Goal: Transaction & Acquisition: Purchase product/service

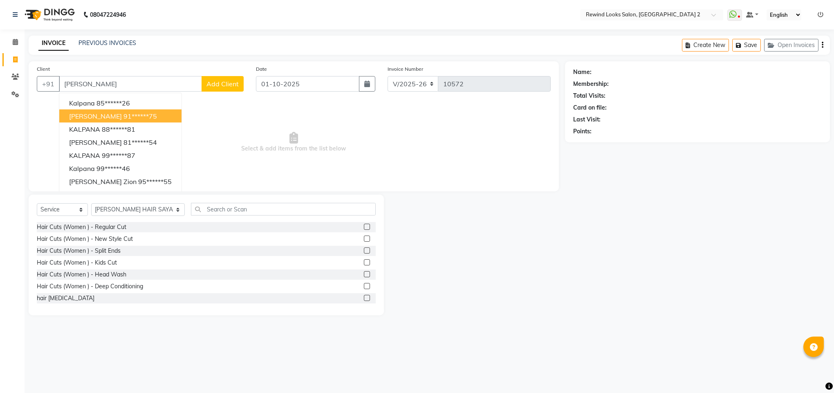
select select "4640"
select select "service"
select select "27076"
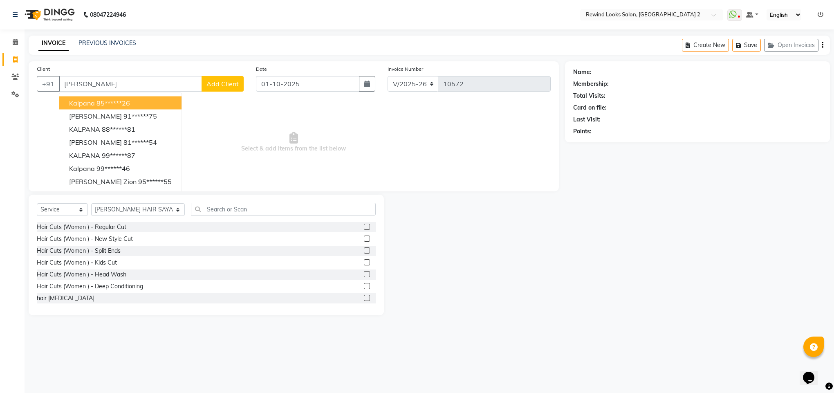
click at [83, 99] on span "kalpana" at bounding box center [82, 103] width 26 height 8
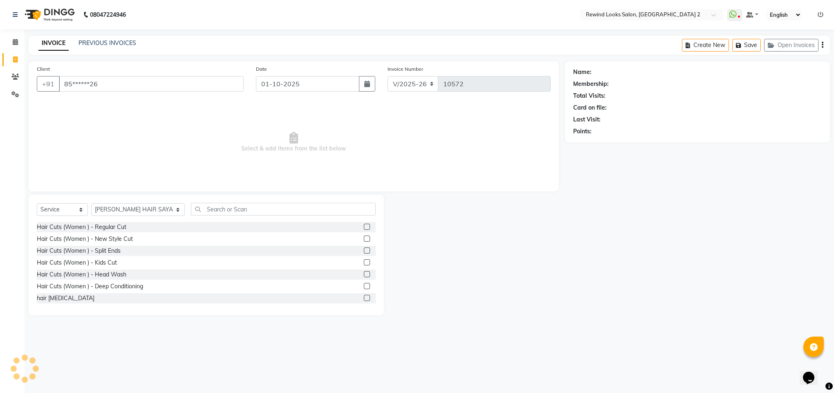
type input "85******26"
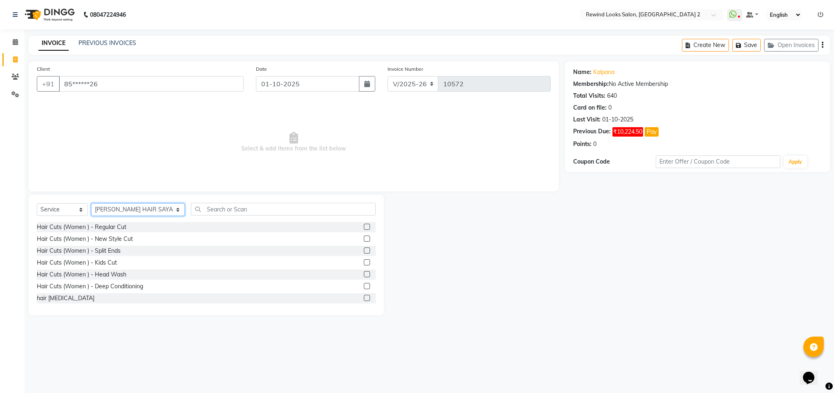
click at [124, 207] on select "Select Stylist [PERSON_NAME] aayat ADMIN Alfad hair Casa Ali Hair [PERSON_NAME]…" at bounding box center [138, 209] width 94 height 13
select select "76576"
click at [191, 208] on input "text" at bounding box center [283, 209] width 185 height 13
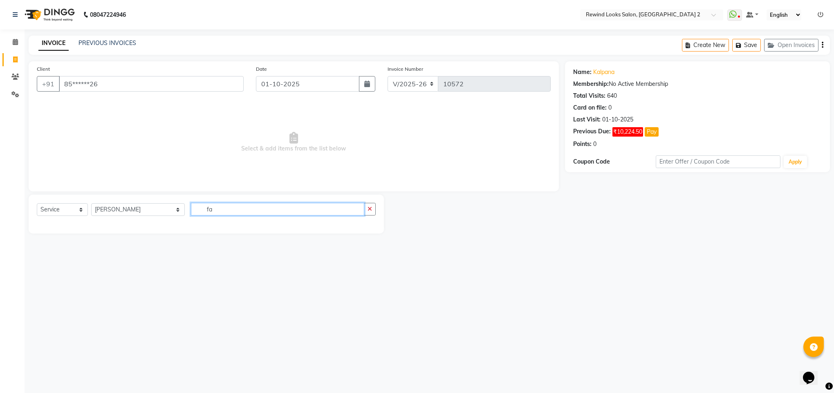
type input "f"
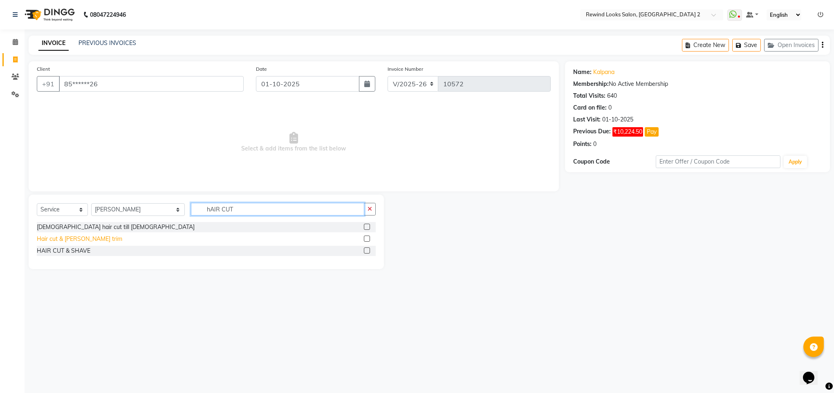
type input "hAIR CUT"
click at [64, 240] on div "Hair cut & [PERSON_NAME] trim" at bounding box center [79, 239] width 85 height 9
checkbox input "false"
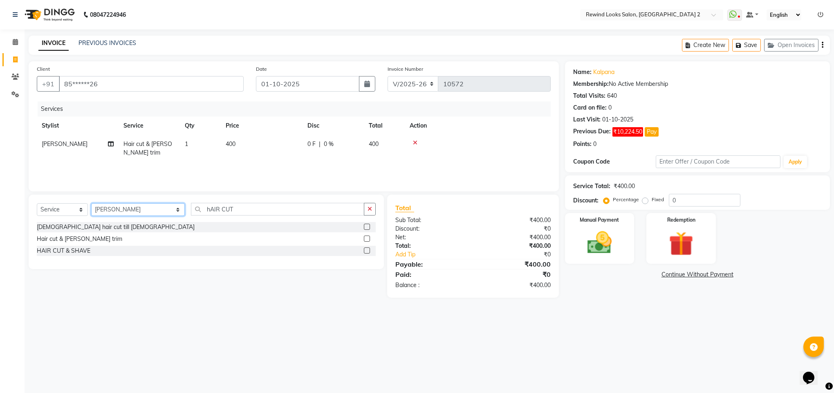
click at [104, 214] on select "Select Stylist [PERSON_NAME] aayat ADMIN Alfad hair Casa Ali Hair [PERSON_NAME]…" at bounding box center [138, 209] width 94 height 13
select select "27101"
click at [236, 210] on input "hAIR CUT" at bounding box center [277, 209] width 173 height 13
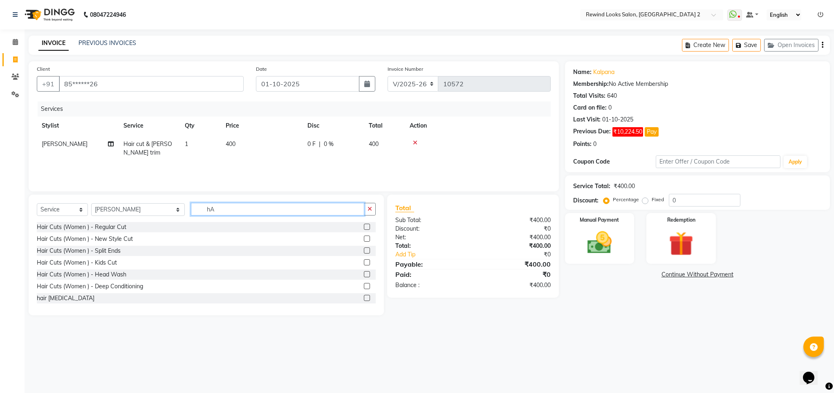
type input "h"
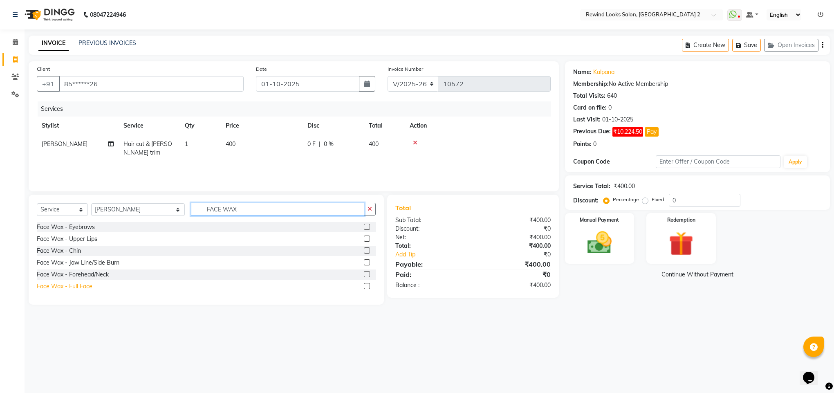
type input "FACE WAX"
click at [63, 288] on div "Face Wax - Full Face" at bounding box center [65, 286] width 56 height 9
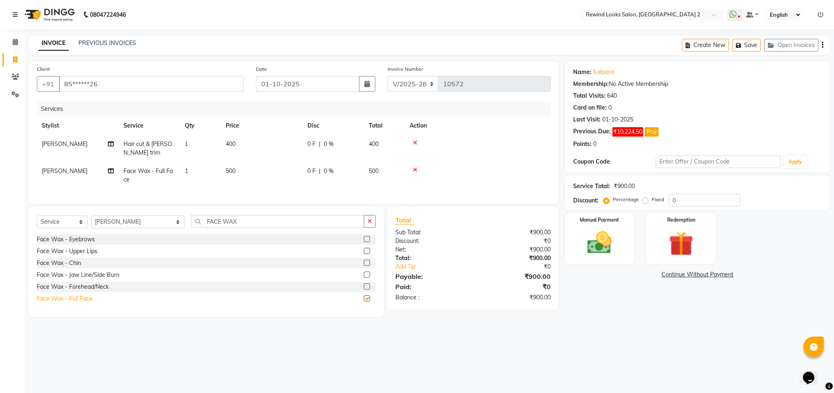
checkbox input "false"
click at [228, 169] on span "500" at bounding box center [231, 170] width 10 height 7
select select "27101"
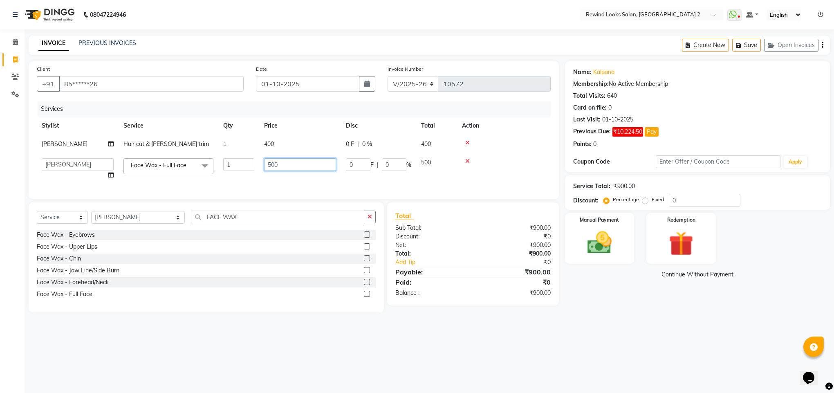
click at [272, 166] on input "500" at bounding box center [300, 164] width 72 height 13
type input "600"
click at [355, 340] on div "08047224946 Select Location × Rewind Looks Salon, Gaur City 2 WhatsApp Status ✕…" at bounding box center [417, 196] width 834 height 393
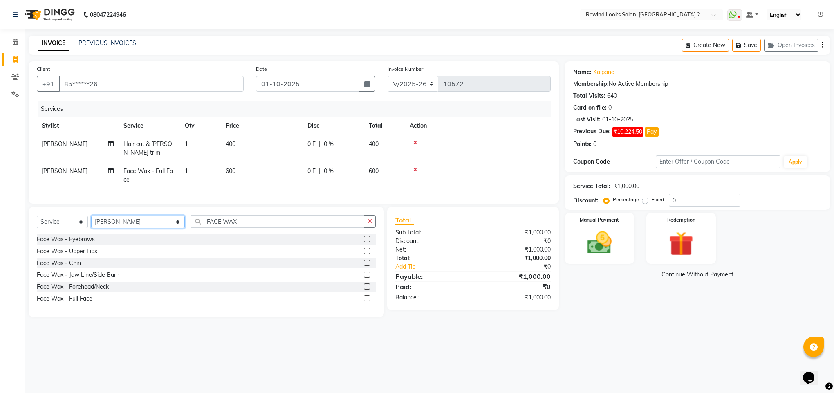
click at [122, 228] on select "Select Stylist [PERSON_NAME] aayat ADMIN Alfad hair Casa Ali Hair [PERSON_NAME]…" at bounding box center [138, 222] width 94 height 13
select select "46913"
click at [216, 228] on input "FACE WAX" at bounding box center [277, 221] width 173 height 13
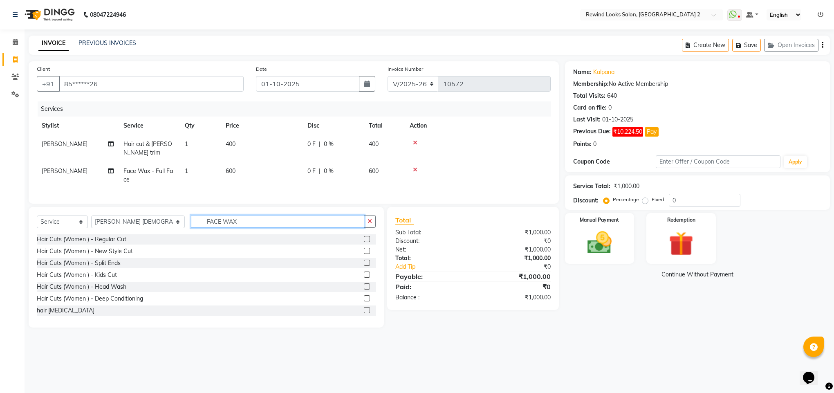
click at [216, 228] on input "FACE WAX" at bounding box center [277, 221] width 173 height 13
type input "F"
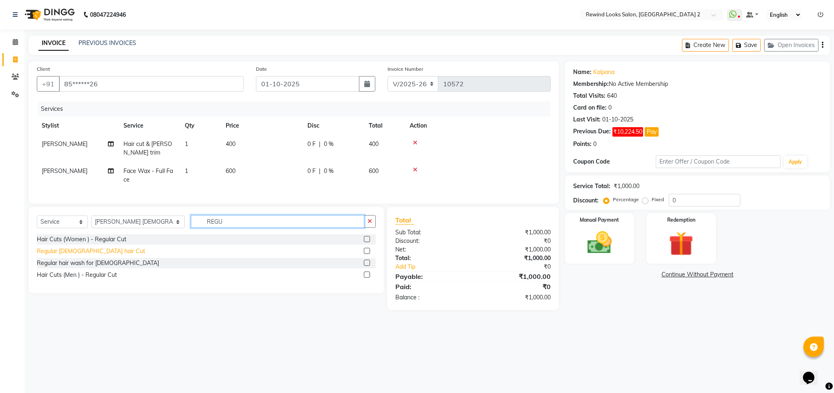
type input "REGU"
click at [82, 256] on div "Regular [DEMOGRAPHIC_DATA] hair Cut" at bounding box center [91, 251] width 108 height 9
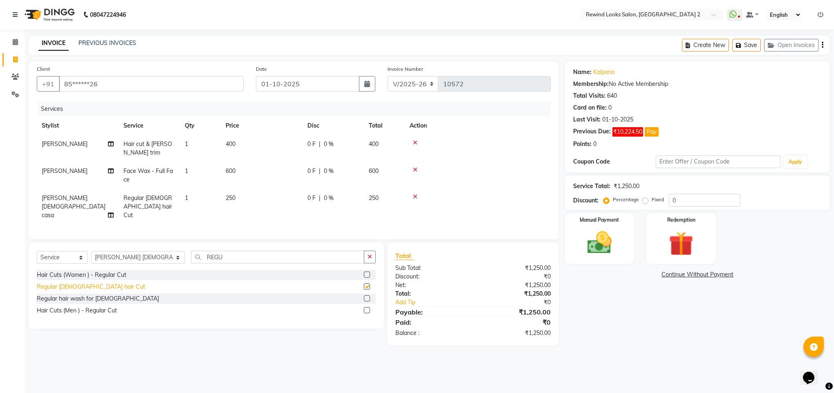
checkbox input "false"
click at [106, 263] on select "Select Stylist [PERSON_NAME] aayat ADMIN Alfad hair Casa Ali Hair [PERSON_NAME]…" at bounding box center [138, 257] width 94 height 13
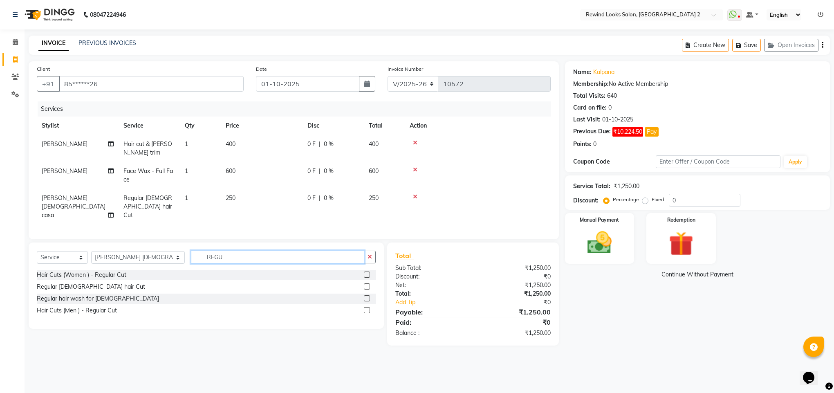
click at [205, 258] on input "REGU" at bounding box center [277, 257] width 173 height 13
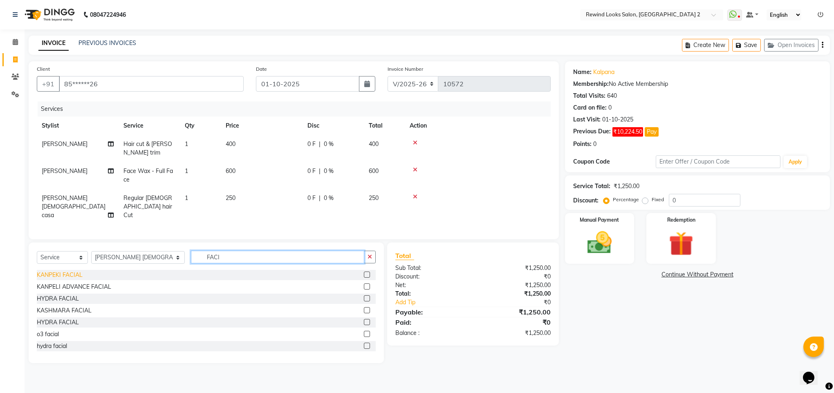
type input "FACI"
click at [67, 278] on div "KANPEKI FACIAL" at bounding box center [60, 275] width 46 height 9
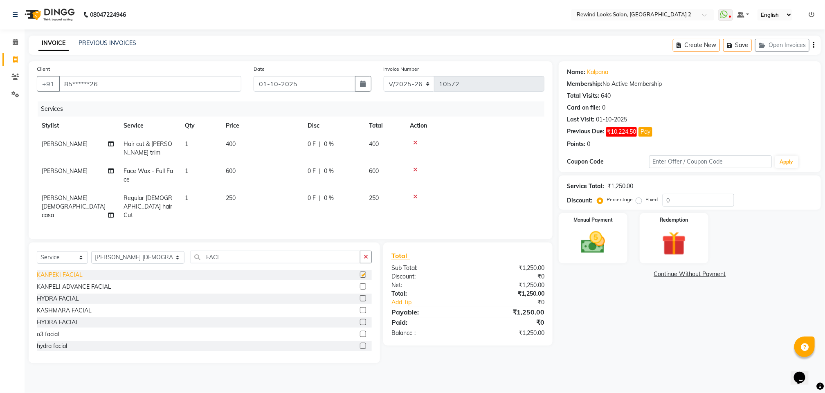
checkbox input "false"
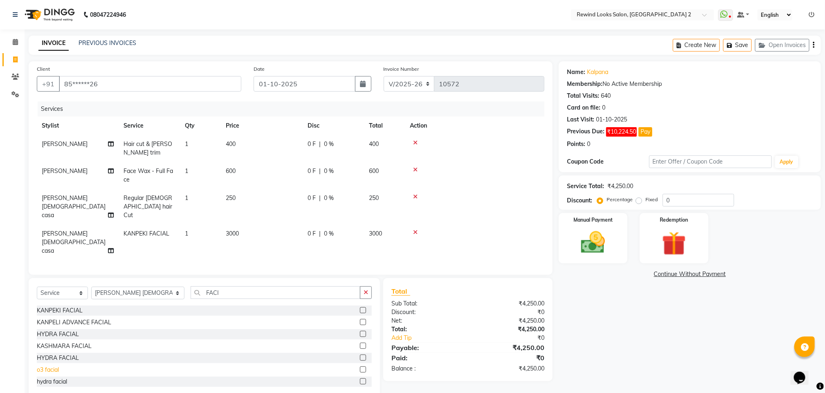
click at [55, 366] on div "o3 facial" at bounding box center [48, 370] width 22 height 9
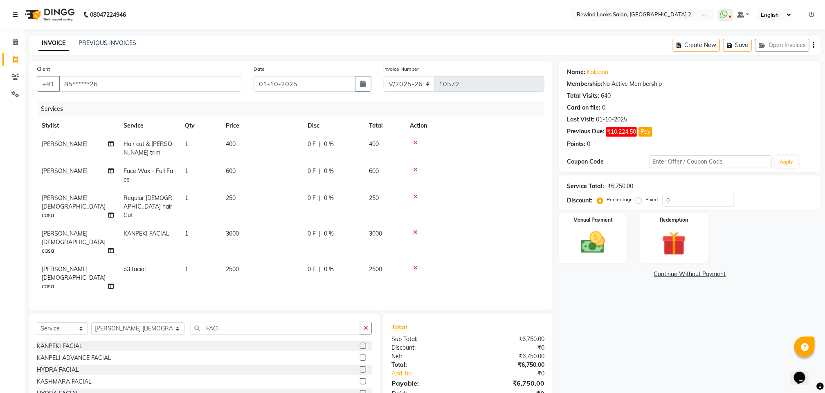
checkbox input "false"
click at [413, 229] on icon at bounding box center [415, 232] width 4 height 6
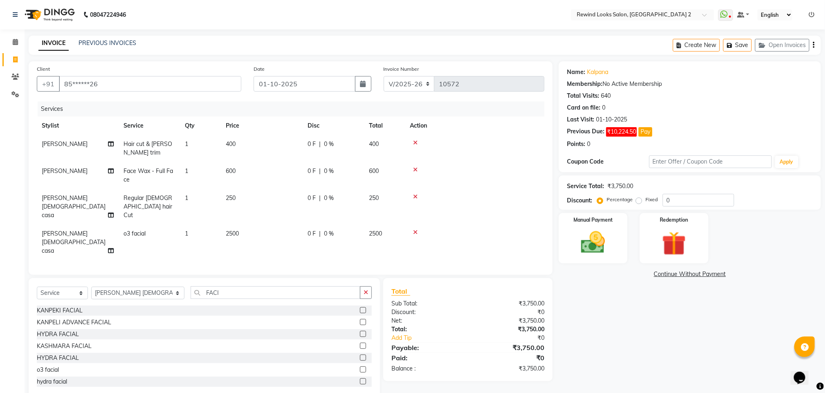
click at [236, 225] on td "2500" at bounding box center [262, 243] width 82 height 36
select select "46913"
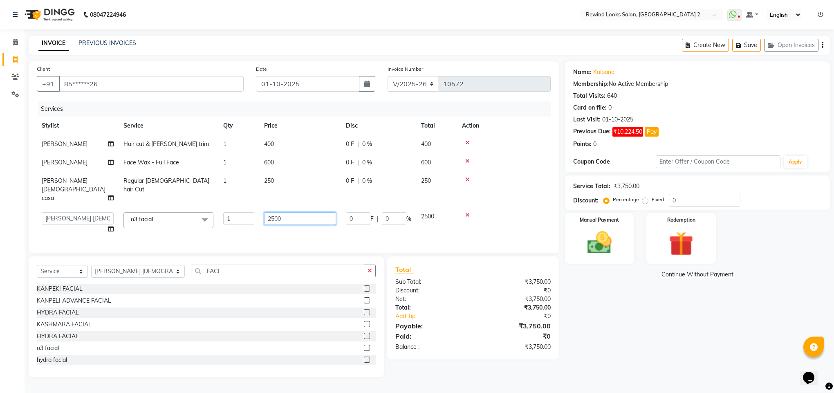
click at [286, 212] on input "2500" at bounding box center [300, 218] width 72 height 13
type input "2300"
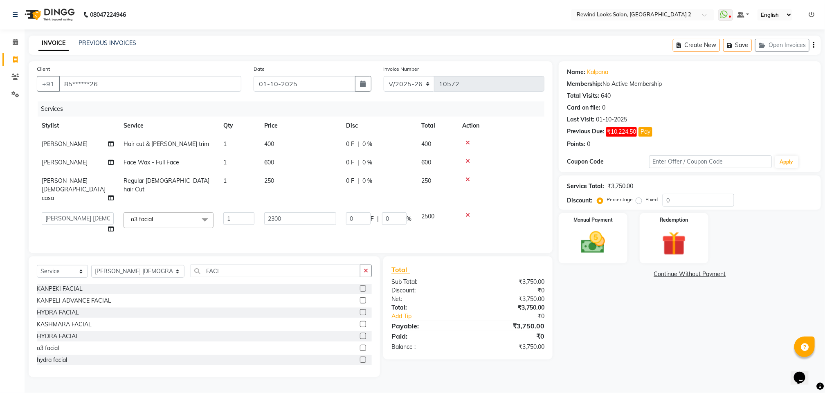
click at [303, 245] on div "Client +91 85******26 Date 01-10-2025 Invoice Number V/2025 V/2025-26 10572 Ser…" at bounding box center [290, 219] width 536 height 316
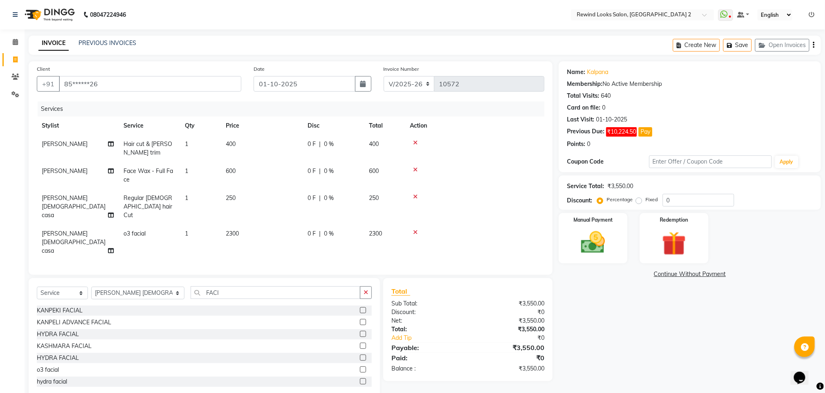
click at [232, 230] on span "2300" at bounding box center [232, 233] width 13 height 7
select select "46913"
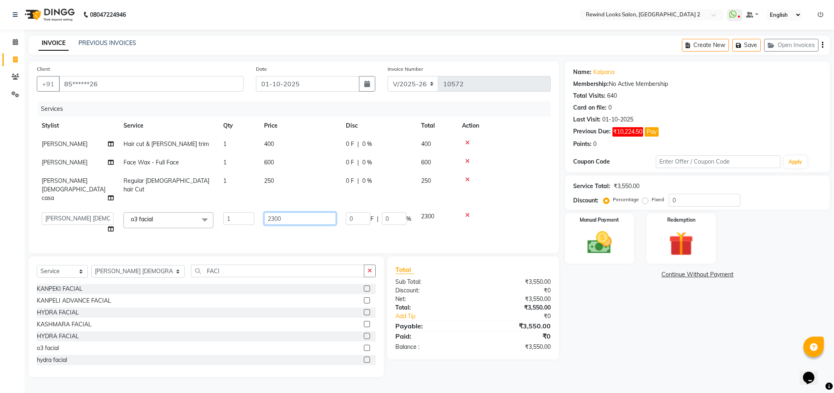
click at [275, 212] on input "2300" at bounding box center [300, 218] width 72 height 13
type input "2200"
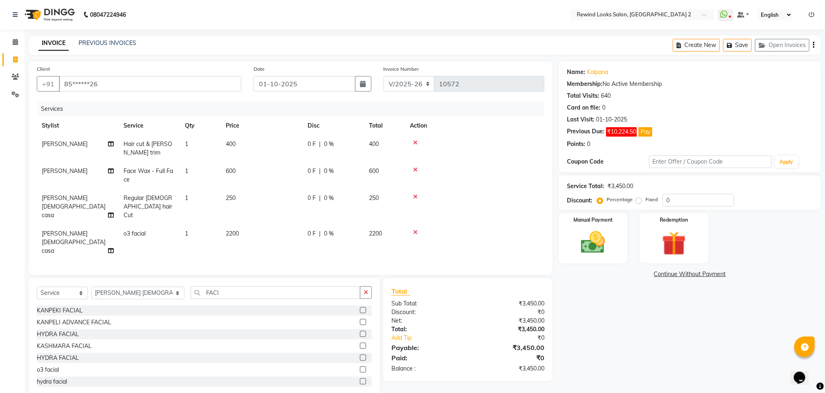
click at [299, 238] on div "Client +91 85******26 Date 01-10-2025 Invoice Number V/2025 V/2025-26 10572 Ser…" at bounding box center [291, 168] width 524 height 214
click at [299, 238] on div "Services Stylist Service Qty Price Disc Total Action MR. FAIZ Hair cut & beard …" at bounding box center [291, 183] width 508 height 165
click at [104, 287] on select "Select Stylist [PERSON_NAME] aayat ADMIN Alfad hair Casa Ali Hair [PERSON_NAME]…" at bounding box center [137, 293] width 93 height 13
click at [65, 250] on div "Client +91 85******26 Date 01-10-2025 Invoice Number V/2025 V/2025-26 10572 Ser…" at bounding box center [291, 168] width 524 height 214
click at [111, 287] on select "Select Stylist [PERSON_NAME] aayat ADMIN Alfad hair Casa Ali Hair [PERSON_NAME]…" at bounding box center [137, 293] width 93 height 13
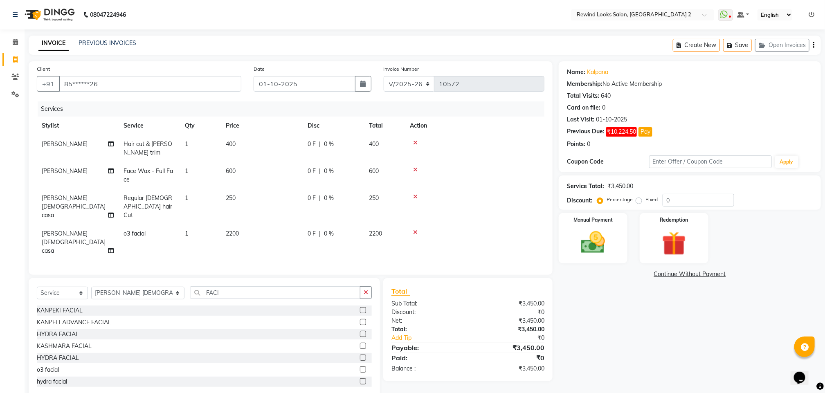
click at [27, 254] on div "Client +91 85******26 Date 01-10-2025 Invoice Number V/2025 V/2025-26 10572 Ser…" at bounding box center [290, 229] width 536 height 337
click at [124, 287] on select "Select Stylist [PERSON_NAME] aayat ADMIN Alfad hair Casa Ali Hair [PERSON_NAME]…" at bounding box center [137, 293] width 93 height 13
select select "79644"
click at [218, 286] on input "FACI" at bounding box center [276, 292] width 170 height 13
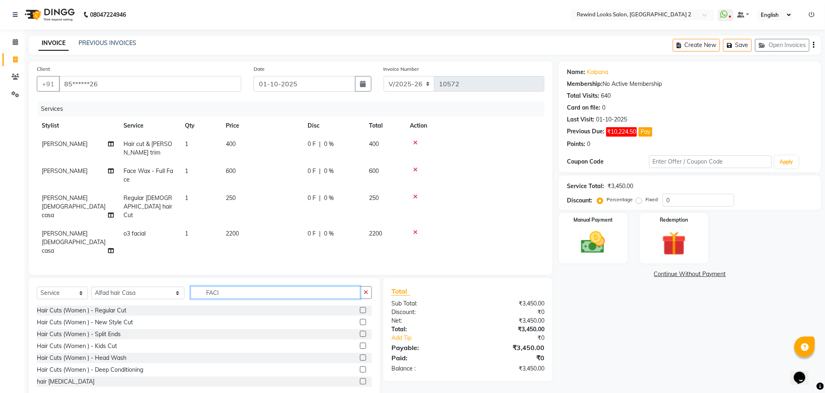
click at [218, 286] on input "FACI" at bounding box center [276, 292] width 170 height 13
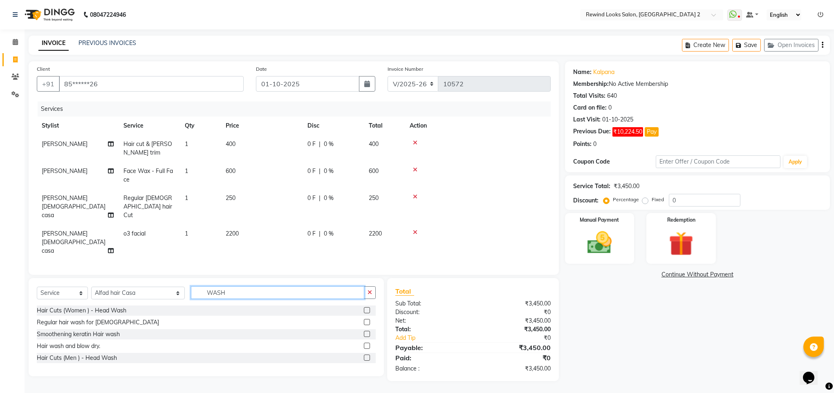
type input "WASH"
click at [129, 287] on select "Select Stylist [PERSON_NAME] aayat ADMIN Alfad hair Casa Ali Hair [PERSON_NAME]…" at bounding box center [138, 293] width 94 height 13
click at [127, 287] on select "Select Stylist [PERSON_NAME] aayat ADMIN Alfad hair Casa Ali Hair [PERSON_NAME]…" at bounding box center [138, 293] width 94 height 13
click at [231, 286] on input "WASH" at bounding box center [277, 292] width 173 height 13
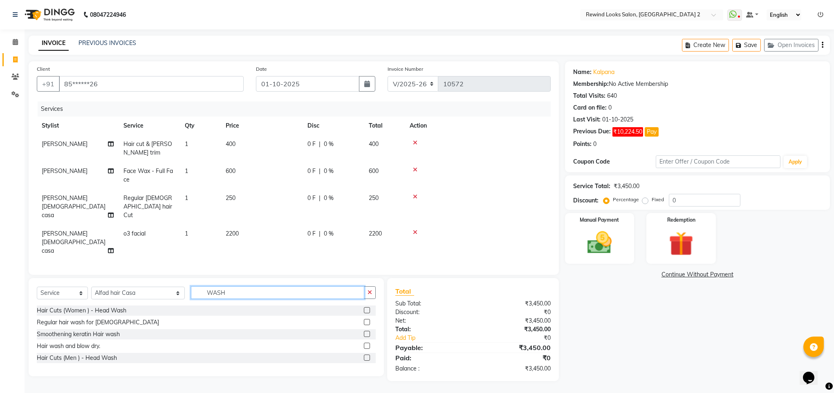
click at [231, 286] on input "WASH" at bounding box center [277, 292] width 173 height 13
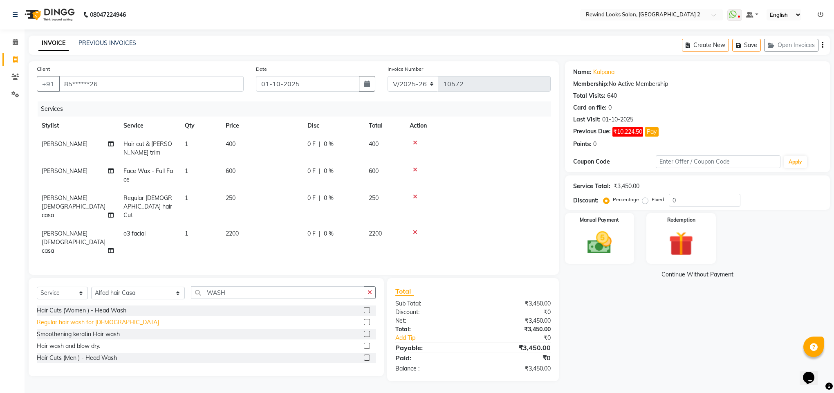
click at [95, 318] on div "Regular hair wash for [DEMOGRAPHIC_DATA]" at bounding box center [98, 322] width 122 height 9
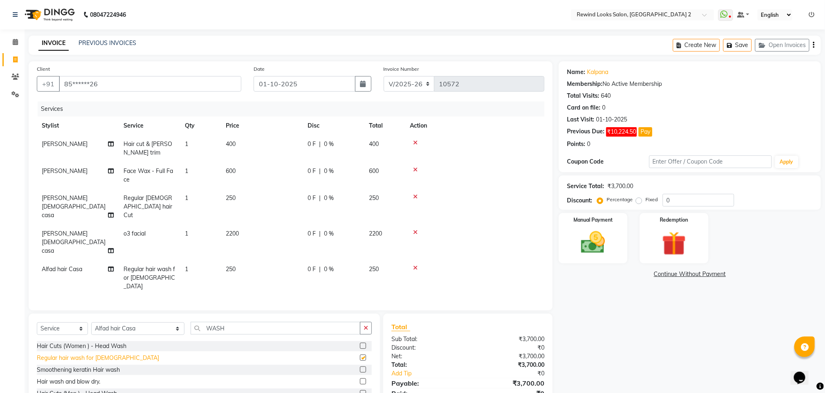
checkbox input "false"
click at [414, 265] on icon at bounding box center [415, 268] width 4 height 6
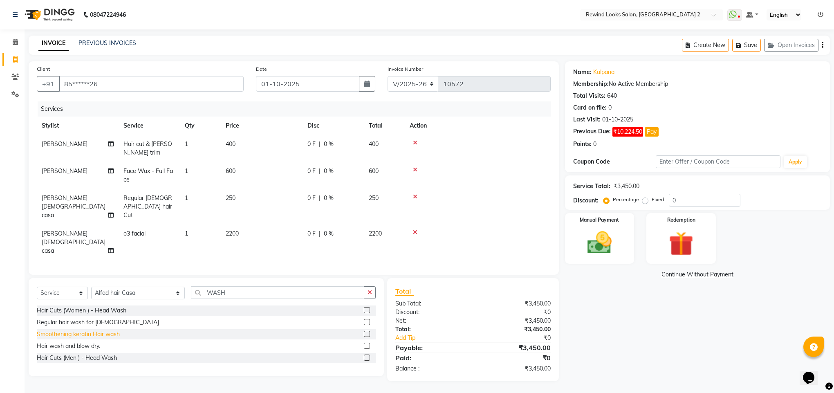
click at [79, 330] on div "Smoothening keratin Hair wash" at bounding box center [78, 334] width 83 height 9
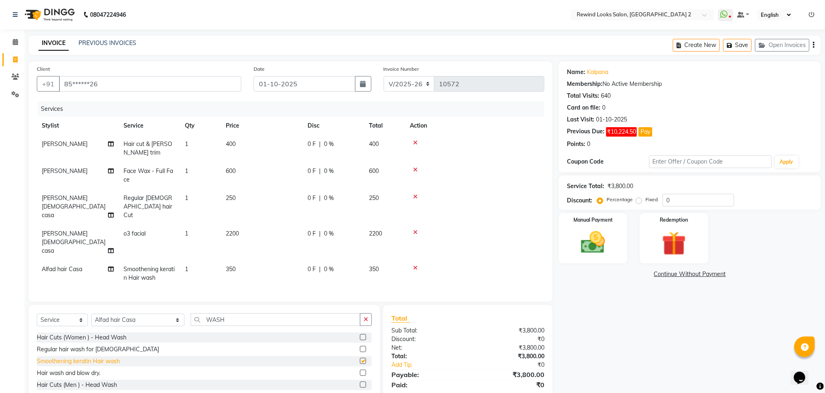
checkbox input "false"
click at [119, 314] on select "Select Stylist [PERSON_NAME] aayat ADMIN Alfad hair Casa Ali Hair [PERSON_NAME]…" at bounding box center [137, 320] width 93 height 13
select select "52034"
click at [196, 313] on input "WASH" at bounding box center [276, 319] width 170 height 13
type input "WAS"
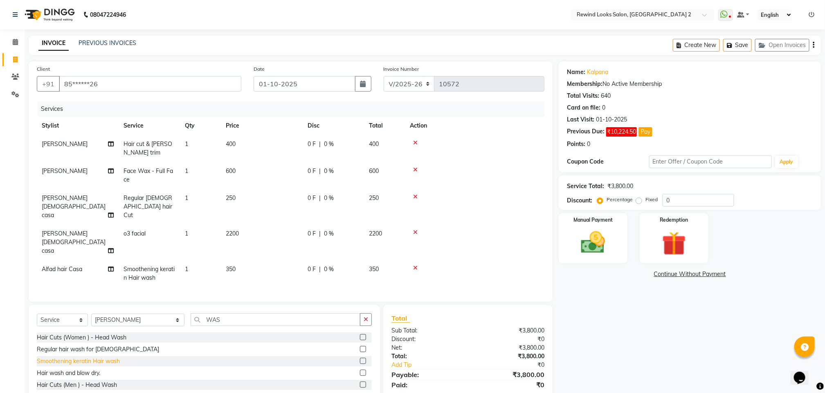
click at [44, 357] on div "Smoothening keratin Hair wash" at bounding box center [78, 361] width 83 height 9
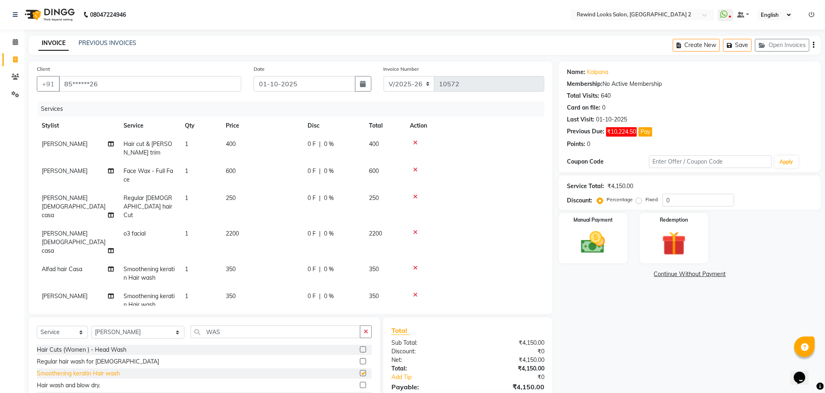
checkbox input "false"
click at [119, 330] on select "Select Stylist [PERSON_NAME] aayat ADMIN Alfad hair Casa Ali Hair [PERSON_NAME]…" at bounding box center [137, 332] width 93 height 13
select select "76576"
click at [206, 334] on input "WAS" at bounding box center [276, 332] width 170 height 13
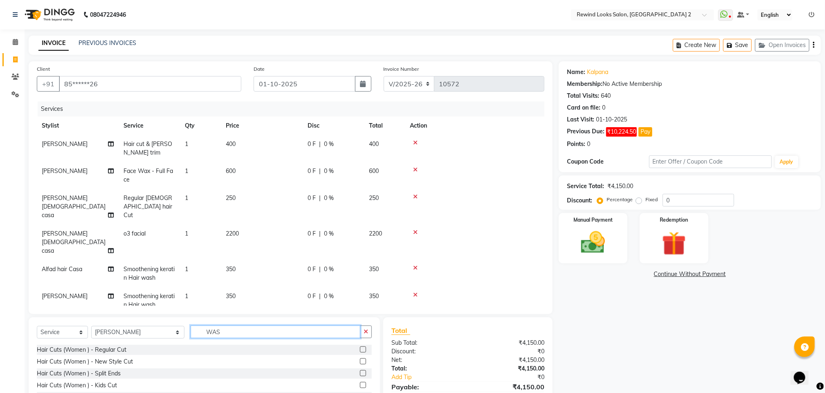
click at [206, 334] on input "WAS" at bounding box center [276, 332] width 170 height 13
type input "BEARD"
click at [42, 373] on div "[PERSON_NAME]" at bounding box center [60, 373] width 46 height 9
checkbox input "false"
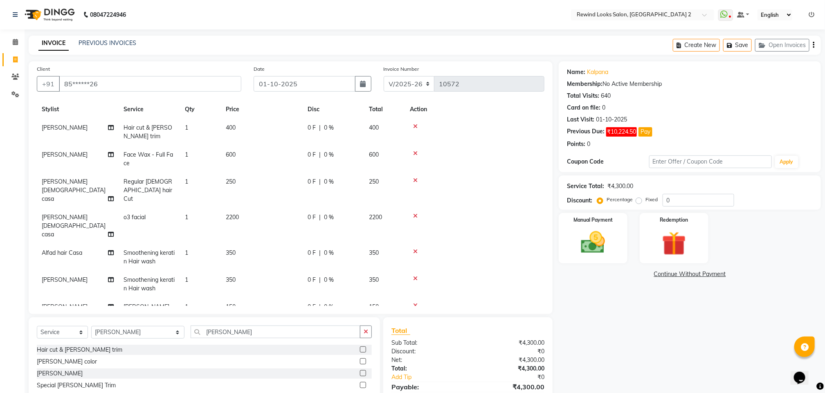
click at [607, 313] on div "Name: Kalpana Membership: No Active Membership Total Visits: 640 Card on file: …" at bounding box center [693, 240] width 268 height 359
click at [574, 245] on img at bounding box center [593, 242] width 41 height 29
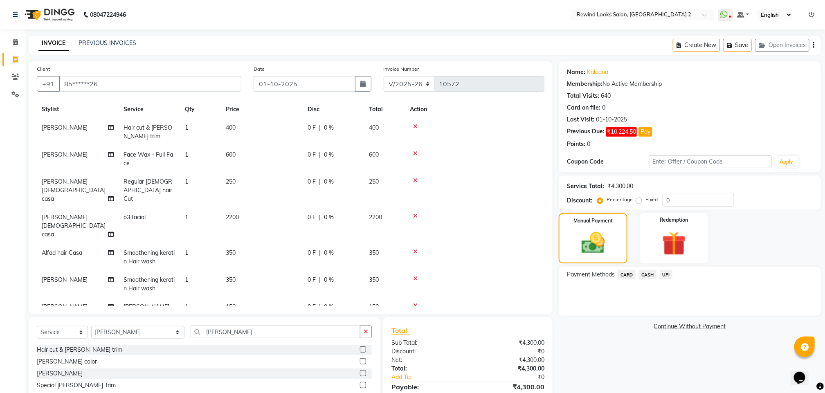
click at [664, 275] on span "UPI" at bounding box center [666, 274] width 13 height 9
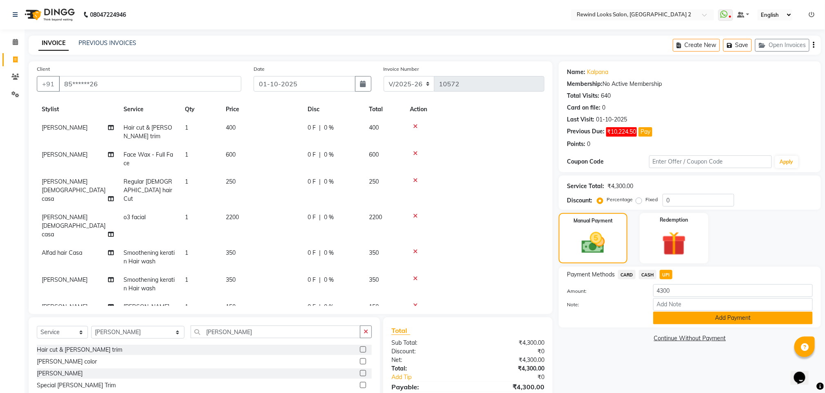
click at [667, 318] on button "Add Payment" at bounding box center [733, 318] width 160 height 13
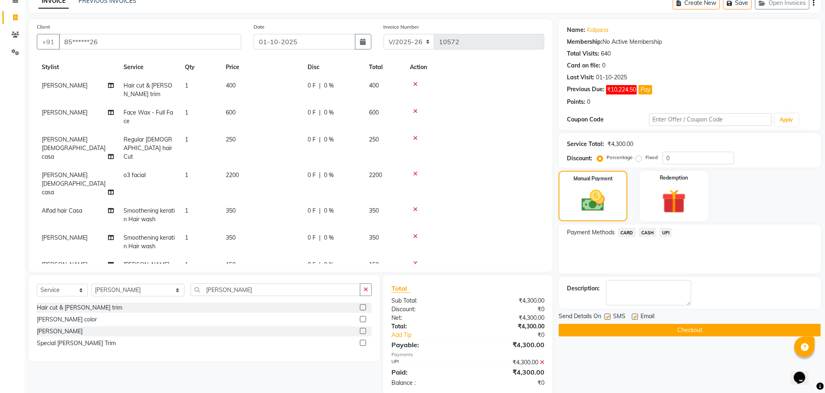
scroll to position [57, 0]
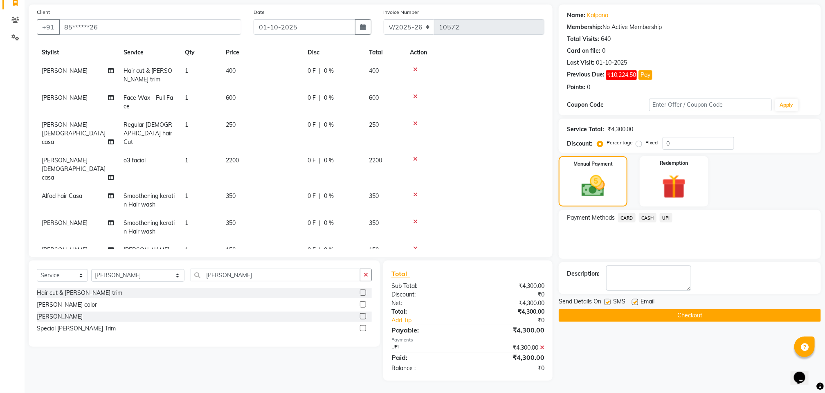
click at [541, 347] on icon at bounding box center [542, 348] width 4 height 6
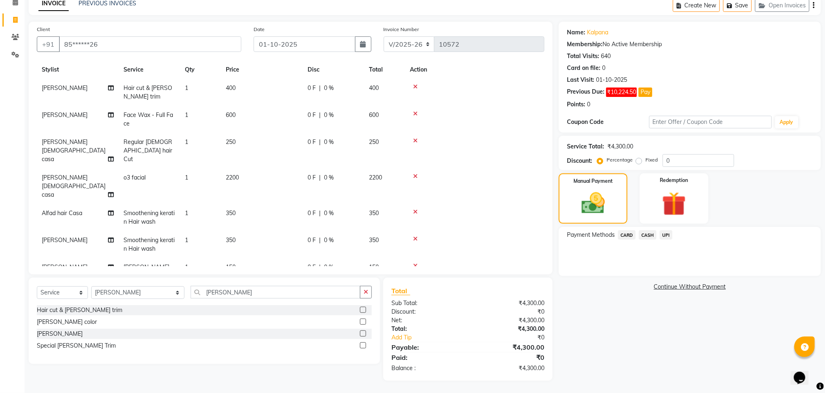
click at [654, 232] on span "CASH" at bounding box center [648, 234] width 18 height 9
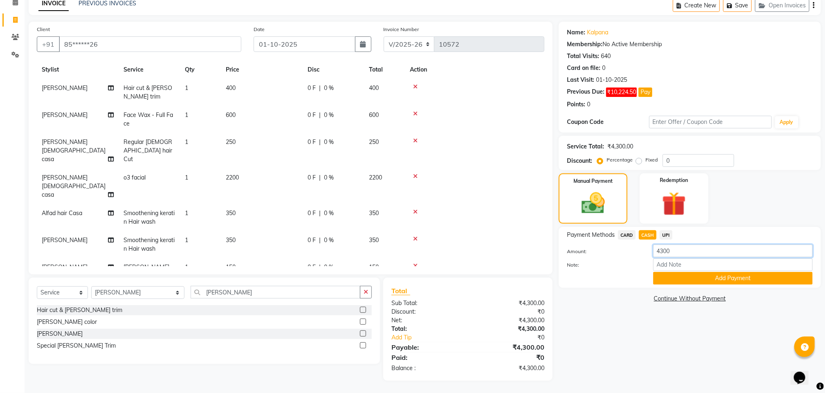
click at [680, 249] on input "4300" at bounding box center [733, 251] width 160 height 13
type input "600"
click at [675, 281] on button "Add Payment" at bounding box center [733, 278] width 160 height 13
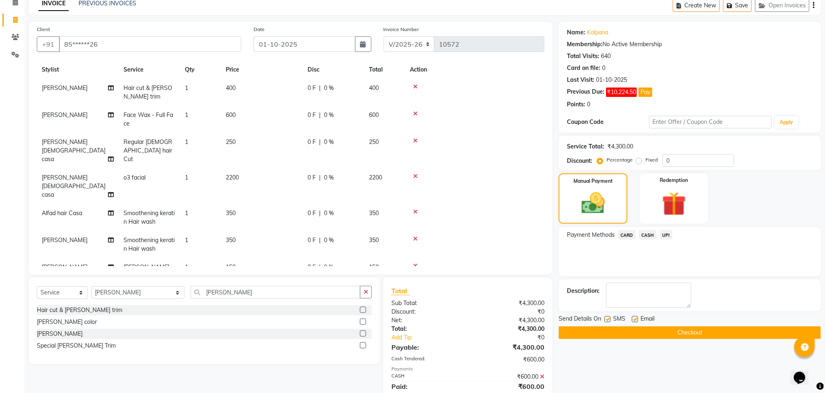
click at [670, 233] on span "UPI" at bounding box center [666, 234] width 13 height 9
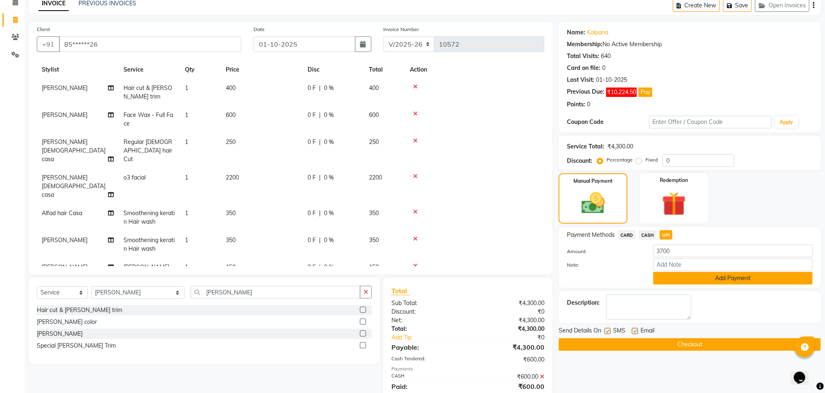
click at [673, 280] on button "Add Payment" at bounding box center [733, 278] width 160 height 13
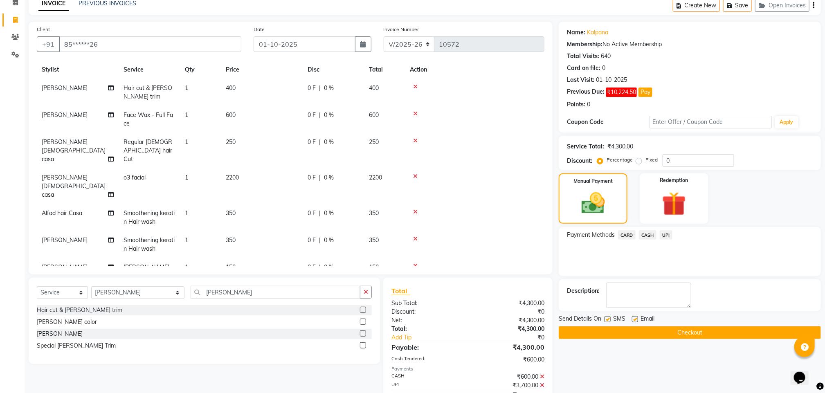
click at [658, 331] on button "Checkout" at bounding box center [690, 332] width 262 height 13
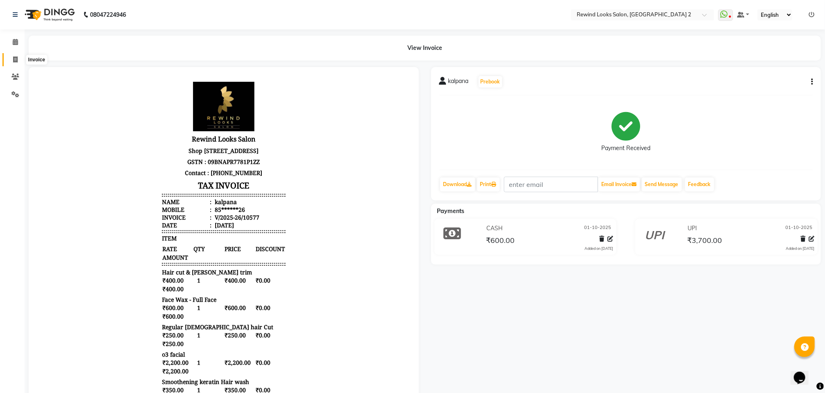
click at [11, 58] on span at bounding box center [15, 59] width 14 height 9
select select "service"
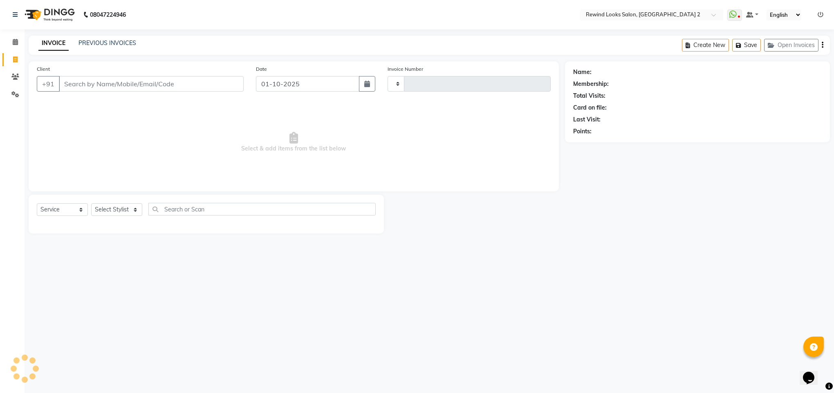
type input "10579"
select select "4640"
click at [76, 91] on input "Client" at bounding box center [151, 84] width 185 height 16
select select "27076"
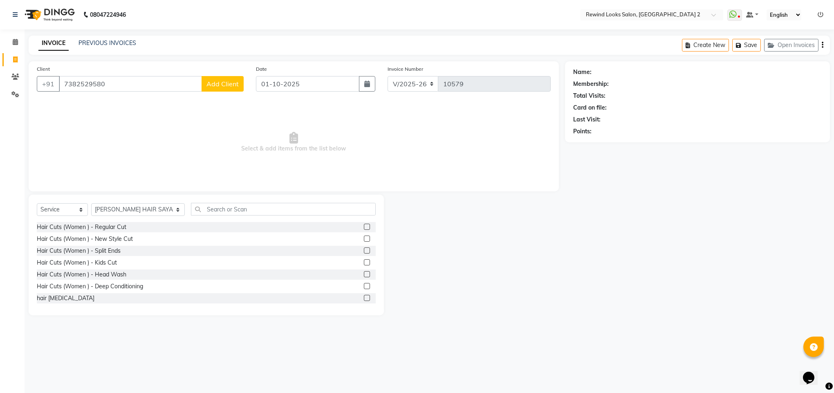
type input "7382529580"
click at [223, 88] on span "Add Client" at bounding box center [223, 84] width 32 height 8
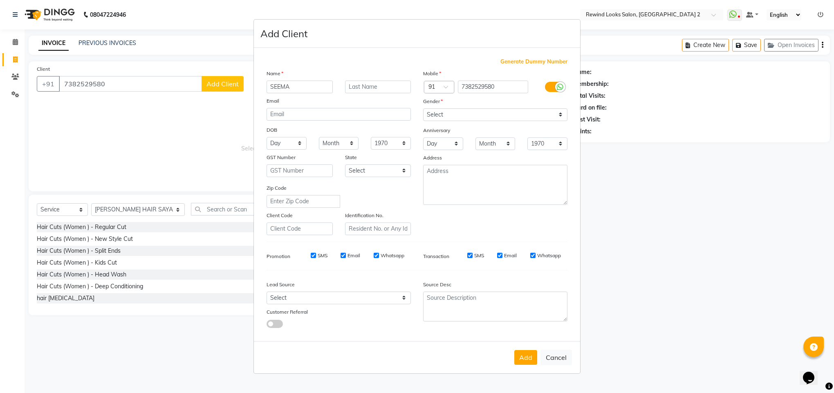
type input "SEEMA"
click at [490, 117] on select "Select [DEMOGRAPHIC_DATA] [DEMOGRAPHIC_DATA] Other Prefer Not To Say" at bounding box center [495, 114] width 144 height 13
select select "[DEMOGRAPHIC_DATA]"
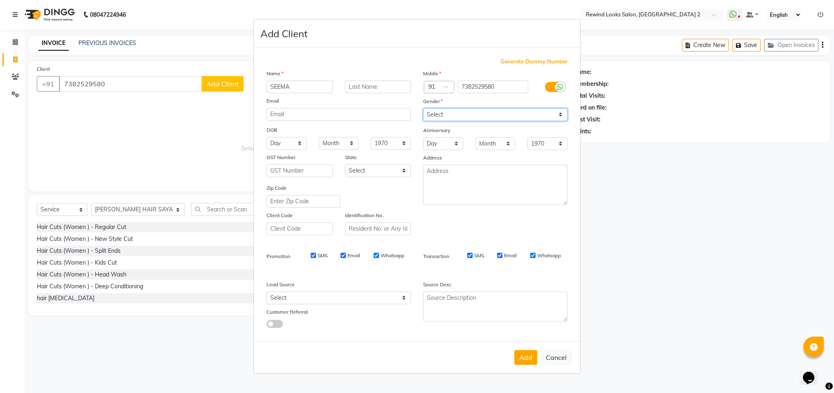
click at [423, 109] on select "Select [DEMOGRAPHIC_DATA] [DEMOGRAPHIC_DATA] Other Prefer Not To Say" at bounding box center [495, 114] width 144 height 13
click at [522, 351] on button "Add" at bounding box center [526, 357] width 23 height 15
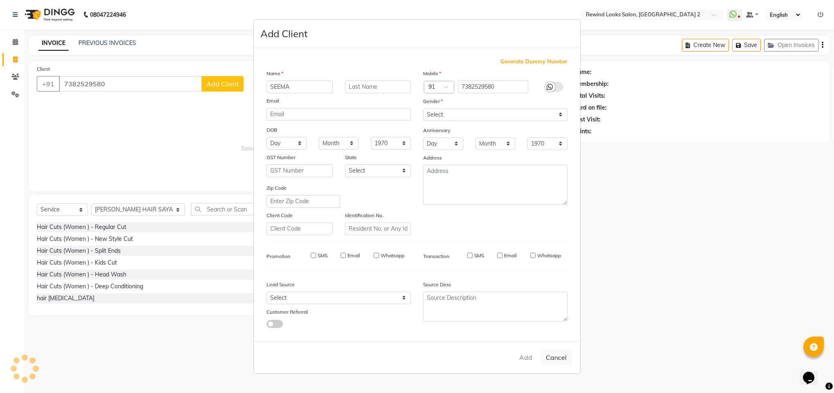
type input "73******80"
select select
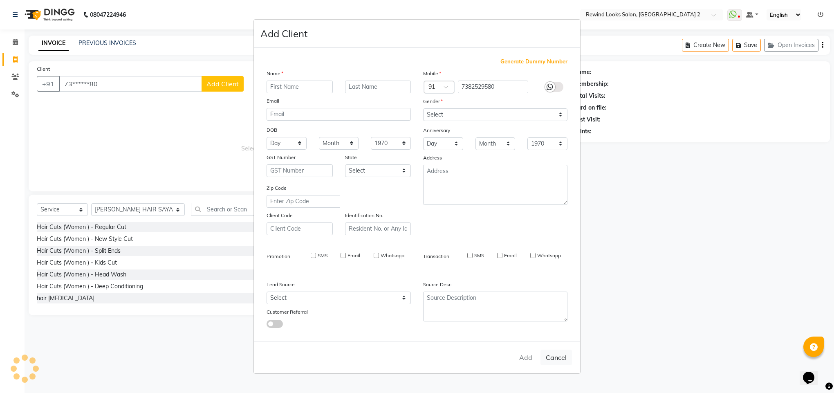
select select
checkbox input "false"
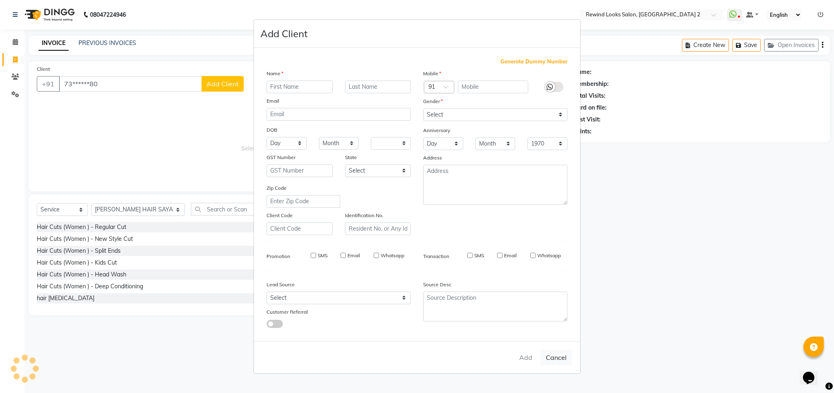
checkbox input "false"
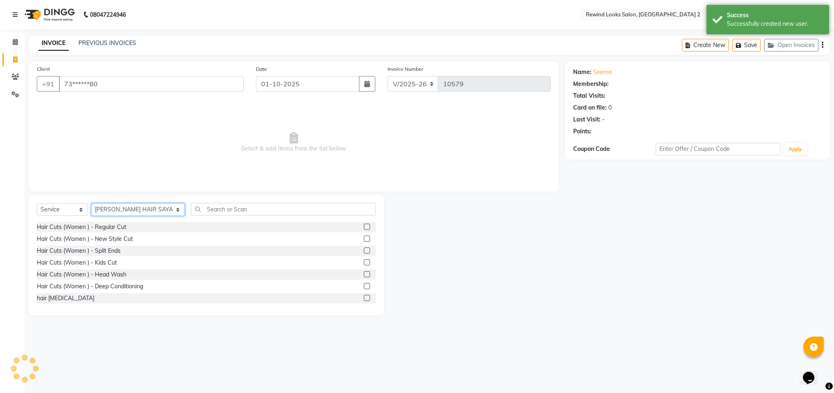
click at [129, 212] on select "Select Stylist [PERSON_NAME] aayat ADMIN Alfad hair Casa Ali Hair [PERSON_NAME]…" at bounding box center [138, 209] width 94 height 13
select select "47351"
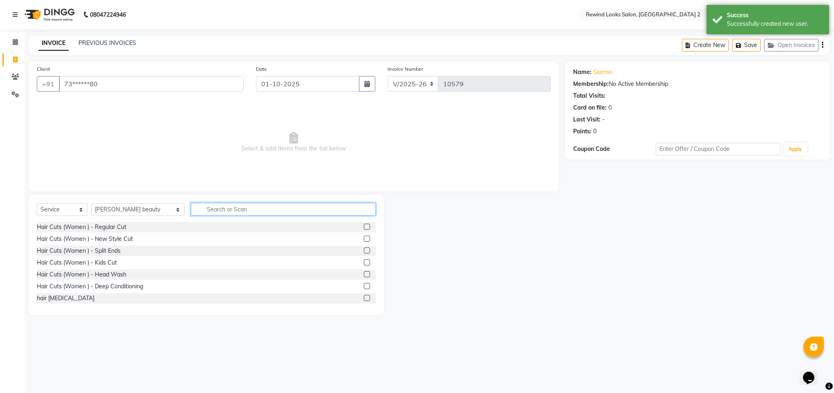
click at [222, 211] on input "text" at bounding box center [283, 209] width 185 height 13
type input "THRE"
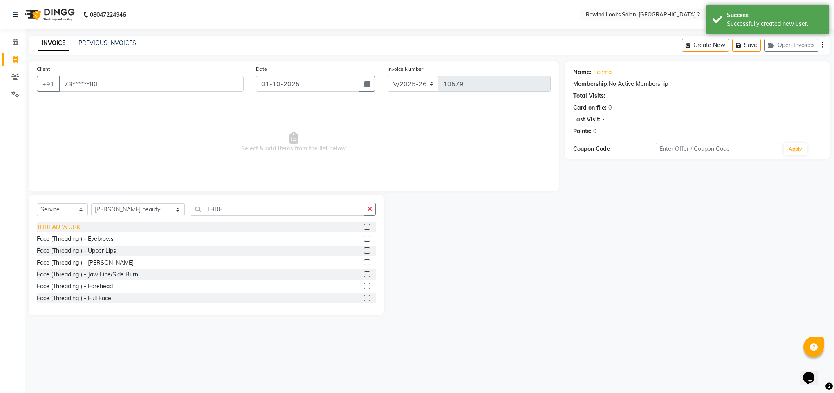
click at [42, 227] on div "THREAD WORK" at bounding box center [59, 227] width 44 height 9
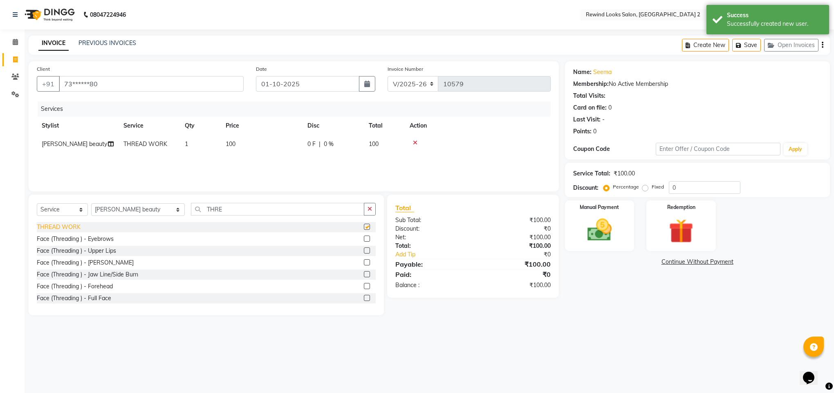
checkbox input "false"
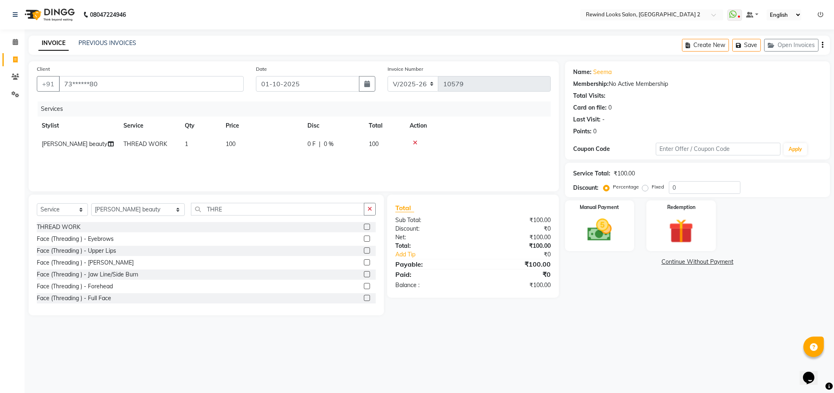
click at [230, 144] on span "100" at bounding box center [231, 143] width 10 height 7
select select "47351"
click at [274, 147] on input "100" at bounding box center [300, 146] width 72 height 13
type input "110"
click at [605, 285] on div "Name: Seema Membership: No Active Membership Total Visits: Card on file: 0 Last…" at bounding box center [700, 188] width 271 height 254
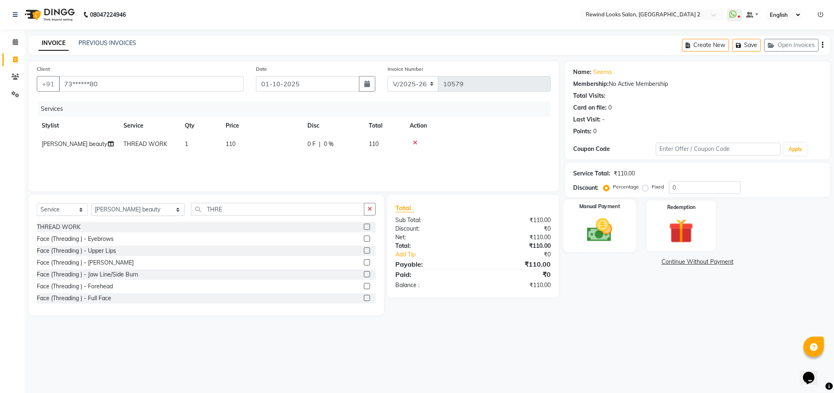
click at [594, 237] on img at bounding box center [599, 230] width 41 height 29
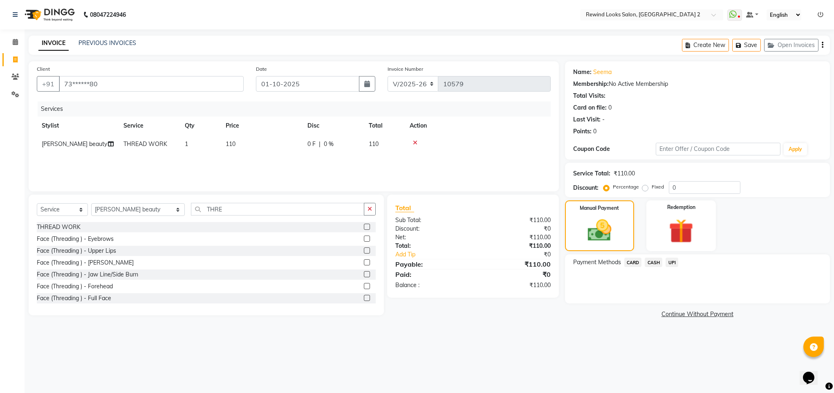
click at [670, 264] on span "UPI" at bounding box center [672, 262] width 13 height 9
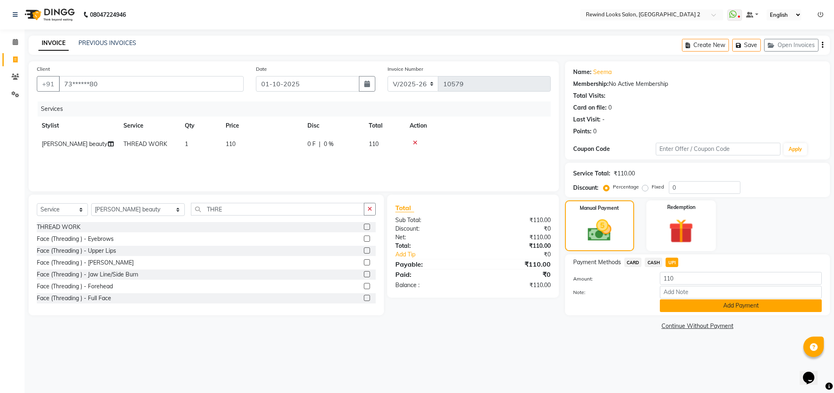
click at [695, 312] on button "Add Payment" at bounding box center [741, 305] width 162 height 13
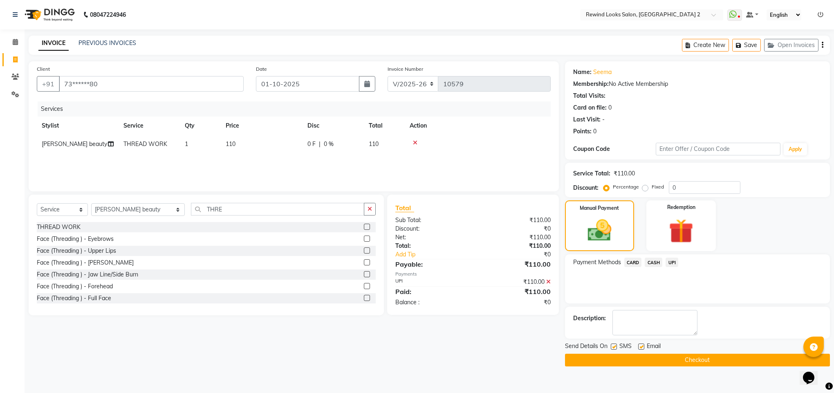
click at [659, 361] on button "Checkout" at bounding box center [697, 360] width 265 height 13
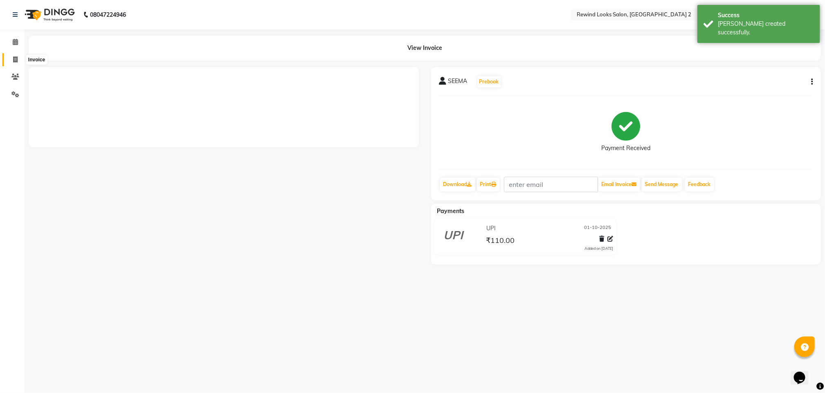
click at [10, 61] on span at bounding box center [15, 59] width 14 height 9
select select "service"
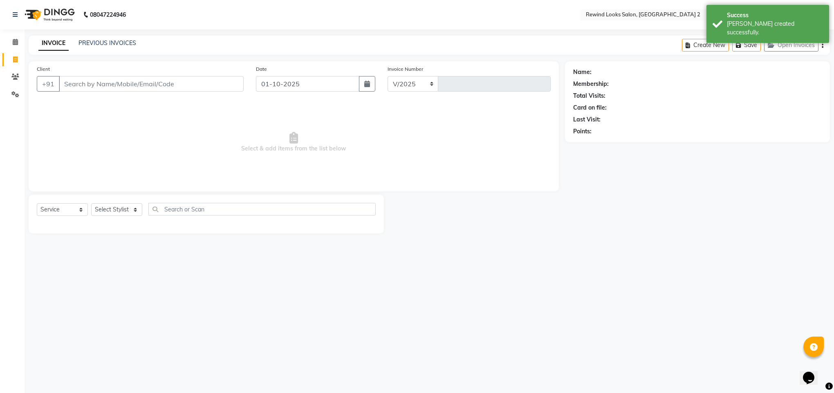
select select "4640"
type input "10580"
select select "27076"
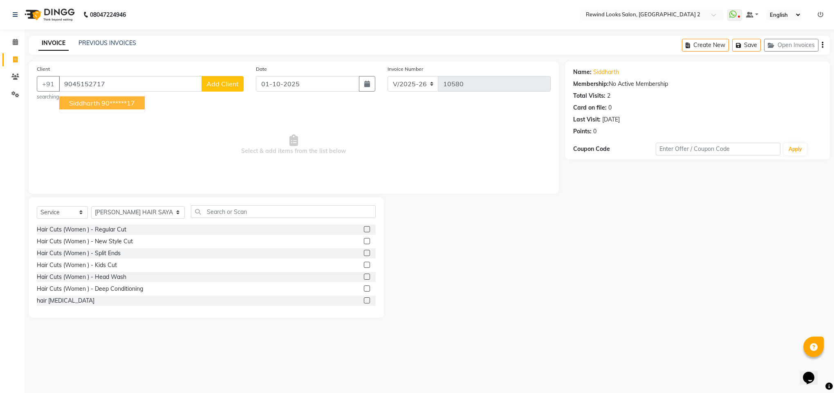
click at [81, 101] on span "siddharth" at bounding box center [84, 103] width 31 height 8
type input "90******17"
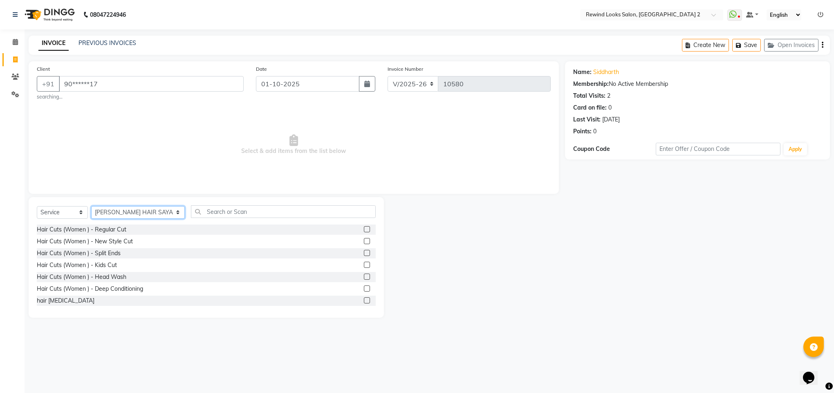
click at [103, 214] on select "Select Stylist [PERSON_NAME] aayat ADMIN Alfad hair Casa Ali Hair [PERSON_NAME]…" at bounding box center [138, 212] width 94 height 13
select select "71695"
click at [193, 216] on input "text" at bounding box center [283, 211] width 185 height 13
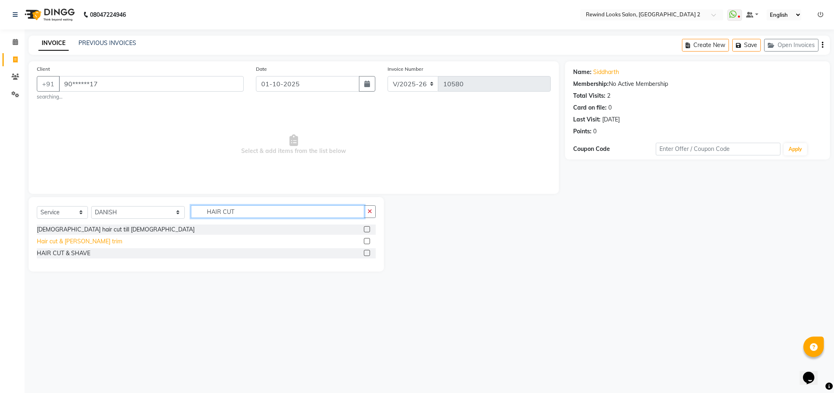
type input "HAIR CUT"
click at [63, 243] on div "Hair cut & [PERSON_NAME] trim" at bounding box center [79, 241] width 85 height 9
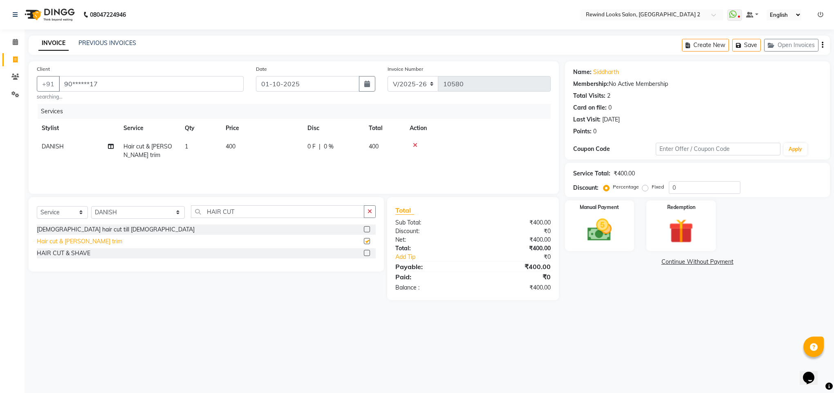
checkbox input "false"
click at [600, 239] on img at bounding box center [599, 230] width 41 height 29
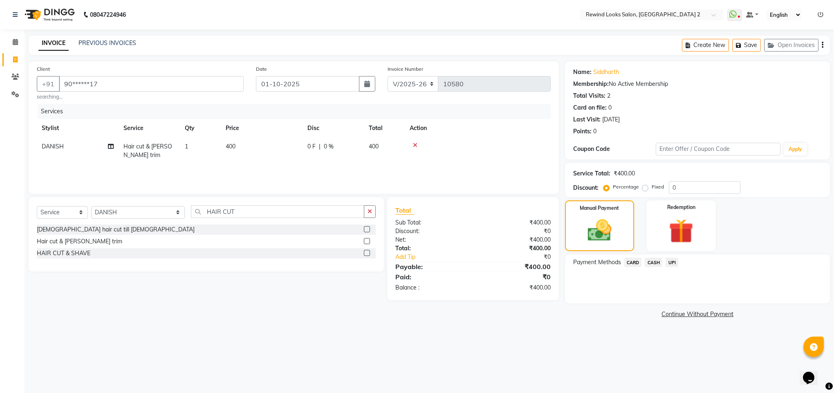
click at [674, 263] on span "UPI" at bounding box center [672, 262] width 13 height 9
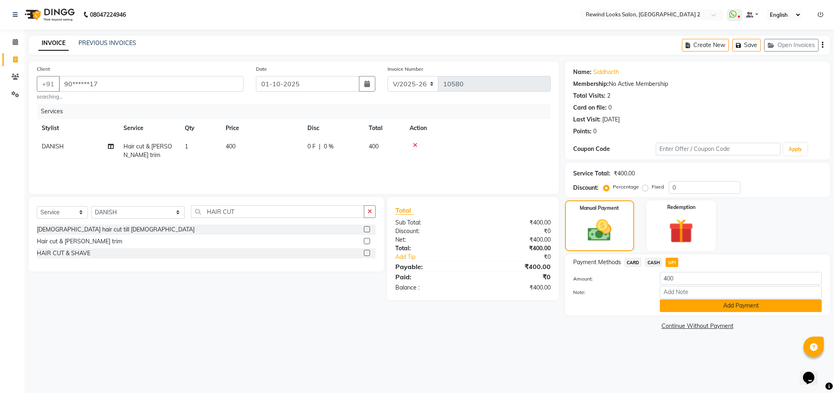
click at [670, 302] on button "Add Payment" at bounding box center [741, 305] width 162 height 13
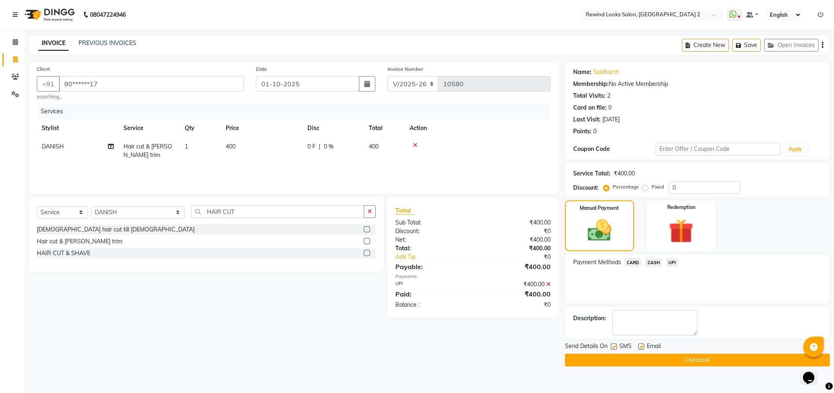
click at [685, 355] on button "Checkout" at bounding box center [697, 360] width 265 height 13
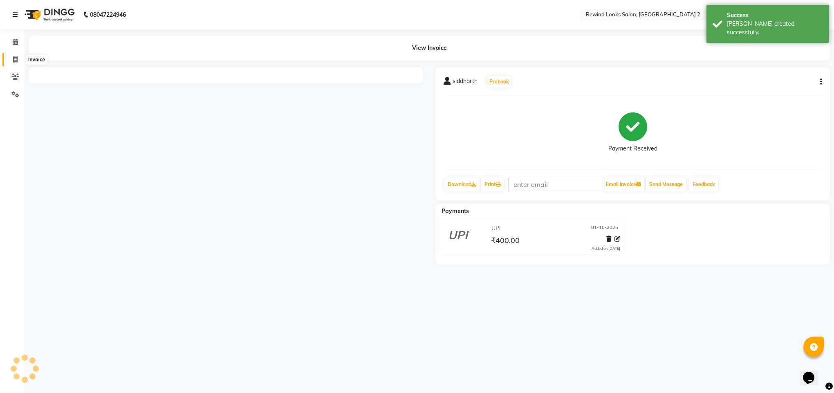
click at [12, 63] on span at bounding box center [15, 59] width 14 height 9
select select "service"
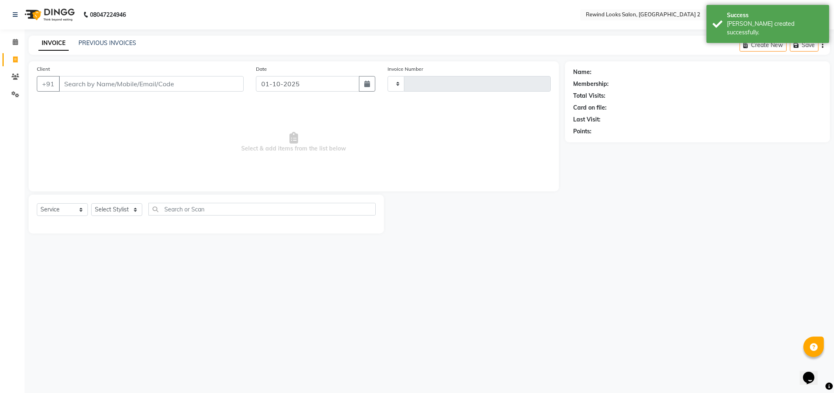
type input "10581"
select select "4640"
click at [78, 89] on input "Client" at bounding box center [151, 84] width 185 height 16
select select "27076"
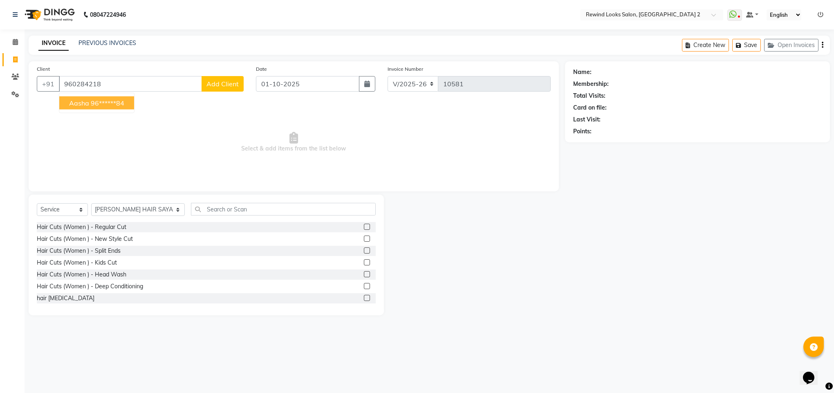
click at [103, 106] on ngb-highlight "96******84" at bounding box center [108, 103] width 34 height 8
type input "96******84"
click at [103, 106] on span "Select & add items from the list below" at bounding box center [294, 142] width 514 height 82
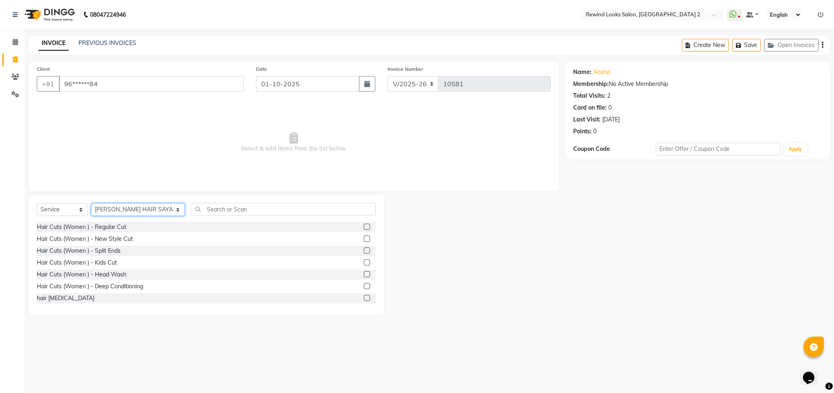
click at [124, 211] on select "Select Stylist [PERSON_NAME] aayat ADMIN Alfad hair Casa Ali Hair [PERSON_NAME]…" at bounding box center [138, 209] width 94 height 13
select select "27098"
click at [204, 212] on input "text" at bounding box center [283, 209] width 185 height 13
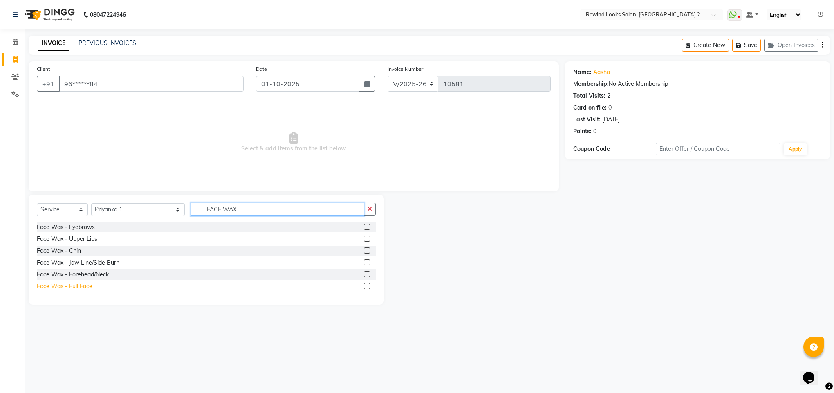
type input "FACE WAX"
click at [69, 283] on div "Face Wax - Full Face" at bounding box center [65, 286] width 56 height 9
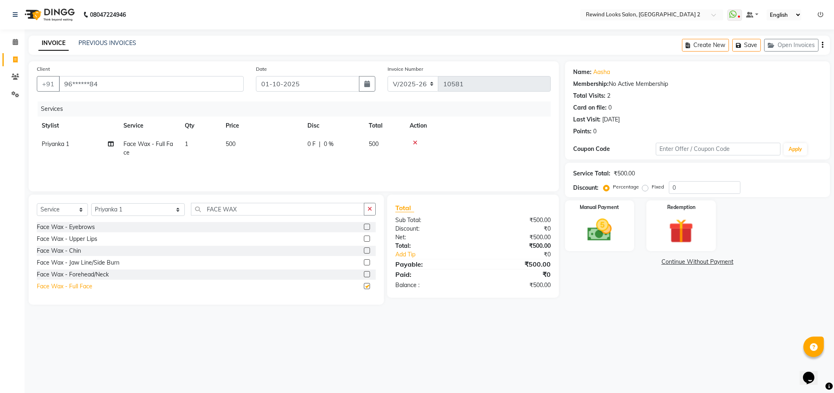
checkbox input "false"
click at [600, 231] on img at bounding box center [599, 230] width 41 height 29
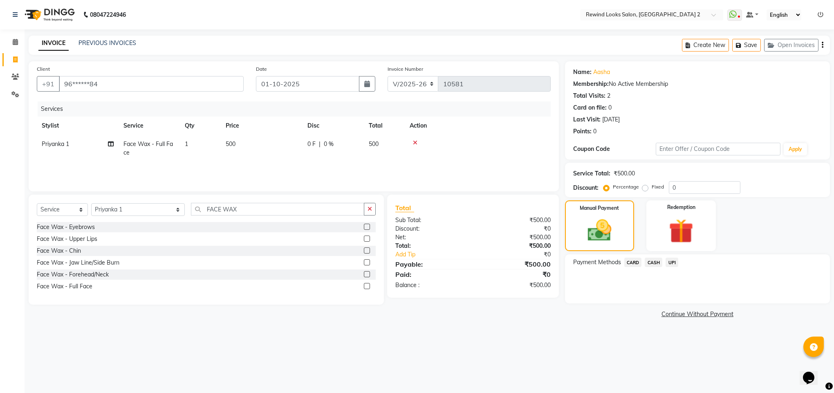
click at [653, 265] on span "CASH" at bounding box center [654, 262] width 18 height 9
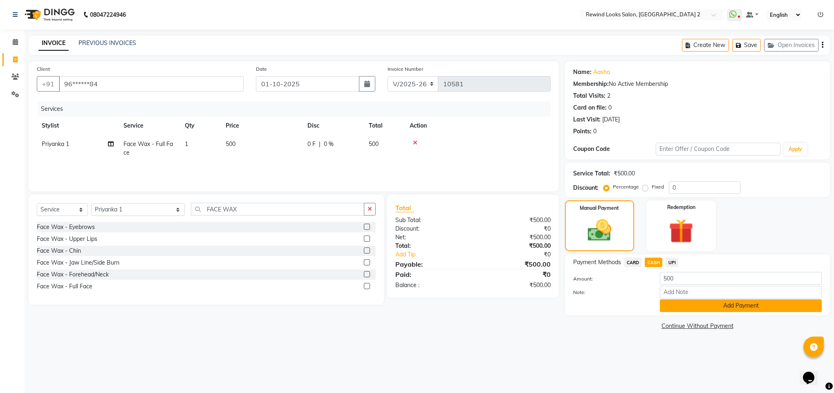
click at [672, 303] on button "Add Payment" at bounding box center [741, 305] width 162 height 13
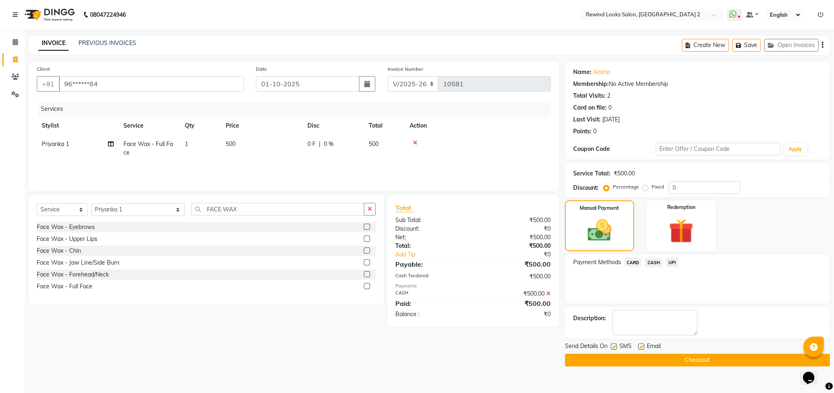
click at [695, 360] on button "Checkout" at bounding box center [697, 360] width 265 height 13
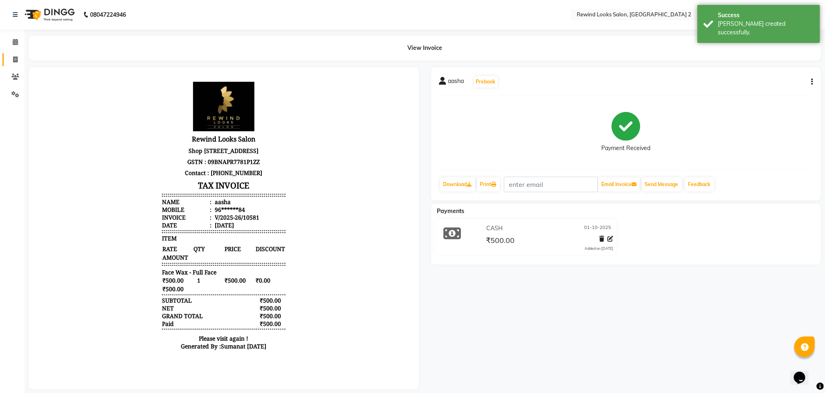
click at [11, 53] on link "Invoice" at bounding box center [12, 59] width 20 height 13
select select "service"
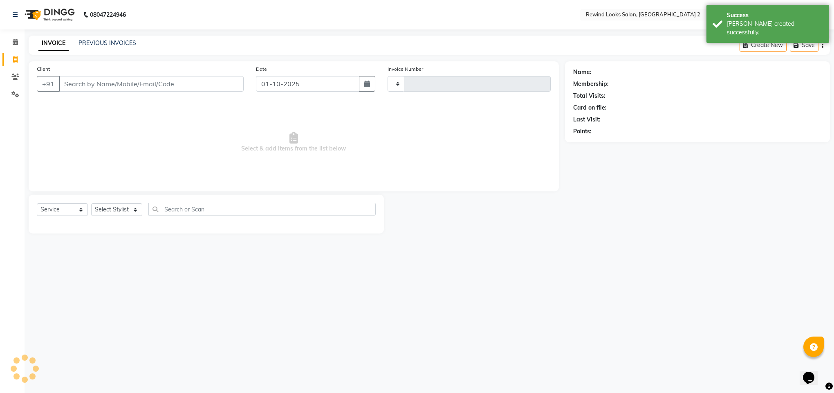
type input "10582"
select select "4640"
type input "KA"
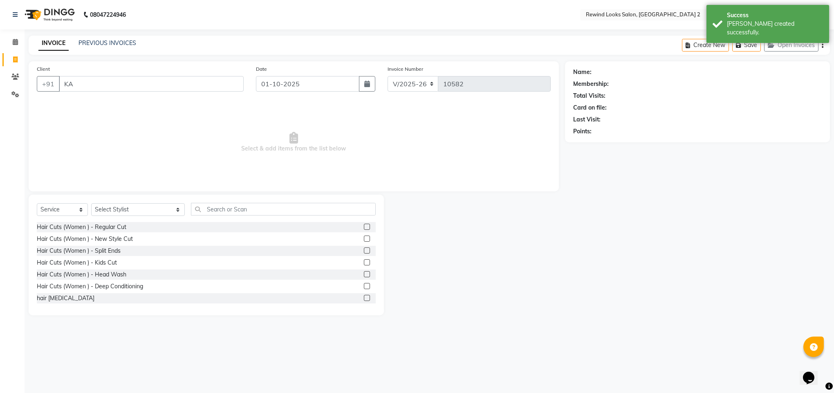
select select "27076"
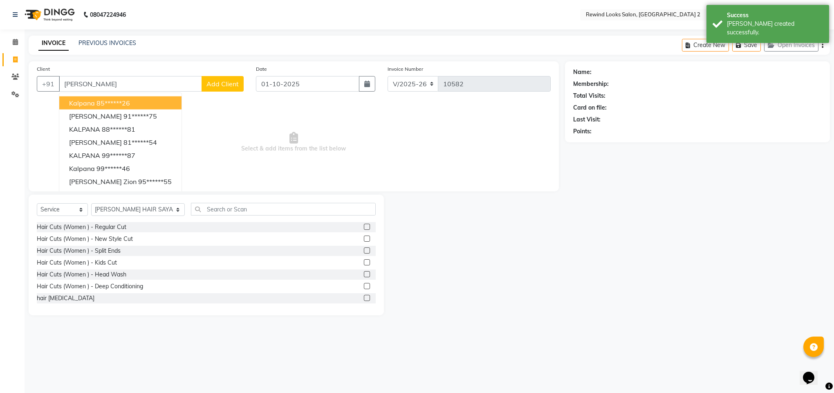
click at [101, 102] on ngb-highlight "85******26" at bounding box center [114, 103] width 34 height 8
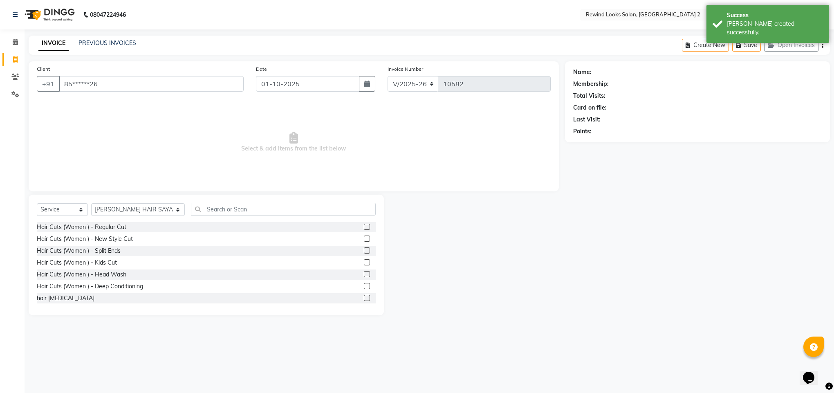
type input "85******26"
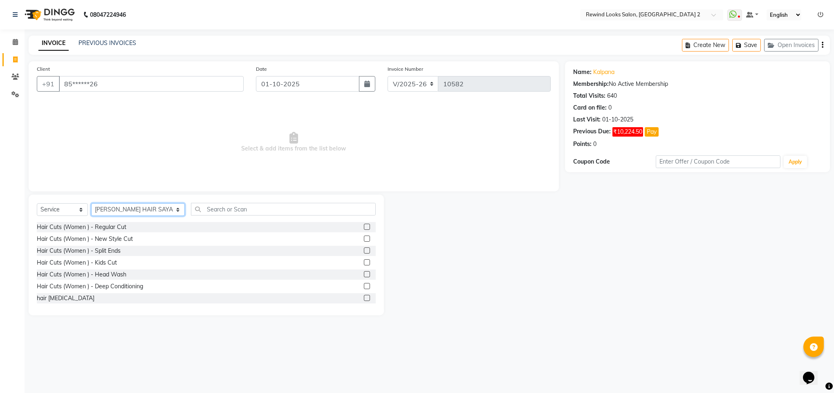
click at [112, 214] on select "Select Stylist [PERSON_NAME] aayat ADMIN Alfad hair Casa Ali Hair [PERSON_NAME]…" at bounding box center [138, 209] width 94 height 13
select select "69463"
click at [206, 214] on input "text" at bounding box center [283, 209] width 185 height 13
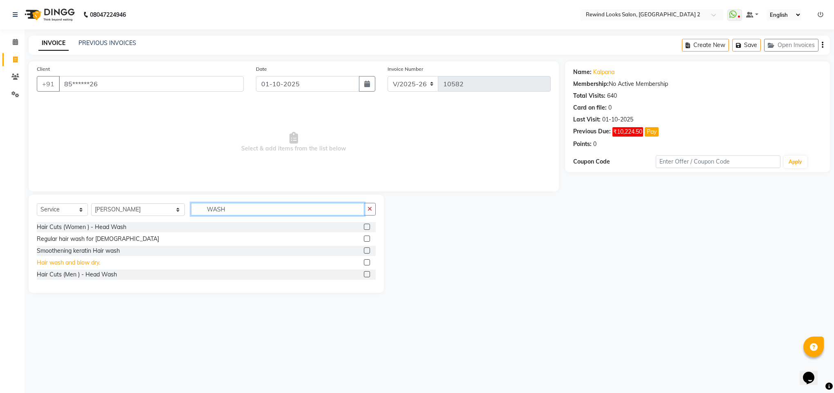
type input "WASH"
click at [58, 266] on div "Hair wash and blow dry." at bounding box center [68, 263] width 63 height 9
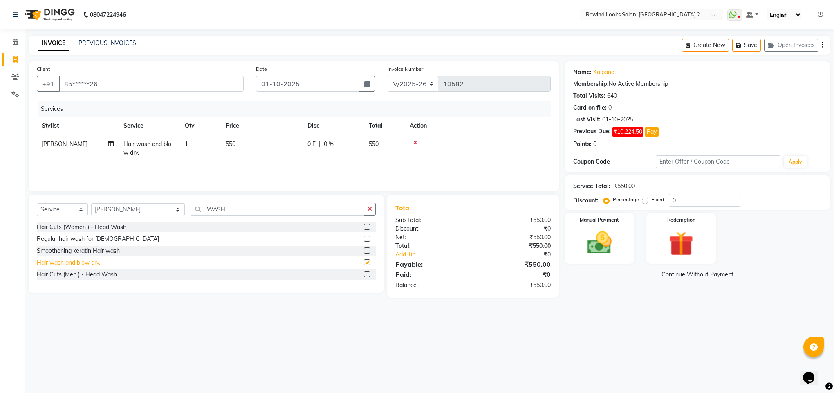
checkbox input "false"
click at [126, 209] on select "Select Stylist [PERSON_NAME] aayat ADMIN Alfad hair Casa Ali Hair [PERSON_NAME]…" at bounding box center [138, 209] width 94 height 13
select select "71695"
click at [201, 209] on input "WASH" at bounding box center [277, 209] width 173 height 13
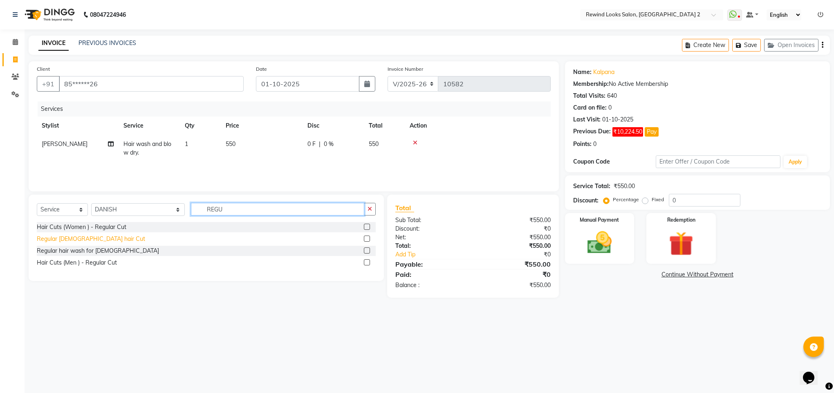
type input "REGU"
click at [86, 242] on div "Regular [DEMOGRAPHIC_DATA] hair Cut" at bounding box center [91, 239] width 108 height 9
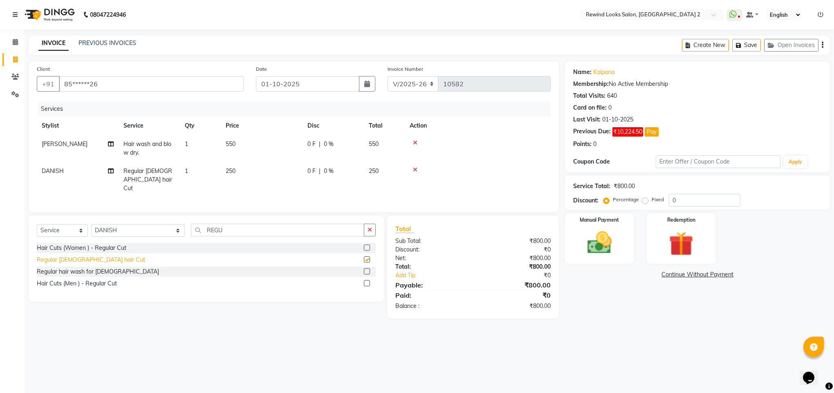
checkbox input "false"
click at [600, 245] on img at bounding box center [599, 242] width 41 height 29
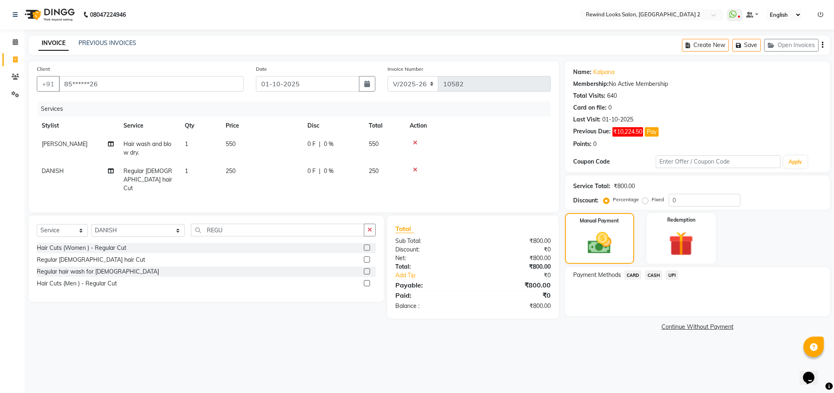
click at [674, 273] on span "UPI" at bounding box center [672, 274] width 13 height 9
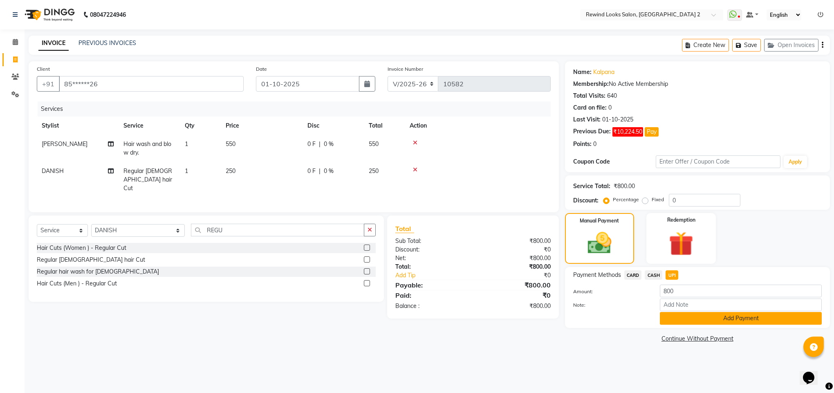
click at [688, 315] on button "Add Payment" at bounding box center [741, 318] width 162 height 13
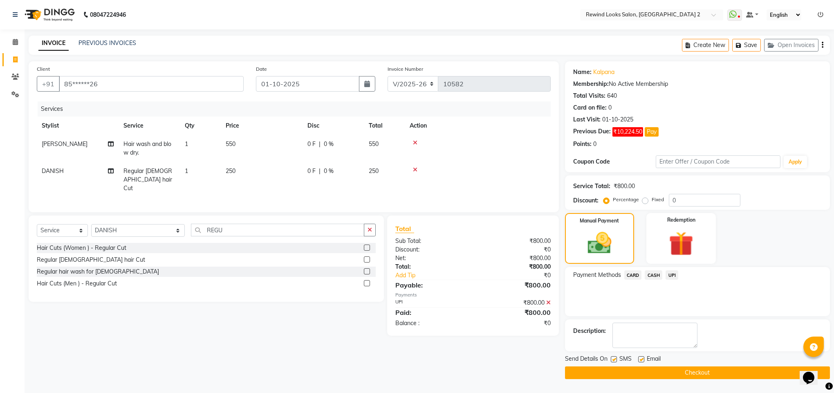
click at [689, 370] on button "Checkout" at bounding box center [697, 372] width 265 height 13
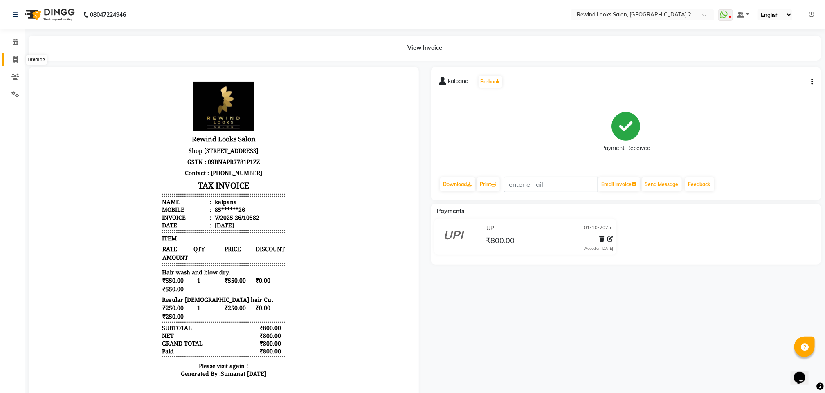
click at [14, 61] on icon at bounding box center [15, 59] width 4 height 6
select select "service"
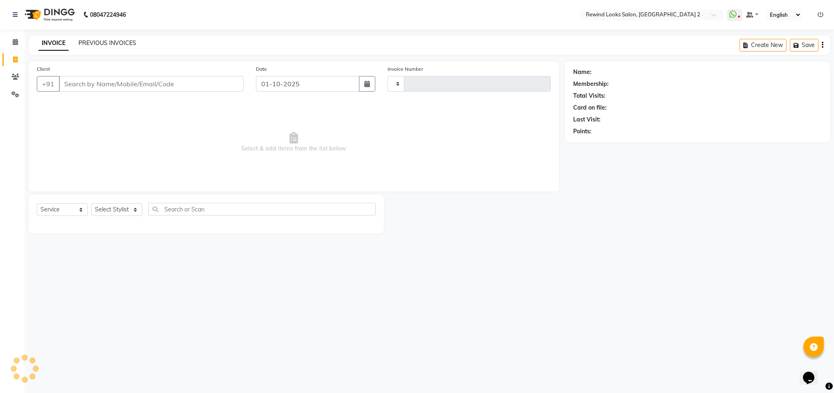
type input "10583"
click at [116, 45] on link "PREVIOUS INVOICES" at bounding box center [108, 42] width 58 height 7
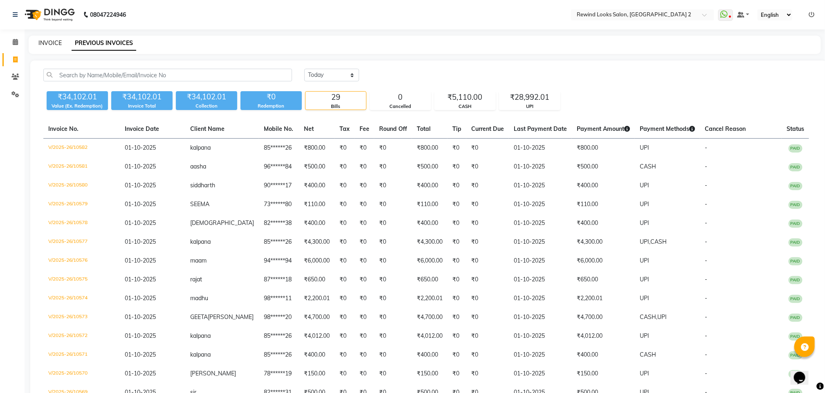
click at [47, 39] on link "INVOICE" at bounding box center [49, 42] width 23 height 7
select select "service"
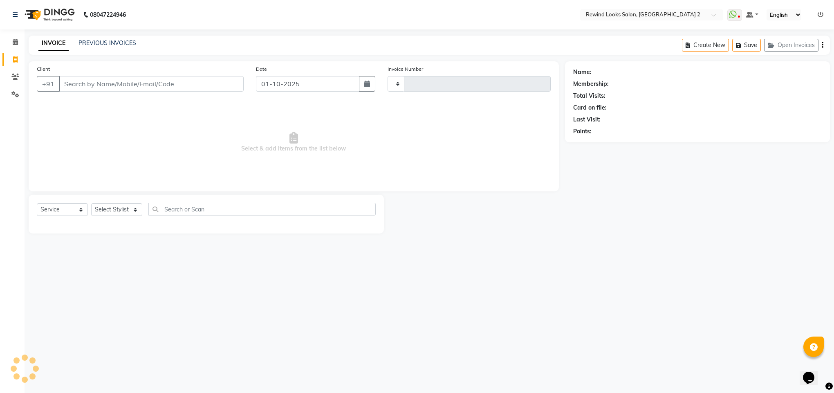
type input "10583"
select select "4640"
select select "27076"
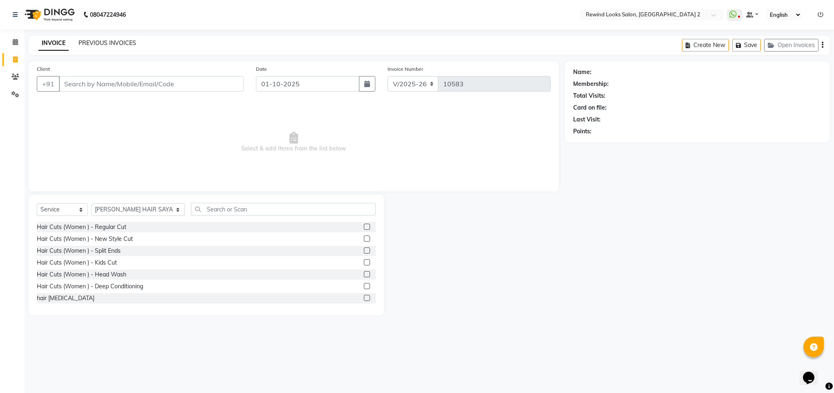
click at [121, 43] on link "PREVIOUS INVOICES" at bounding box center [108, 42] width 58 height 7
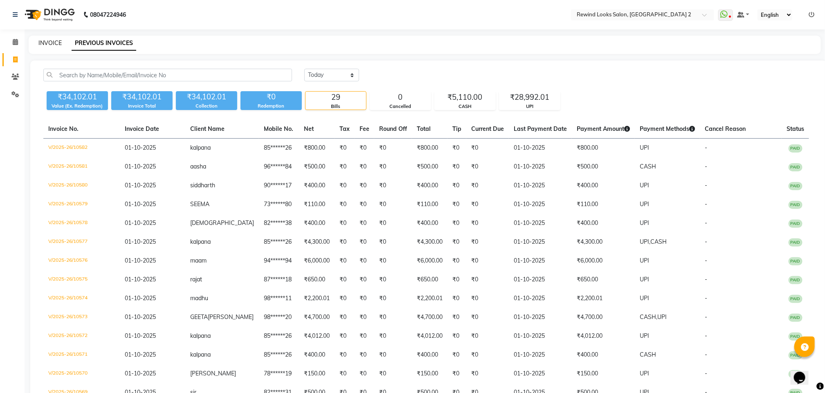
click at [43, 42] on link "INVOICE" at bounding box center [49, 42] width 23 height 7
select select "service"
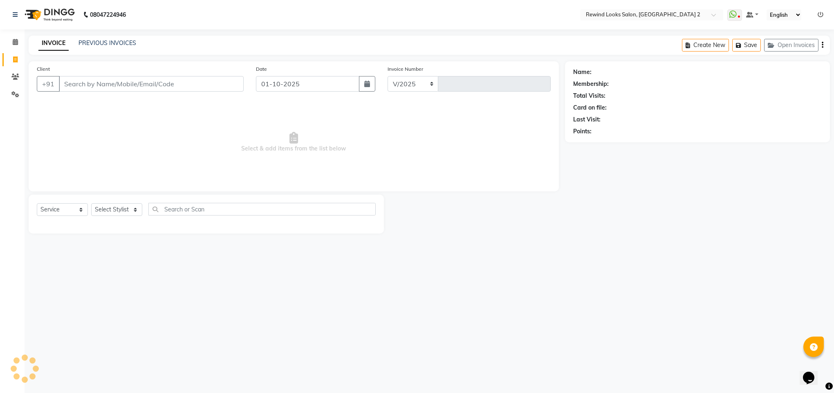
select select "4640"
type input "10583"
click at [96, 80] on input "Client" at bounding box center [151, 84] width 185 height 16
select select "27076"
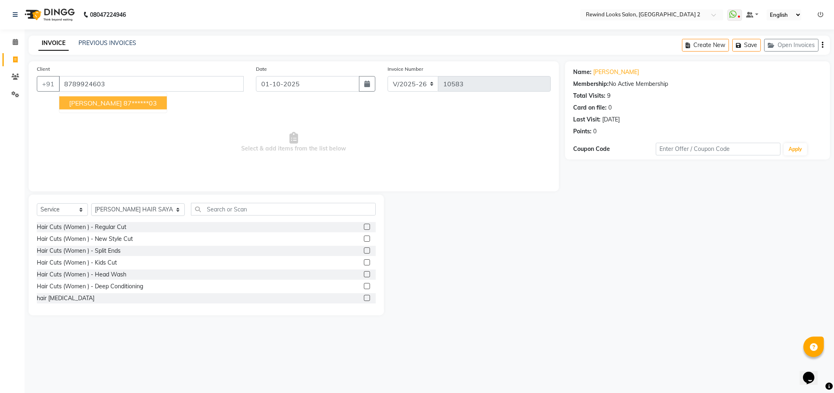
click at [124, 107] on ngb-highlight "87******03" at bounding box center [141, 103] width 34 height 8
click at [102, 107] on span "Select & add items from the list below" at bounding box center [294, 142] width 514 height 82
type input "87******03"
click at [99, 203] on div "Select Service Product Membership Package Voucher Prepaid Gift Card Select Styl…" at bounding box center [206, 212] width 339 height 19
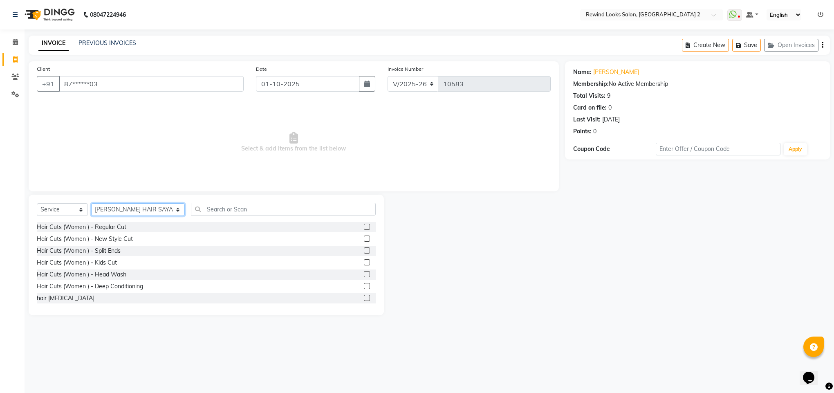
click at [102, 209] on select "Select Stylist [PERSON_NAME] aayat ADMIN Alfad hair Casa Ali Hair [PERSON_NAME]…" at bounding box center [138, 209] width 94 height 13
select select "46913"
click at [262, 209] on input "text" at bounding box center [283, 209] width 185 height 13
click at [132, 220] on div "Select Service Product Membership Package Voucher Prepaid Gift Card Select Styl…" at bounding box center [206, 212] width 339 height 19
click at [124, 205] on select "Select Stylist [PERSON_NAME] aayat ADMIN Alfad hair Casa Ali Hair [PERSON_NAME]…" at bounding box center [138, 209] width 94 height 13
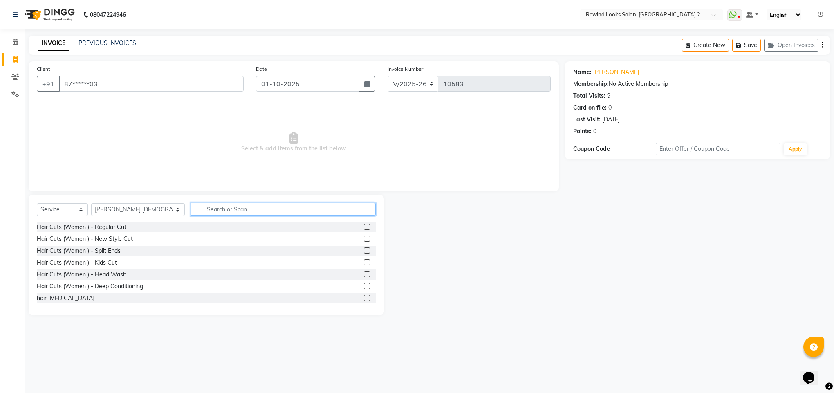
click at [214, 210] on input "text" at bounding box center [283, 209] width 185 height 13
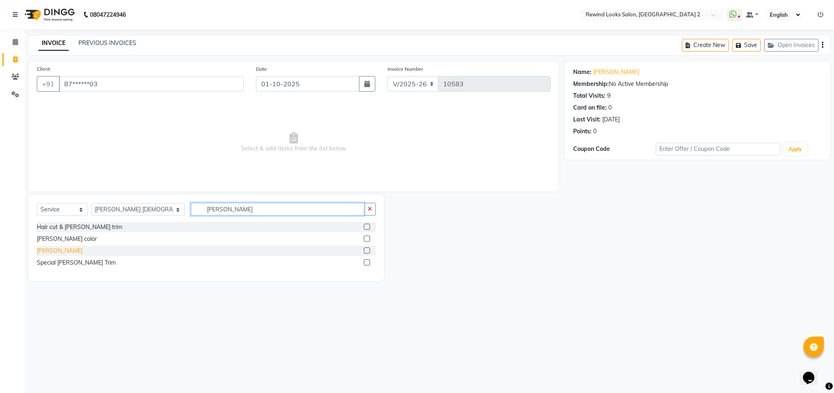
type input "[PERSON_NAME]"
click at [40, 249] on div "[PERSON_NAME]" at bounding box center [60, 251] width 46 height 9
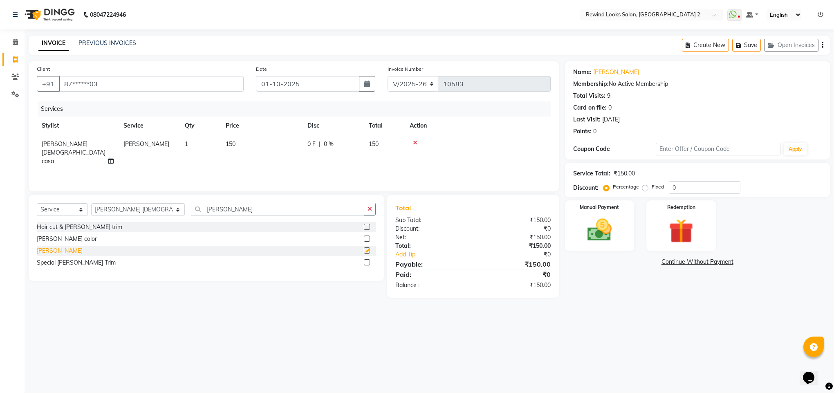
checkbox input "false"
click at [605, 240] on img at bounding box center [599, 230] width 41 height 29
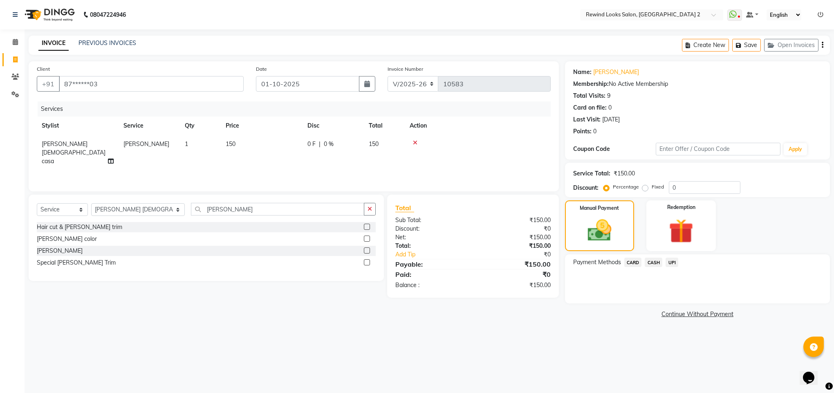
click at [632, 261] on span "CARD" at bounding box center [634, 262] width 18 height 9
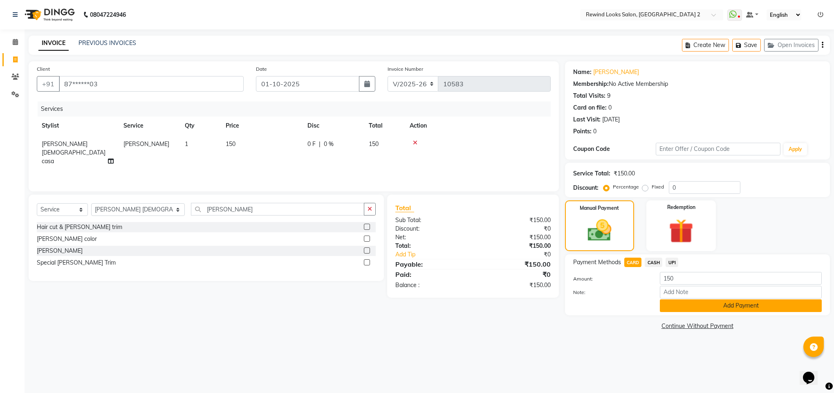
click at [670, 307] on button "Add Payment" at bounding box center [741, 305] width 162 height 13
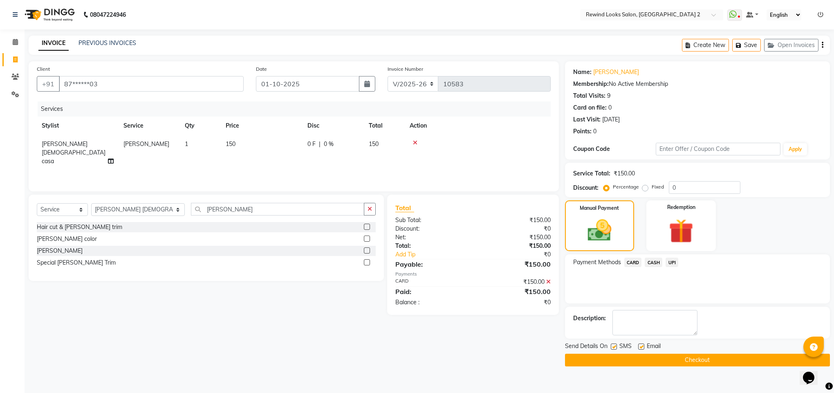
click at [677, 357] on button "Checkout" at bounding box center [697, 360] width 265 height 13
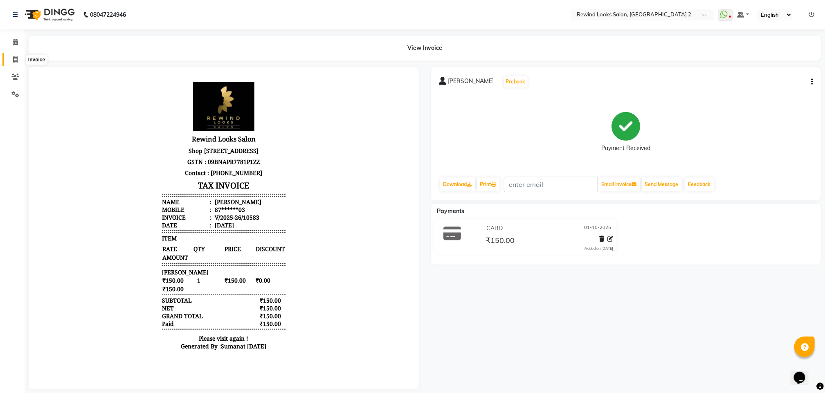
click at [11, 60] on span at bounding box center [15, 59] width 14 height 9
select select "service"
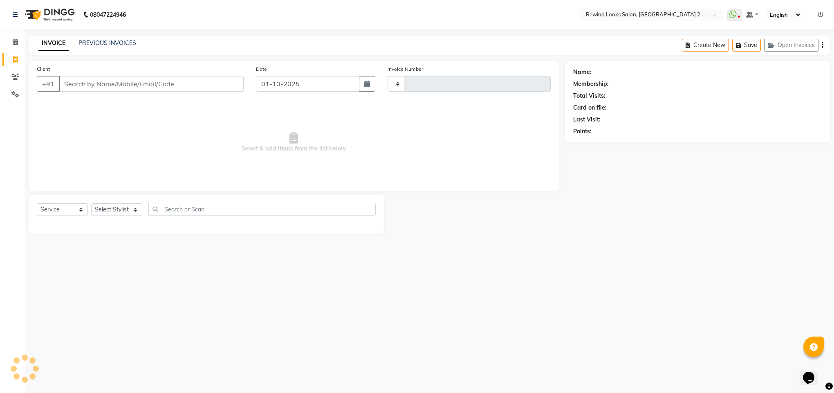
type input "10584"
select select "4640"
select select "27076"
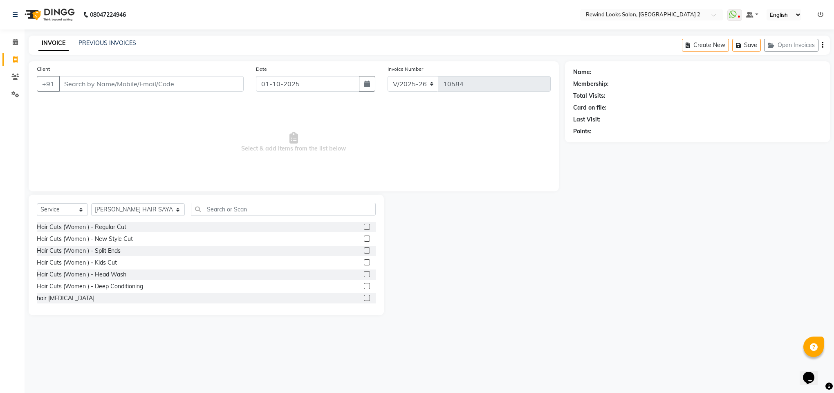
click at [238, 80] on input "Client" at bounding box center [151, 84] width 185 height 16
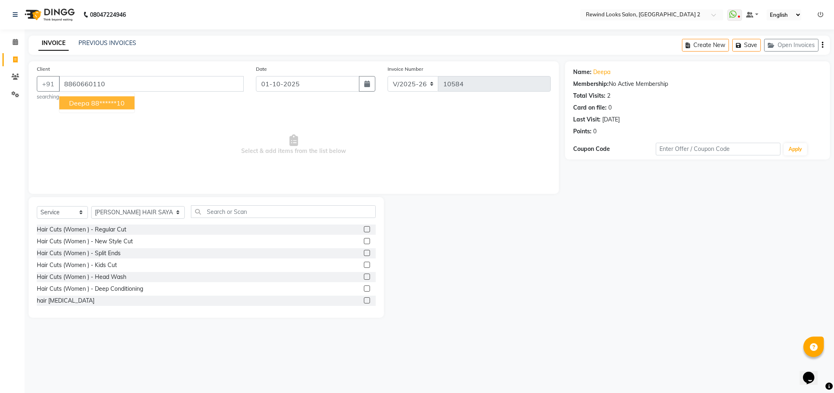
click at [98, 108] on button "deepa 88******10" at bounding box center [96, 103] width 75 height 13
type input "88******10"
click at [113, 208] on select "Select Stylist [PERSON_NAME] aayat ADMIN Alfad hair Casa Ali Hair [PERSON_NAME]…" at bounding box center [138, 212] width 94 height 13
select select "81648"
click at [210, 216] on input "text" at bounding box center [283, 211] width 185 height 13
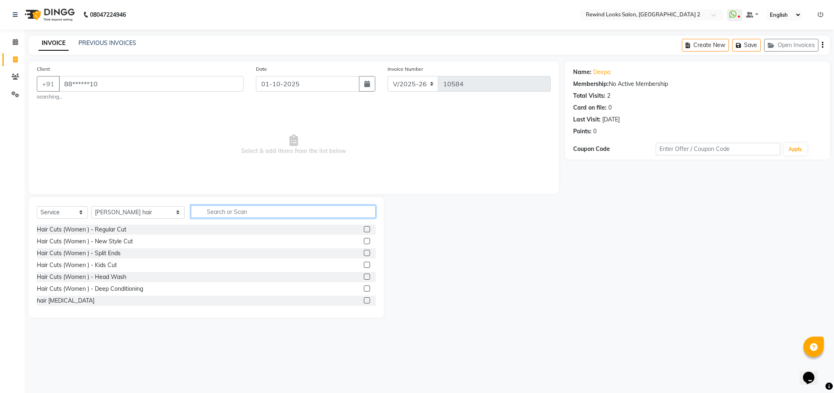
click at [210, 216] on input "text" at bounding box center [283, 211] width 185 height 13
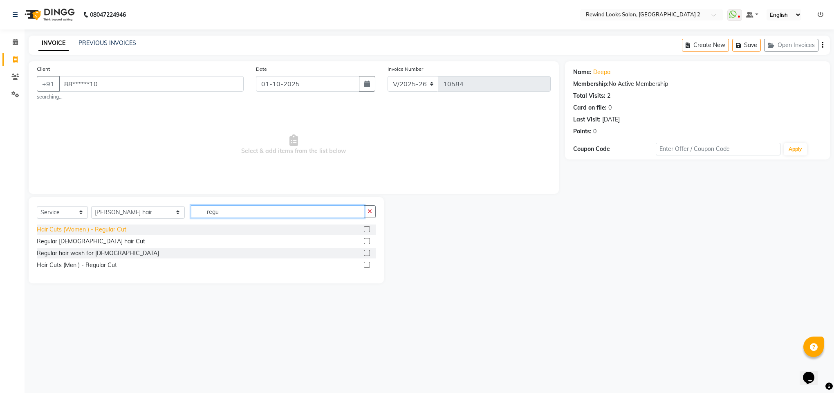
type input "regu"
click at [105, 232] on div "Hair Cuts (Women ) - Regular Cut" at bounding box center [82, 229] width 90 height 9
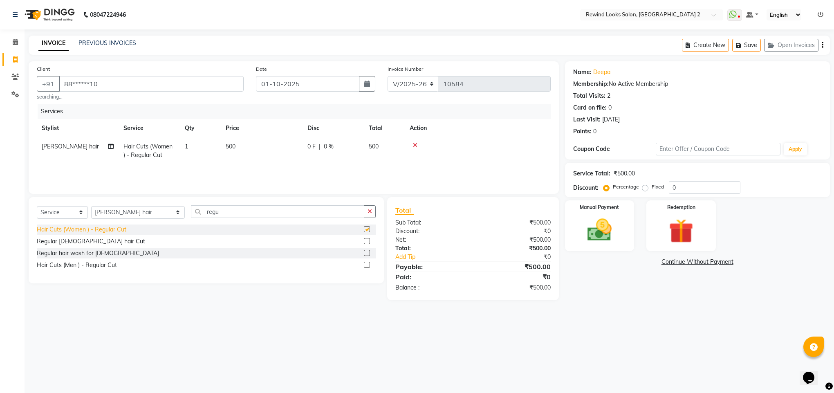
checkbox input "false"
click at [198, 213] on input "regu" at bounding box center [277, 211] width 173 height 13
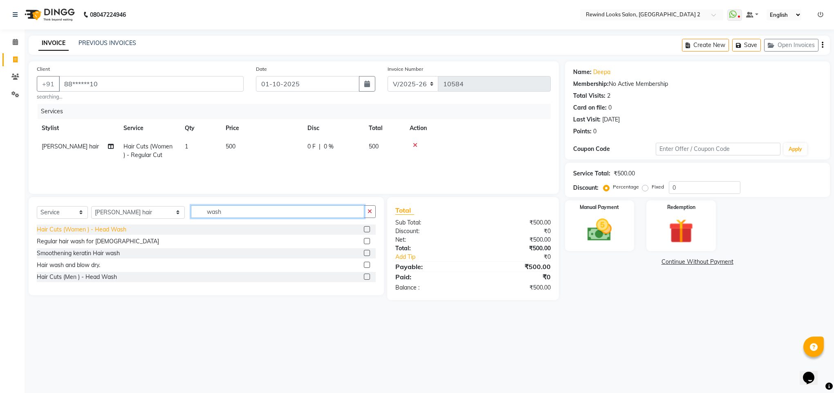
type input "wash"
click at [67, 229] on div "Hair Cuts (Women ) - Head Wash" at bounding box center [82, 229] width 90 height 9
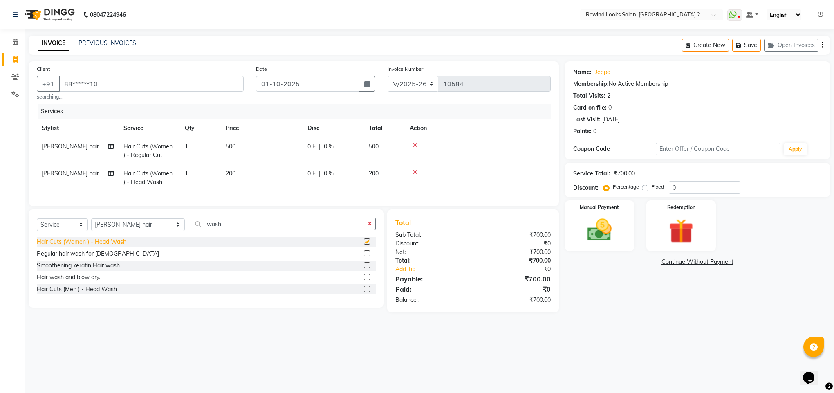
checkbox input "false"
click at [195, 230] on input "wash" at bounding box center [277, 224] width 173 height 13
click at [91, 231] on select "Select Stylist [PERSON_NAME] aayat ADMIN Alfad hair Casa Ali Hair [PERSON_NAME]…" at bounding box center [138, 224] width 94 height 13
select select "27098"
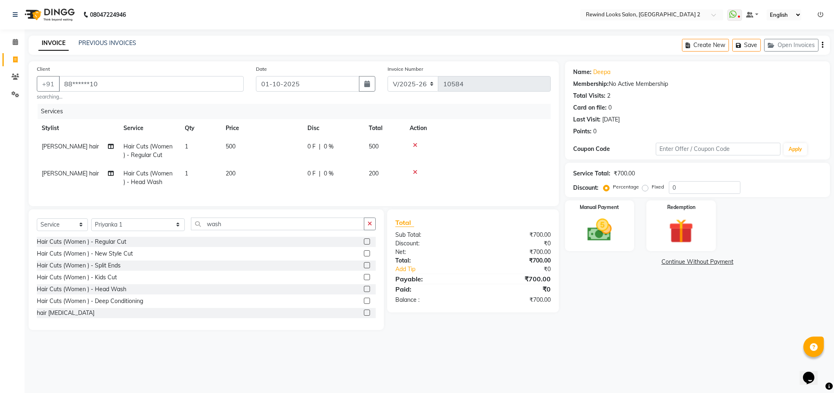
drag, startPoint x: 222, startPoint y: 227, endPoint x: 220, endPoint y: 236, distance: 8.8
click at [220, 236] on div "Select Service Product Membership Package Voucher Prepaid Gift Card Select Styl…" at bounding box center [206, 269] width 355 height 121
click at [220, 230] on input "wash" at bounding box center [277, 224] width 173 height 13
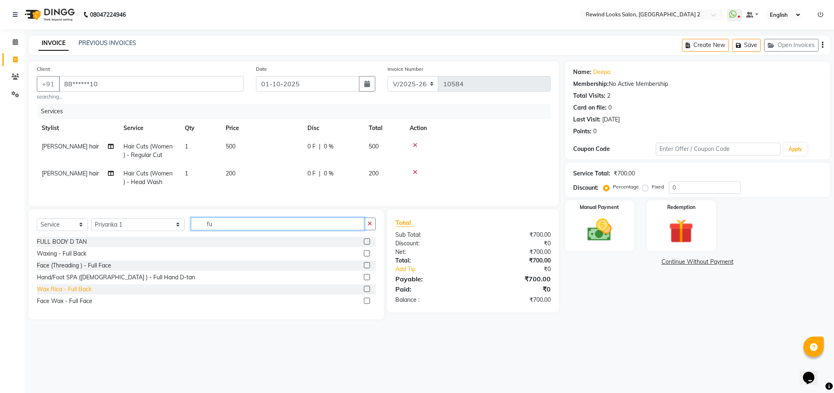
type input "f"
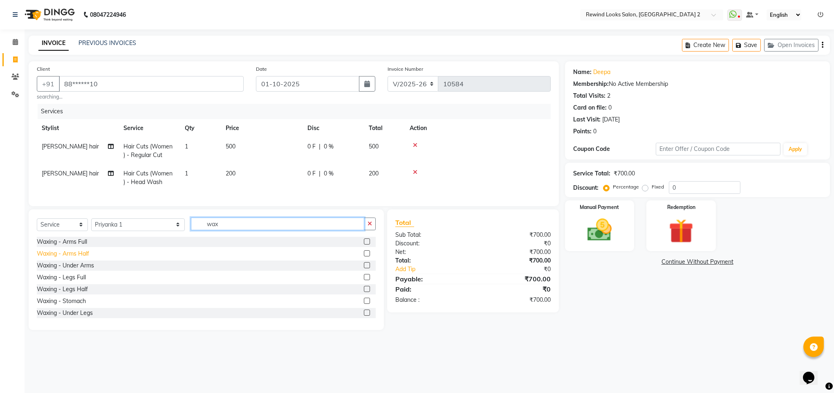
type input "wax"
click at [43, 258] on div "Waxing - Arms Half" at bounding box center [63, 254] width 52 height 9
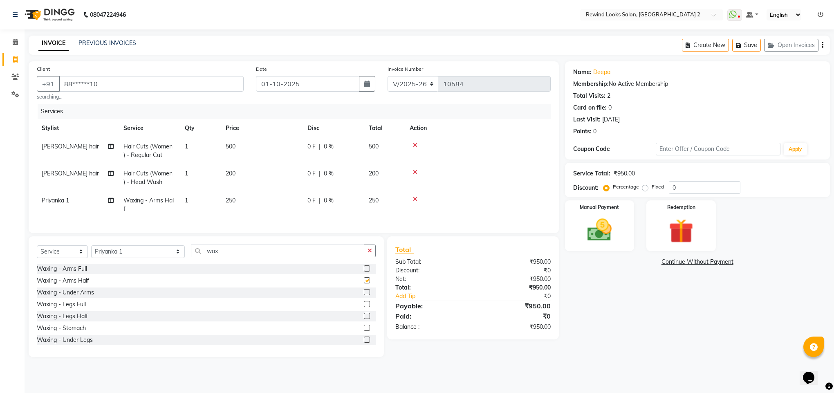
checkbox input "false"
click at [56, 273] on div "Waxing - Arms Full" at bounding box center [62, 269] width 50 height 9
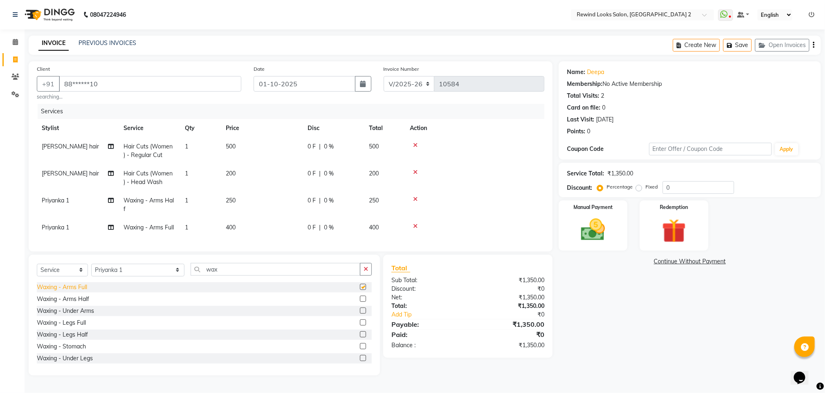
checkbox input "false"
click at [414, 199] on icon at bounding box center [415, 199] width 4 height 6
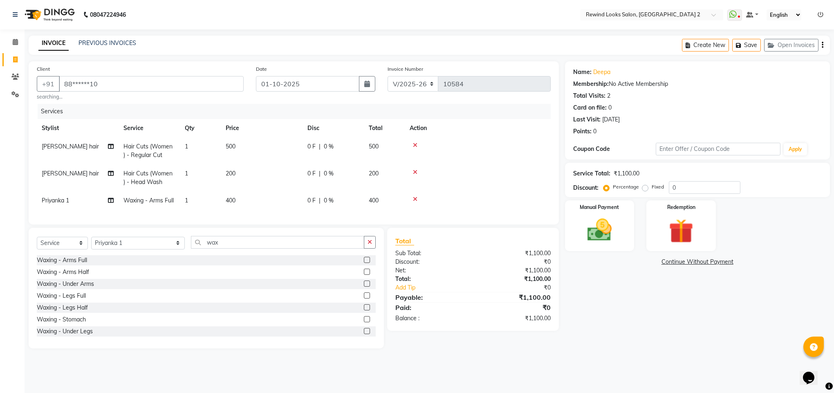
click at [230, 199] on span "400" at bounding box center [231, 200] width 10 height 7
select select "27098"
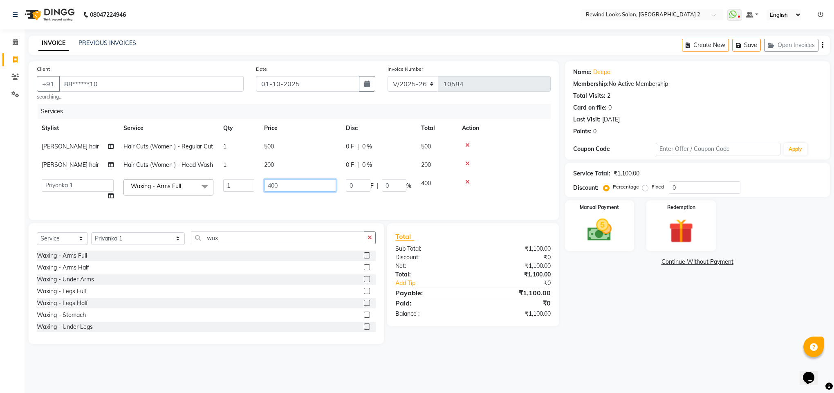
click at [271, 188] on input "400" at bounding box center [300, 185] width 72 height 13
type input "500"
click at [207, 244] on input "wax" at bounding box center [277, 238] width 173 height 13
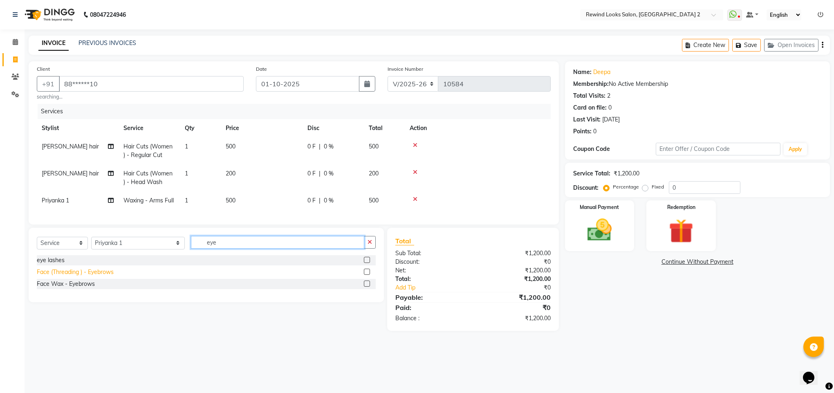
type input "eye"
click at [71, 276] on div "Face (Threading ) - Eyebrows" at bounding box center [75, 272] width 77 height 9
click at [71, 250] on select "Select Service Product Membership Package Voucher Prepaid Gift Card" at bounding box center [62, 243] width 51 height 13
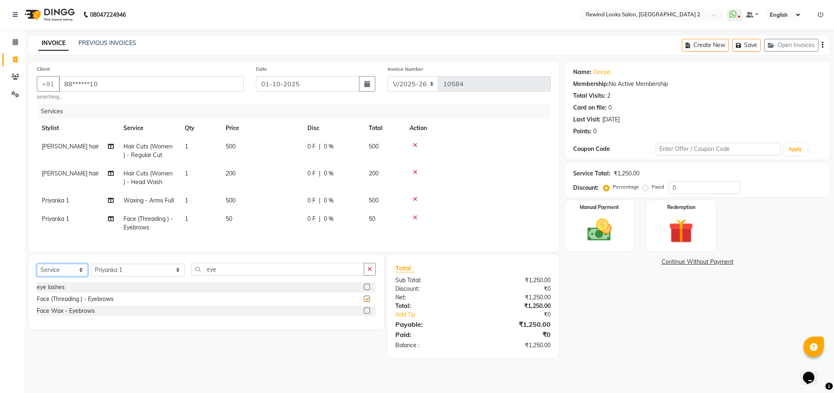
checkbox input "false"
click at [597, 339] on div "Name: Deepa Membership: No Active Membership Total Visits: 2 Card on file: 0 La…" at bounding box center [700, 209] width 271 height 297
click at [228, 200] on span "500" at bounding box center [231, 200] width 10 height 7
select select "27098"
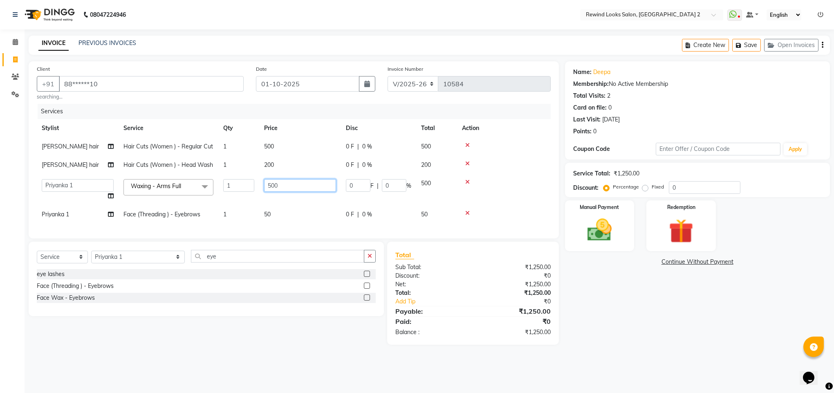
click at [270, 188] on input "500" at bounding box center [300, 185] width 72 height 13
type input "600"
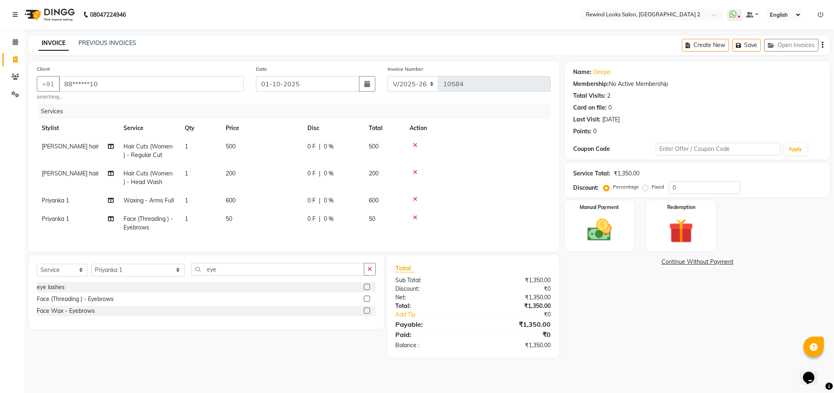
click at [589, 297] on div "Name: Deepa Membership: No Active Membership Total Visits: 2 Card on file: 0 La…" at bounding box center [700, 209] width 271 height 297
click at [596, 243] on img at bounding box center [599, 230] width 41 height 29
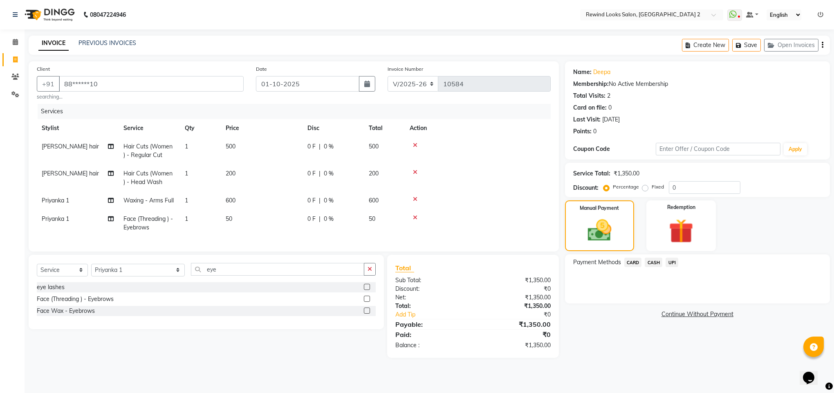
click at [674, 263] on span "UPI" at bounding box center [672, 262] width 13 height 9
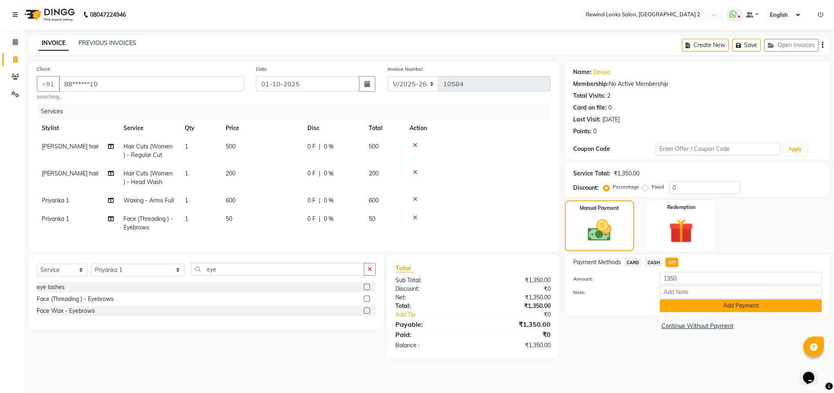
click at [672, 303] on button "Add Payment" at bounding box center [741, 305] width 162 height 13
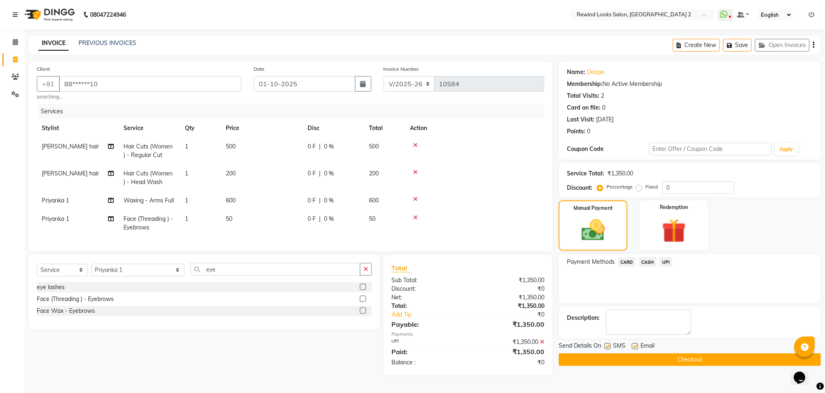
click at [674, 360] on button "Checkout" at bounding box center [690, 359] width 262 height 13
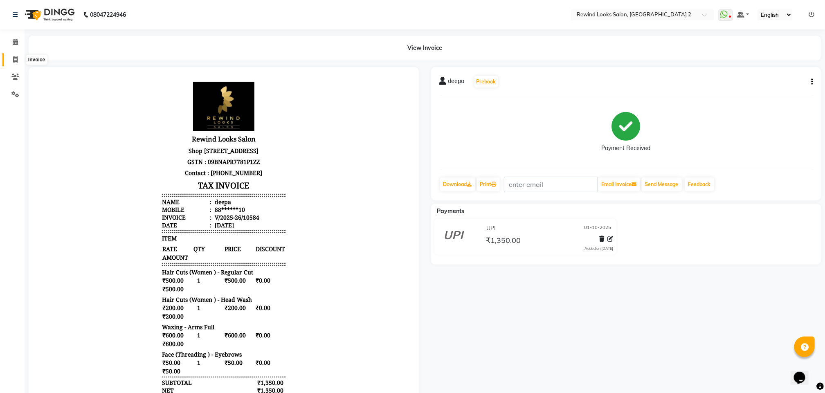
click at [16, 63] on span at bounding box center [15, 59] width 14 height 9
select select "service"
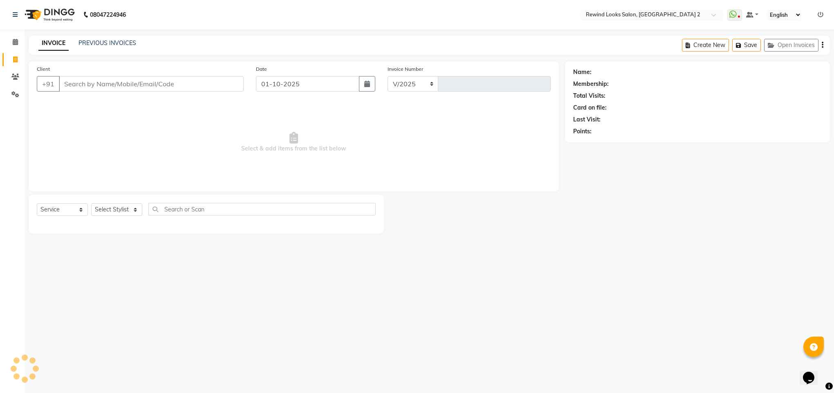
select select "4640"
type input "10585"
type input "886"
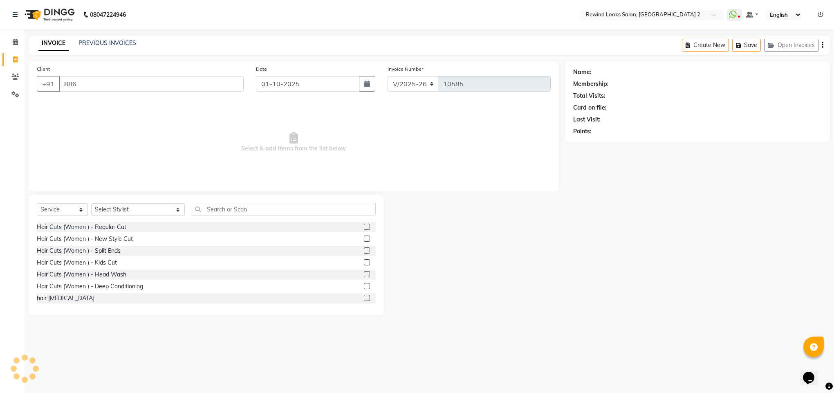
select select "27076"
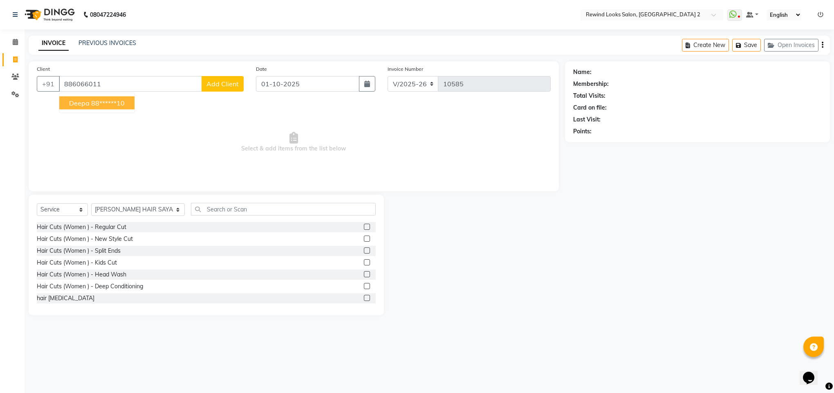
click at [104, 104] on ngb-highlight "88******10" at bounding box center [108, 103] width 34 height 8
type input "88******10"
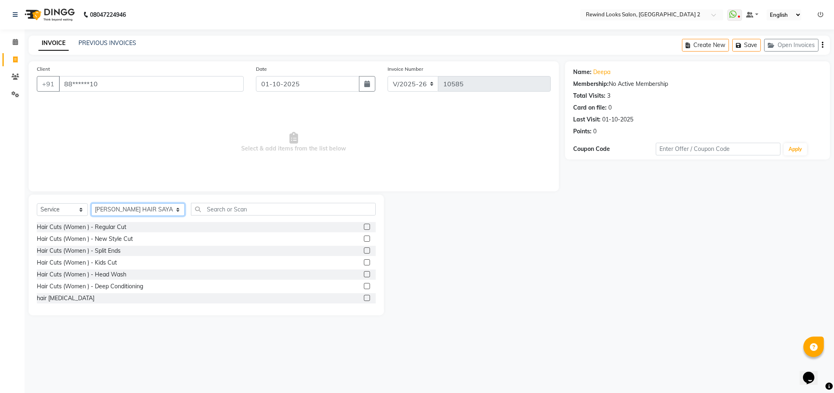
click at [135, 211] on select "Select Stylist [PERSON_NAME] aayat ADMIN Alfad hair Casa Ali Hair [PERSON_NAME]…" at bounding box center [138, 209] width 94 height 13
select select "81648"
click at [250, 213] on input "text" at bounding box center [283, 209] width 185 height 13
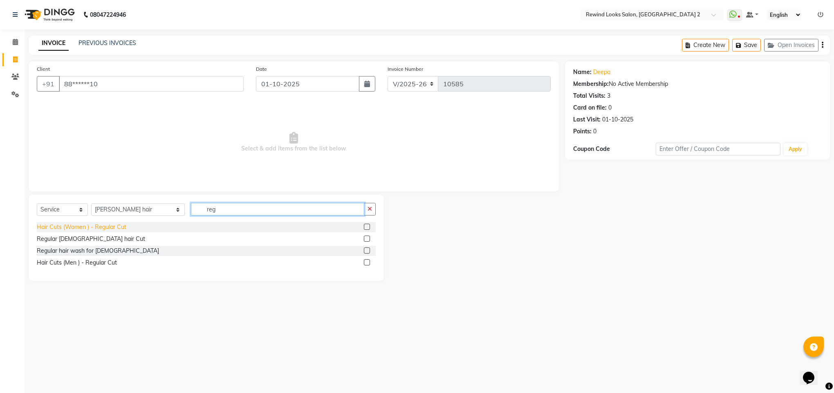
type input "reg"
click at [106, 228] on div "Hair Cuts (Women ) - Regular Cut" at bounding box center [82, 227] width 90 height 9
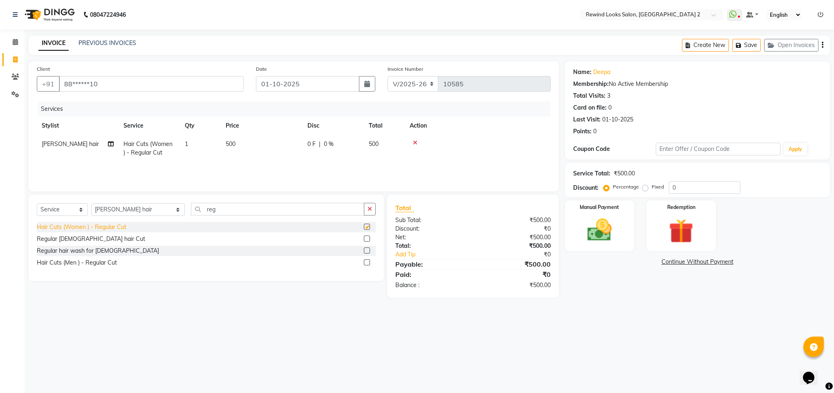
checkbox input "false"
click at [219, 211] on input "reg" at bounding box center [277, 209] width 173 height 13
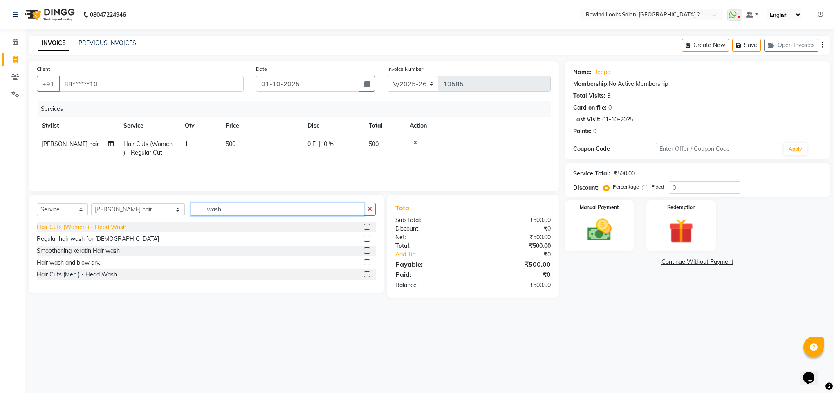
type input "wash"
click at [78, 231] on div "Hair Cuts (Women ) - Head Wash" at bounding box center [82, 227] width 90 height 9
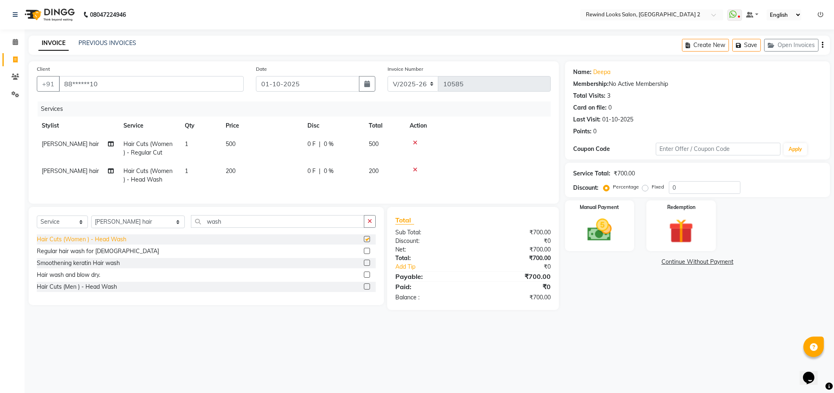
checkbox input "false"
click at [98, 224] on div "Select Service Product Membership Package Voucher Prepaid Gift Card Select Styl…" at bounding box center [206, 224] width 339 height 19
click at [99, 228] on select "Select Stylist [PERSON_NAME] aayat ADMIN Alfad hair Casa Ali Hair [PERSON_NAME]…" at bounding box center [138, 222] width 94 height 13
select select "27098"
click at [205, 228] on input "wash" at bounding box center [277, 221] width 173 height 13
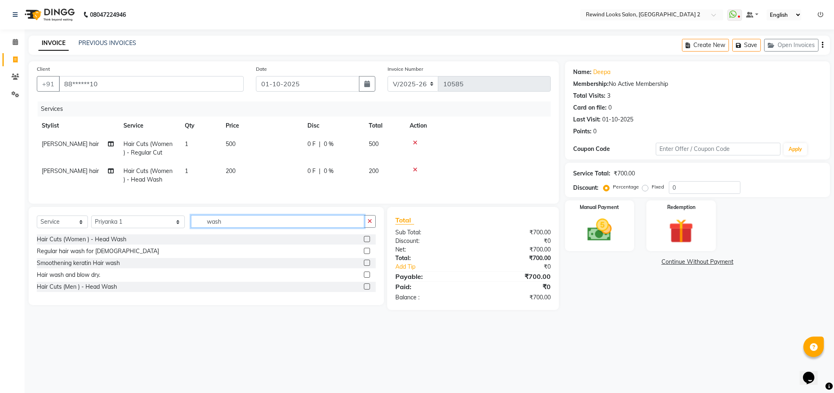
click at [205, 228] on input "wash" at bounding box center [277, 221] width 173 height 13
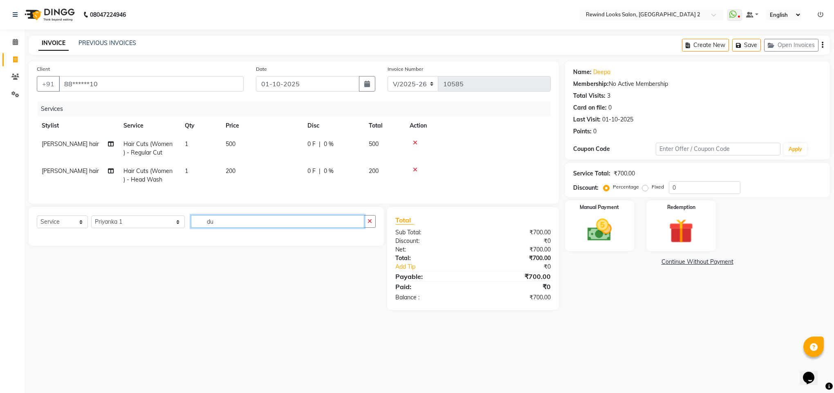
type input "d"
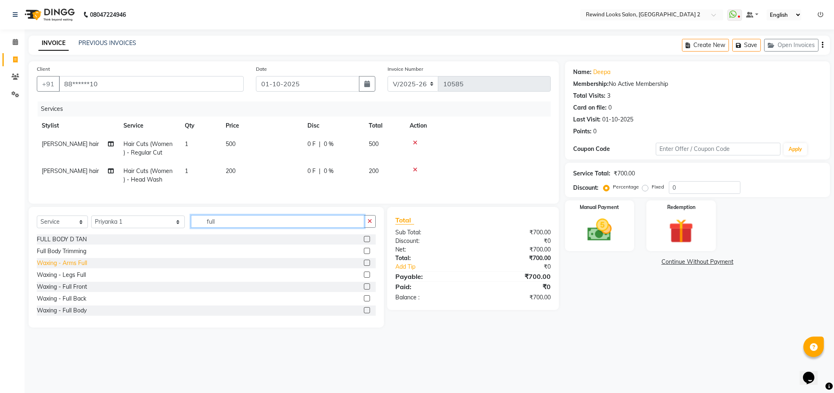
type input "full"
click at [74, 267] on div "Waxing - Arms Full" at bounding box center [62, 263] width 50 height 9
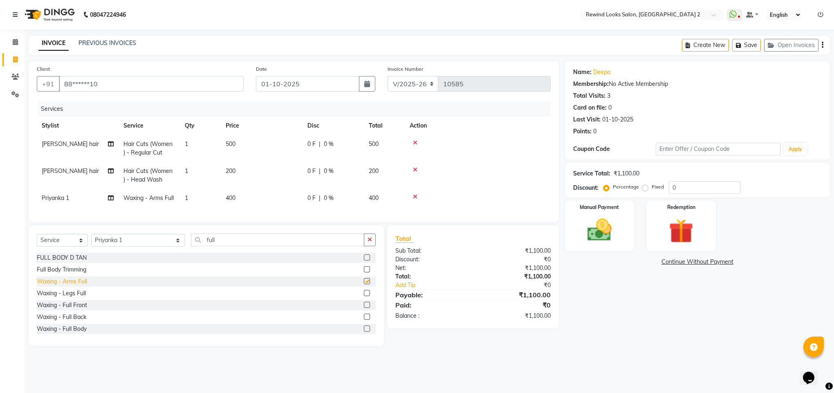
checkbox input "false"
click at [229, 200] on span "400" at bounding box center [231, 197] width 10 height 7
select select "27098"
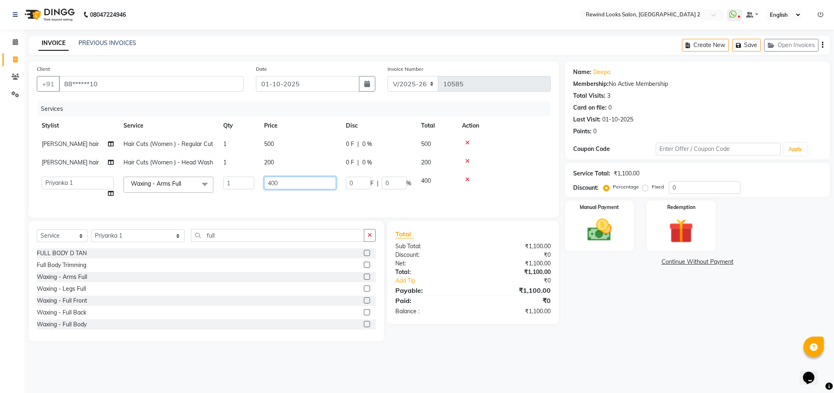
click at [271, 183] on input "400" at bounding box center [300, 183] width 72 height 13
type input "600"
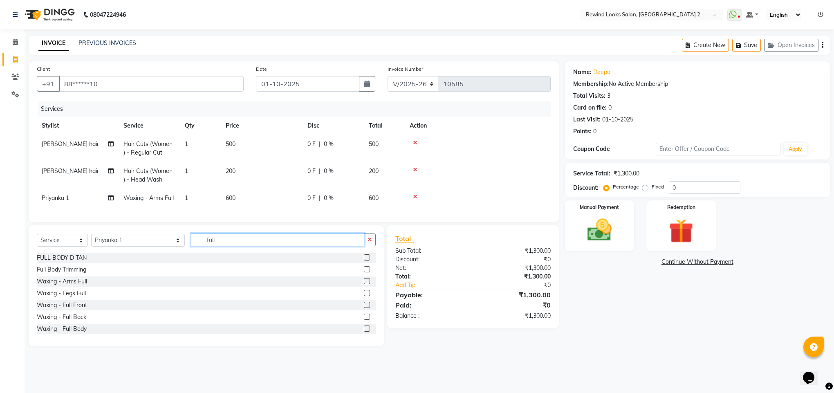
click at [191, 246] on input "full" at bounding box center [277, 240] width 173 height 13
type input "ey"
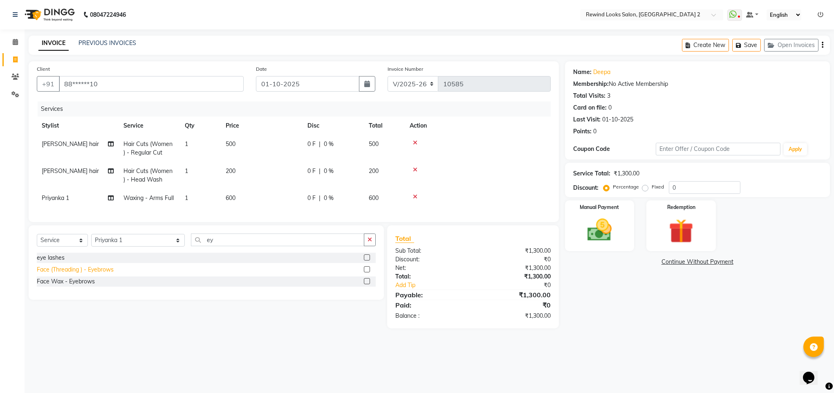
click at [84, 274] on div "Face (Threading ) - Eyebrows" at bounding box center [75, 269] width 77 height 9
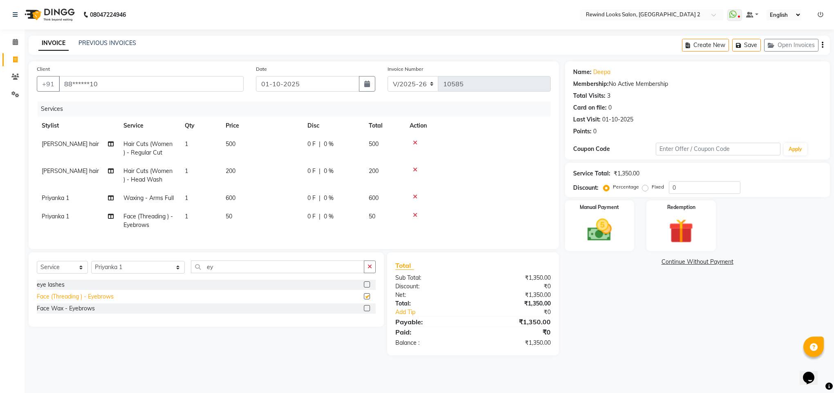
checkbox input "false"
click at [605, 225] on img at bounding box center [599, 230] width 41 height 29
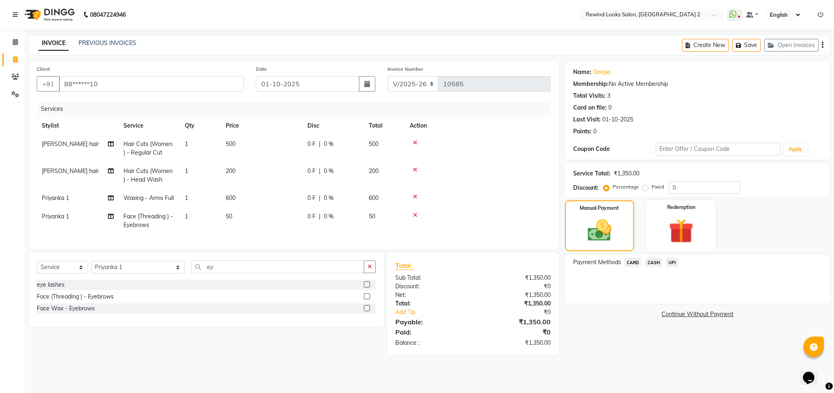
click at [668, 263] on span "UPI" at bounding box center [672, 262] width 13 height 9
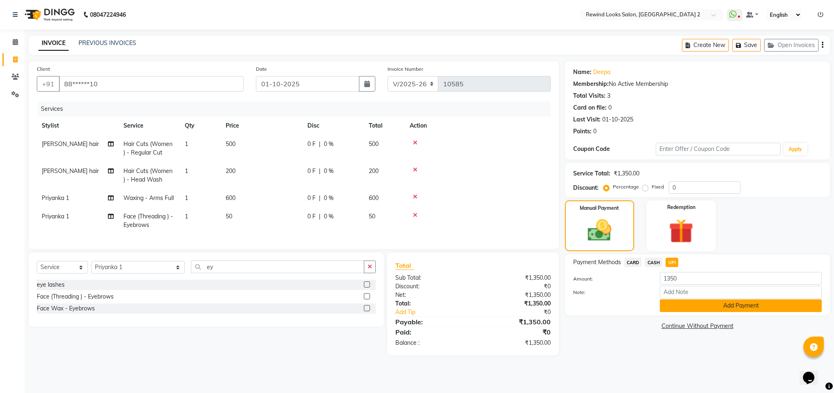
click at [677, 312] on button "Add Payment" at bounding box center [741, 305] width 162 height 13
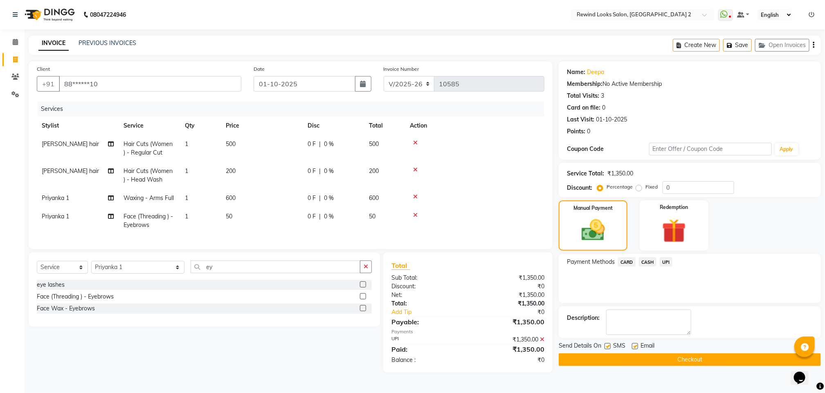
click at [594, 369] on div "Name: Deepa Membership: No Active Membership Total Visits: 3 Card on file: 0 La…" at bounding box center [693, 216] width 268 height 311
click at [594, 361] on button "Checkout" at bounding box center [690, 359] width 262 height 13
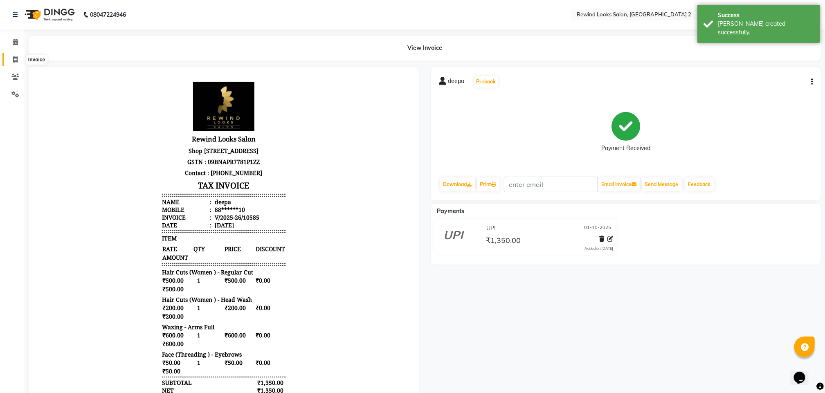
click at [9, 58] on span at bounding box center [15, 59] width 14 height 9
select select "service"
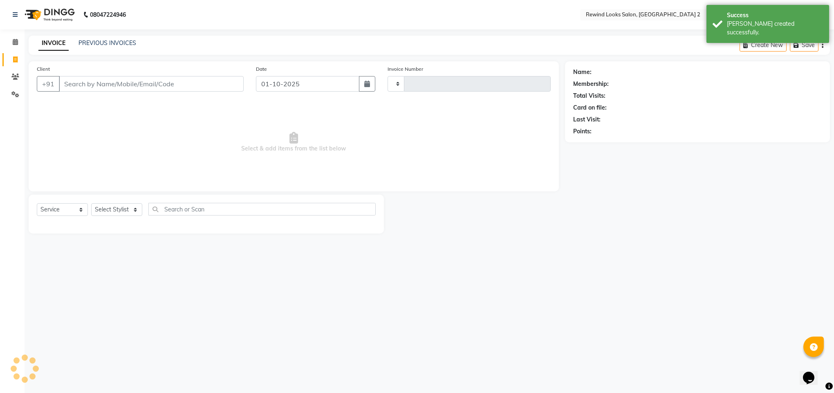
type input "10586"
select select "4640"
type input "96"
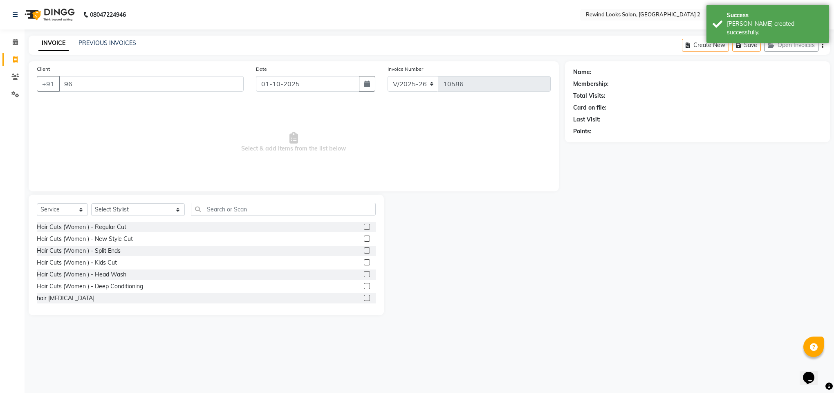
select select "27076"
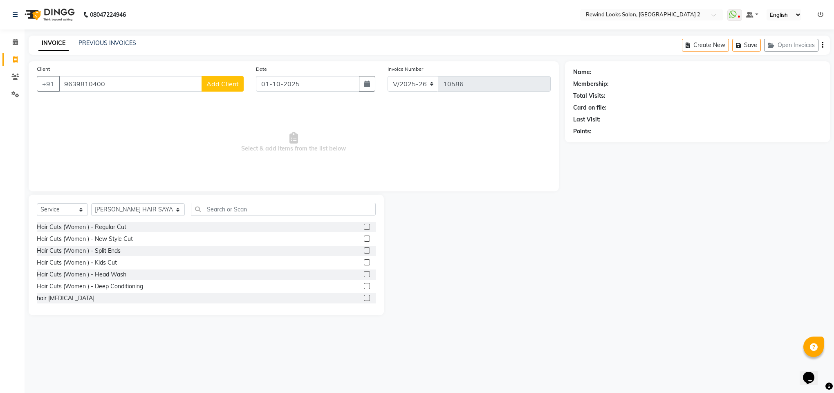
type input "9639810400"
click at [207, 85] on span "Add Client" at bounding box center [223, 84] width 32 height 8
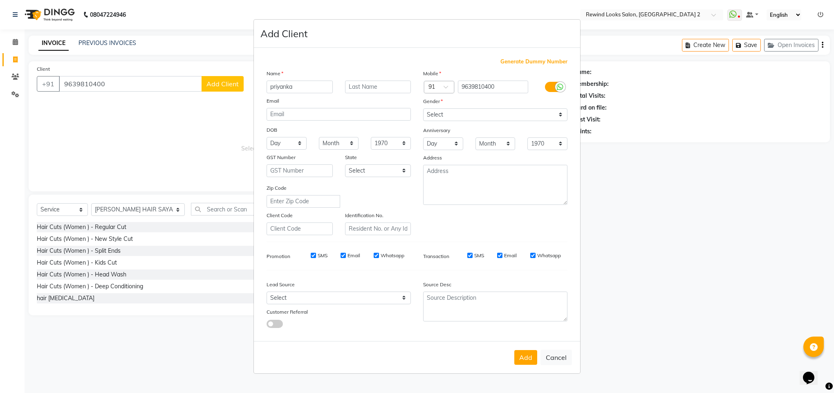
type input "priyanka"
click at [477, 110] on select "Select [DEMOGRAPHIC_DATA] [DEMOGRAPHIC_DATA] Other Prefer Not To Say" at bounding box center [495, 114] width 144 height 13
select select "[DEMOGRAPHIC_DATA]"
click at [423, 109] on select "Select [DEMOGRAPHIC_DATA] [DEMOGRAPHIC_DATA] Other Prefer Not To Say" at bounding box center [495, 114] width 144 height 13
click at [531, 353] on button "Add" at bounding box center [526, 357] width 23 height 15
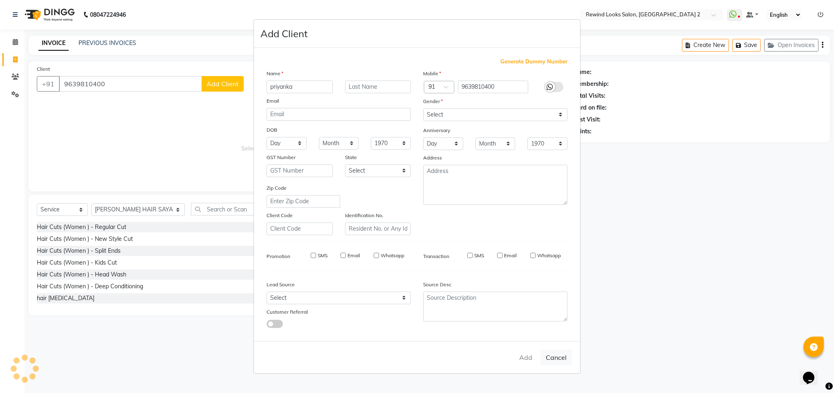
type input "96******00"
select select
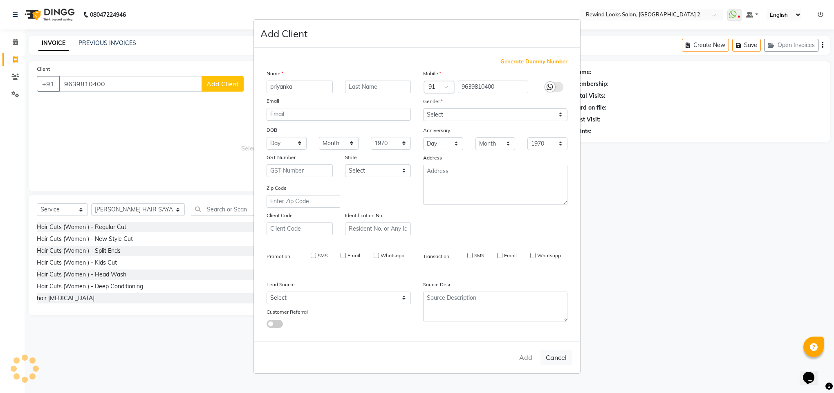
select select
checkbox input "false"
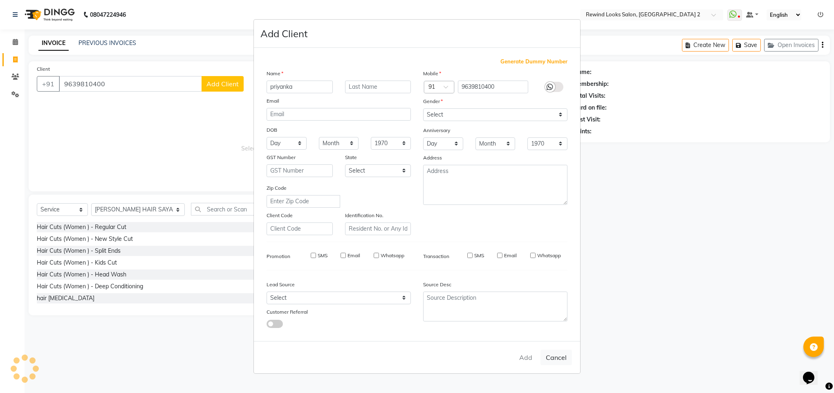
checkbox input "false"
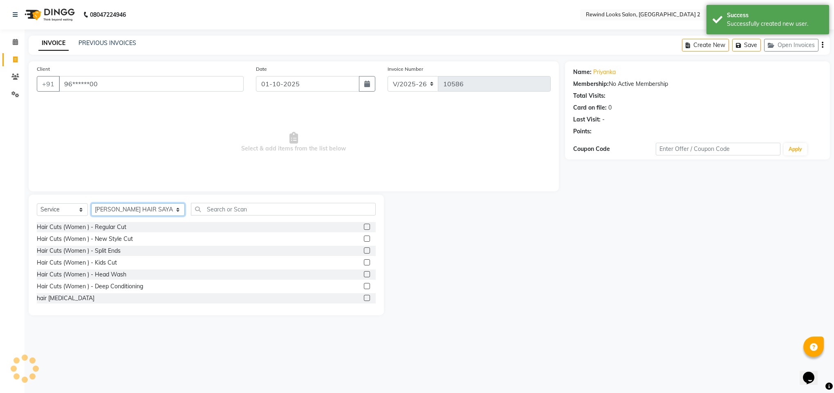
click at [124, 205] on select "Select Stylist [PERSON_NAME] aayat ADMIN Alfad hair Casa Ali Hair [PERSON_NAME]…" at bounding box center [138, 209] width 94 height 13
select select "47351"
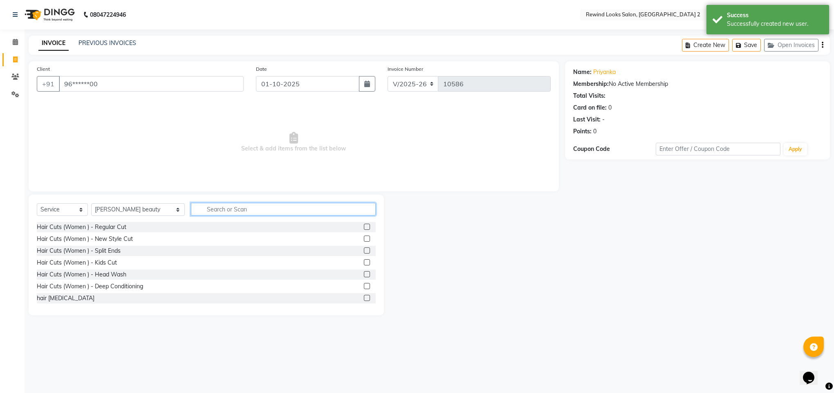
click at [233, 215] on input "text" at bounding box center [283, 209] width 185 height 13
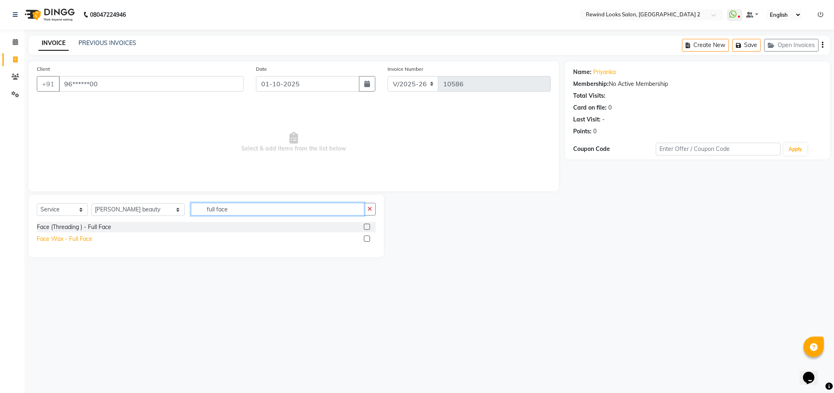
type input "full face"
click at [76, 237] on div "Face Wax - Full Face" at bounding box center [65, 239] width 56 height 9
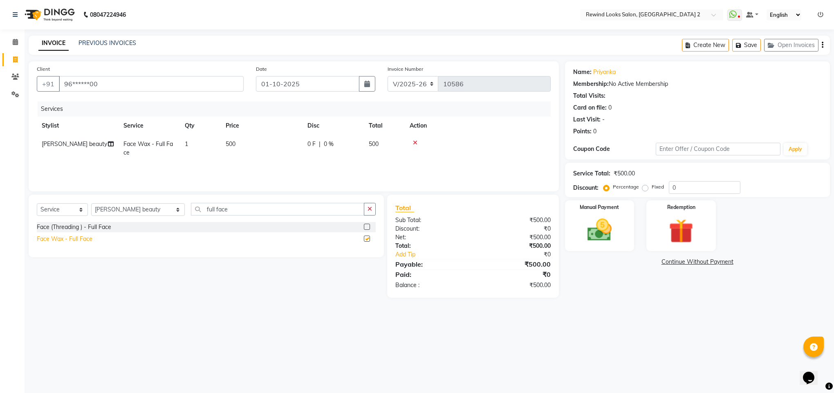
checkbox input "false"
click at [232, 144] on span "500" at bounding box center [231, 143] width 10 height 7
select select "47351"
click at [274, 145] on input "500" at bounding box center [300, 146] width 72 height 13
type input "440"
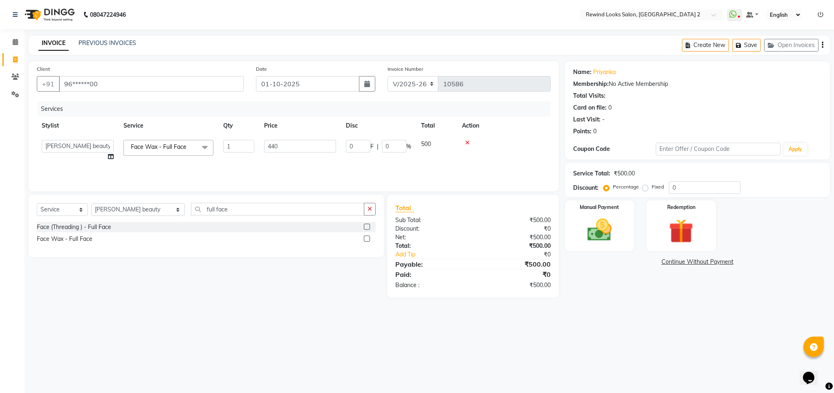
click at [598, 259] on link "Continue Without Payment" at bounding box center [698, 262] width 262 height 9
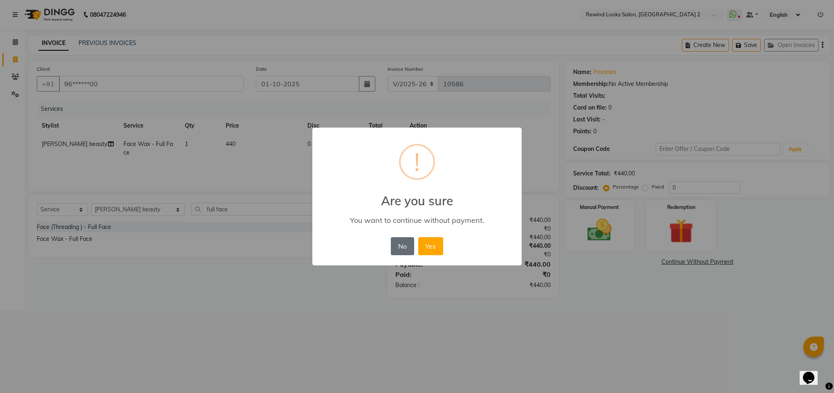
click at [399, 248] on button "No" at bounding box center [402, 246] width 23 height 18
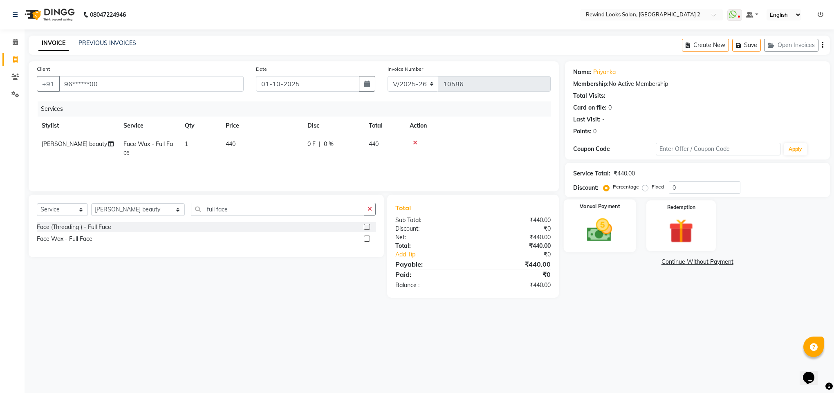
click at [602, 229] on img at bounding box center [599, 230] width 41 height 29
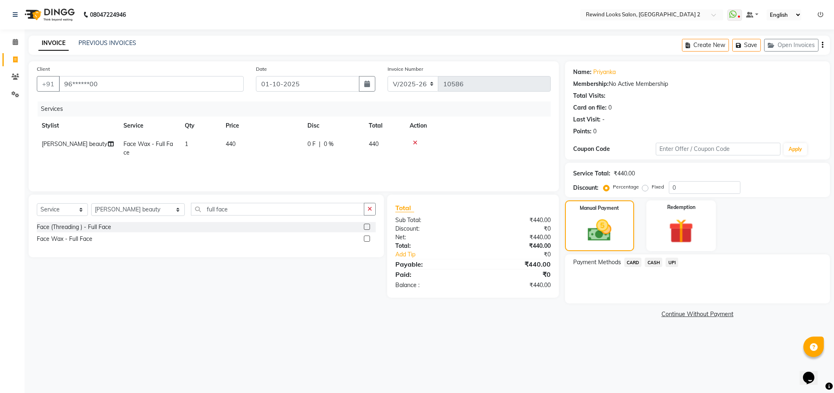
click at [677, 258] on span "UPI" at bounding box center [672, 262] width 13 height 9
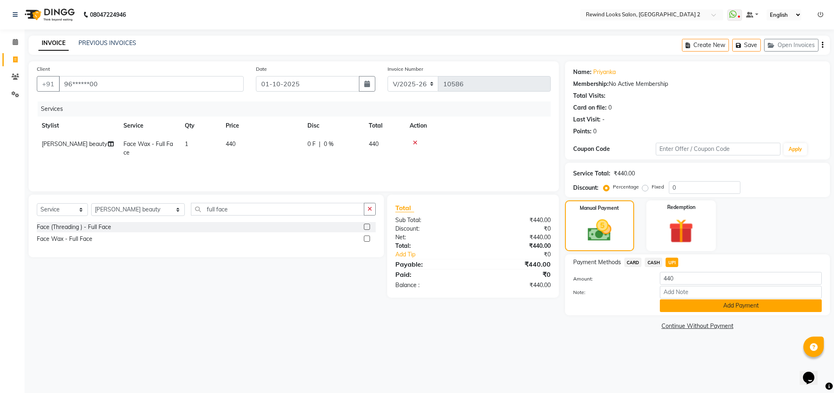
click at [677, 303] on button "Add Payment" at bounding box center [741, 305] width 162 height 13
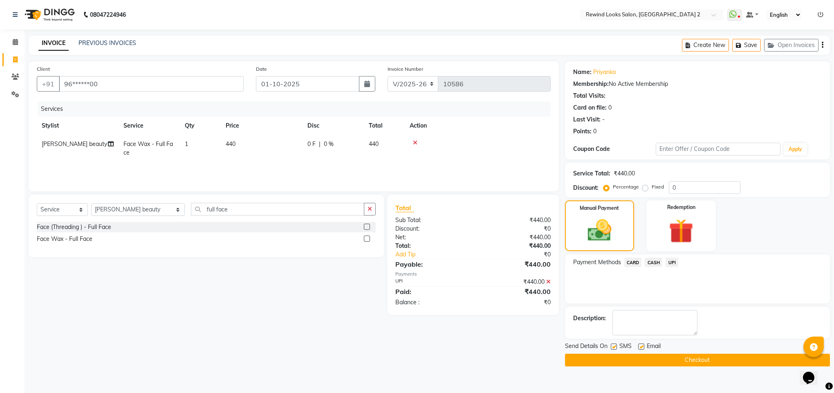
click at [680, 361] on button "Checkout" at bounding box center [697, 360] width 265 height 13
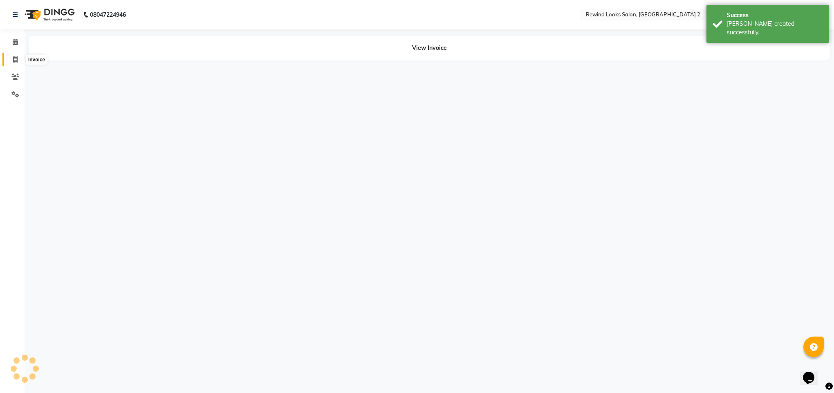
click at [9, 61] on span at bounding box center [15, 59] width 14 height 9
select select "service"
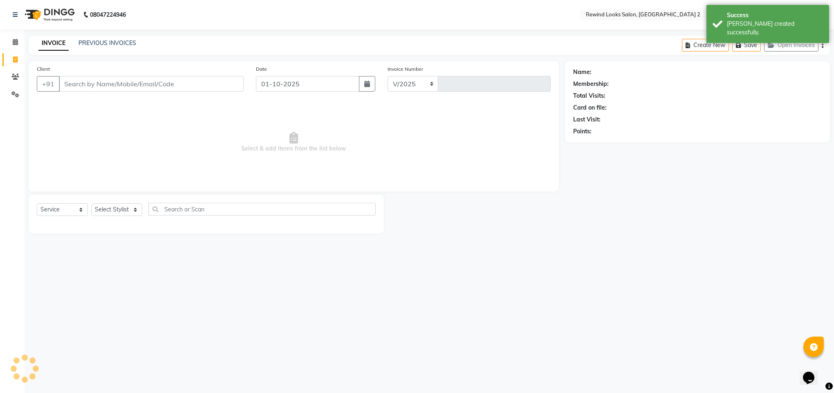
select select "4640"
type input "10587"
select select "27076"
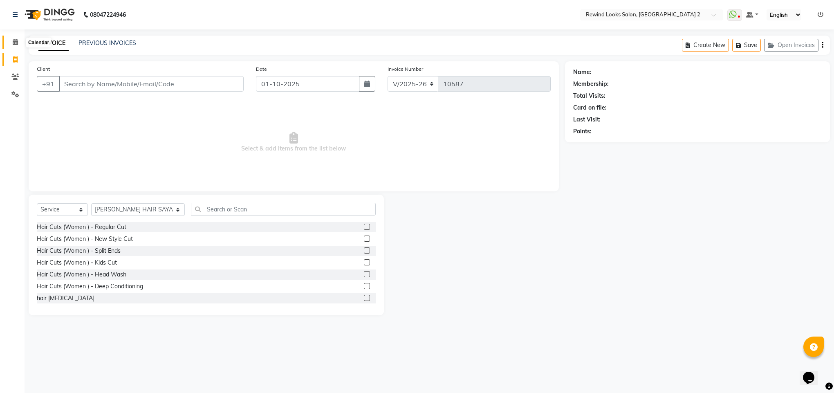
click at [10, 45] on span at bounding box center [15, 42] width 14 height 9
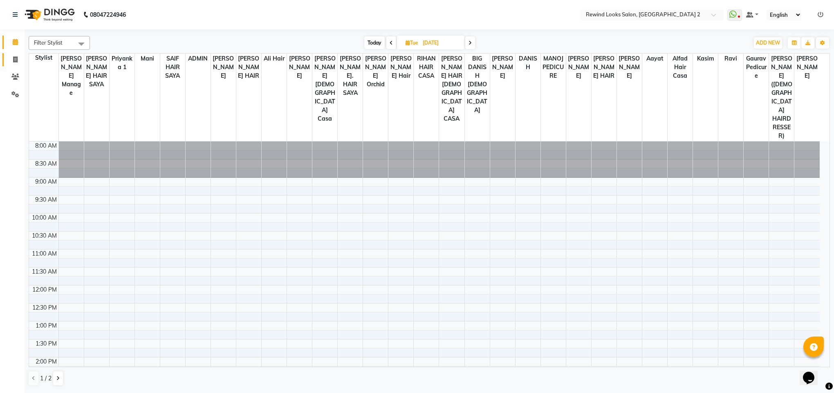
click at [10, 64] on link "Invoice" at bounding box center [12, 59] width 20 height 13
select select "service"
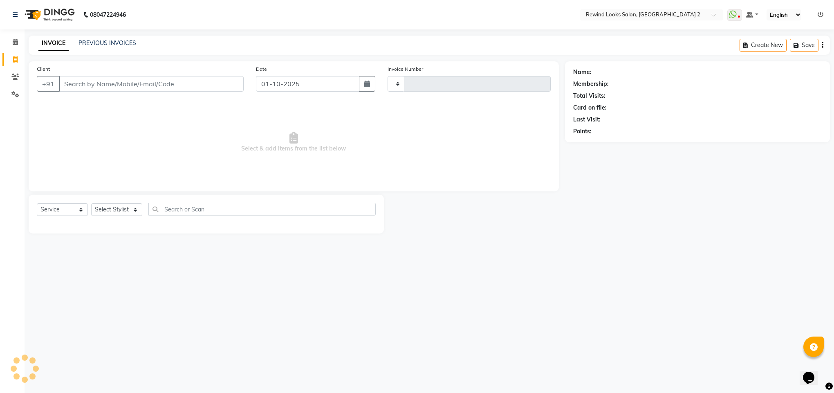
type input "9"
select select "4640"
type input "10587"
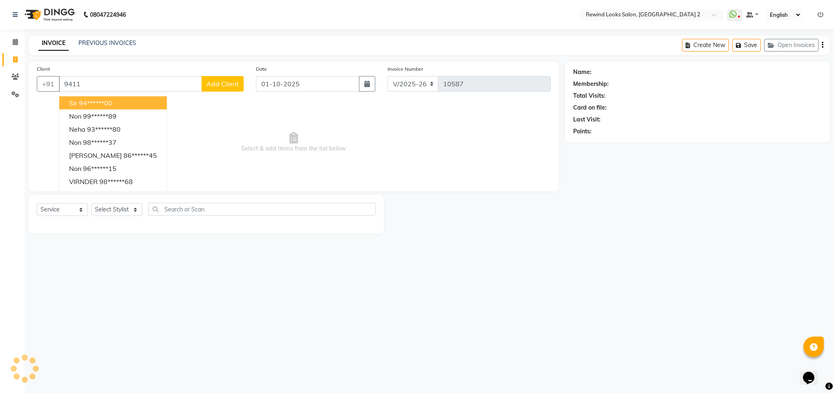
type input "94118"
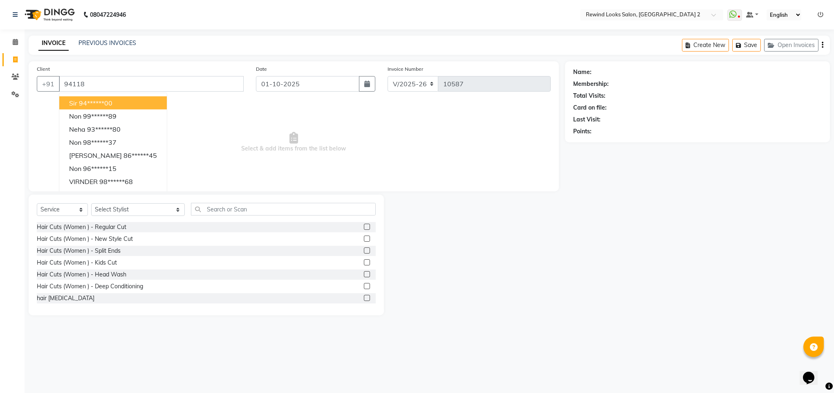
select select "27076"
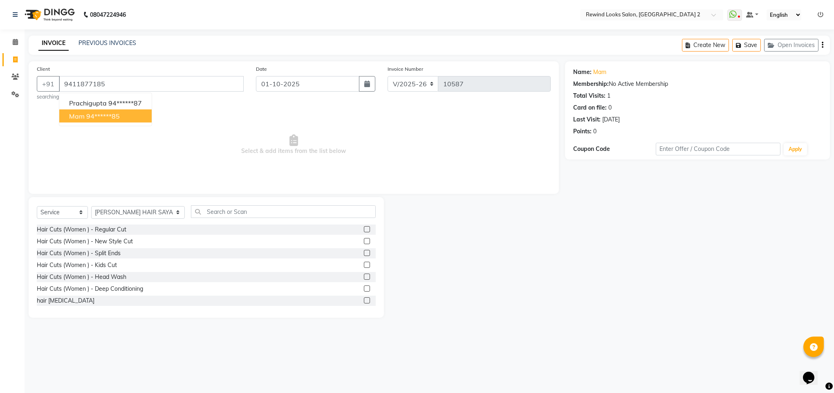
click at [70, 117] on span "mam" at bounding box center [77, 116] width 16 height 8
type input "94******85"
click at [102, 209] on select "Select Stylist [PERSON_NAME] aayat ADMIN Alfad hair Casa Ali Hair [PERSON_NAME]…" at bounding box center [138, 212] width 94 height 13
select select "71695"
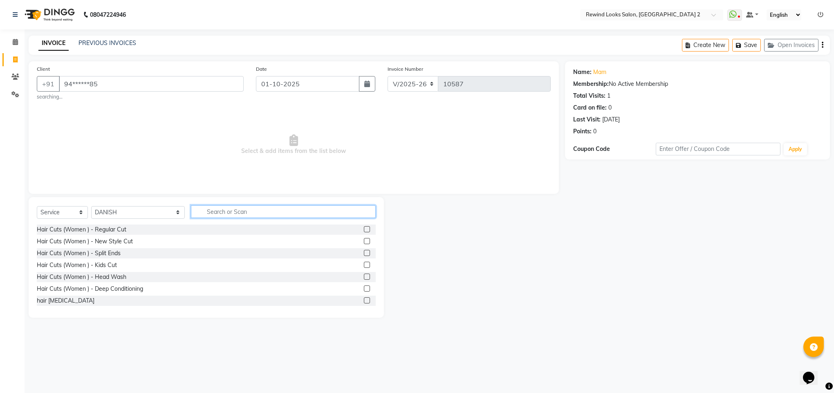
click at [205, 211] on input "text" at bounding box center [283, 211] width 185 height 13
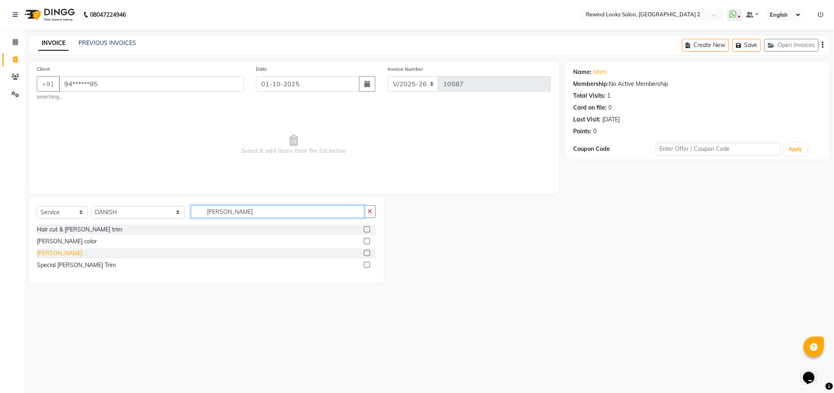
type input "[PERSON_NAME]"
click at [47, 258] on div "[PERSON_NAME]" at bounding box center [60, 253] width 46 height 9
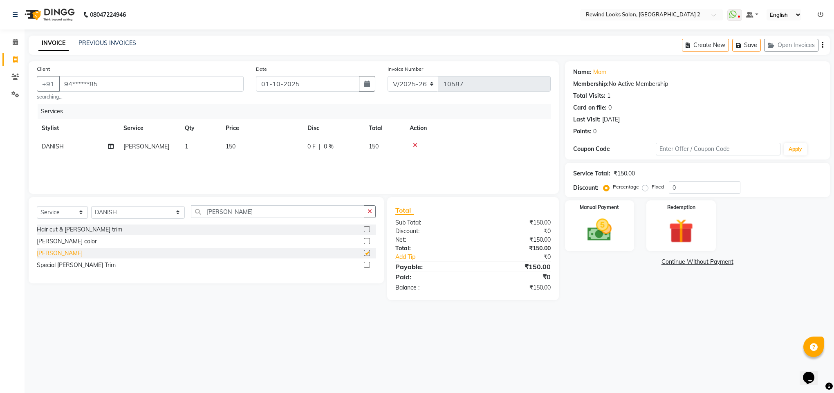
checkbox input "false"
click at [99, 214] on select "Select Stylist [PERSON_NAME] aayat ADMIN Alfad hair Casa Ali Hair [PERSON_NAME]…" at bounding box center [138, 212] width 94 height 13
select select "52034"
click at [204, 212] on input "[PERSON_NAME]" at bounding box center [277, 211] width 173 height 13
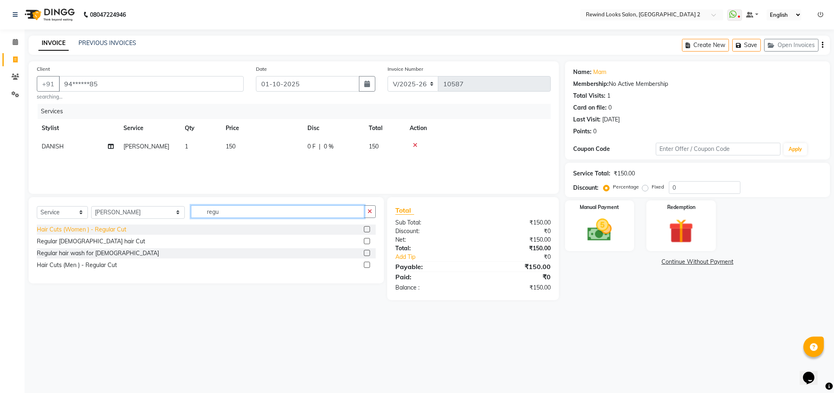
type input "regu"
click at [75, 232] on div "Hair Cuts (Women ) - Regular Cut" at bounding box center [82, 229] width 90 height 9
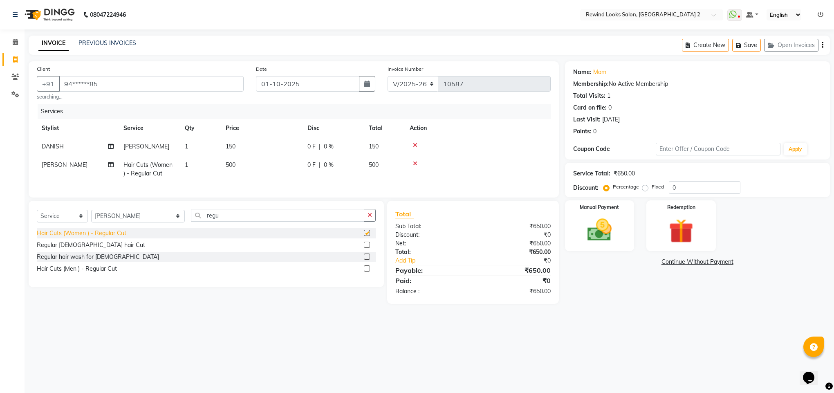
checkbox input "false"
click at [196, 222] on input "regu" at bounding box center [277, 215] width 173 height 13
type input "wash"
click at [96, 238] on div "Hair Cuts (Women ) - Head Wash" at bounding box center [82, 233] width 90 height 9
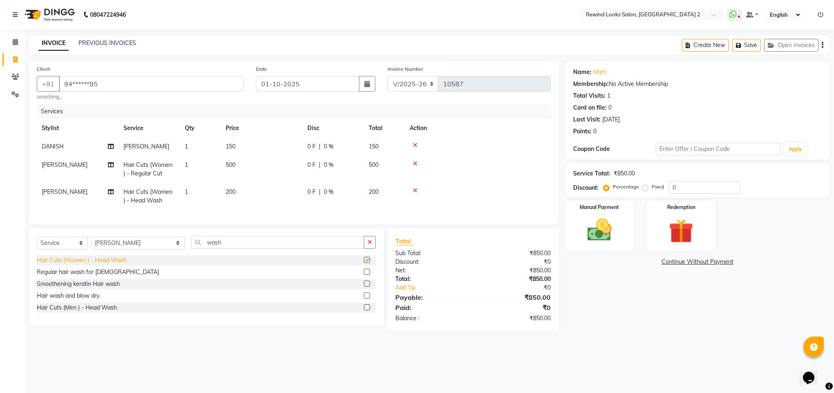
checkbox input "false"
click at [597, 238] on img at bounding box center [599, 230] width 41 height 29
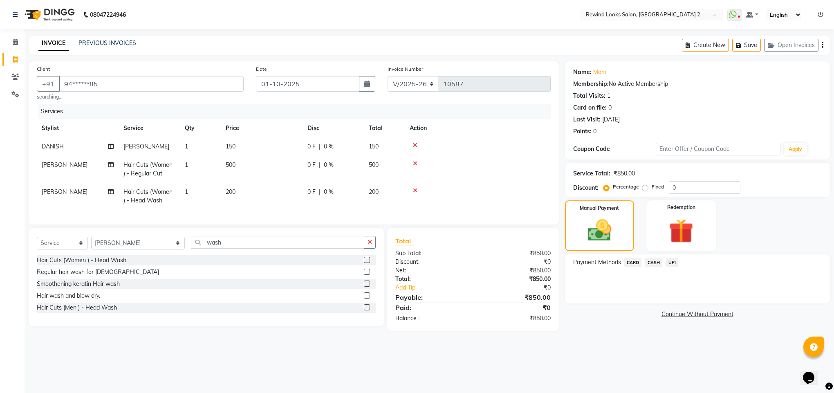
click at [672, 265] on span "UPI" at bounding box center [672, 262] width 13 height 9
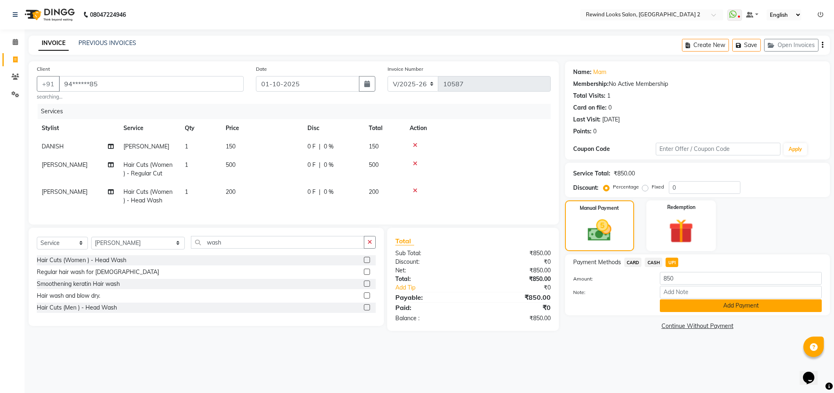
click at [685, 303] on button "Add Payment" at bounding box center [741, 305] width 162 height 13
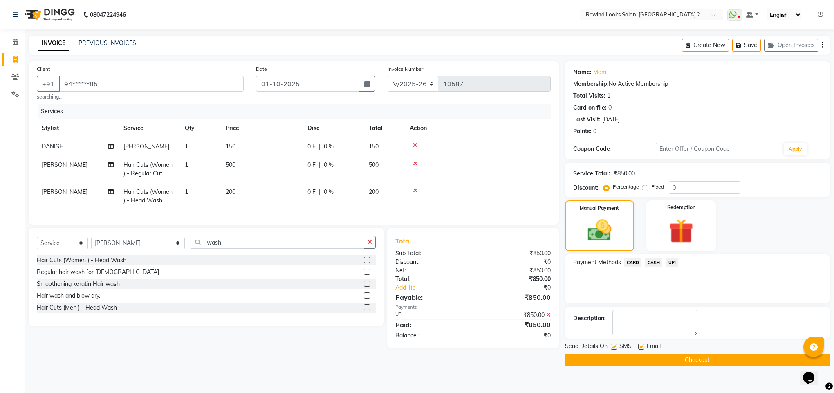
click at [687, 366] on button "Checkout" at bounding box center [697, 360] width 265 height 13
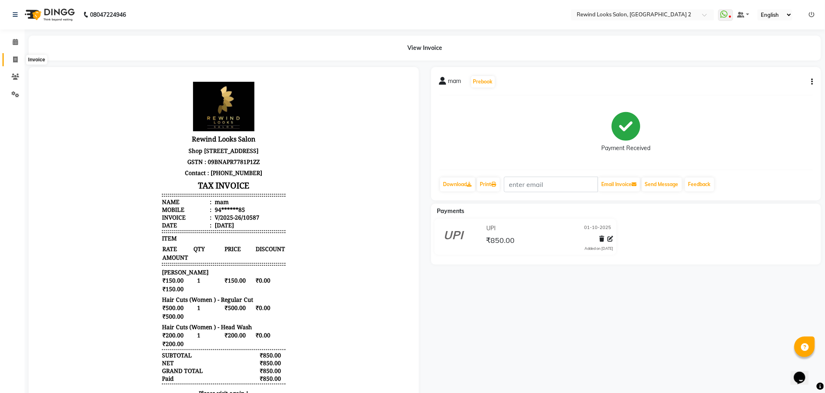
click at [16, 62] on icon at bounding box center [15, 59] width 4 height 6
select select "service"
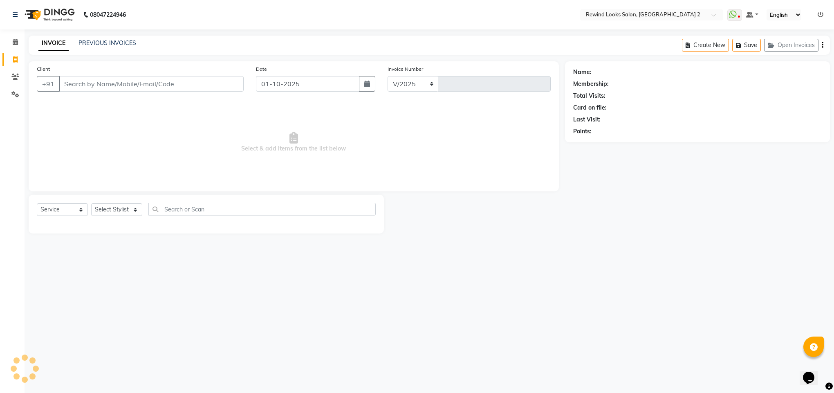
select select "4640"
type input "10588"
click at [94, 96] on div "Client +91" at bounding box center [140, 82] width 219 height 34
select select "27076"
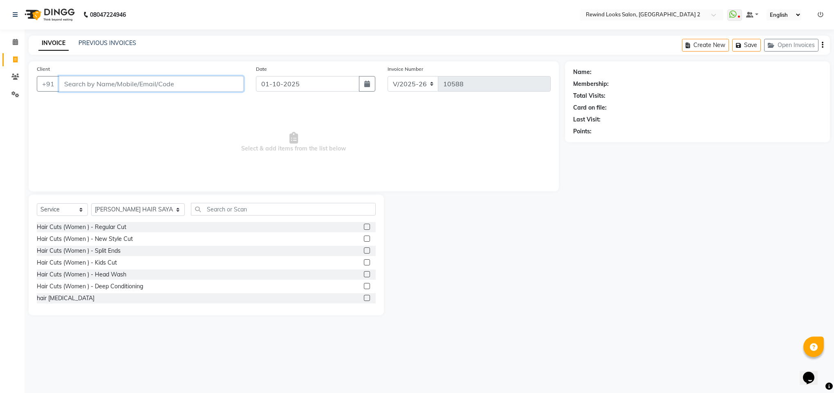
click at [95, 82] on input "Client" at bounding box center [151, 84] width 185 height 16
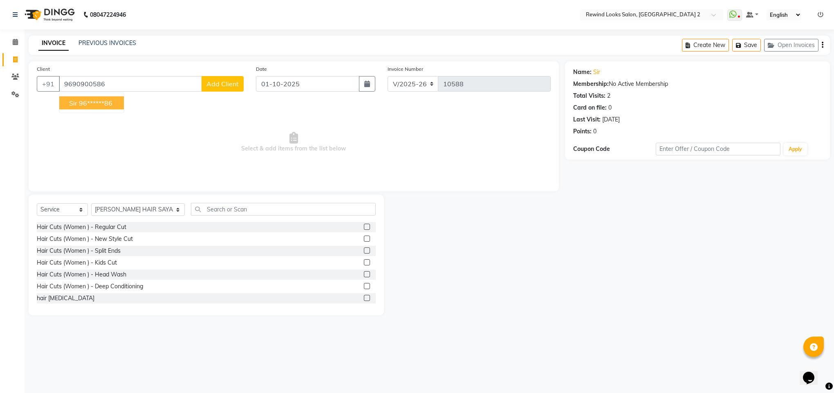
click at [92, 106] on ngb-highlight "96******86" at bounding box center [96, 103] width 34 height 8
type input "96******86"
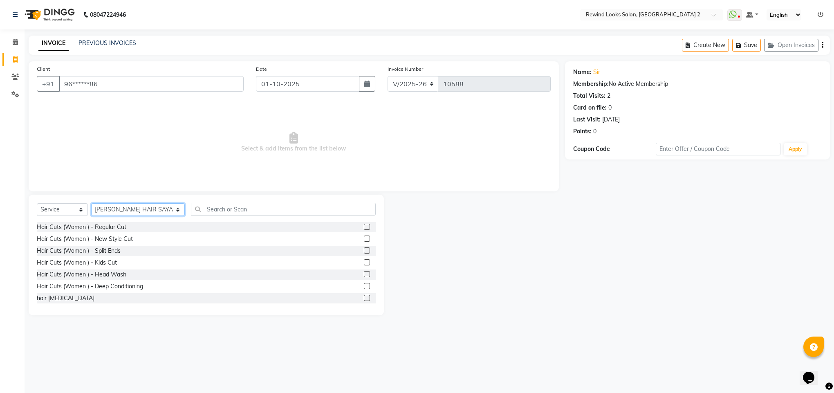
click at [127, 210] on select "Select Stylist [PERSON_NAME] aayat ADMIN Alfad hair Casa Ali Hair [PERSON_NAME]…" at bounding box center [138, 209] width 94 height 13
select select "71695"
click at [218, 214] on input "text" at bounding box center [283, 209] width 185 height 13
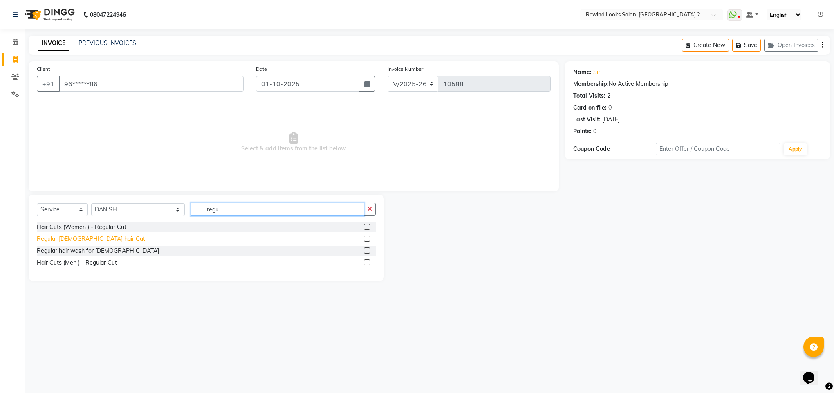
type input "regu"
click at [74, 239] on div "Regular [DEMOGRAPHIC_DATA] hair Cut" at bounding box center [91, 239] width 108 height 9
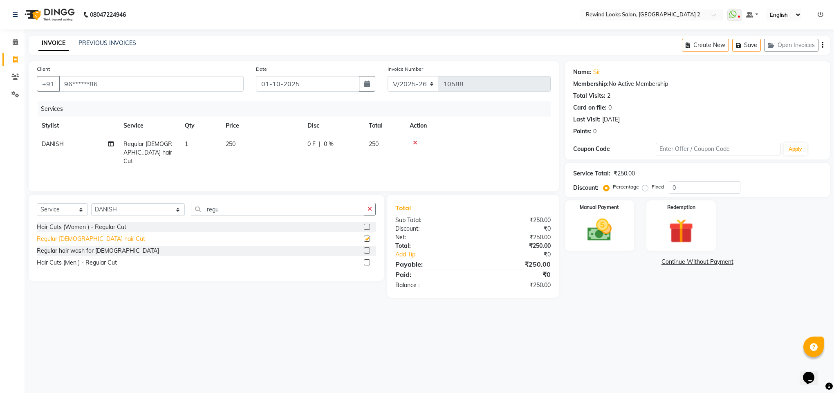
checkbox input "false"
click at [191, 209] on input "regu" at bounding box center [277, 209] width 173 height 13
click at [103, 207] on select "Select Stylist [PERSON_NAME] aayat ADMIN Alfad hair Casa Ali Hair [PERSON_NAME]…" at bounding box center [138, 209] width 94 height 13
select select "69463"
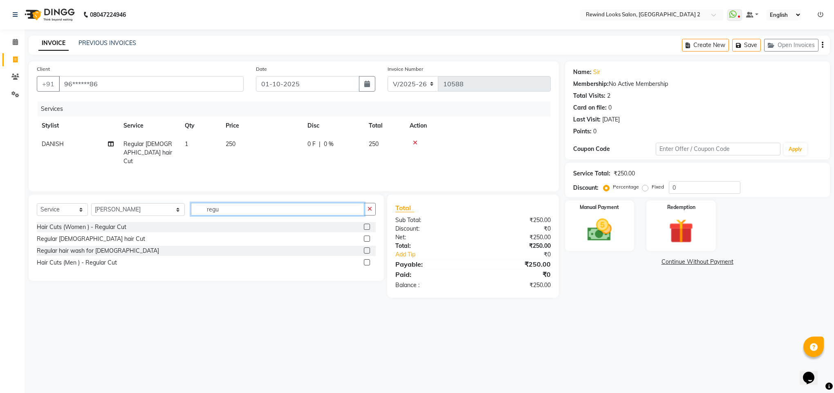
click at [191, 211] on input "regu" at bounding box center [277, 209] width 173 height 13
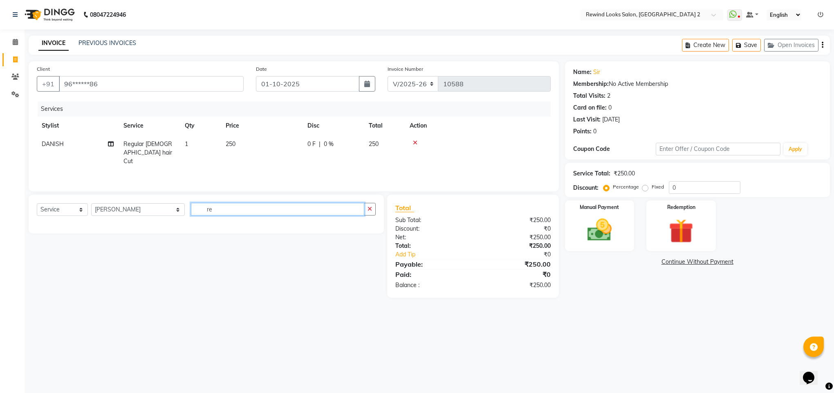
type input "r"
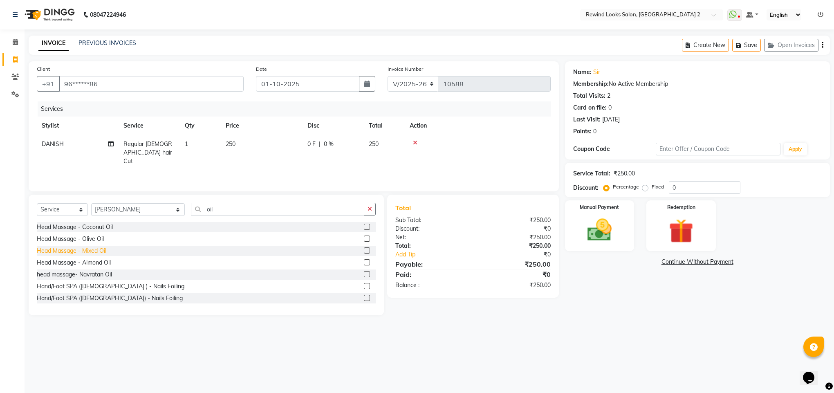
click at [75, 249] on div "Head Massage - Mixed Oil" at bounding box center [72, 251] width 70 height 9
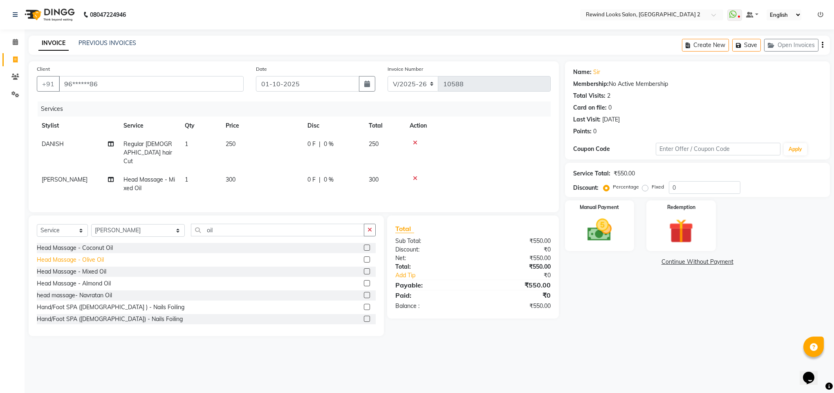
click at [94, 264] on div "Head Massage - Olive Oil" at bounding box center [70, 260] width 67 height 9
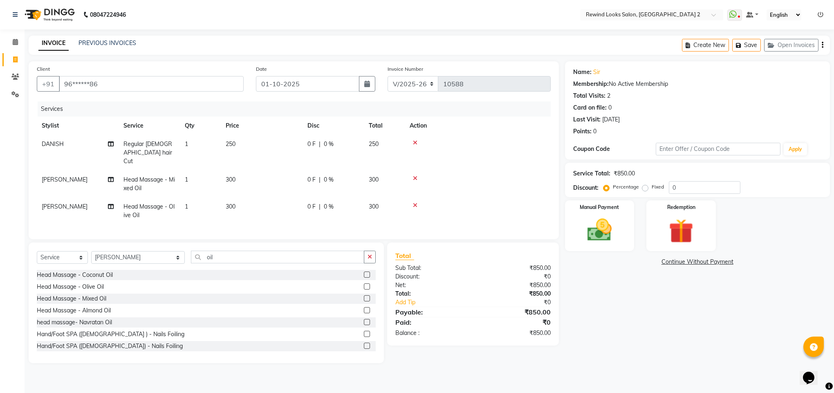
click at [415, 202] on icon at bounding box center [415, 205] width 4 height 6
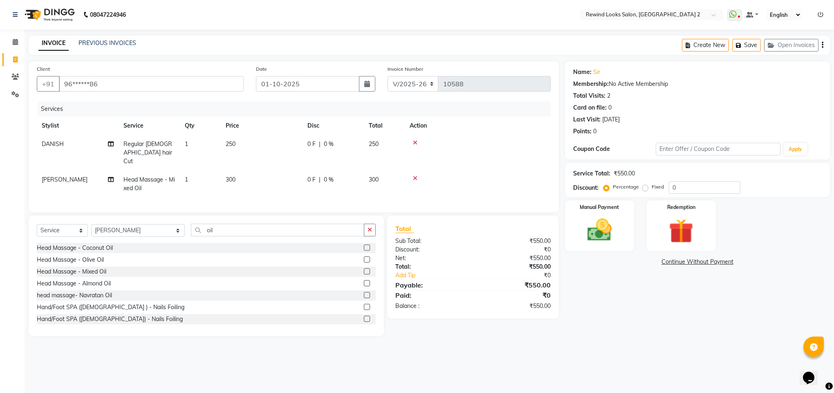
click at [232, 171] on td "300" at bounding box center [262, 184] width 82 height 27
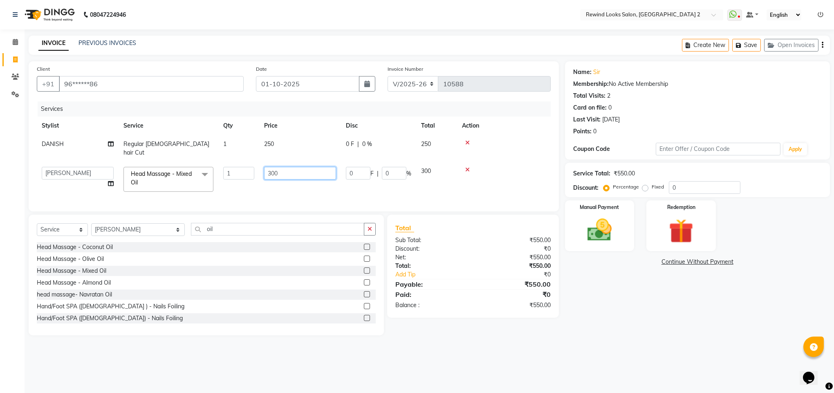
click at [274, 167] on input "300" at bounding box center [300, 173] width 72 height 13
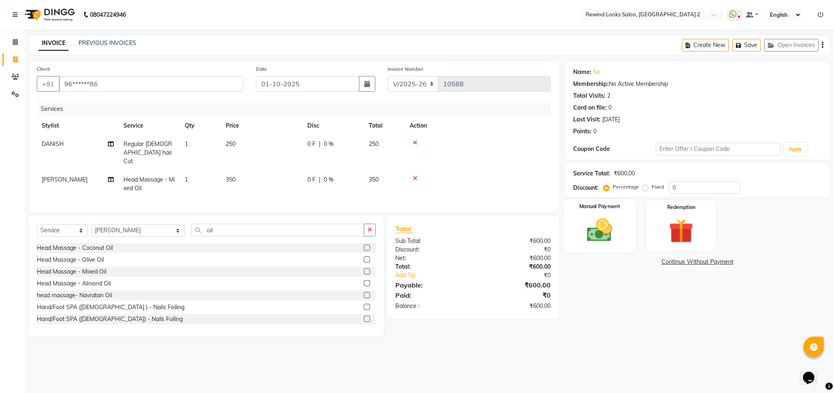
click at [605, 239] on img at bounding box center [599, 230] width 41 height 29
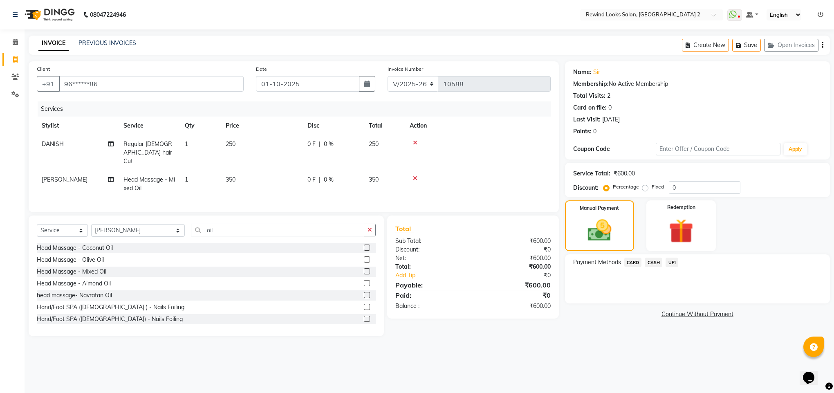
click at [669, 261] on span "UPI" at bounding box center [672, 262] width 13 height 9
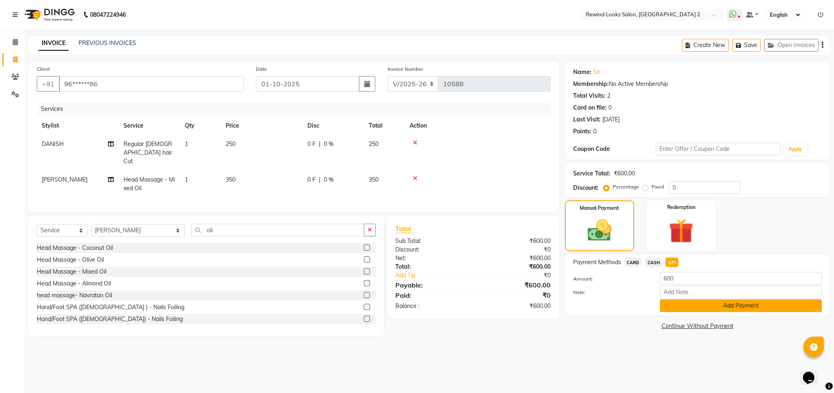
click at [687, 306] on button "Add Payment" at bounding box center [741, 305] width 162 height 13
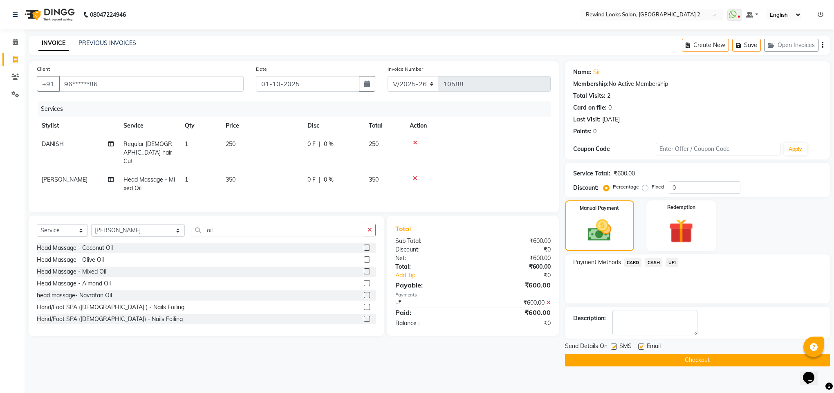
click at [695, 360] on button "Checkout" at bounding box center [697, 360] width 265 height 13
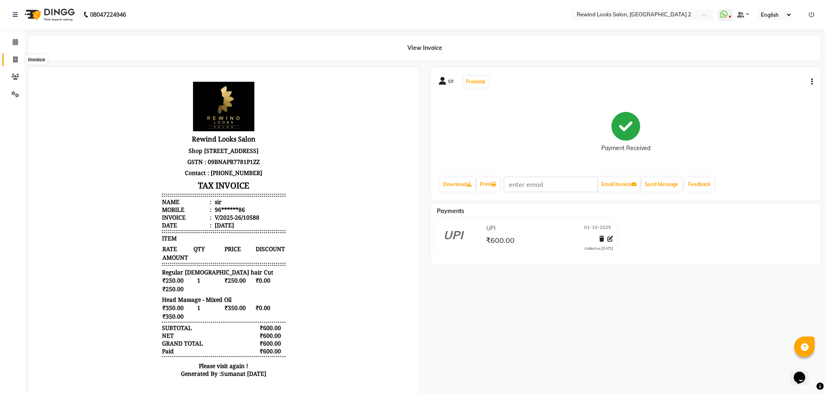
click at [12, 58] on span at bounding box center [15, 59] width 14 height 9
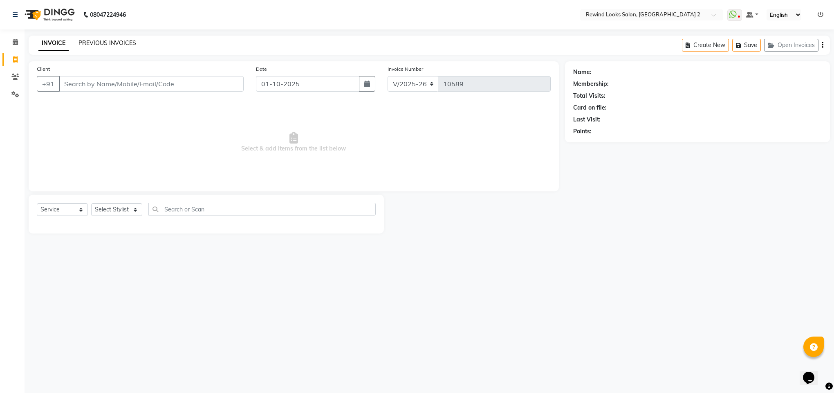
click at [108, 45] on link "PREVIOUS INVOICES" at bounding box center [108, 42] width 58 height 7
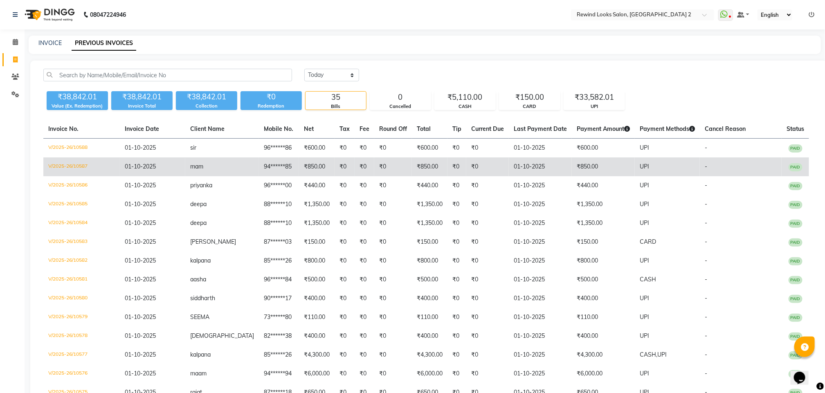
click at [210, 168] on td "mam" at bounding box center [222, 166] width 74 height 19
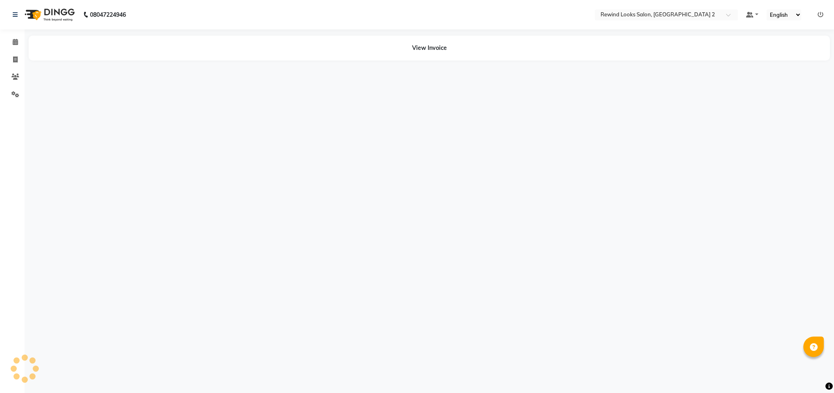
select select "en"
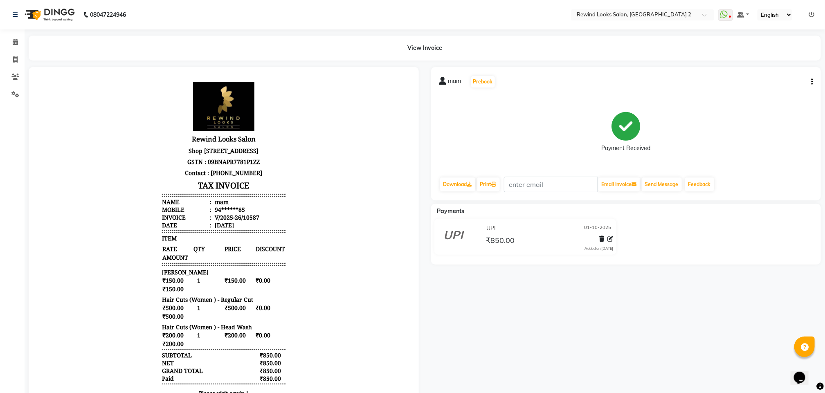
click at [811, 82] on icon "button" at bounding box center [812, 82] width 2 height 0
click at [765, 90] on div "Edit Invoice" at bounding box center [771, 87] width 56 height 10
select select "service"
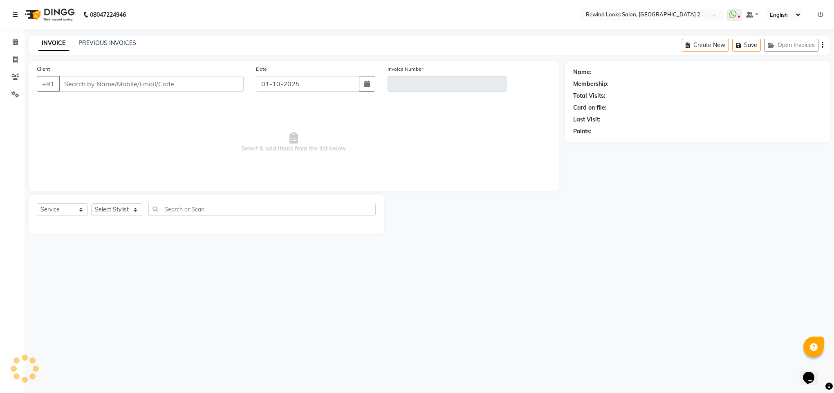
select select "27076"
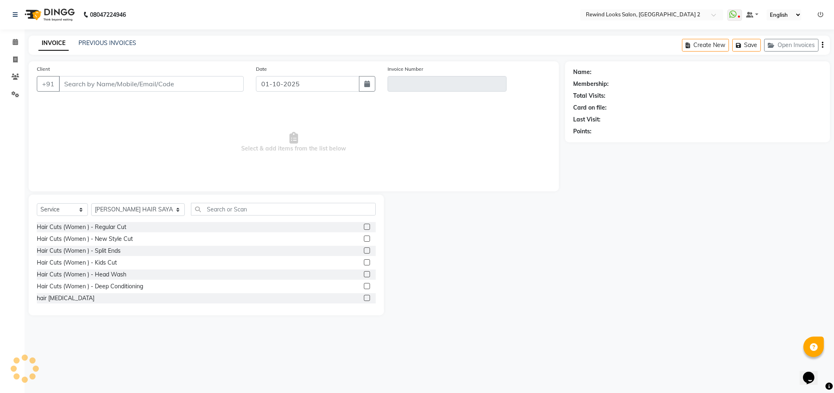
type input "94******85"
type input "V/2025-26/10587"
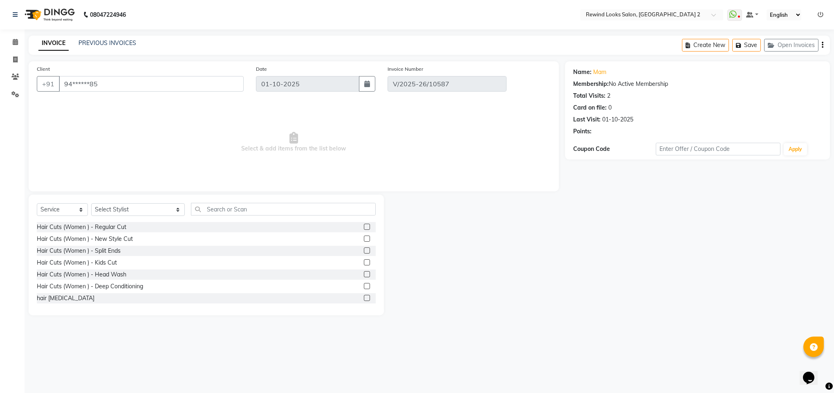
select select "select"
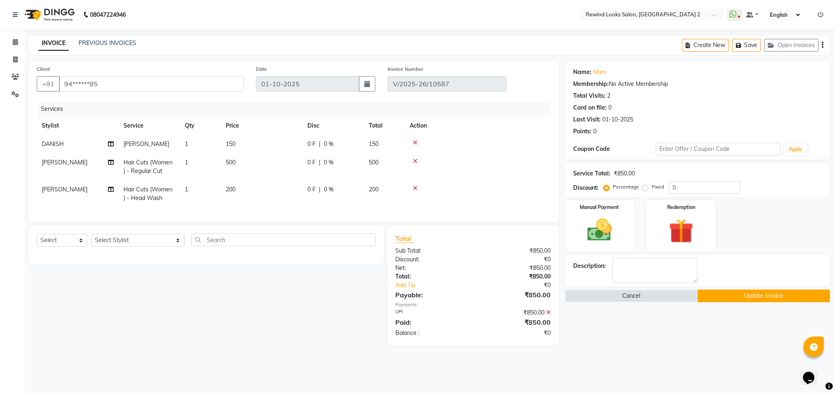
click at [54, 145] on span "DANISH" at bounding box center [53, 143] width 22 height 7
select select "71695"
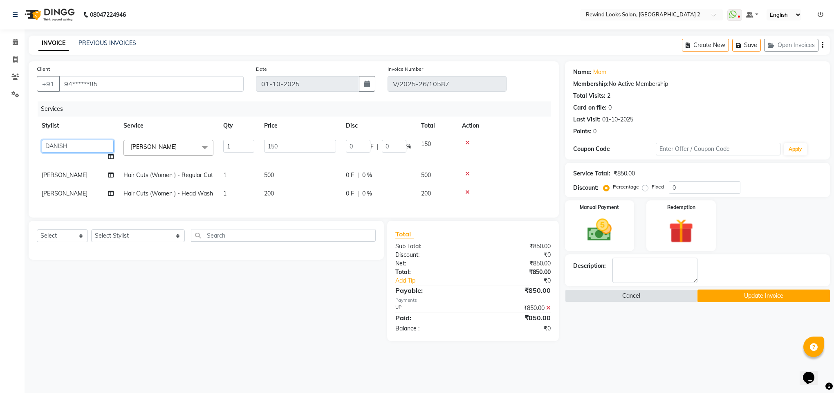
click at [54, 145] on select "[PERSON_NAME] ADMIN Alfad hair Casa Ali Hair [PERSON_NAME] ([DEMOGRAPHIC_DATA] …" at bounding box center [78, 146] width 72 height 13
click at [576, 353] on main "INVOICE PREVIOUS INVOICES Create New Save Open Invoices Client +91 94******85 D…" at bounding box center [430, 195] width 810 height 318
select select "76576"
click at [723, 293] on button "Update Invoice" at bounding box center [764, 296] width 133 height 13
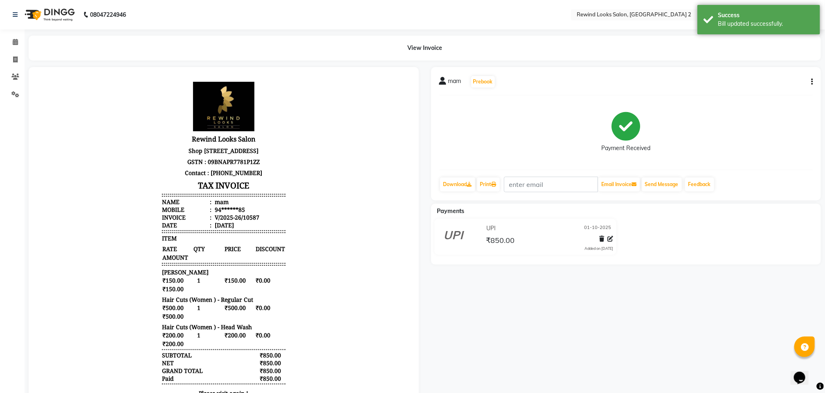
click at [811, 82] on icon "button" at bounding box center [812, 82] width 2 height 0
click at [759, 90] on div "Edit Invoice" at bounding box center [771, 87] width 56 height 10
select select "service"
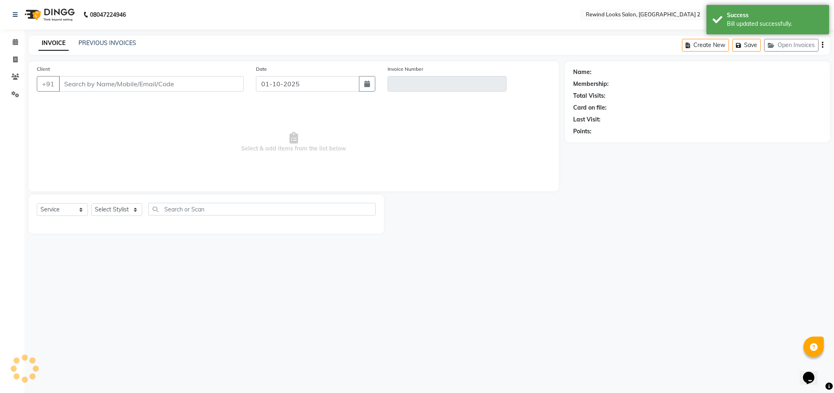
select select
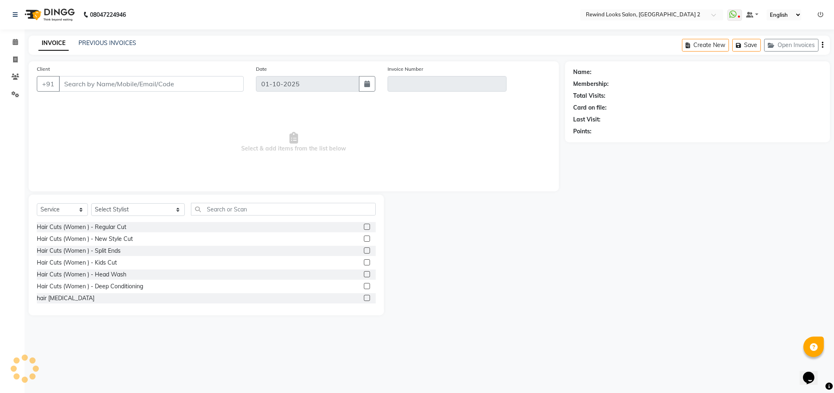
type input "94******85"
type input "V/2025-26/10587"
select select
select select "select"
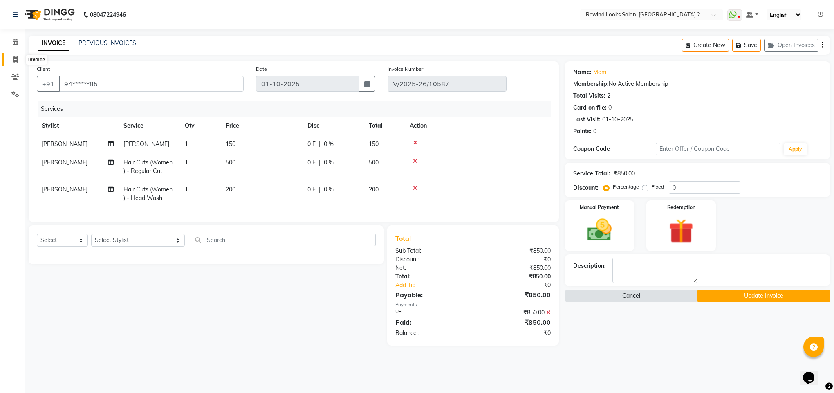
click at [10, 58] on span at bounding box center [15, 59] width 14 height 9
select select "4640"
select select "service"
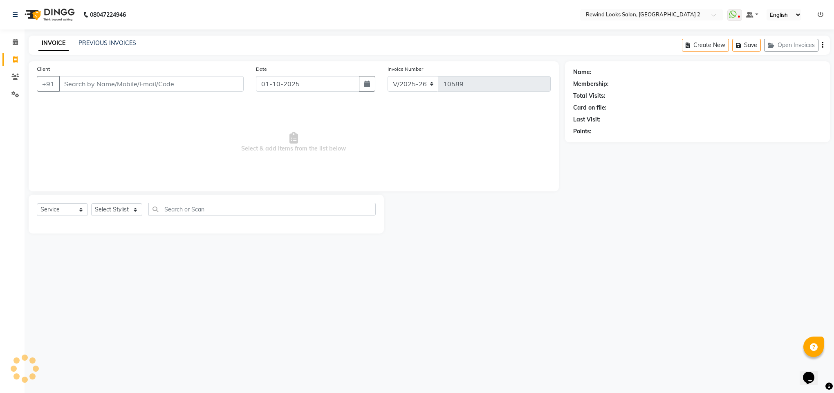
select select "27076"
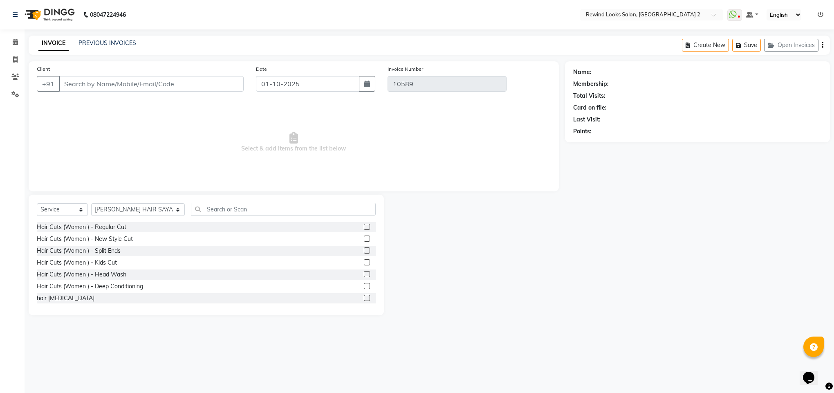
click at [92, 83] on input "Client" at bounding box center [151, 84] width 185 height 16
type input "97601903"
click at [211, 78] on button "Add Client" at bounding box center [223, 84] width 42 height 16
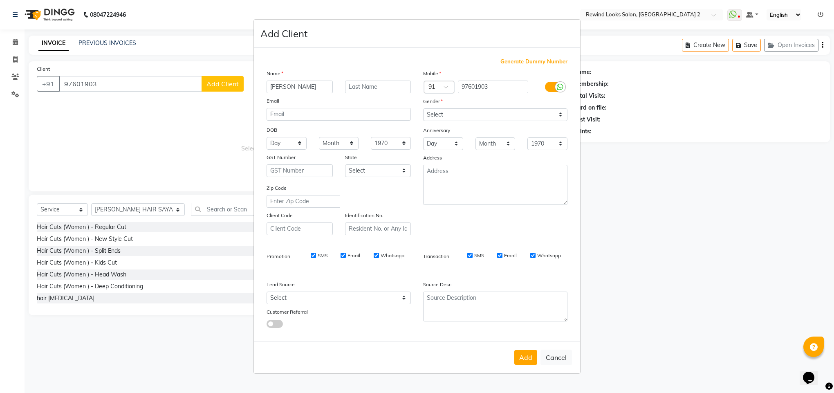
type input "[PERSON_NAME]"
click at [434, 117] on select "Select [DEMOGRAPHIC_DATA] [DEMOGRAPHIC_DATA] Other Prefer Not To Say" at bounding box center [495, 114] width 144 height 13
select select "[DEMOGRAPHIC_DATA]"
click at [423, 109] on select "Select [DEMOGRAPHIC_DATA] [DEMOGRAPHIC_DATA] Other Prefer Not To Say" at bounding box center [495, 114] width 144 height 13
click at [522, 357] on button "Add" at bounding box center [526, 357] width 23 height 15
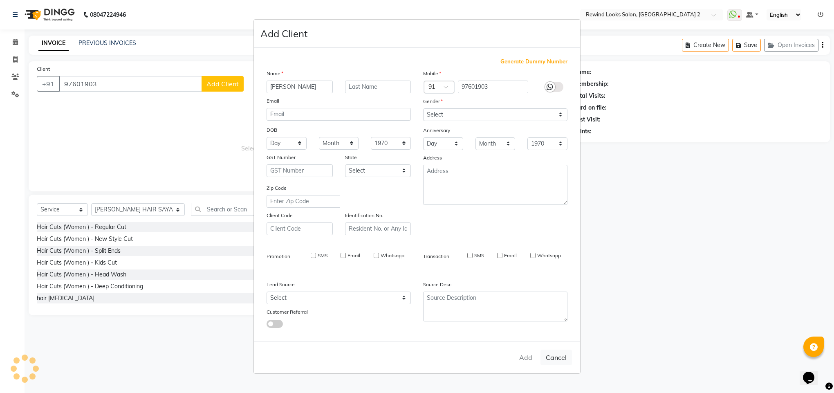
type input "97****03"
select select
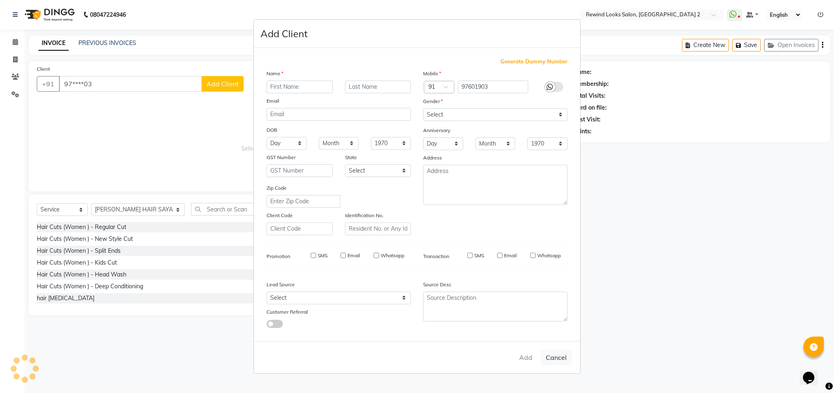
select select
checkbox input "false"
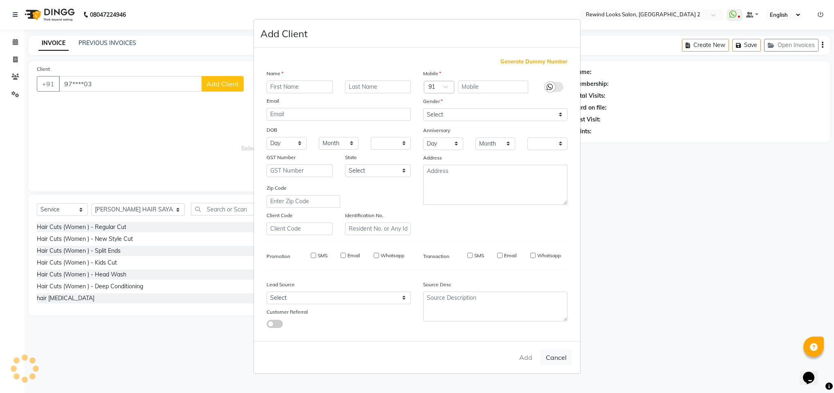
checkbox input "false"
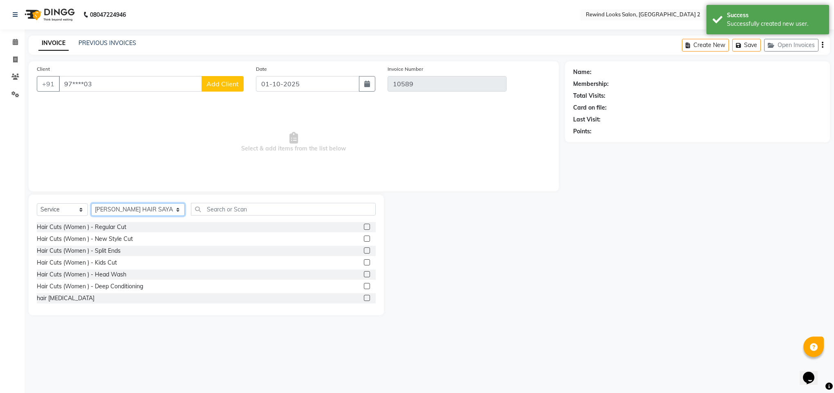
click at [101, 207] on select "Select Stylist [PERSON_NAME] aayat ADMIN Alfad hair Casa Ali Hair [PERSON_NAME]…" at bounding box center [138, 209] width 94 height 13
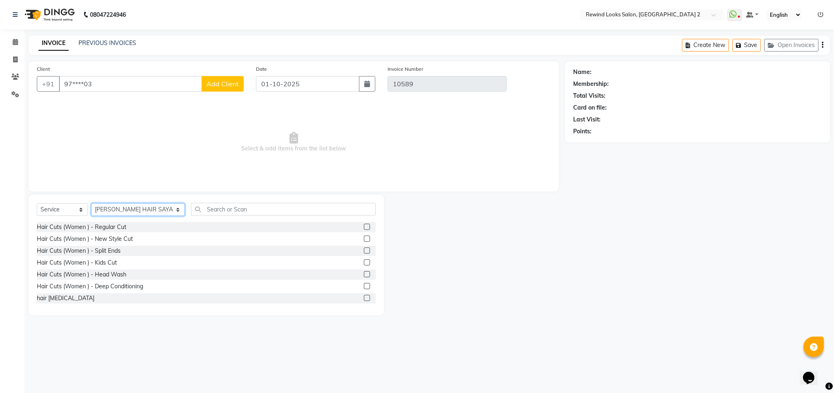
select select "27101"
click at [218, 210] on input "text" at bounding box center [283, 209] width 185 height 13
click at [205, 209] on input "text" at bounding box center [283, 209] width 185 height 13
click at [148, 81] on input "97****03" at bounding box center [130, 84] width 143 height 16
click at [226, 85] on span "Add Client" at bounding box center [223, 84] width 32 height 8
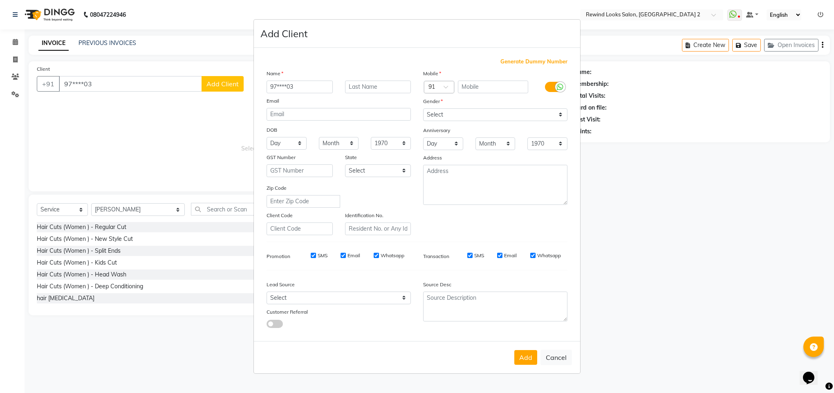
click at [160, 132] on ngb-modal-window "Add Client Generate Dummy Number Name 97****03 Email DOB Day 01 02 03 04 05 06 …" at bounding box center [417, 196] width 834 height 393
click at [556, 361] on button "Cancel" at bounding box center [556, 358] width 31 height 16
select select
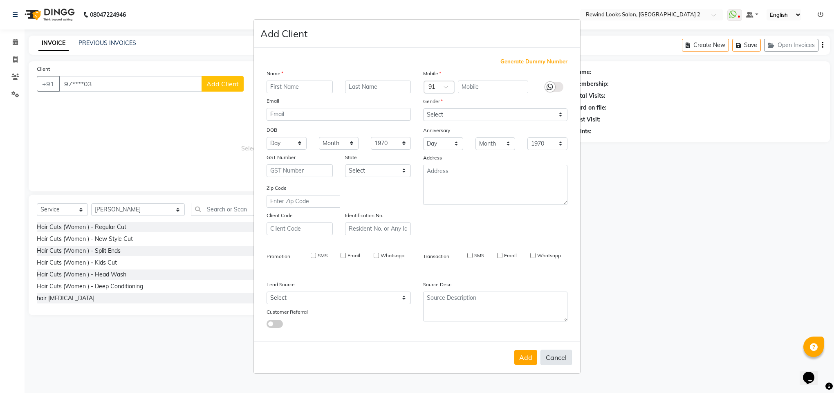
select select
checkbox input "false"
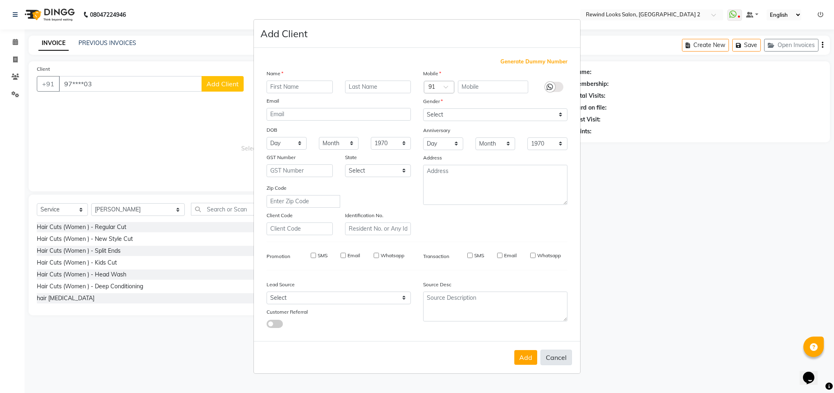
checkbox input "false"
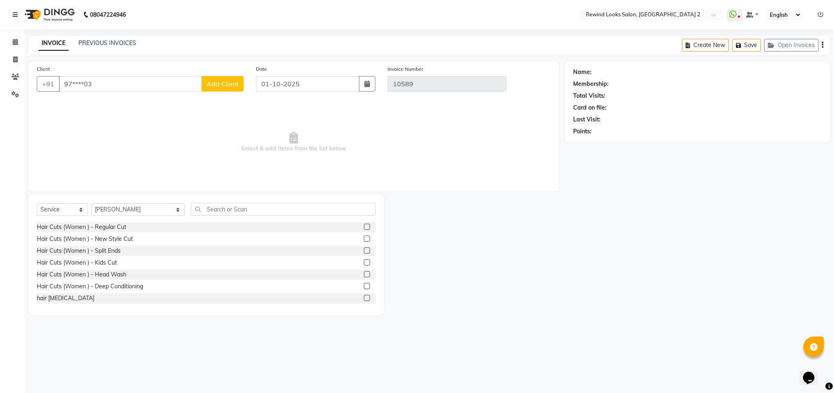
click at [301, 200] on div "Select Service Product Membership Package Voucher Prepaid Gift Card Select Styl…" at bounding box center [206, 255] width 355 height 121
click at [279, 200] on div "Select Service Product Membership Package Voucher Prepaid Gift Card Select Styl…" at bounding box center [206, 255] width 355 height 121
click at [279, 203] on input "text" at bounding box center [283, 209] width 185 height 13
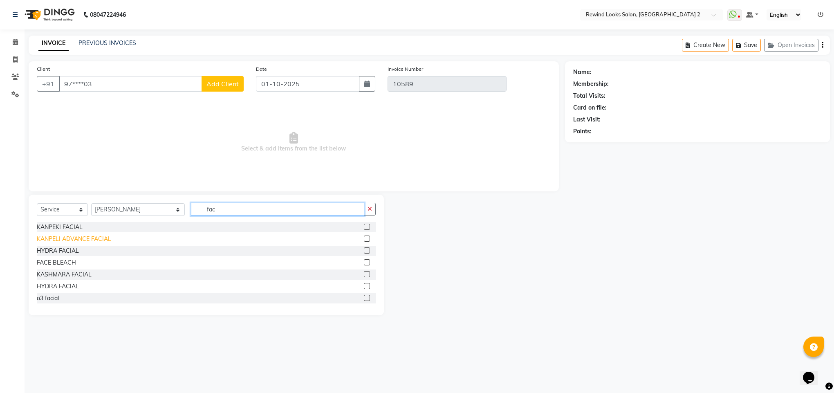
type input "fac"
click at [97, 241] on div "KANPELI ADVANCE FACIAL" at bounding box center [74, 239] width 74 height 9
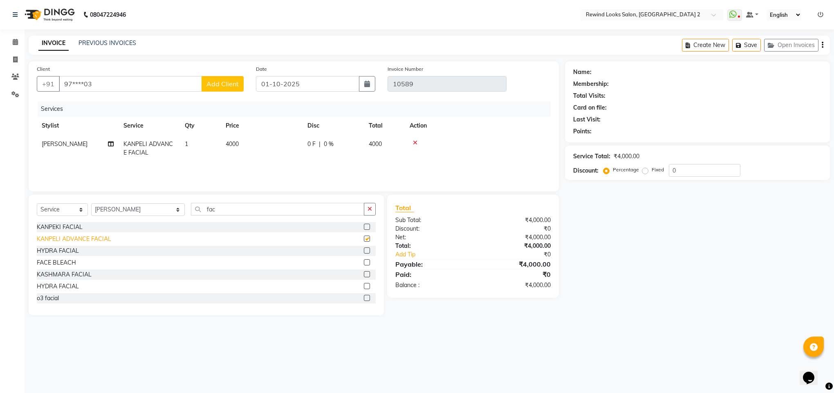
checkbox input "false"
click at [229, 145] on span "4000" at bounding box center [232, 143] width 13 height 7
select select "27101"
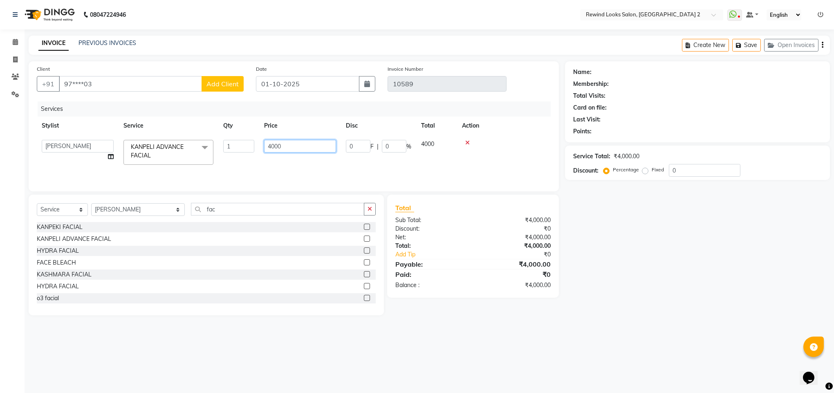
click at [270, 147] on input "4000" at bounding box center [300, 146] width 72 height 13
type input "5000"
click at [524, 375] on div "08047224946 Select Location × Rewind Looks Salon, [GEOGRAPHIC_DATA] 2 WhatsApp …" at bounding box center [417, 196] width 834 height 393
click at [9, 55] on span at bounding box center [15, 59] width 14 height 9
select select "service"
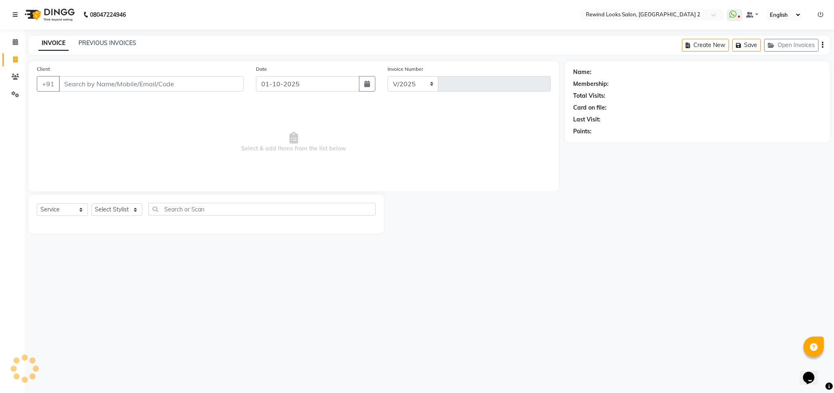
select select "4640"
type input "10598"
type input "9"
select select "27076"
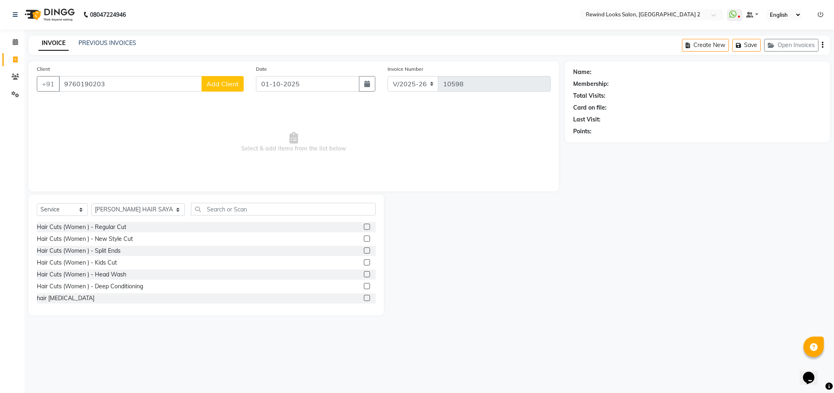
type input "9760190203"
click at [217, 86] on span "Add Client" at bounding box center [223, 84] width 32 height 8
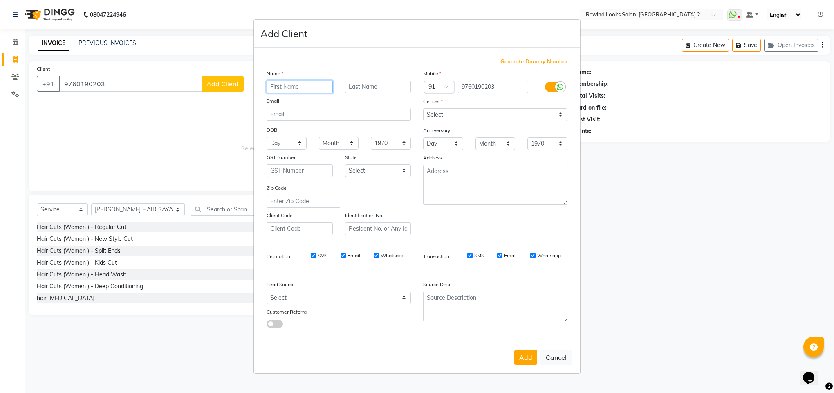
click at [286, 83] on input "text" at bounding box center [300, 87] width 66 height 13
type input "[PERSON_NAME]"
click at [436, 117] on select "Select [DEMOGRAPHIC_DATA] [DEMOGRAPHIC_DATA] Other Prefer Not To Say" at bounding box center [495, 114] width 144 height 13
select select "[DEMOGRAPHIC_DATA]"
click at [423, 109] on select "Select [DEMOGRAPHIC_DATA] [DEMOGRAPHIC_DATA] Other Prefer Not To Say" at bounding box center [495, 114] width 144 height 13
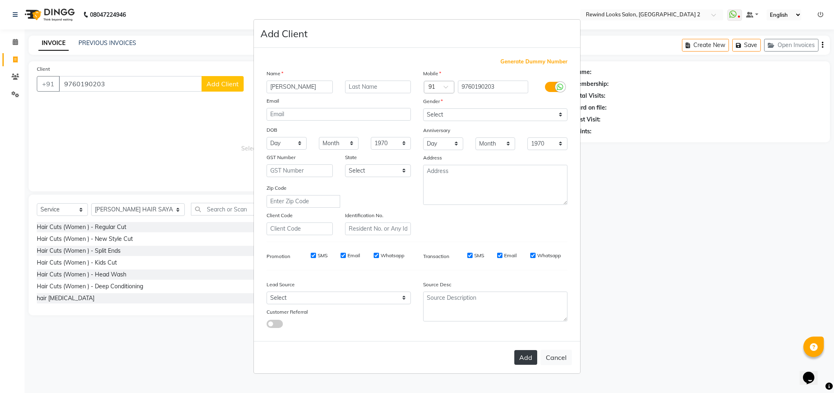
click at [518, 353] on button "Add" at bounding box center [526, 357] width 23 height 15
type input "97******03"
select select
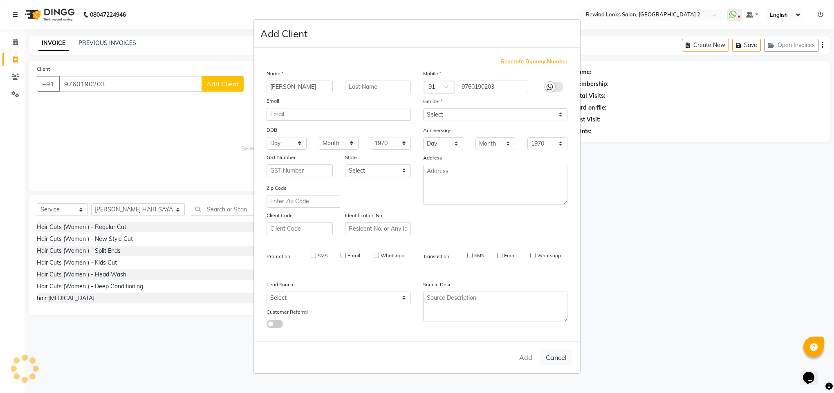
select select
checkbox input "false"
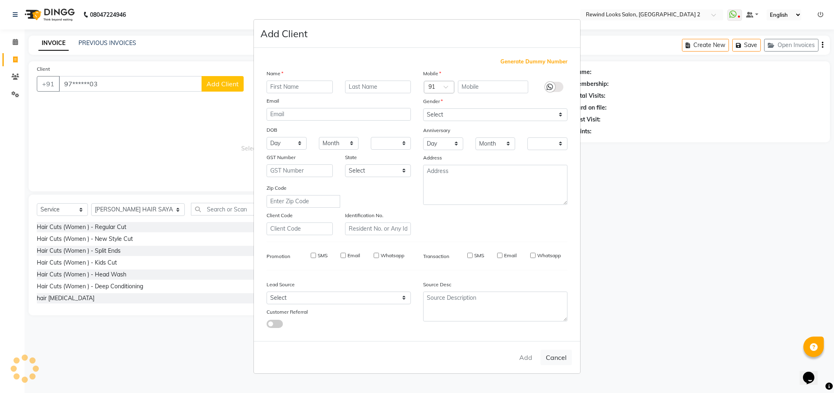
checkbox input "false"
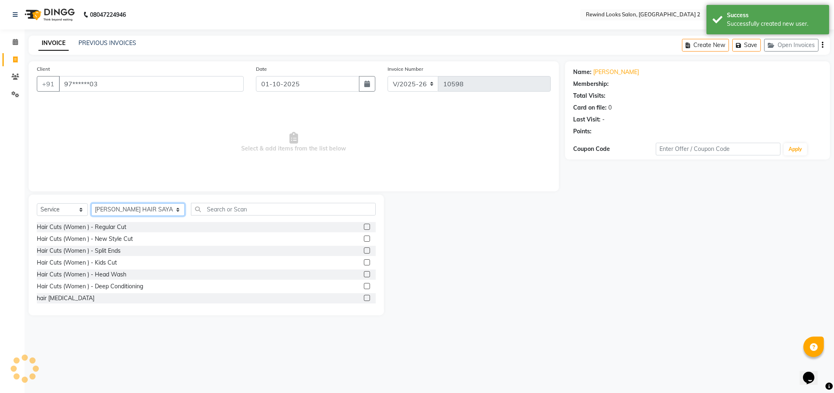
click at [112, 211] on select "Select Stylist [PERSON_NAME] aayat ADMIN Alfad hair Casa Ali Hair [PERSON_NAME]…" at bounding box center [138, 209] width 94 height 13
select select "27101"
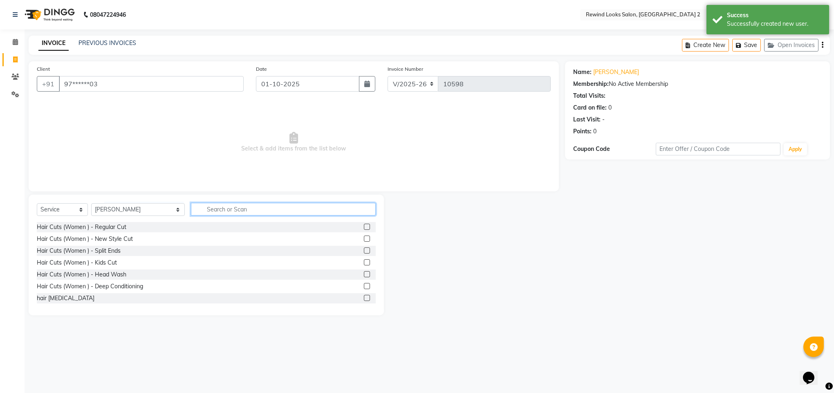
click at [200, 214] on input "text" at bounding box center [283, 209] width 185 height 13
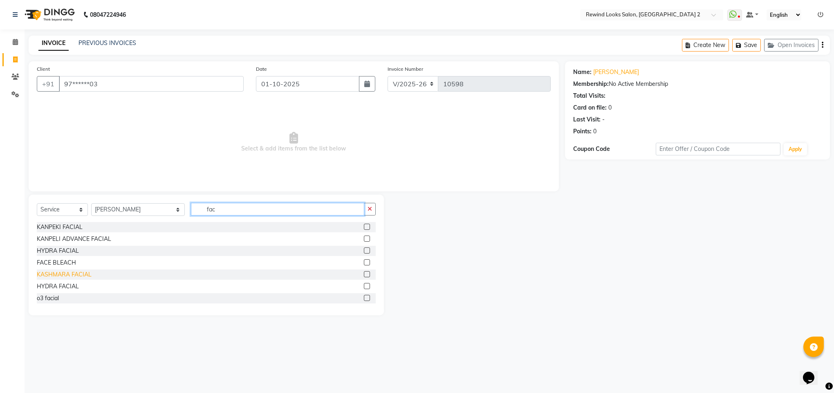
type input "fac"
click at [78, 274] on div "KASHMARA FACIAL" at bounding box center [64, 274] width 55 height 9
checkbox input "false"
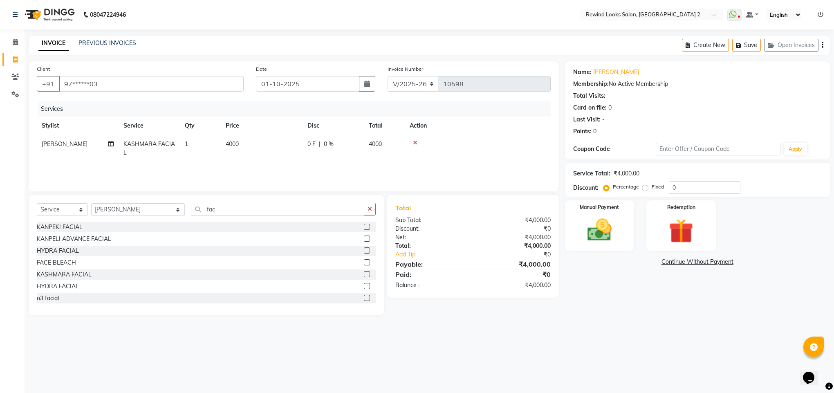
click at [231, 145] on span "4000" at bounding box center [232, 143] width 13 height 7
select select "27101"
click at [272, 146] on input "4000" at bounding box center [300, 146] width 72 height 13
type input "5000"
click at [532, 309] on div "Total Sub Total: ₹5,000.00 Discount: ₹0 Net: ₹5,000.00 Total: ₹5,000.00 Add Tip…" at bounding box center [474, 255] width 181 height 121
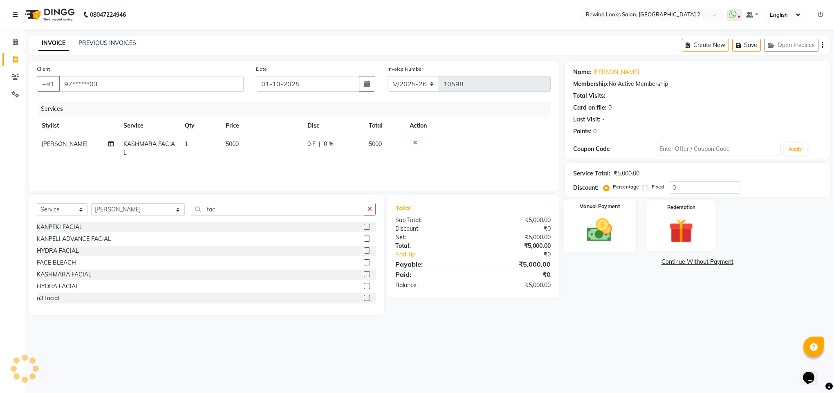
click at [584, 231] on img at bounding box center [599, 230] width 41 height 29
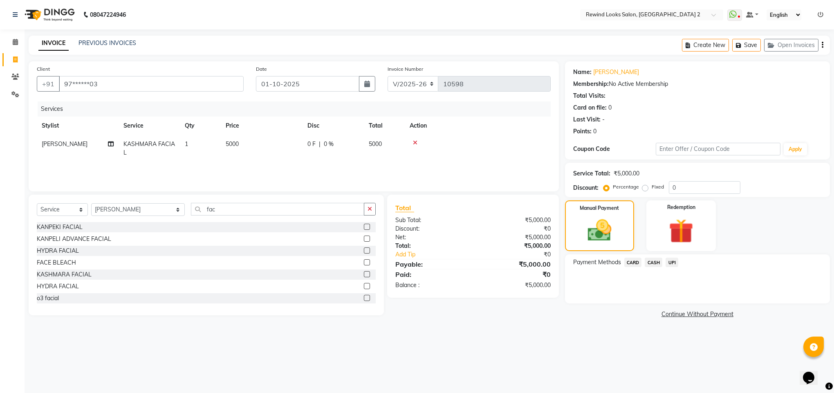
click at [672, 258] on span "UPI" at bounding box center [672, 262] width 13 height 9
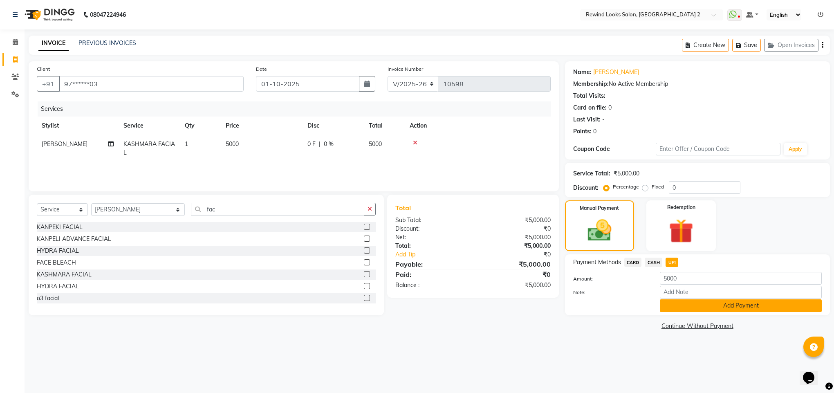
click at [672, 301] on button "Add Payment" at bounding box center [741, 305] width 162 height 13
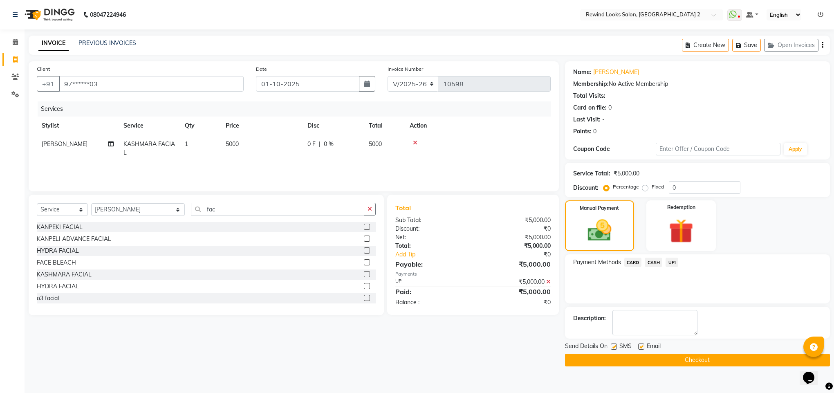
click at [656, 356] on button "Checkout" at bounding box center [697, 360] width 265 height 13
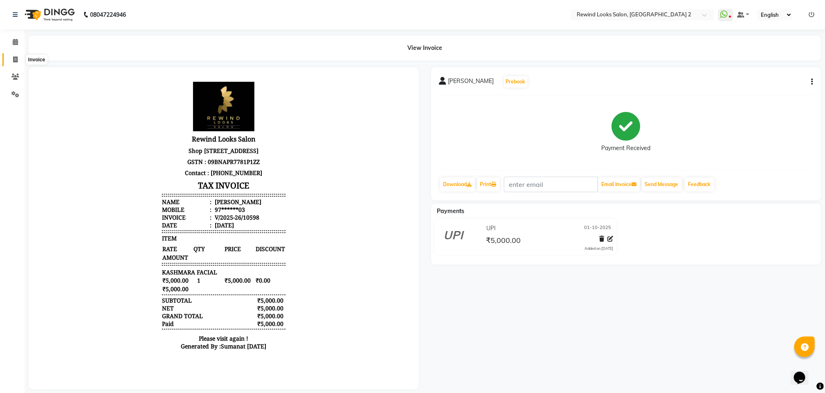
click at [13, 61] on icon at bounding box center [15, 59] width 4 height 6
select select "service"
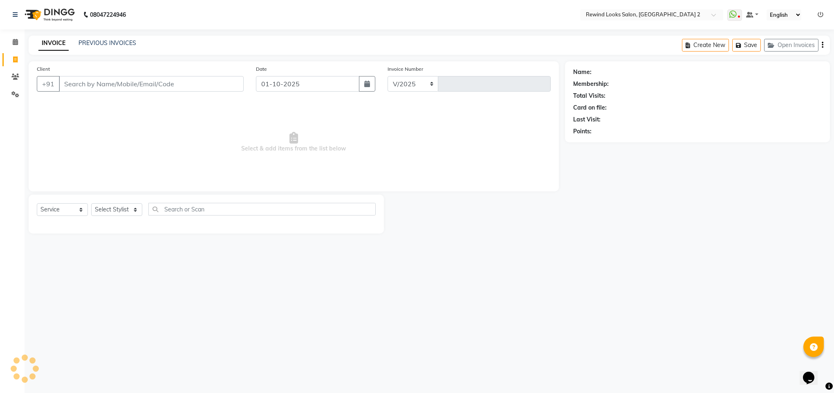
select select "4640"
type input "10599"
click at [85, 85] on input "Client" at bounding box center [151, 84] width 185 height 16
select select "27076"
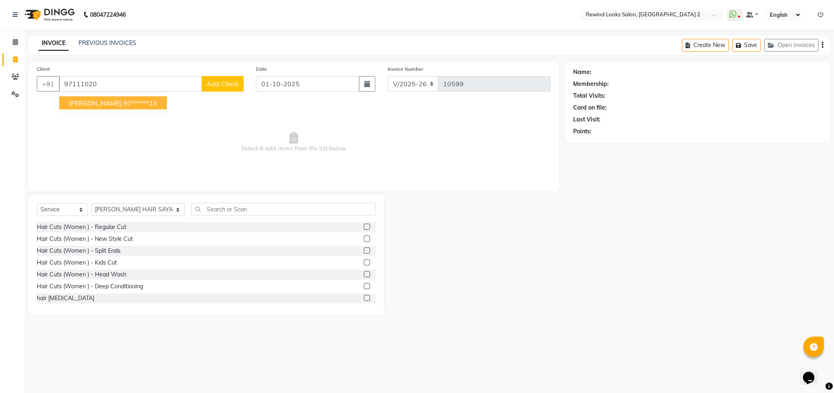
click at [92, 106] on span "[PERSON_NAME]" at bounding box center [95, 103] width 53 height 8
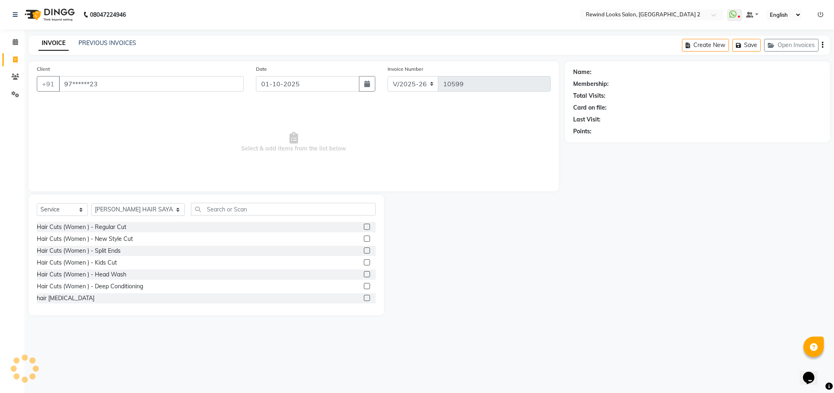
type input "97******23"
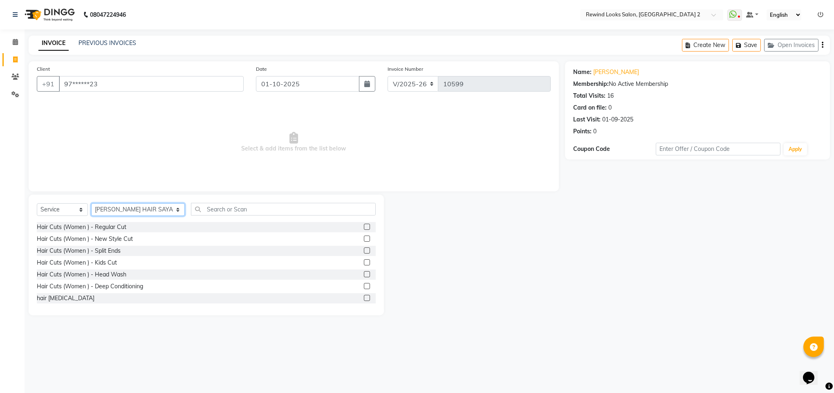
click at [102, 210] on select "Select Stylist [PERSON_NAME] aayat ADMIN Alfad hair Casa Ali Hair [PERSON_NAME]…" at bounding box center [138, 209] width 94 height 13
select select "46913"
click at [236, 215] on input "text" at bounding box center [283, 209] width 185 height 13
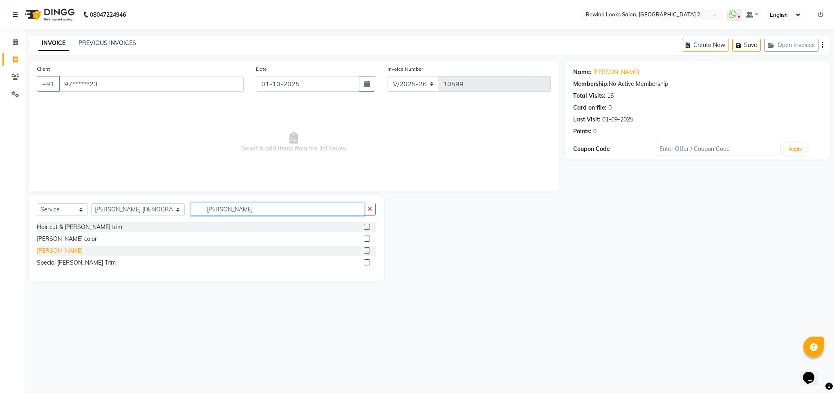
type input "[PERSON_NAME]"
click at [42, 250] on div "[PERSON_NAME]" at bounding box center [60, 251] width 46 height 9
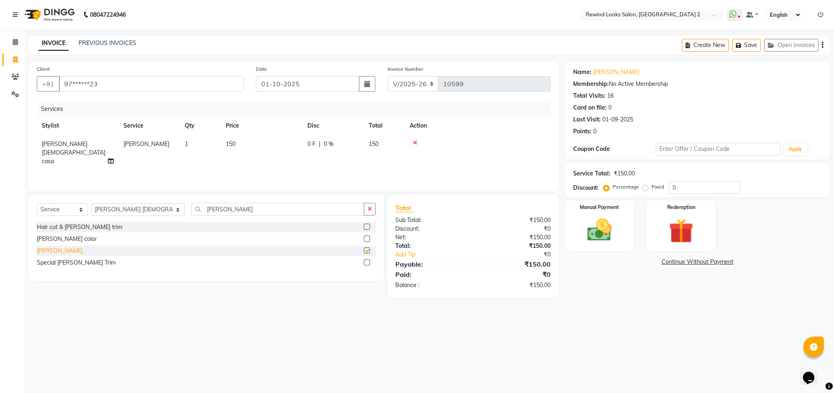
checkbox input "false"
click at [597, 234] on img at bounding box center [599, 230] width 41 height 29
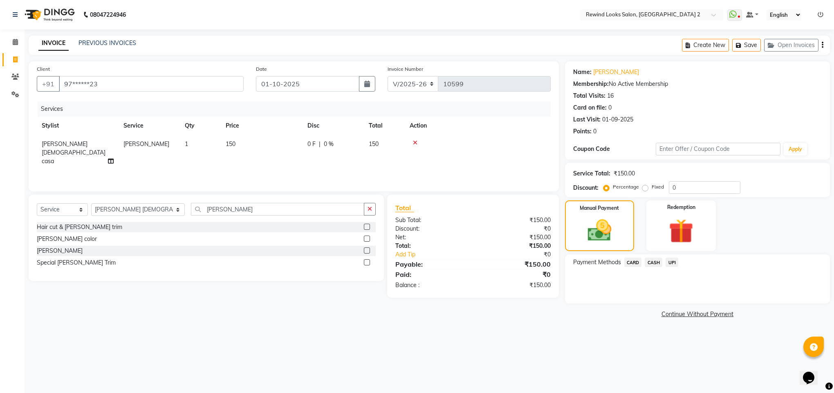
click at [675, 265] on span "UPI" at bounding box center [672, 262] width 13 height 9
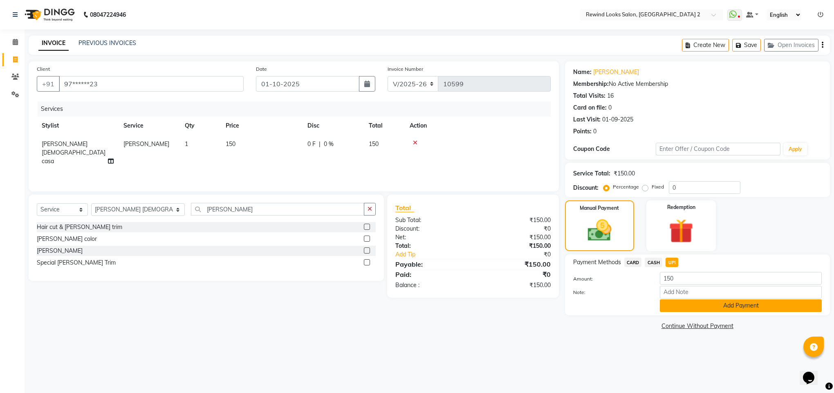
click at [674, 302] on button "Add Payment" at bounding box center [741, 305] width 162 height 13
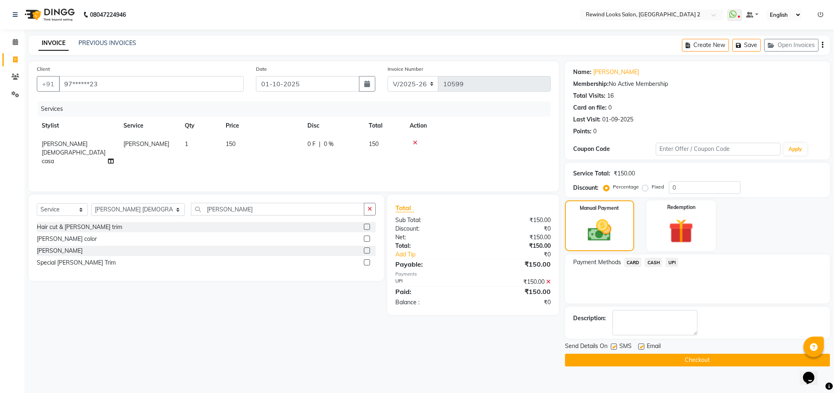
click at [659, 358] on button "Checkout" at bounding box center [697, 360] width 265 height 13
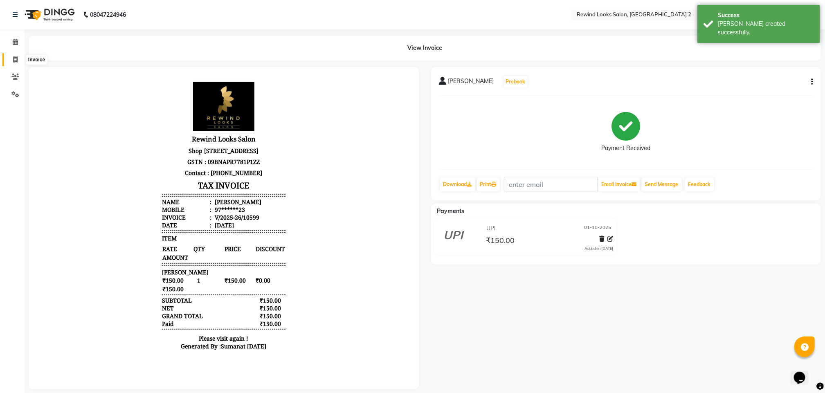
click at [15, 61] on icon at bounding box center [15, 59] width 4 height 6
select select "service"
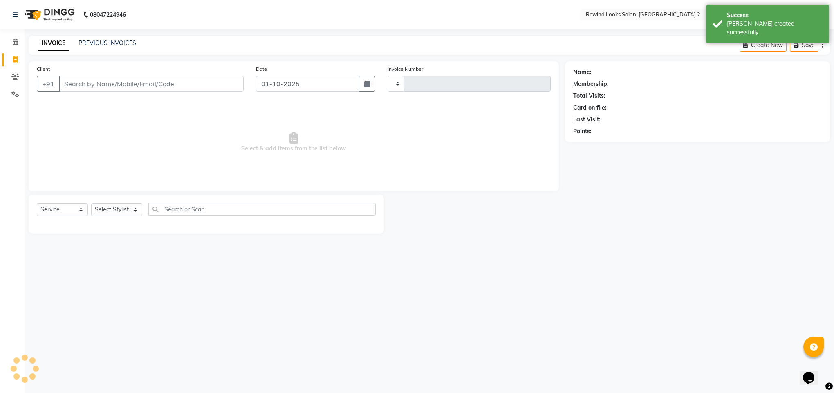
click at [88, 85] on input "Client" at bounding box center [151, 84] width 185 height 16
type input "10600"
select select "4640"
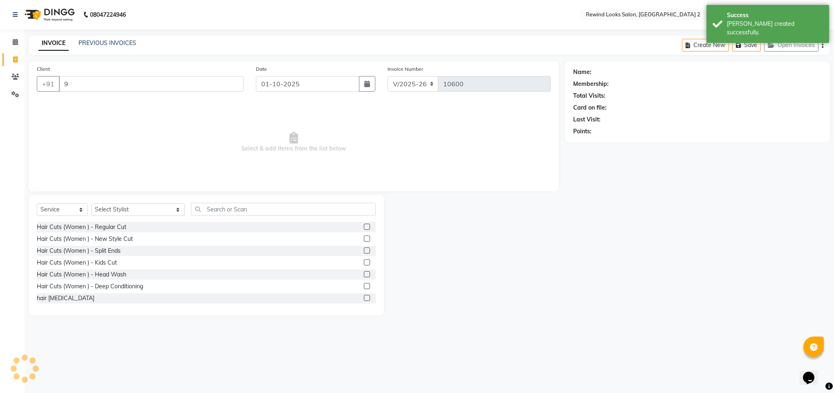
type input "91"
select select "27076"
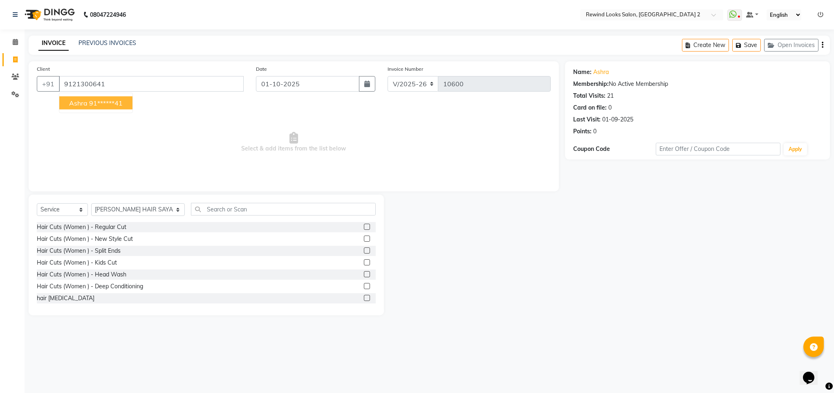
click at [96, 106] on ngb-highlight "91******41" at bounding box center [106, 103] width 34 height 8
click at [96, 106] on span "Select & add items from the list below" at bounding box center [294, 142] width 514 height 82
type input "91******41"
click at [115, 207] on select "Select Stylist [PERSON_NAME] aayat ADMIN Alfad hair Casa Ali Hair [PERSON_NAME]…" at bounding box center [138, 209] width 94 height 13
select select "76576"
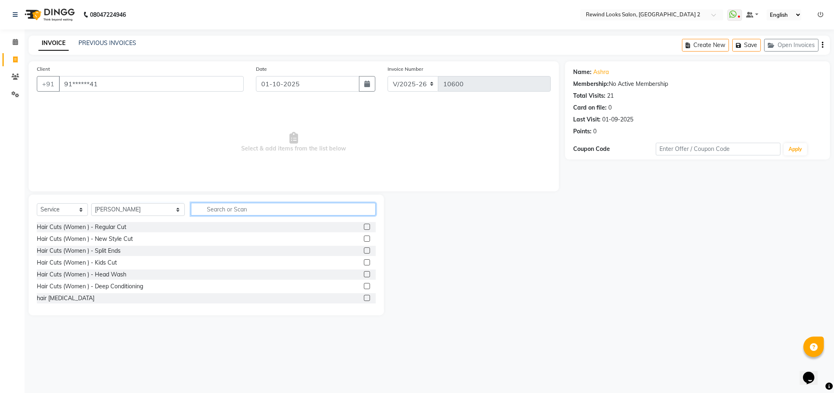
click at [191, 211] on input "text" at bounding box center [283, 209] width 185 height 13
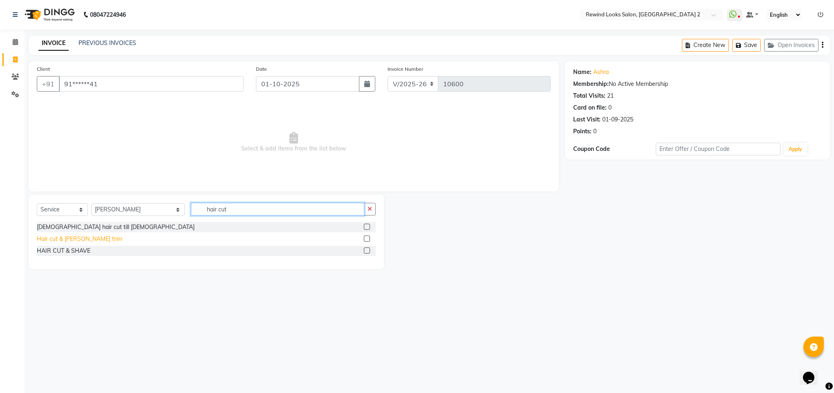
type input "hair cut"
click at [78, 237] on div "Hair cut & [PERSON_NAME] trim" at bounding box center [79, 239] width 85 height 9
checkbox input "false"
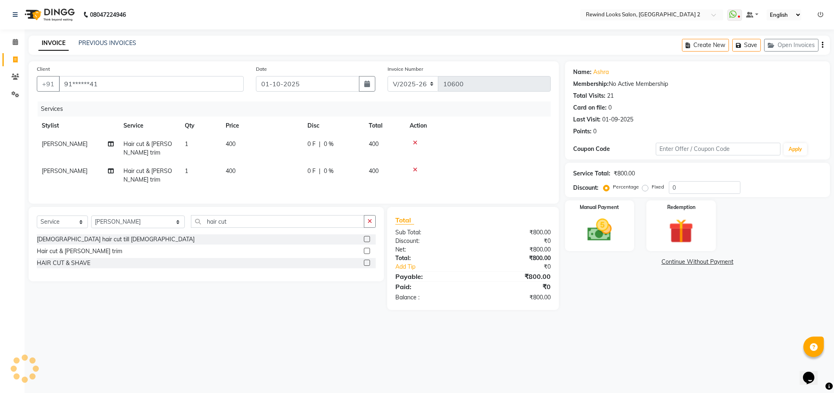
click at [414, 169] on icon at bounding box center [415, 170] width 4 height 6
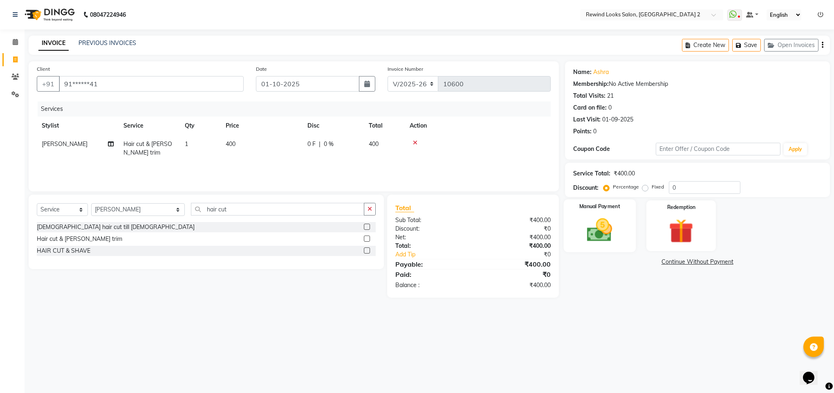
click at [603, 239] on img at bounding box center [599, 230] width 41 height 29
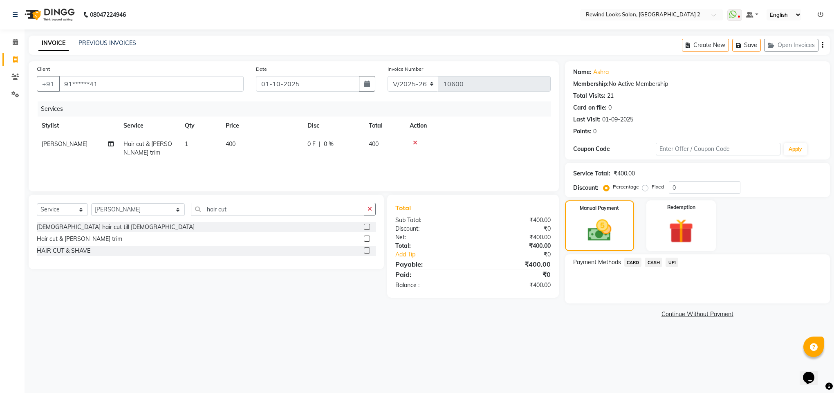
click at [671, 263] on span "UPI" at bounding box center [672, 262] width 13 height 9
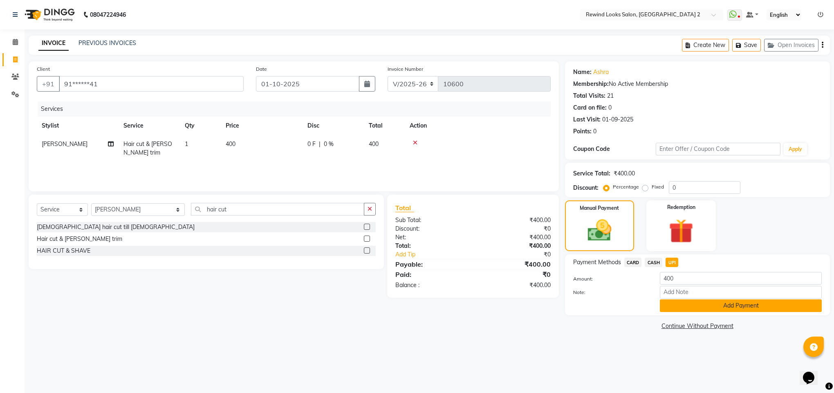
click at [681, 308] on button "Add Payment" at bounding box center [741, 305] width 162 height 13
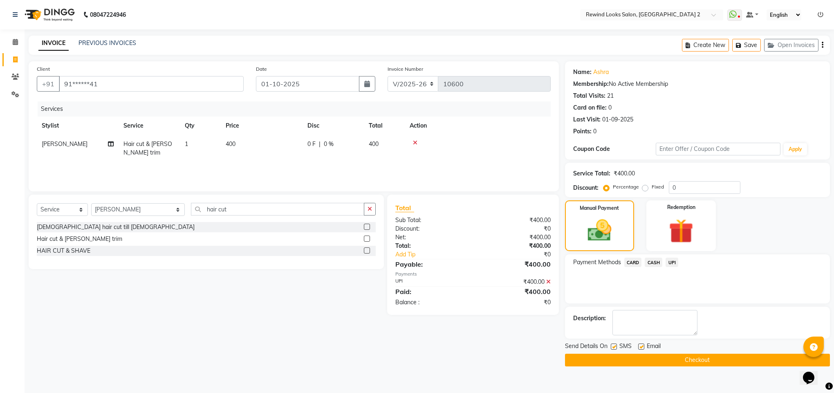
click at [668, 362] on button "Checkout" at bounding box center [697, 360] width 265 height 13
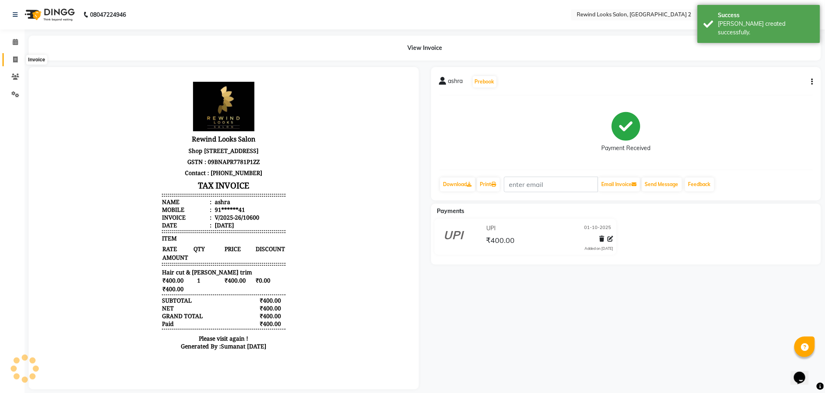
click at [16, 60] on icon at bounding box center [15, 59] width 4 height 6
select select "service"
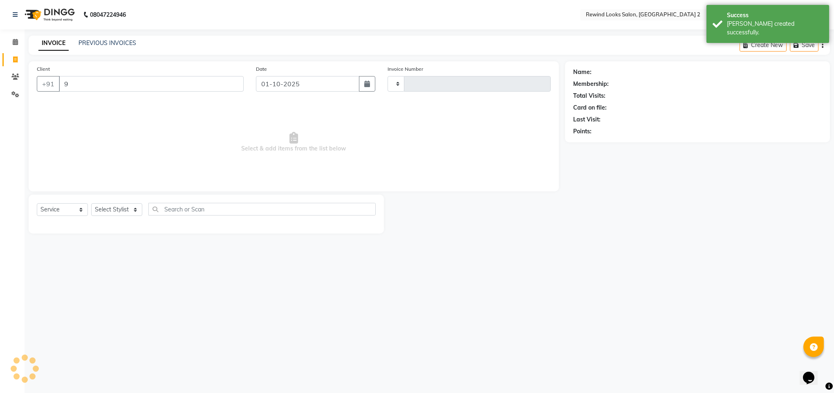
type input "99"
type input "10601"
select select "4640"
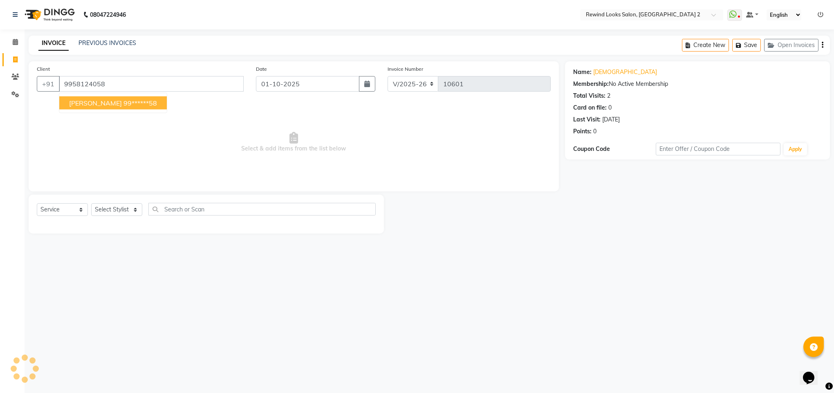
click at [69, 106] on span "[PERSON_NAME]" at bounding box center [95, 103] width 53 height 8
type input "99******58"
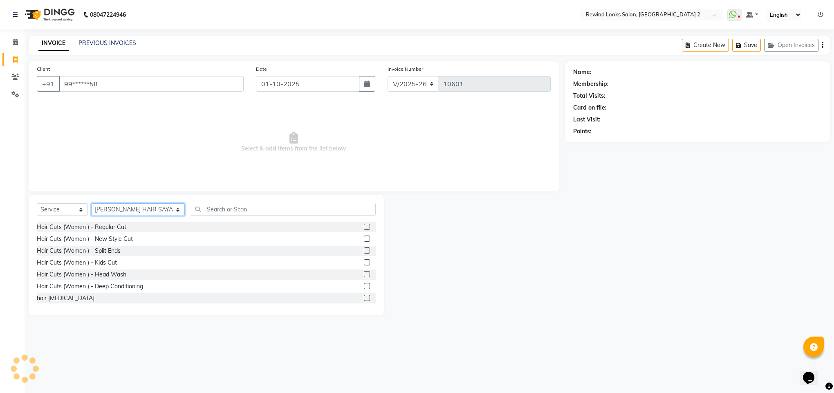
click at [109, 210] on select "Select Stylist [PERSON_NAME] aayat ADMIN Alfad hair Casa Ali Hair [PERSON_NAME]…" at bounding box center [138, 209] width 94 height 13
select select "52034"
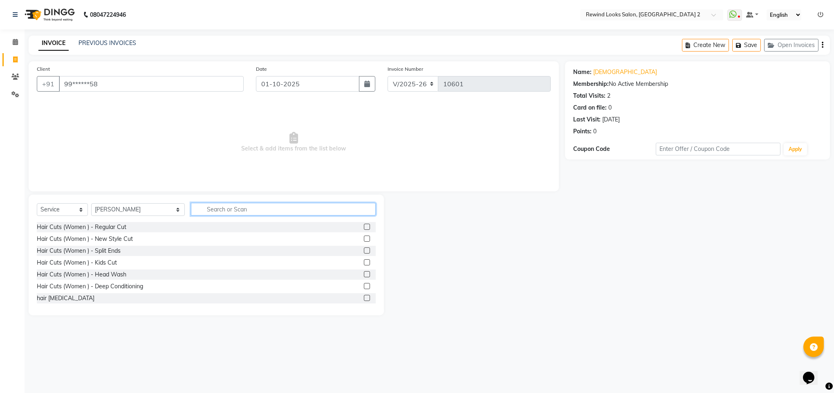
click at [198, 204] on input "text" at bounding box center [283, 209] width 185 height 13
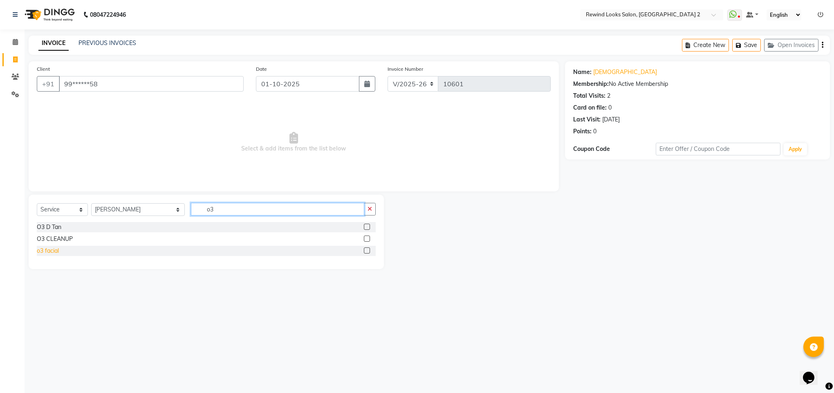
type input "o3"
click at [43, 254] on div "o3 facial" at bounding box center [48, 251] width 22 height 9
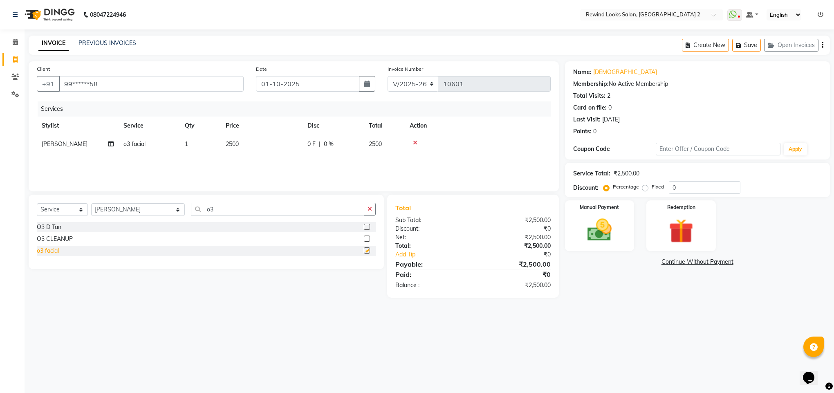
checkbox input "false"
click at [215, 214] on input "o3" at bounding box center [277, 209] width 173 height 13
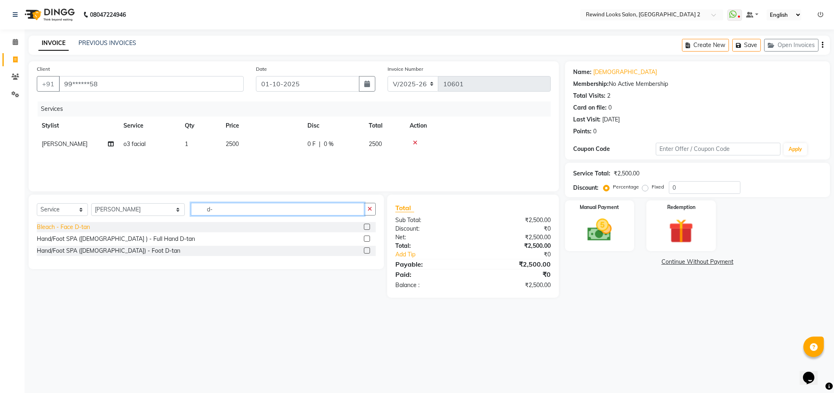
type input "d-"
click at [86, 231] on div "Bleach - Face D-tan" at bounding box center [63, 227] width 53 height 9
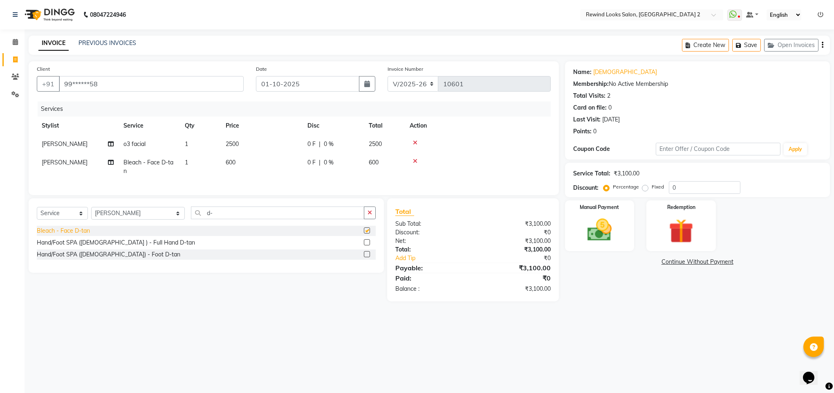
checkbox input "false"
click at [228, 164] on span "600" at bounding box center [231, 162] width 10 height 7
select select "52034"
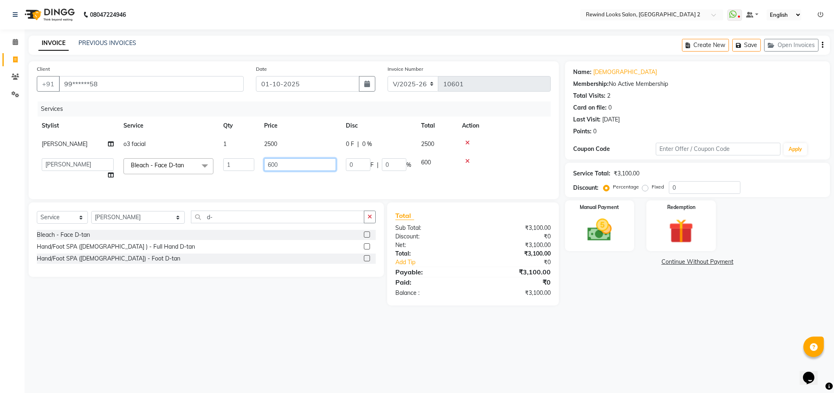
click at [270, 162] on input "600" at bounding box center [300, 164] width 72 height 13
type input "500"
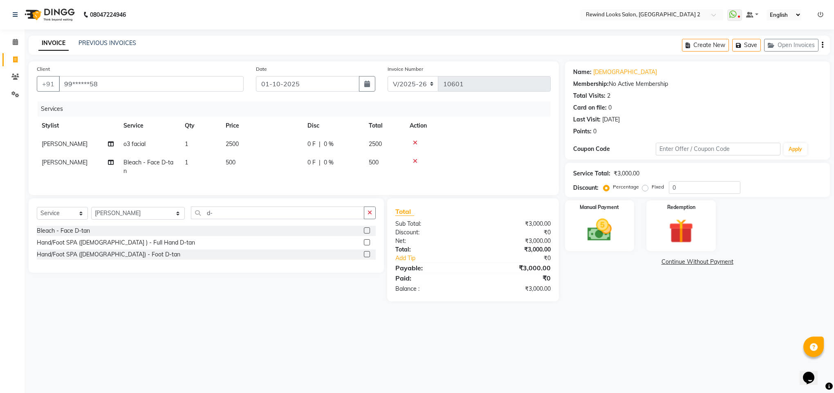
click at [278, 205] on div "Client +91 99******58 Date [DATE] Invoice Number V/2025 V/[PHONE_NUMBER] Servic…" at bounding box center [293, 181] width 543 height 240
click at [598, 245] on div "Manual Payment" at bounding box center [600, 226] width 72 height 53
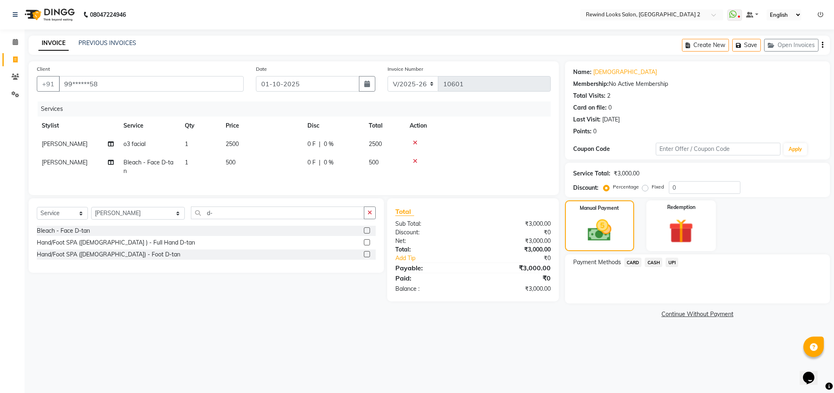
click at [634, 264] on span "CARD" at bounding box center [634, 262] width 18 height 9
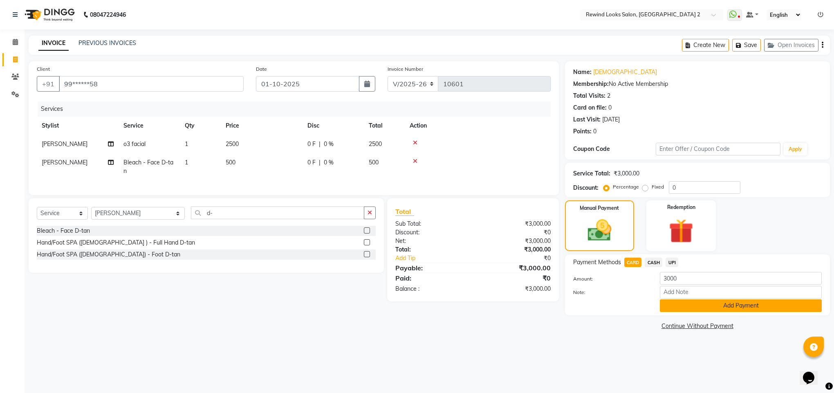
click at [675, 304] on button "Add Payment" at bounding box center [741, 305] width 162 height 13
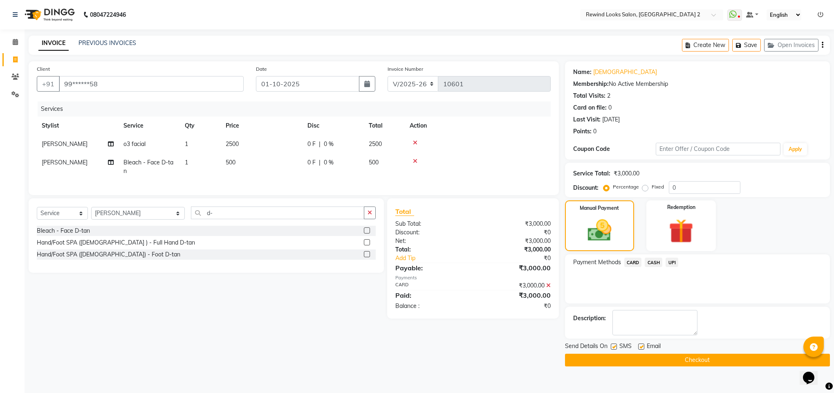
click at [696, 362] on button "Checkout" at bounding box center [697, 360] width 265 height 13
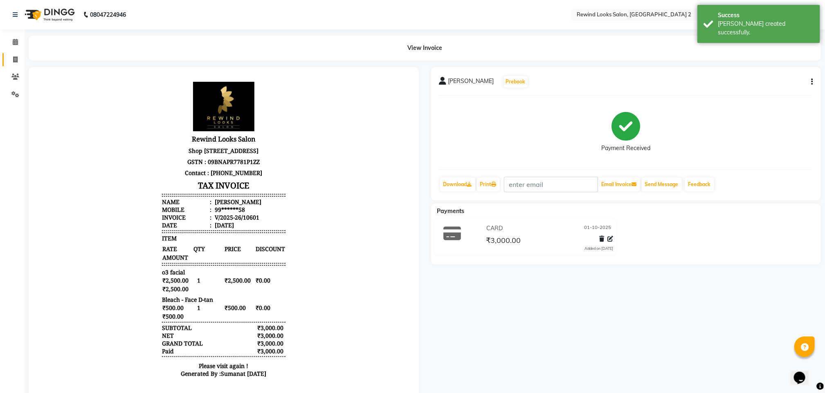
click at [11, 53] on link "Invoice" at bounding box center [12, 59] width 20 height 13
select select "service"
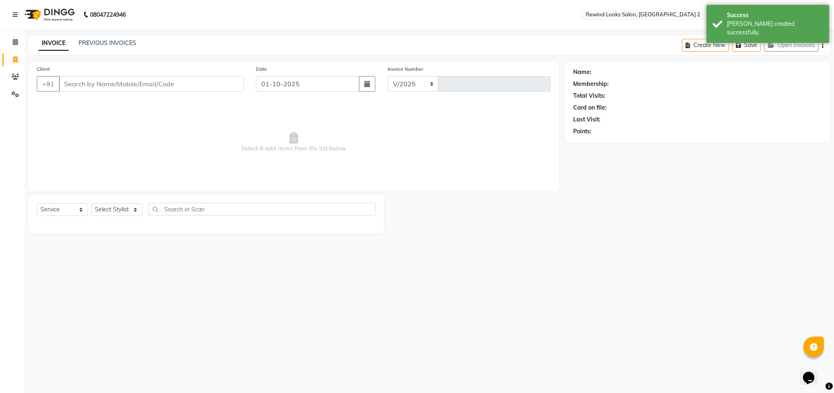
select select "4640"
type input "10602"
type input "79"
select select "27076"
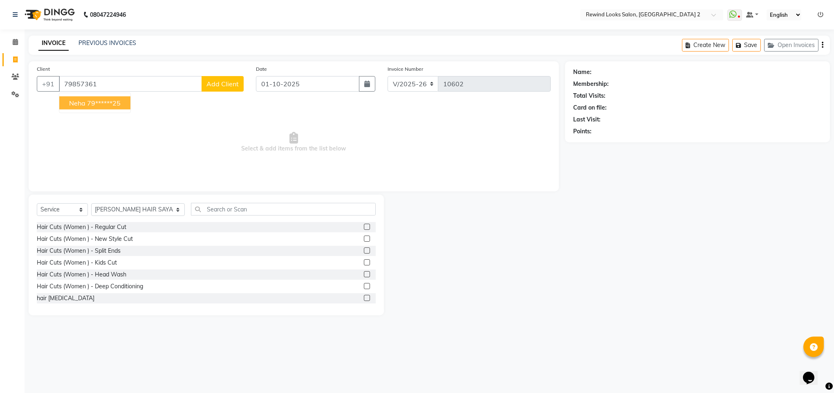
click at [95, 103] on ngb-highlight "79******25" at bounding box center [104, 103] width 34 height 8
type input "79******25"
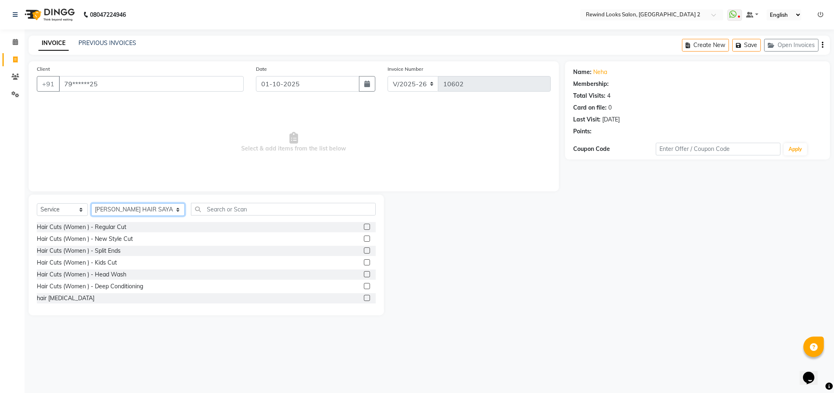
click at [123, 210] on select "Select Stylist [PERSON_NAME] aayat ADMIN Alfad hair Casa Ali Hair [PERSON_NAME]…" at bounding box center [138, 209] width 94 height 13
select select "27101"
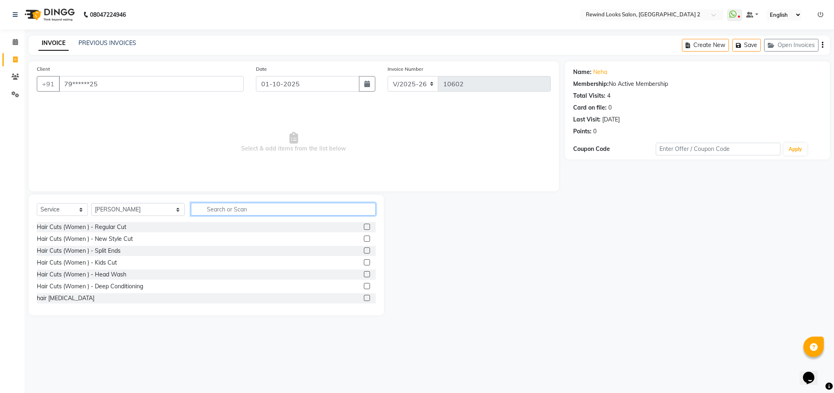
click at [194, 207] on input "text" at bounding box center [283, 209] width 185 height 13
type input "thr"
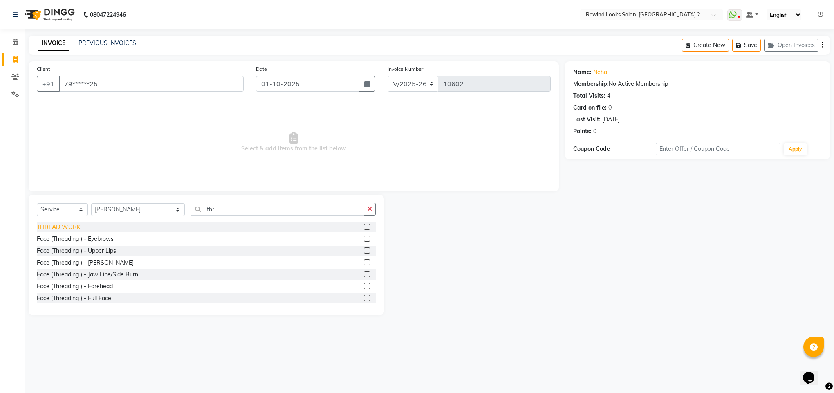
click at [65, 227] on div "THREAD WORK" at bounding box center [59, 227] width 44 height 9
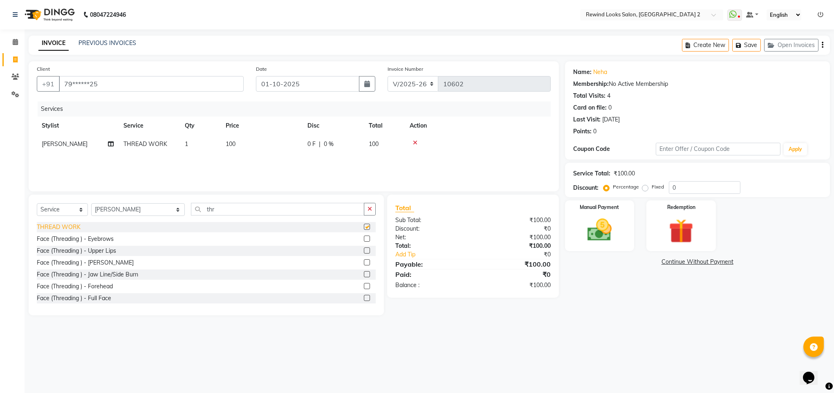
checkbox input "false"
click at [227, 144] on span "100" at bounding box center [231, 143] width 10 height 7
select select "27101"
click at [271, 146] on input "100" at bounding box center [300, 146] width 72 height 13
type input "200"
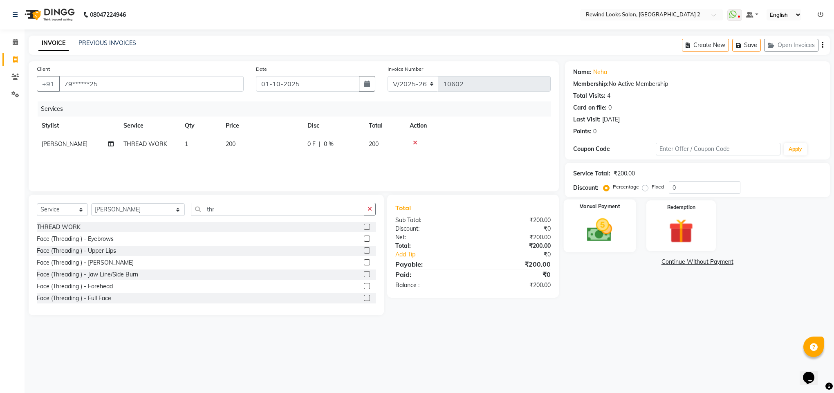
click at [594, 236] on img at bounding box center [599, 230] width 41 height 29
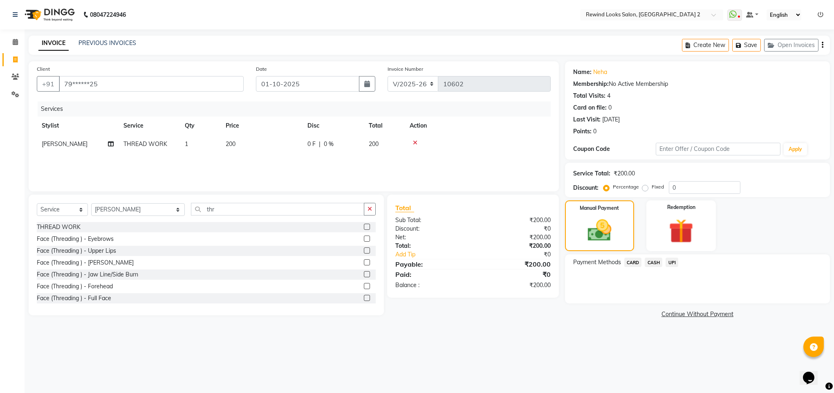
click at [670, 264] on span "UPI" at bounding box center [672, 262] width 13 height 9
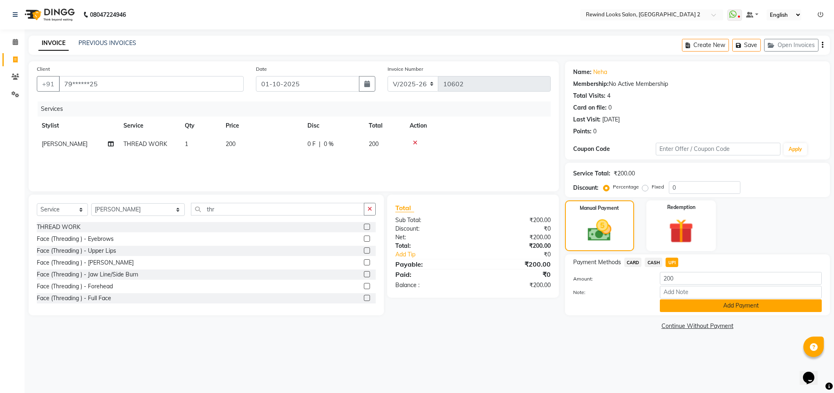
click at [678, 311] on button "Add Payment" at bounding box center [741, 305] width 162 height 13
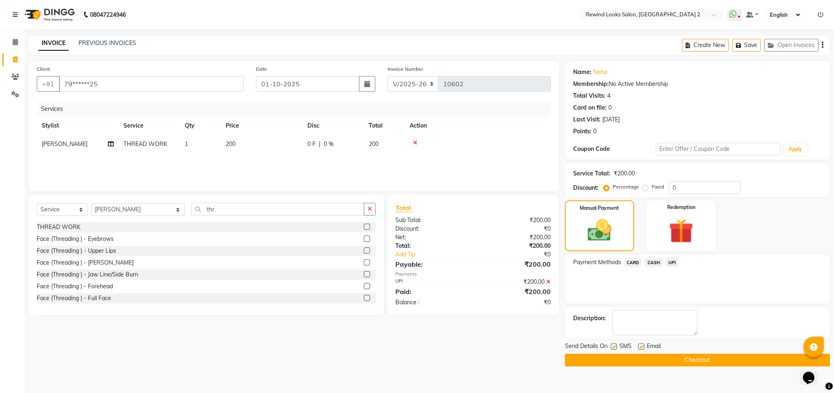
click at [671, 362] on button "Checkout" at bounding box center [697, 360] width 265 height 13
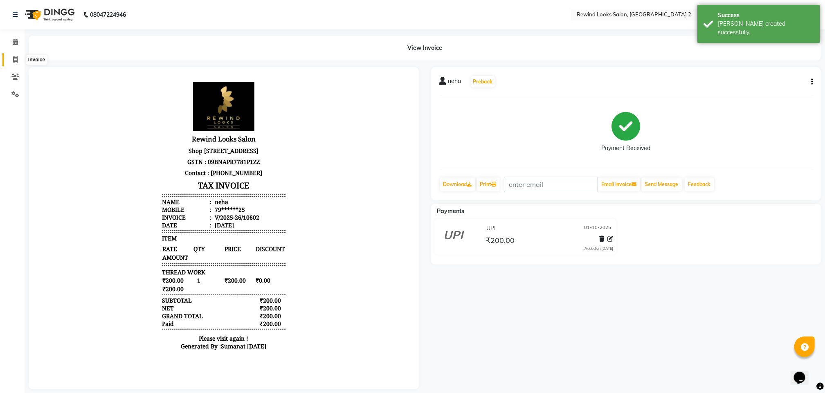
click at [12, 61] on span at bounding box center [15, 59] width 14 height 9
select select "service"
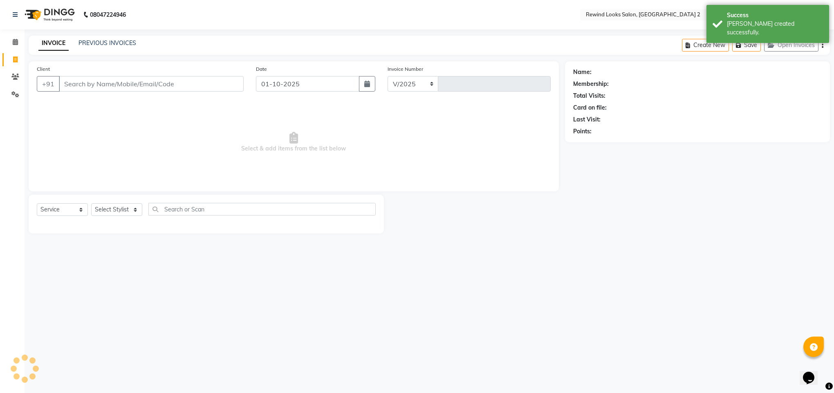
select select "4640"
type input "10603"
type input "kalpana"
select select "27076"
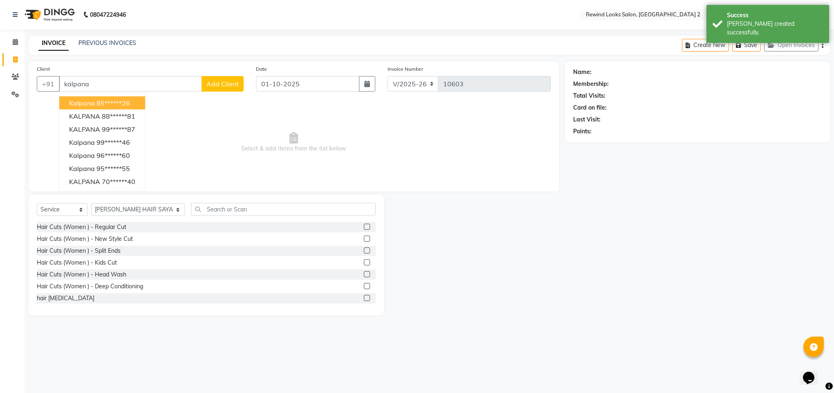
click at [75, 107] on span "kalpana" at bounding box center [82, 103] width 26 height 8
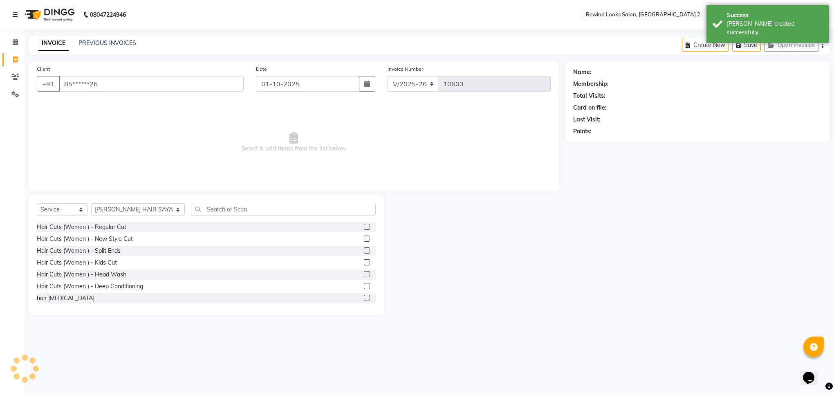
type input "85******26"
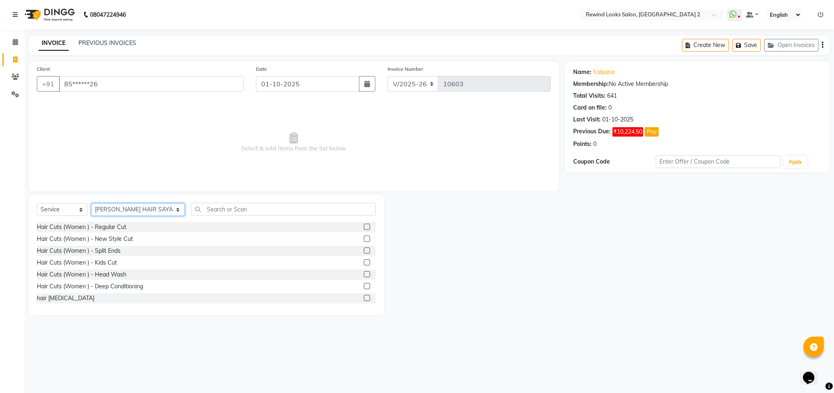
click at [117, 206] on select "Select Stylist [PERSON_NAME] aayat ADMIN Alfad hair Casa Ali Hair [PERSON_NAME]…" at bounding box center [138, 209] width 94 height 13
select select "47351"
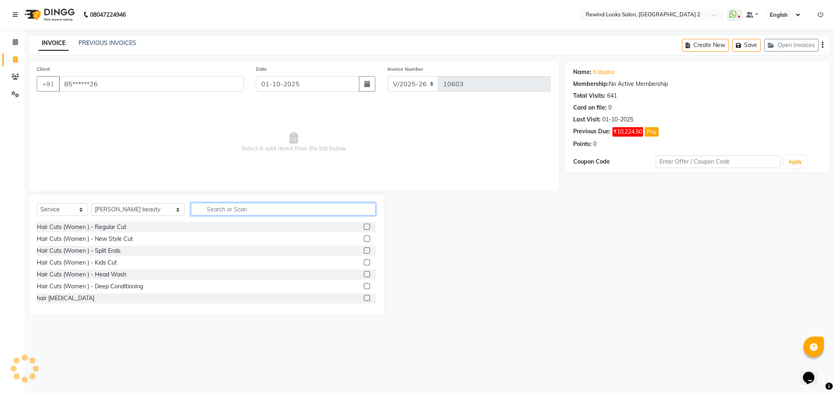
click at [220, 212] on input "text" at bounding box center [283, 209] width 185 height 13
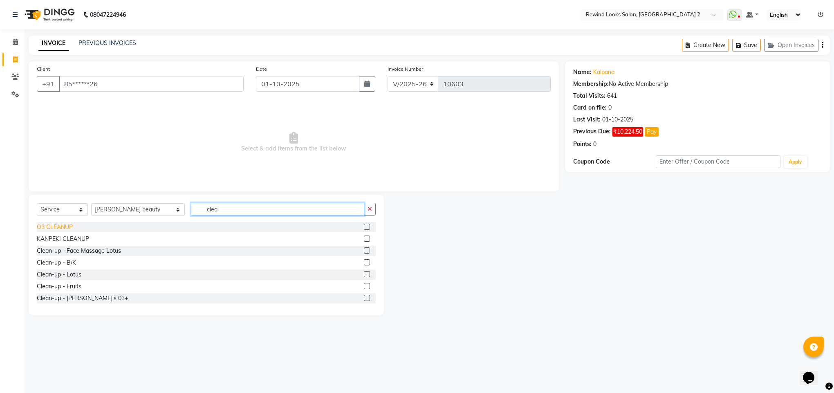
type input "clea"
click at [61, 227] on div "O3 CLEANUP" at bounding box center [55, 227] width 36 height 9
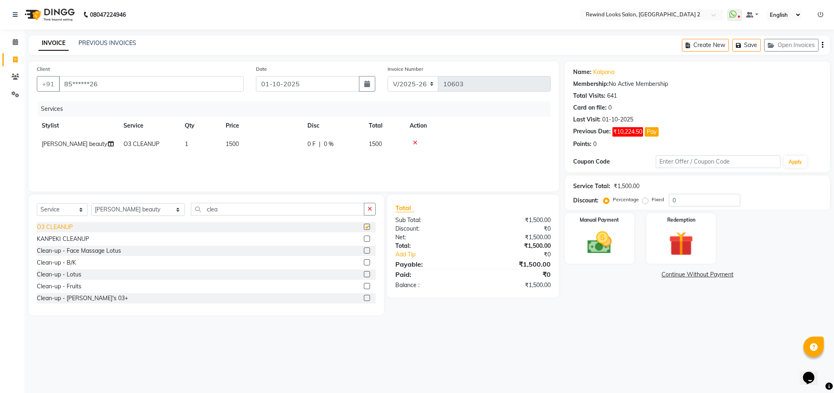
checkbox input "false"
click at [211, 211] on input "clea" at bounding box center [277, 209] width 173 height 13
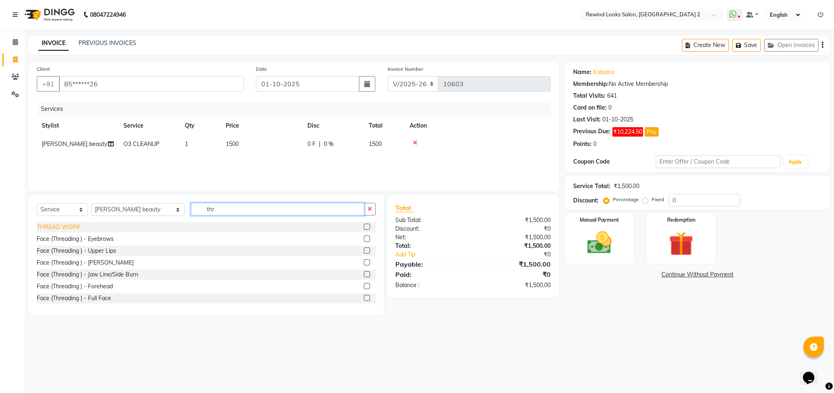
type input "thr"
click at [43, 224] on div "THREAD WORK" at bounding box center [59, 227] width 44 height 9
checkbox input "false"
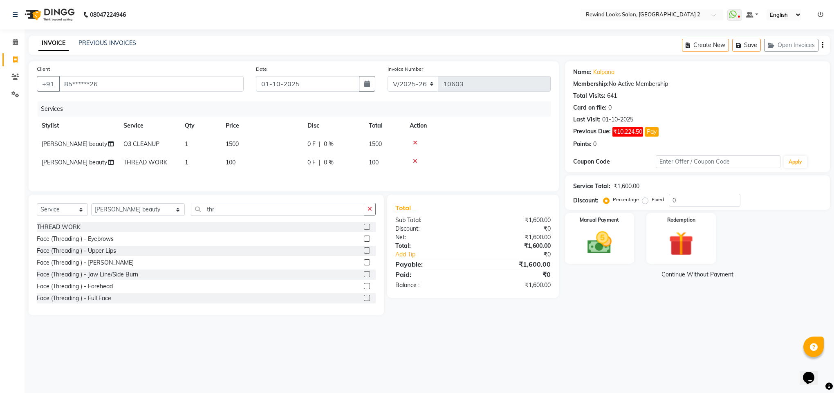
click at [231, 162] on span "100" at bounding box center [231, 162] width 10 height 7
select select "47351"
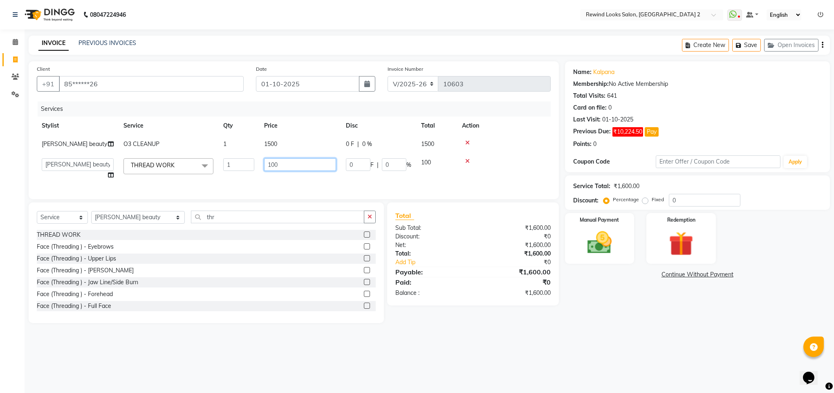
click at [281, 167] on input "100" at bounding box center [300, 164] width 72 height 13
type input "1"
type input "250"
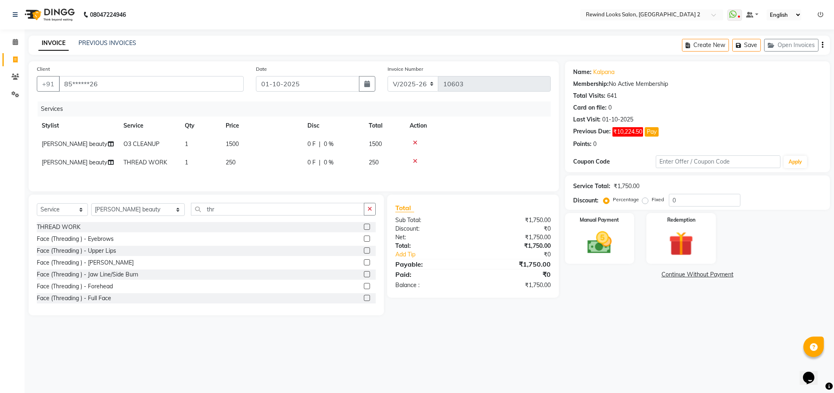
click at [288, 205] on div "Client +91 85******26 Date [DATE] Invoice Number V/2025 V/[PHONE_NUMBER] Servic…" at bounding box center [293, 188] width 543 height 254
click at [229, 164] on span "250" at bounding box center [231, 162] width 10 height 7
select select "47351"
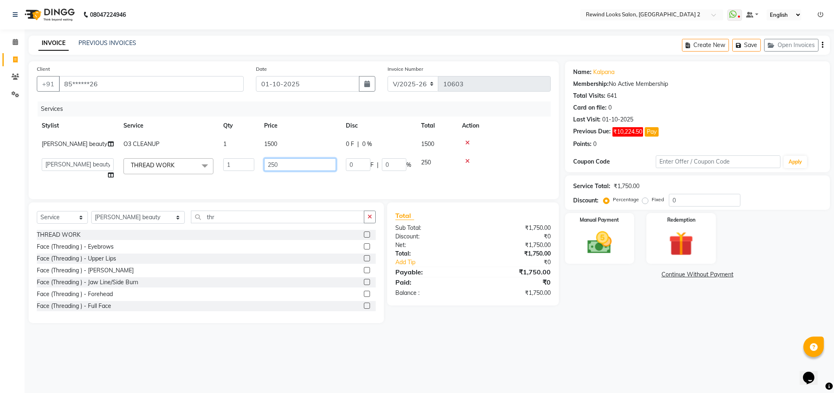
click at [270, 164] on input "250" at bounding box center [300, 164] width 72 height 13
type input "350"
click at [333, 216] on div "Select Service Product Membership Package Voucher Prepaid Gift Card Select Styl…" at bounding box center [206, 262] width 355 height 121
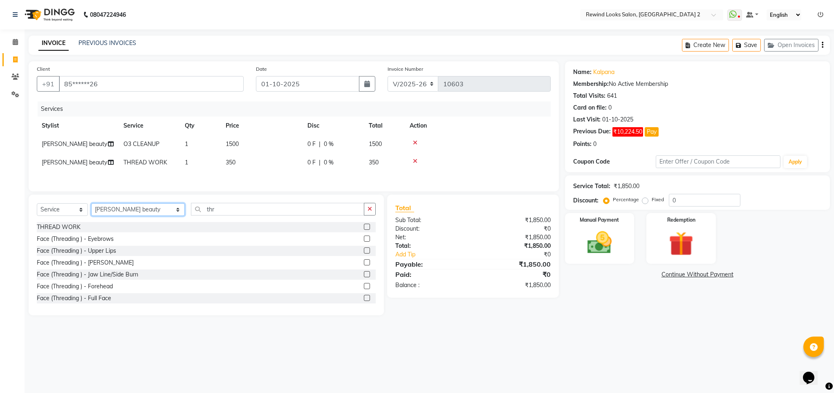
click at [118, 216] on select "Select Stylist [PERSON_NAME] aayat ADMIN Alfad hair Casa Ali Hair [PERSON_NAME]…" at bounding box center [138, 209] width 94 height 13
select select "27101"
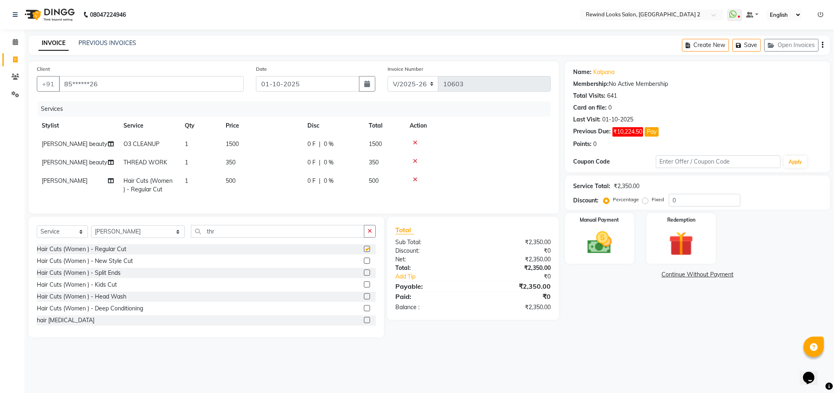
checkbox input "false"
click at [417, 178] on icon at bounding box center [415, 180] width 4 height 6
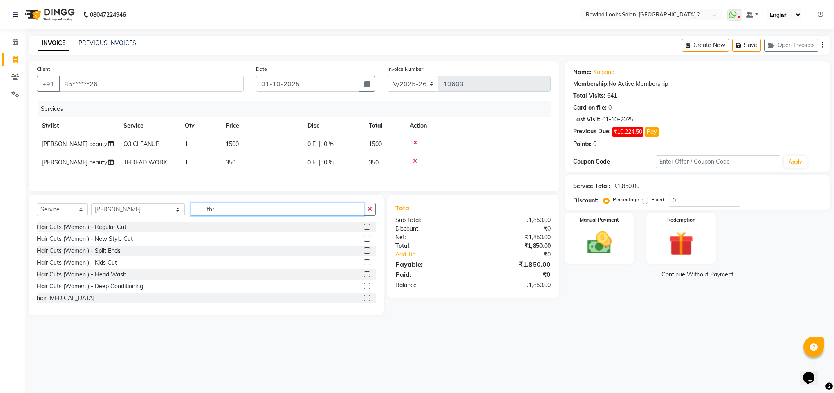
click at [253, 214] on input "thr" at bounding box center [277, 209] width 173 height 13
type input "thr"
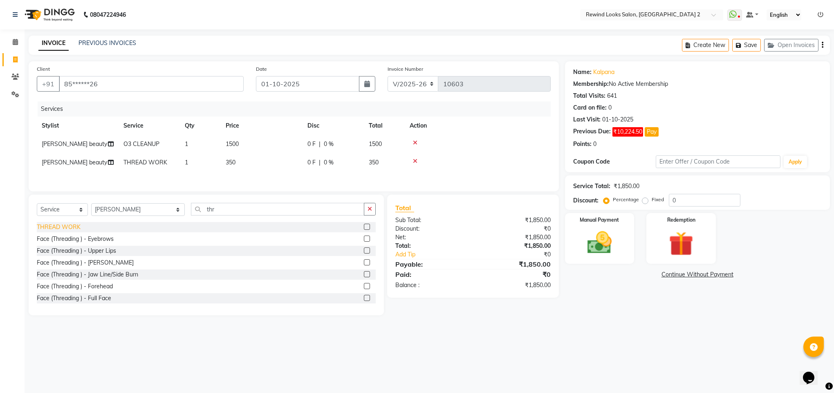
click at [72, 229] on div "THREAD WORK" at bounding box center [59, 227] width 44 height 9
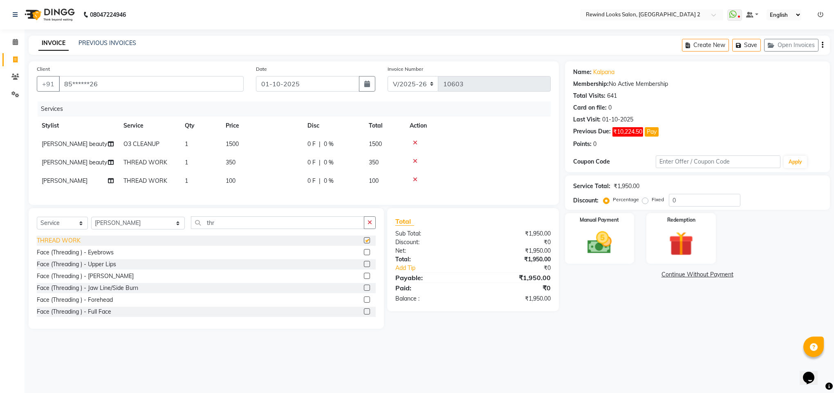
checkbox input "false"
click at [227, 180] on span "100" at bounding box center [231, 180] width 10 height 7
select select "27101"
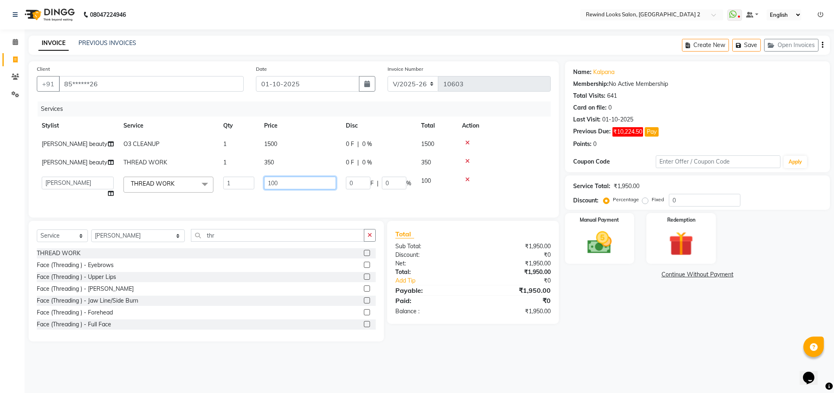
click at [270, 182] on input "100" at bounding box center [300, 183] width 72 height 13
type input "200"
click at [383, 200] on div "Services Stylist Service Qty Price Disc Total Action [PERSON_NAME] beauty O3 CL…" at bounding box center [294, 155] width 514 height 108
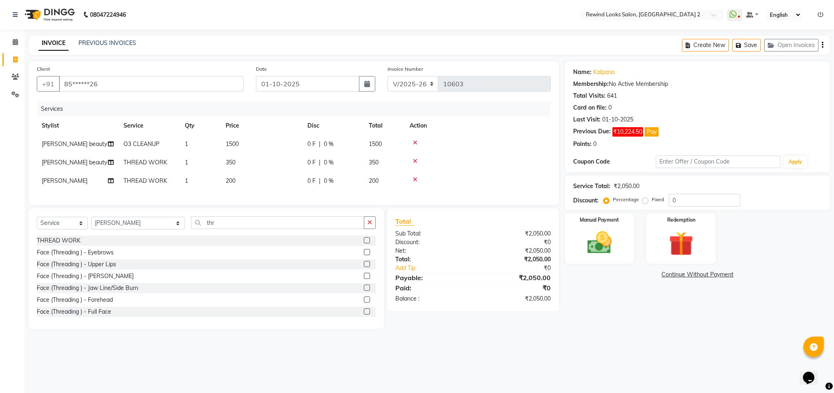
click at [834, 381] on div "08047224946 Select Location × Rewind Looks Salon, [GEOGRAPHIC_DATA] 2 WhatsApp …" at bounding box center [417, 196] width 834 height 393
click at [607, 252] on img at bounding box center [599, 242] width 41 height 29
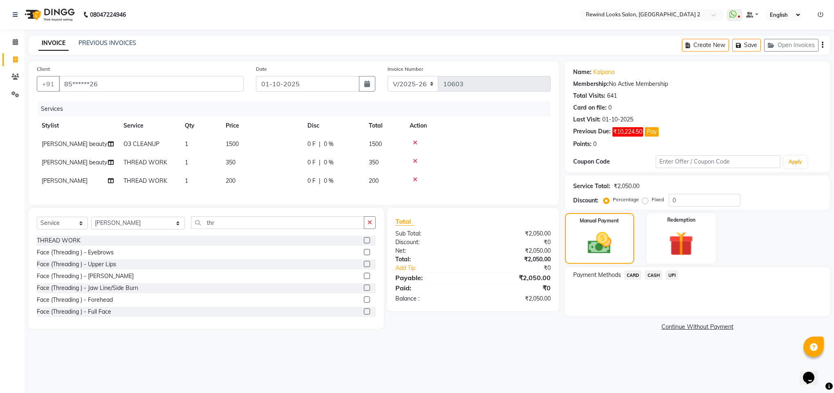
click at [651, 275] on span "CASH" at bounding box center [654, 274] width 18 height 9
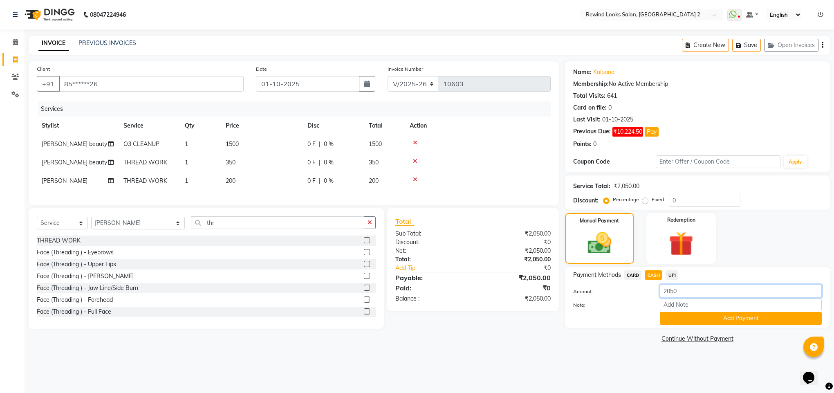
click at [732, 294] on input "2050" at bounding box center [741, 291] width 162 height 13
type input "1850"
click at [676, 314] on button "Add Payment" at bounding box center [741, 318] width 162 height 13
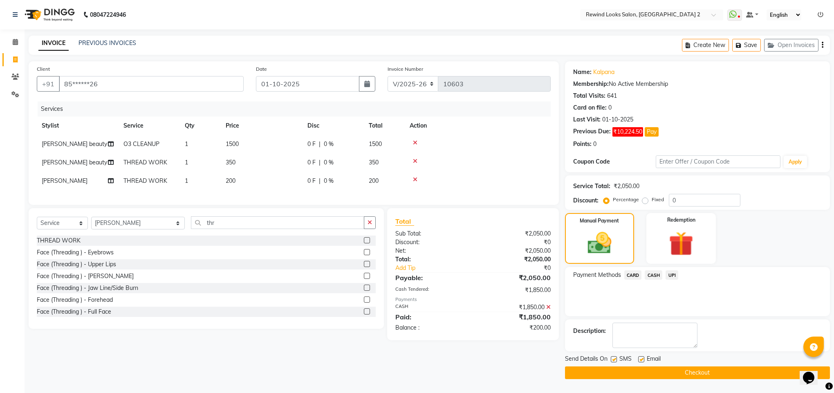
click at [669, 274] on span "UPI" at bounding box center [672, 274] width 13 height 9
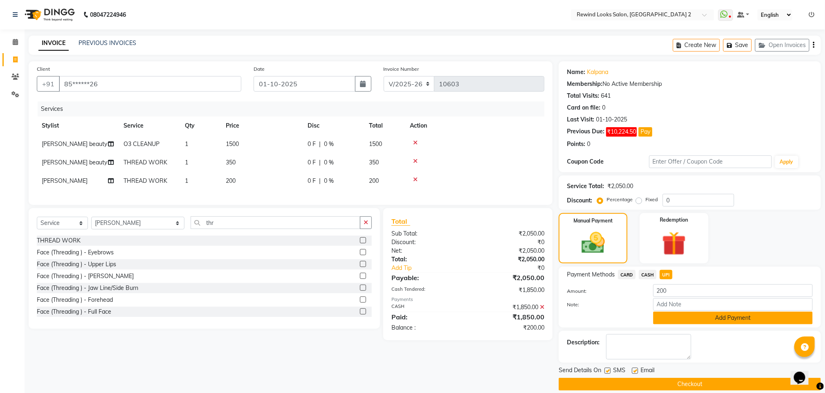
click at [674, 314] on button "Add Payment" at bounding box center [733, 318] width 160 height 13
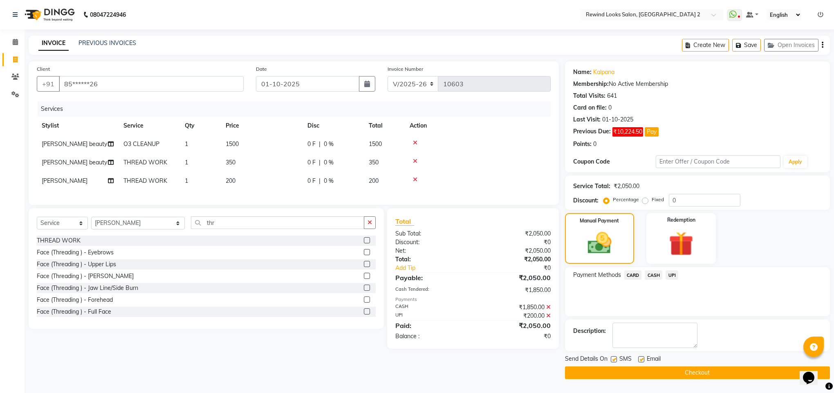
click at [671, 371] on button "Checkout" at bounding box center [697, 372] width 265 height 13
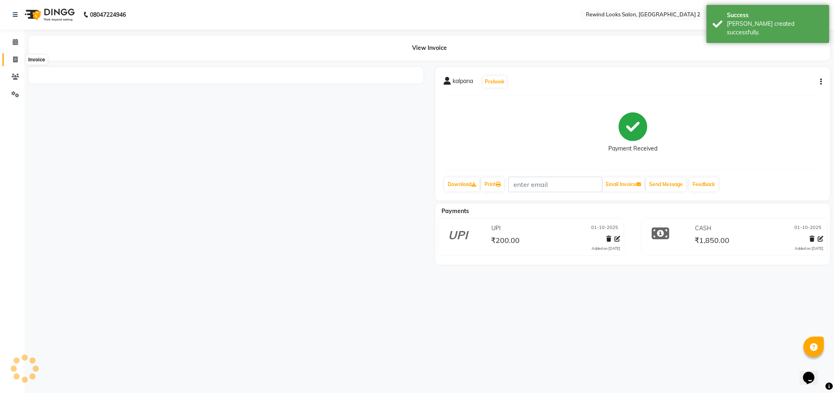
click at [14, 59] on icon at bounding box center [15, 59] width 4 height 6
select select "service"
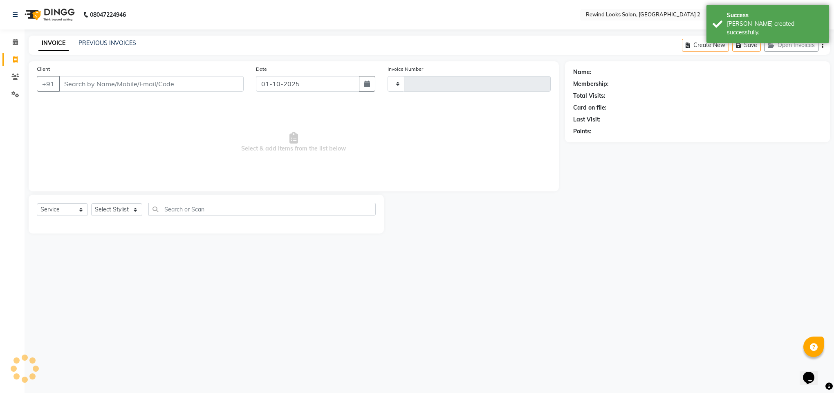
type input "10605"
select select "4640"
select select "27076"
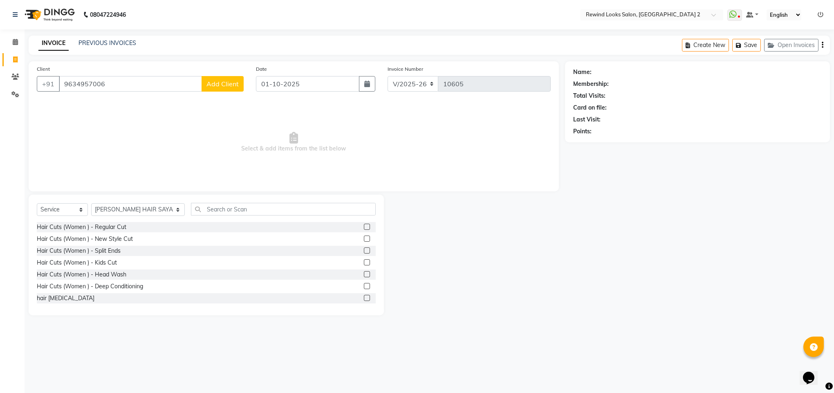
type input "9634957006"
click at [213, 73] on div "Client [PHONE_NUMBER] Add Client" at bounding box center [140, 82] width 219 height 34
click at [213, 72] on div "Client [PHONE_NUMBER] Add Client" at bounding box center [140, 82] width 219 height 34
click at [214, 77] on button "Add Client" at bounding box center [223, 84] width 42 height 16
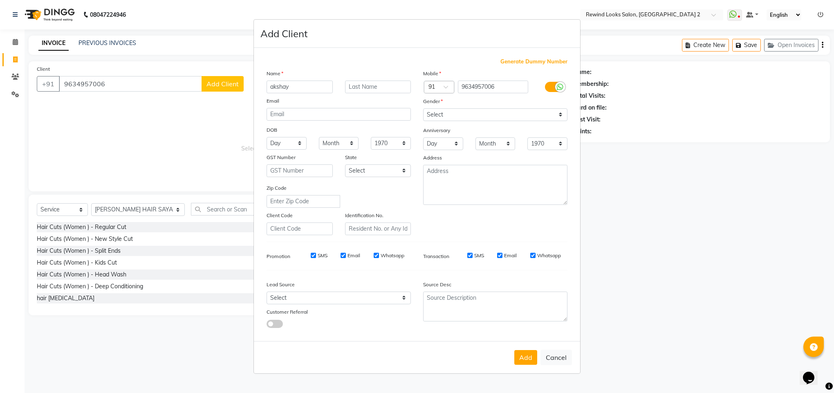
type input "akshay"
click at [443, 114] on select "Select [DEMOGRAPHIC_DATA] [DEMOGRAPHIC_DATA] Other Prefer Not To Say" at bounding box center [495, 114] width 144 height 13
click at [423, 109] on select "Select [DEMOGRAPHIC_DATA] [DEMOGRAPHIC_DATA] Other Prefer Not To Say" at bounding box center [495, 114] width 144 height 13
click at [488, 117] on select "Select [DEMOGRAPHIC_DATA] [DEMOGRAPHIC_DATA] Other Prefer Not To Say" at bounding box center [495, 114] width 144 height 13
select select "[DEMOGRAPHIC_DATA]"
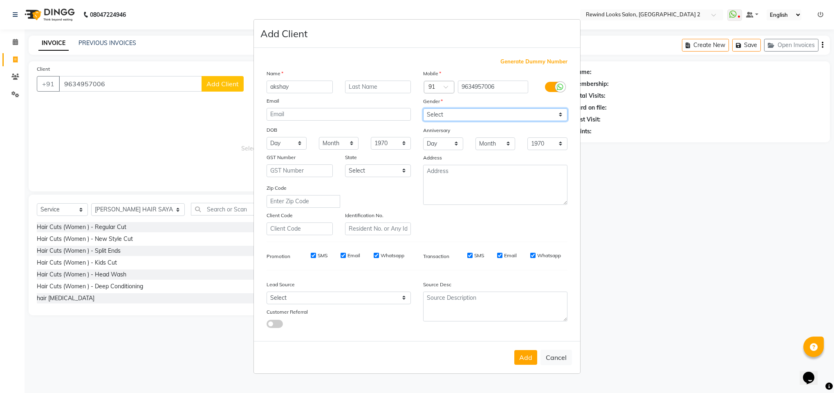
click at [423, 109] on select "Select [DEMOGRAPHIC_DATA] [DEMOGRAPHIC_DATA] Other Prefer Not To Say" at bounding box center [495, 114] width 144 height 13
click at [529, 355] on button "Add" at bounding box center [526, 357] width 23 height 15
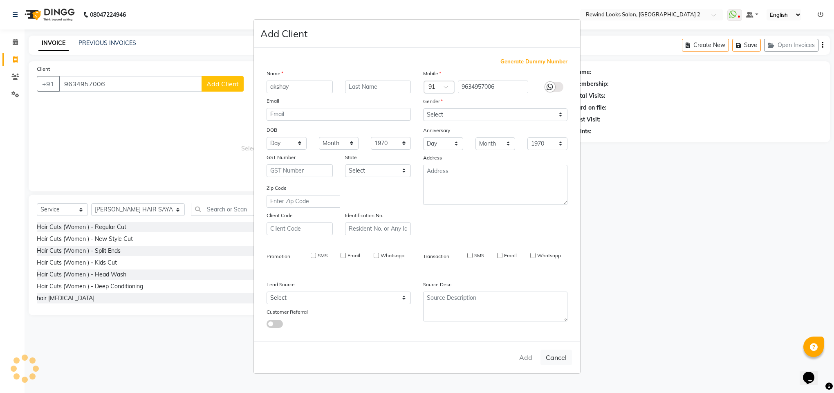
type input "96******06"
select select
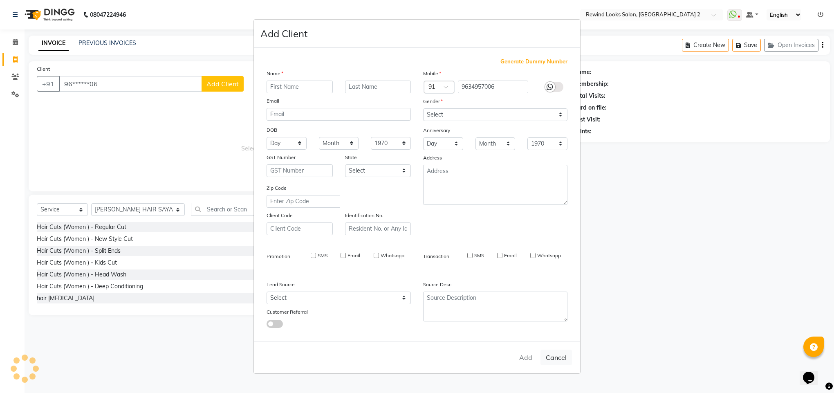
select select
checkbox input "false"
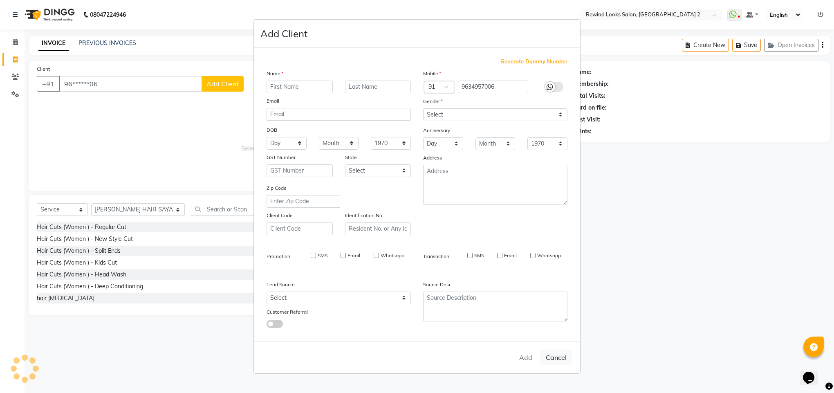
checkbox input "false"
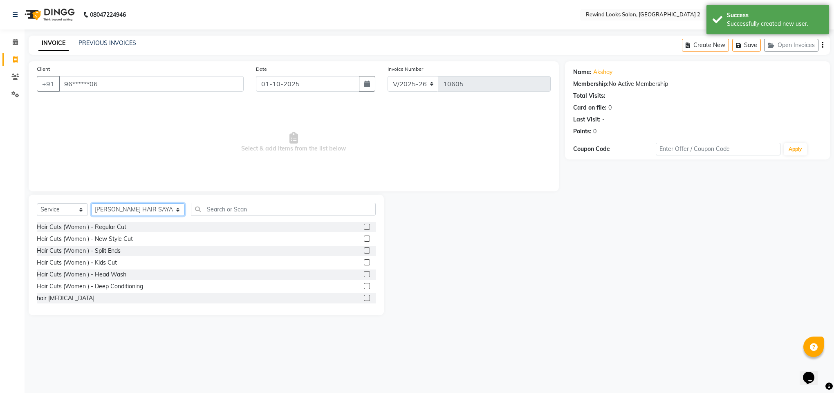
click at [105, 205] on select "Select Stylist [PERSON_NAME] aayat ADMIN Alfad hair Casa Ali Hair [PERSON_NAME]…" at bounding box center [138, 209] width 94 height 13
select select "79644"
click at [198, 211] on input "text" at bounding box center [283, 209] width 185 height 13
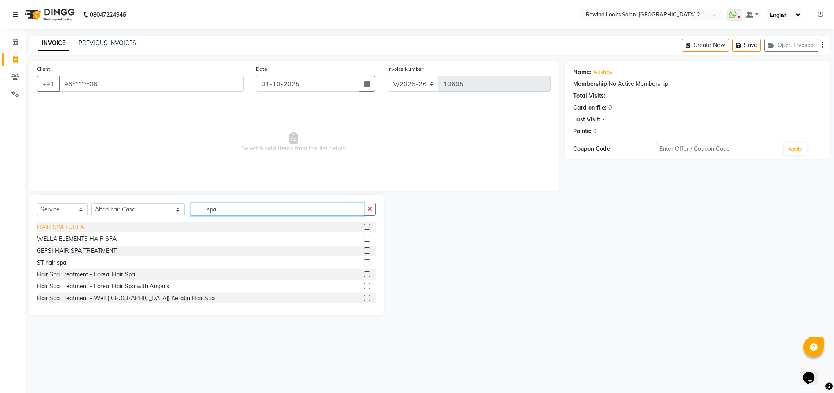
type input "spa"
click at [42, 229] on div "HAIR SPA LOREAL" at bounding box center [62, 227] width 51 height 9
checkbox input "false"
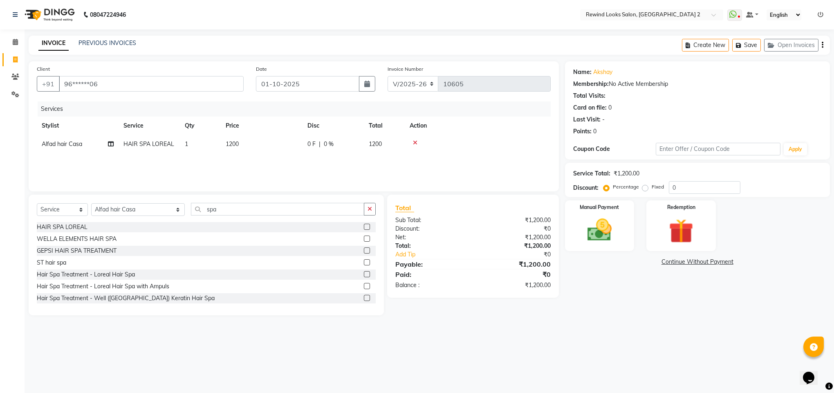
click at [232, 142] on span "1200" at bounding box center [232, 143] width 13 height 7
select select "79644"
click at [275, 145] on input "1200" at bounding box center [300, 146] width 72 height 13
type input "1500"
click at [589, 275] on div "Name: Akshay Membership: No Active Membership Total Visits: Card on file: 0 Las…" at bounding box center [700, 188] width 271 height 254
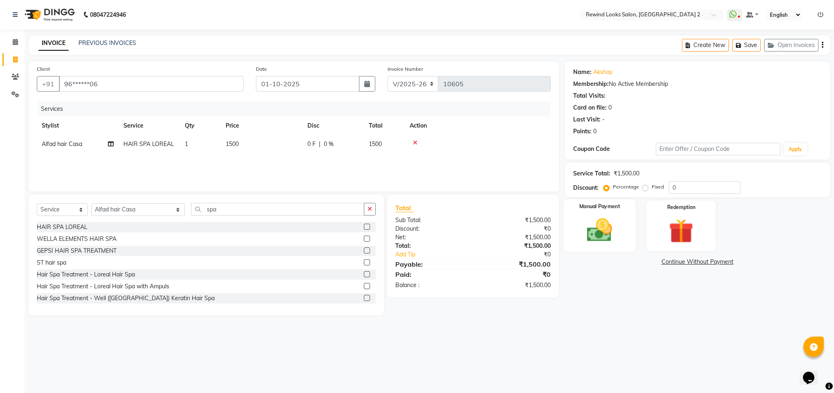
click at [595, 229] on img at bounding box center [599, 230] width 41 height 29
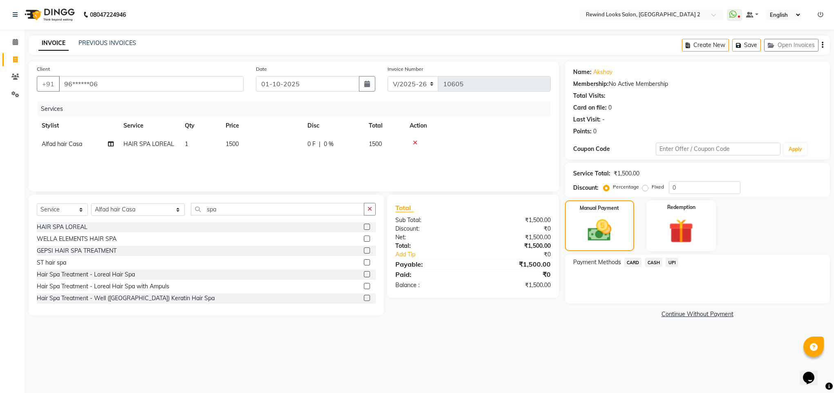
click at [678, 258] on span "UPI" at bounding box center [672, 262] width 13 height 9
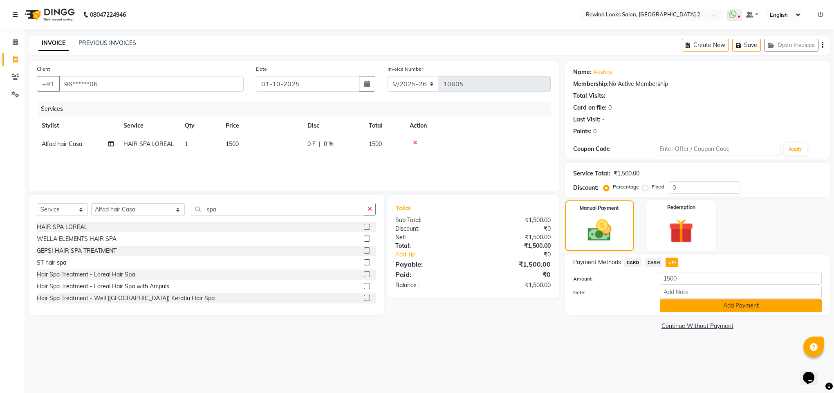
click at [708, 304] on button "Add Payment" at bounding box center [741, 305] width 162 height 13
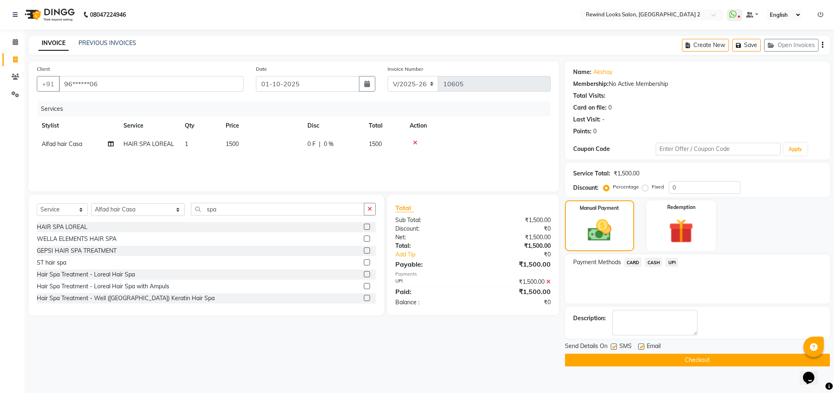
click at [707, 357] on button "Checkout" at bounding box center [697, 360] width 265 height 13
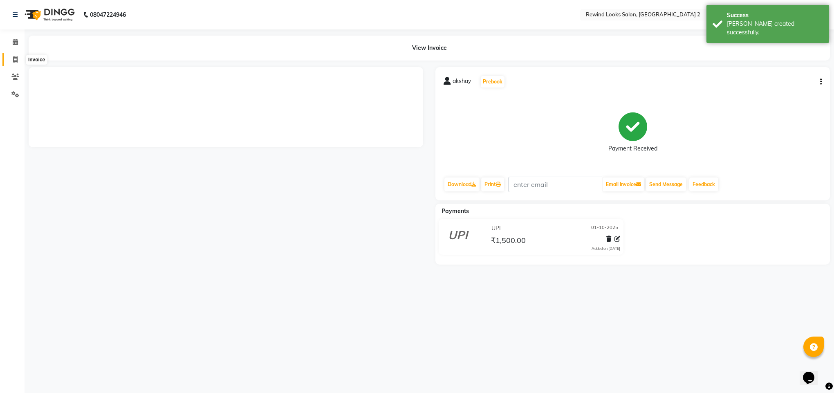
click at [16, 56] on icon at bounding box center [15, 59] width 4 height 6
select select "service"
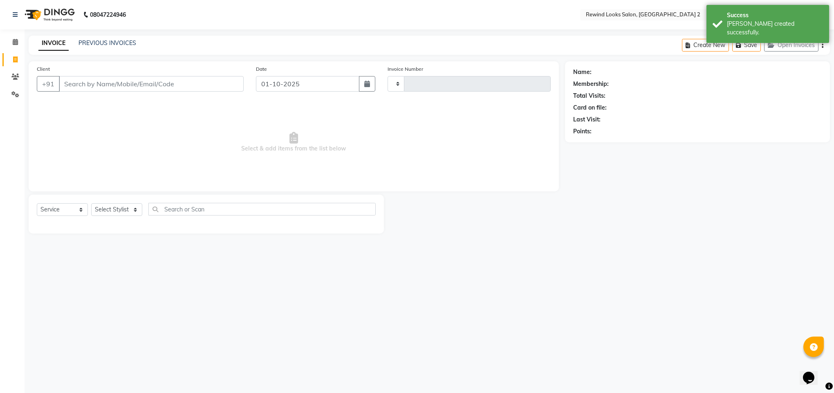
type input "10606"
select select "4640"
select select "27076"
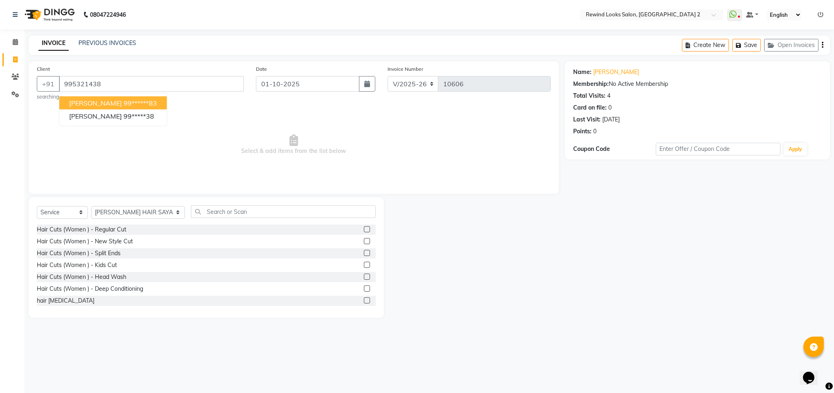
click at [89, 108] on button "[PERSON_NAME] 99******83" at bounding box center [113, 103] width 108 height 13
type input "99******83"
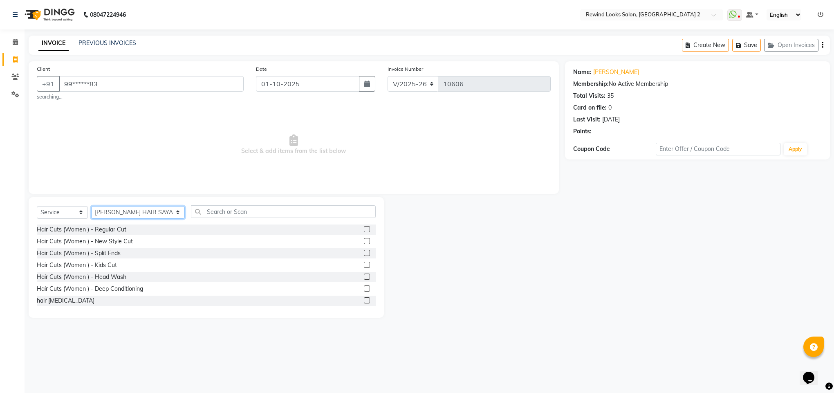
click at [109, 218] on select "Select Stylist [PERSON_NAME] aayat ADMIN Alfad hair Casa Ali Hair [PERSON_NAME]…" at bounding box center [138, 212] width 94 height 13
select select "71695"
click at [221, 215] on input "text" at bounding box center [283, 211] width 185 height 13
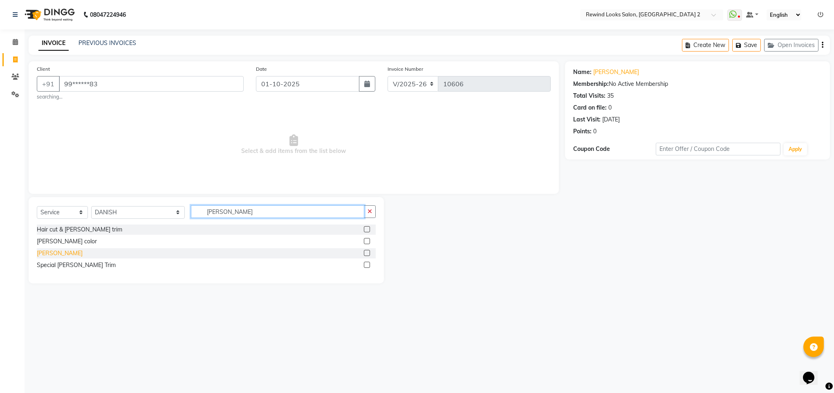
type input "[PERSON_NAME]"
click at [37, 256] on div "[PERSON_NAME]" at bounding box center [60, 253] width 46 height 9
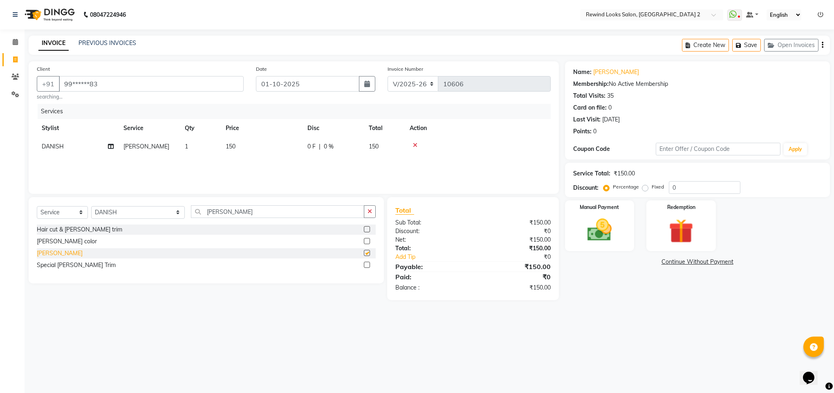
checkbox input "false"
click at [596, 241] on img at bounding box center [599, 230] width 41 height 29
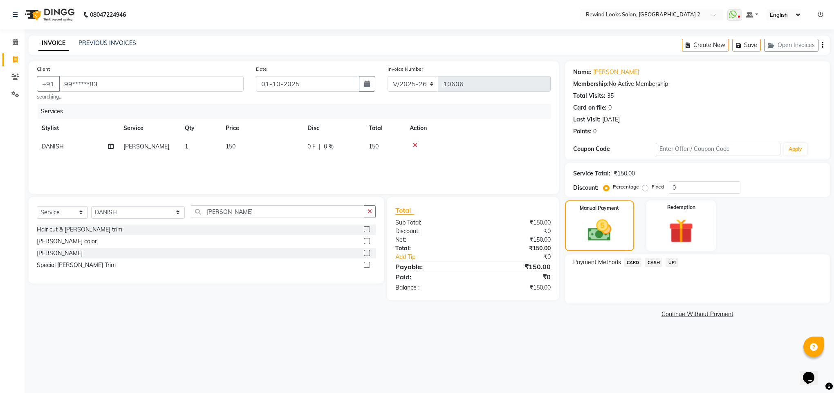
click at [670, 266] on span "UPI" at bounding box center [672, 262] width 13 height 9
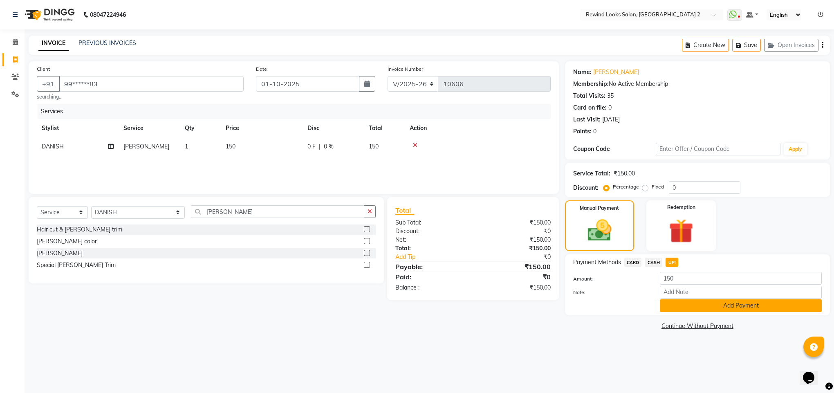
click at [682, 308] on button "Add Payment" at bounding box center [741, 305] width 162 height 13
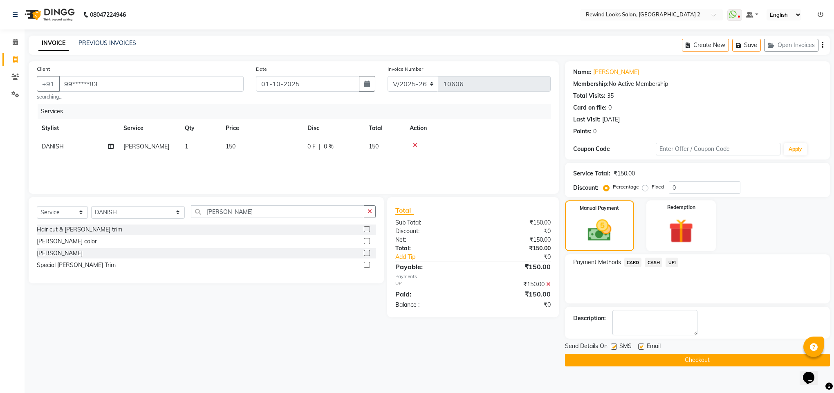
click at [689, 366] on button "Checkout" at bounding box center [697, 360] width 265 height 13
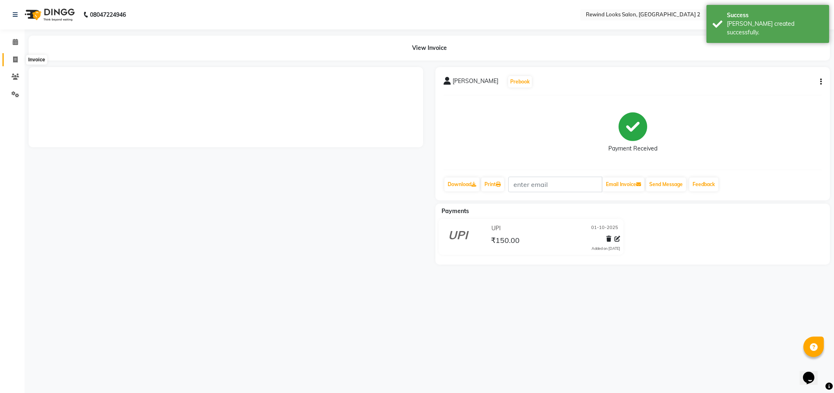
click at [12, 61] on span at bounding box center [15, 59] width 14 height 9
select select "service"
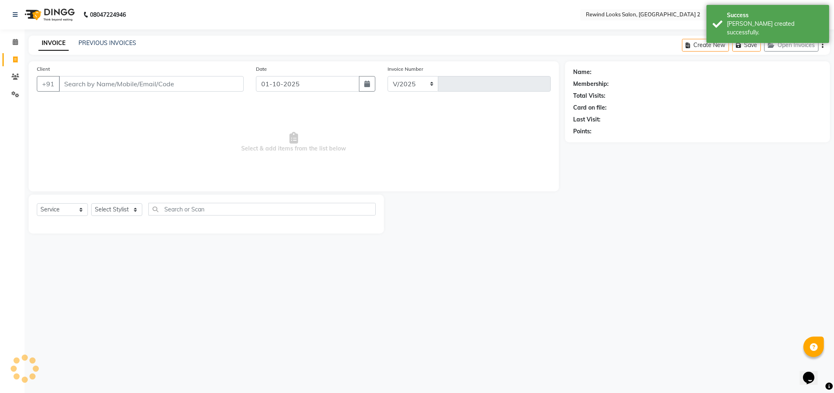
select select "4640"
type input "10607"
select select "27076"
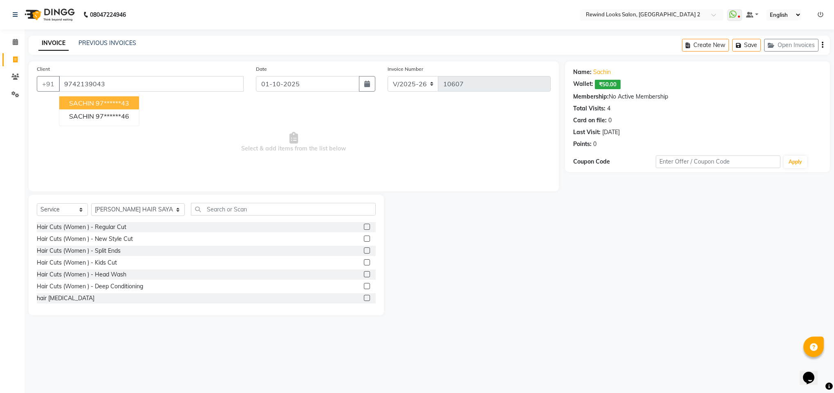
click at [76, 103] on span "SACHIN" at bounding box center [81, 103] width 25 height 8
type input "97******43"
click at [113, 214] on select "Select Stylist [PERSON_NAME] aayat ADMIN Alfad hair Casa Ali Hair [PERSON_NAME]…" at bounding box center [138, 209] width 94 height 13
select select "81648"
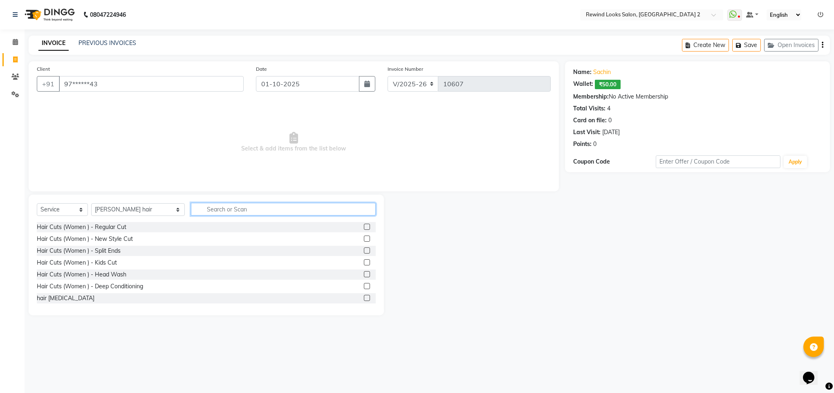
click at [196, 210] on input "text" at bounding box center [283, 209] width 185 height 13
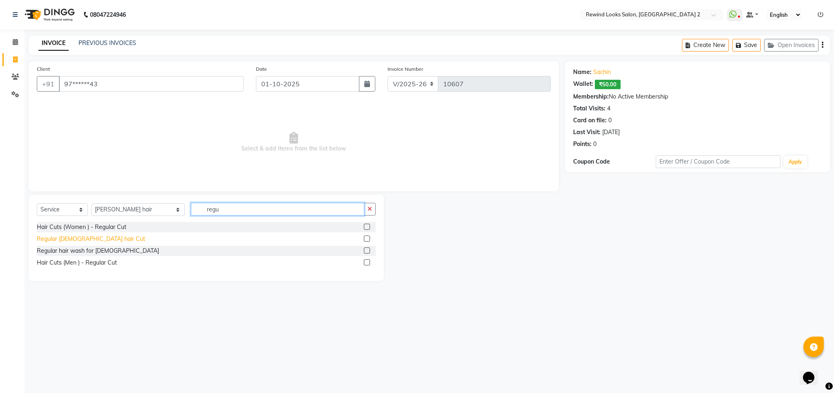
type input "regu"
click at [90, 242] on div "Regular [DEMOGRAPHIC_DATA] hair Cut" at bounding box center [91, 239] width 108 height 9
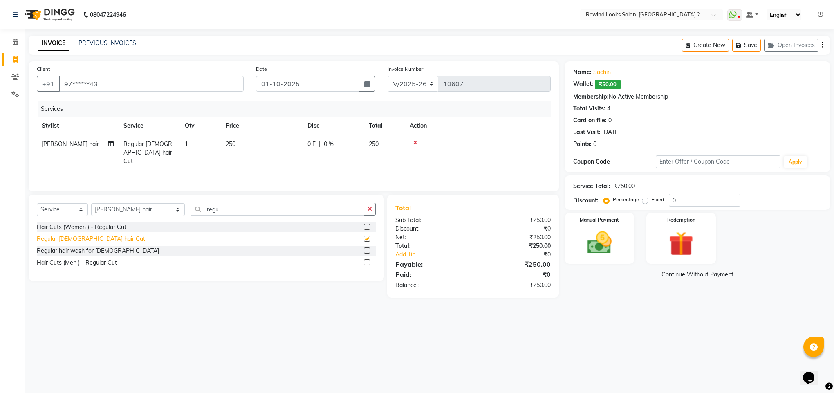
checkbox input "false"
drag, startPoint x: 231, startPoint y: 144, endPoint x: 237, endPoint y: 141, distance: 6.6
click at [237, 141] on td "250" at bounding box center [262, 153] width 82 height 36
select select "81648"
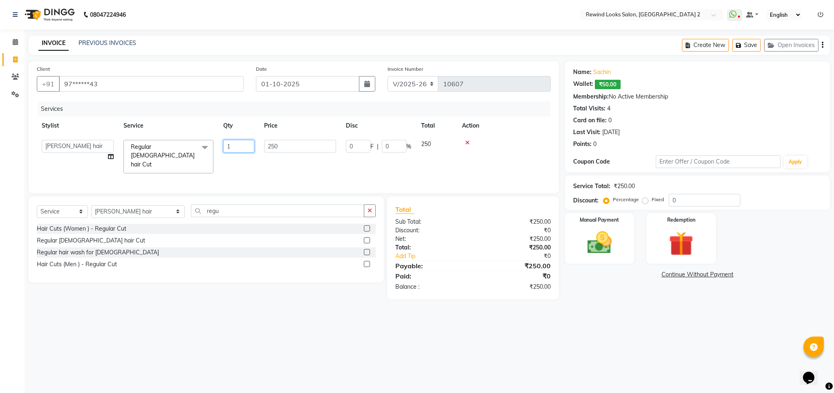
click at [237, 141] on input "1" at bounding box center [238, 146] width 31 height 13
click at [285, 145] on td "250" at bounding box center [262, 153] width 82 height 36
select select "81648"
click at [285, 145] on input "250" at bounding box center [300, 146] width 72 height 13
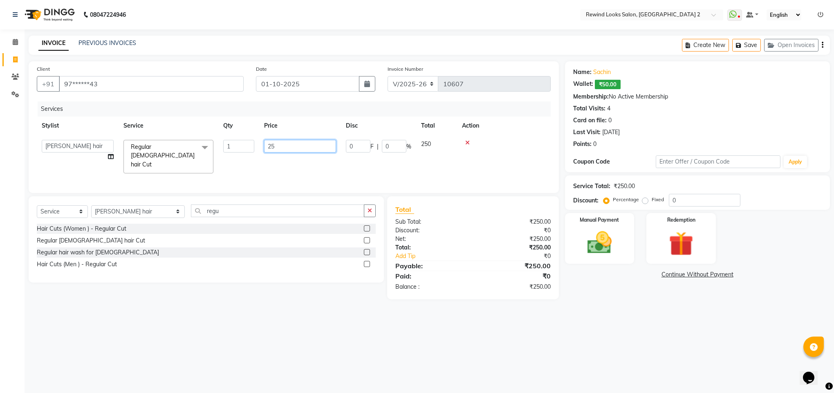
type input "2"
type input "100"
click at [123, 214] on select "Select Stylist [PERSON_NAME] aayat ADMIN Alfad hair Casa Ali Hair [PERSON_NAME]…" at bounding box center [138, 211] width 94 height 13
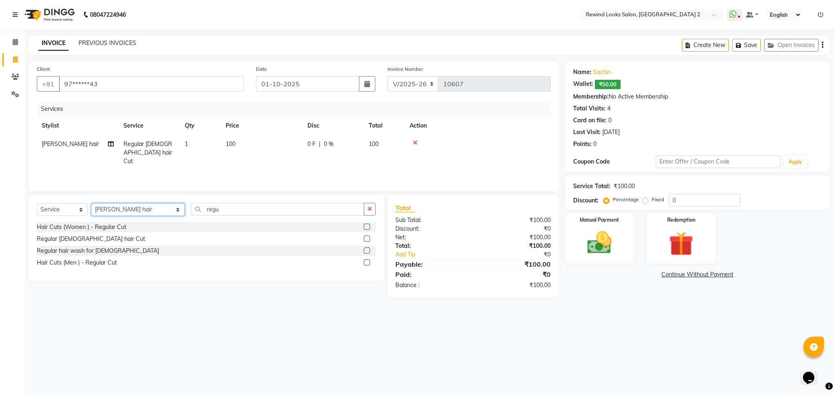
select select "47351"
click at [209, 215] on input "regu" at bounding box center [277, 209] width 173 height 13
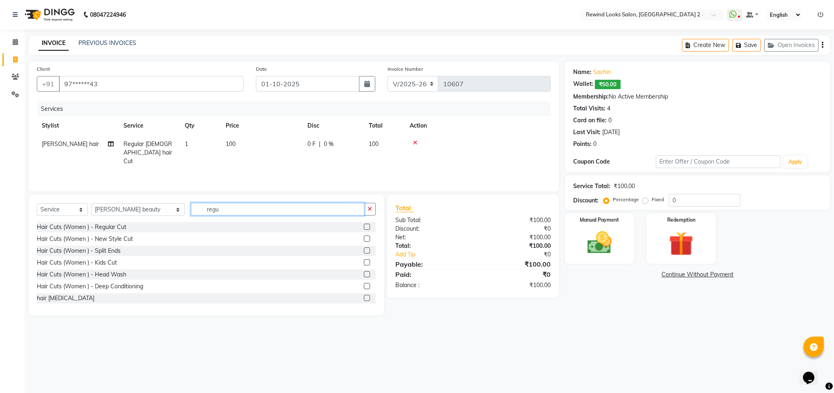
click at [209, 215] on input "regu" at bounding box center [277, 209] width 173 height 13
type input "thr"
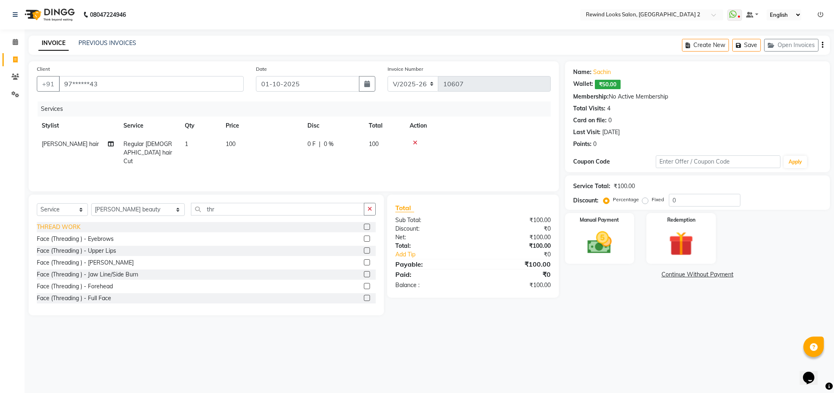
click at [55, 227] on div "THREAD WORK" at bounding box center [59, 227] width 44 height 9
checkbox input "false"
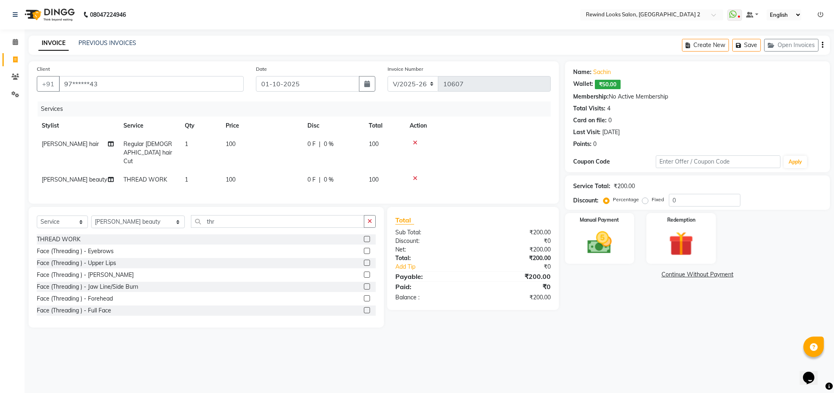
click at [231, 176] on span "100" at bounding box center [231, 179] width 10 height 7
select select "47351"
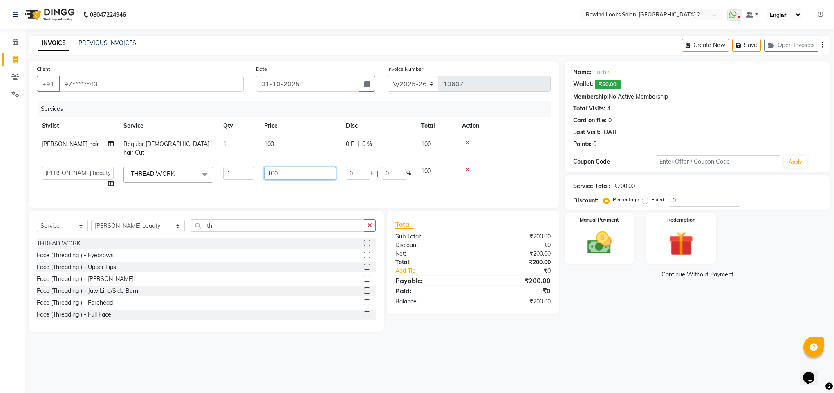
click at [279, 167] on input "100" at bounding box center [300, 173] width 72 height 13
type input "1"
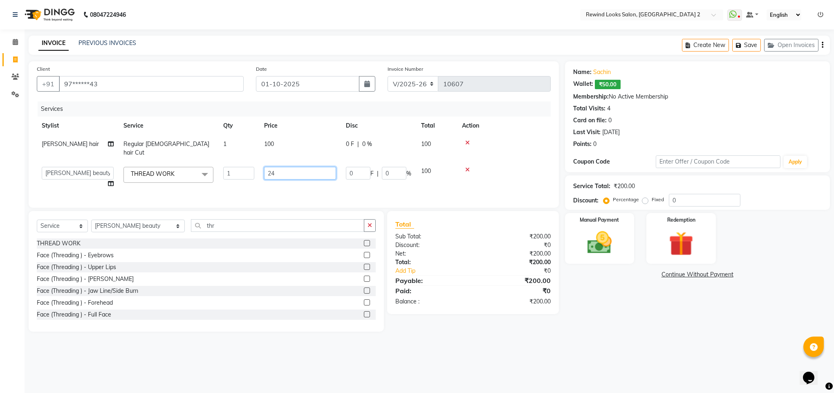
type input "240"
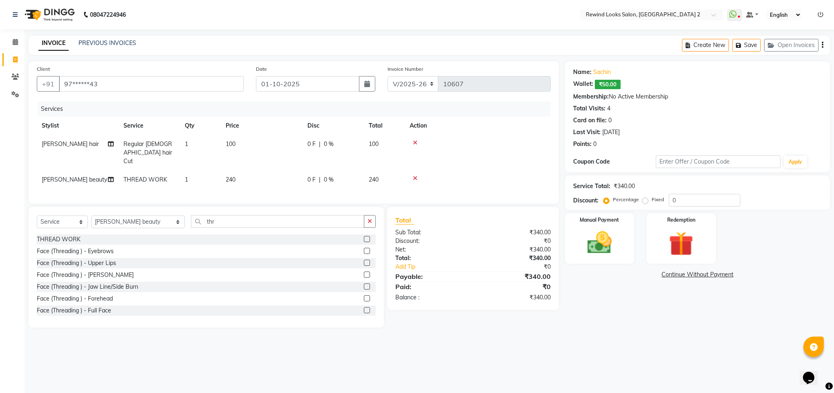
click at [607, 329] on main "INVOICE PREVIOUS INVOICES Create New Save Open Invoices Client +91 97******43 D…" at bounding box center [430, 188] width 810 height 304
click at [598, 258] on img at bounding box center [599, 242] width 41 height 29
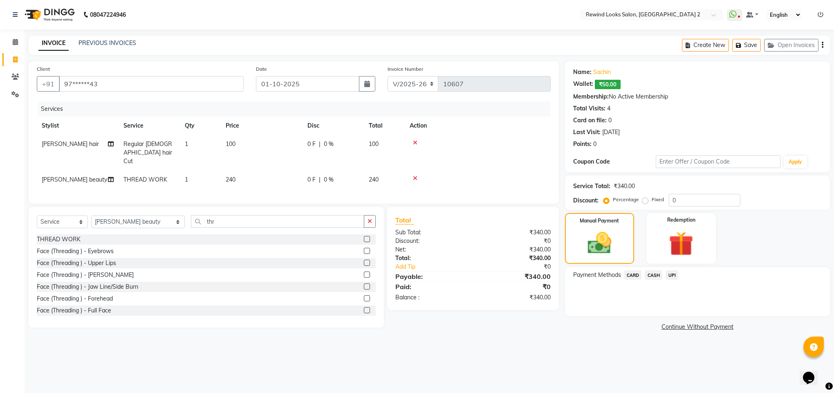
click at [674, 275] on span "UPI" at bounding box center [672, 274] width 13 height 9
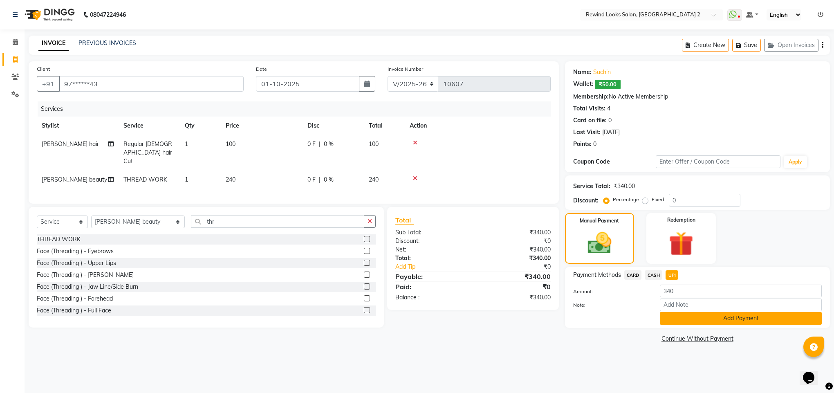
click at [687, 317] on button "Add Payment" at bounding box center [741, 318] width 162 height 13
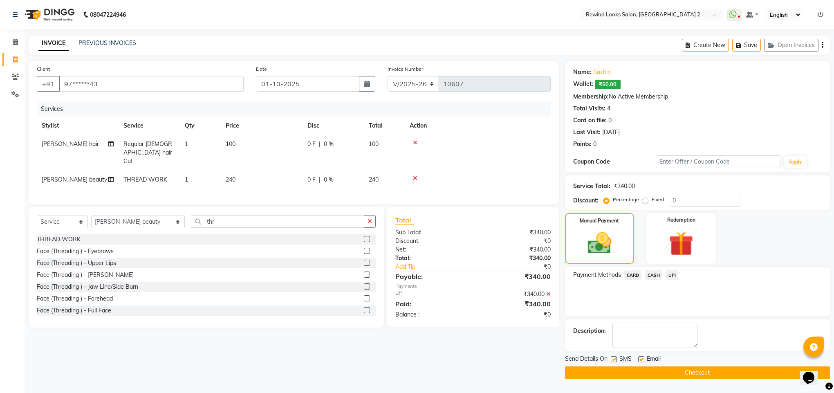
click at [691, 372] on button "Checkout" at bounding box center [697, 372] width 265 height 13
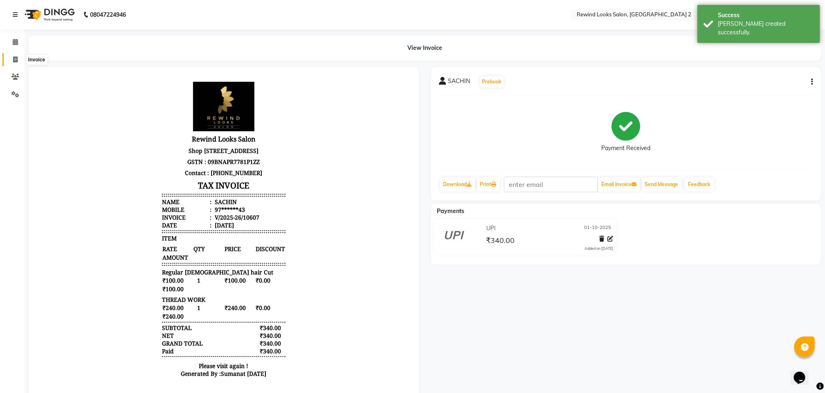
click at [10, 60] on span at bounding box center [15, 59] width 14 height 9
select select "service"
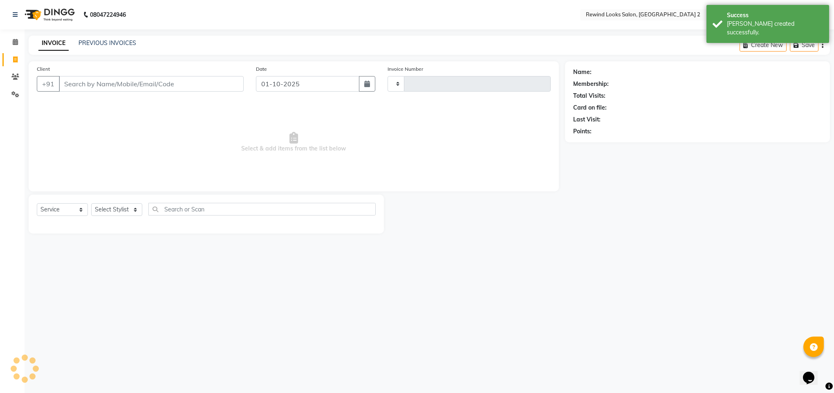
type input "10608"
select select "4640"
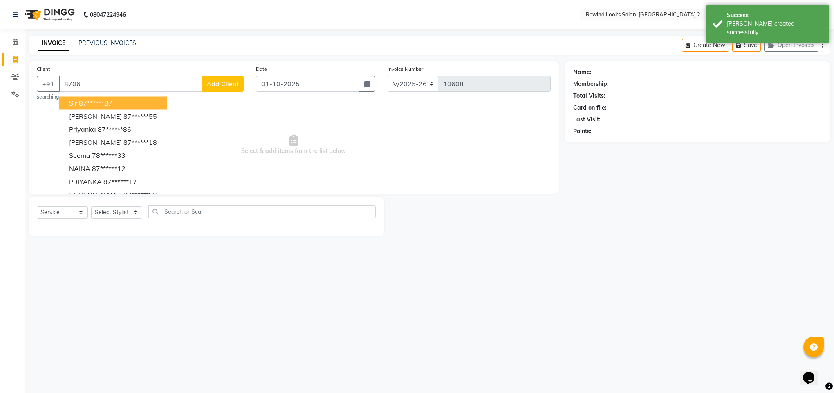
type input "870"
select select "27076"
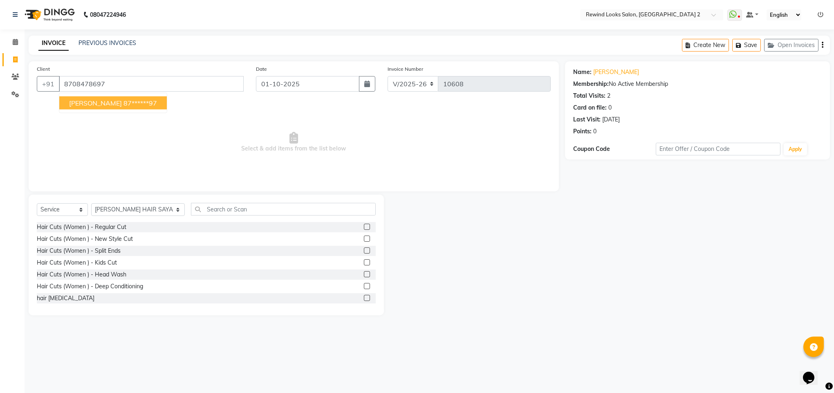
click at [124, 108] on button "[PERSON_NAME] 87******97" at bounding box center [113, 103] width 108 height 13
type input "87******97"
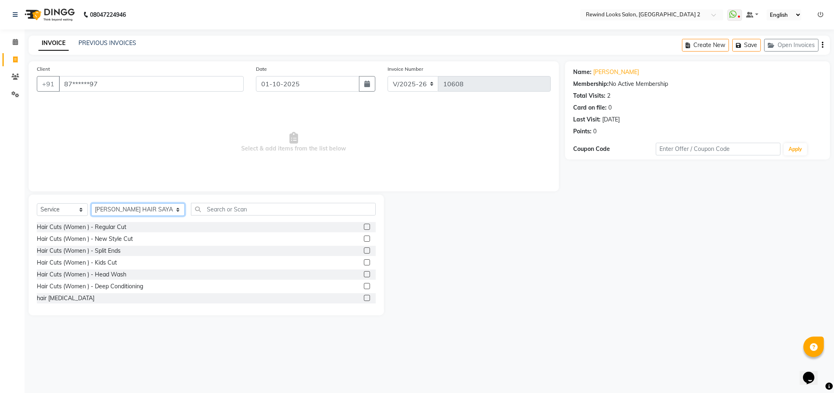
click at [126, 204] on select "Select Stylist [PERSON_NAME] aayat ADMIN Alfad hair Casa Ali Hair [PERSON_NAME]…" at bounding box center [138, 209] width 94 height 13
click at [9, 45] on span at bounding box center [15, 42] width 14 height 9
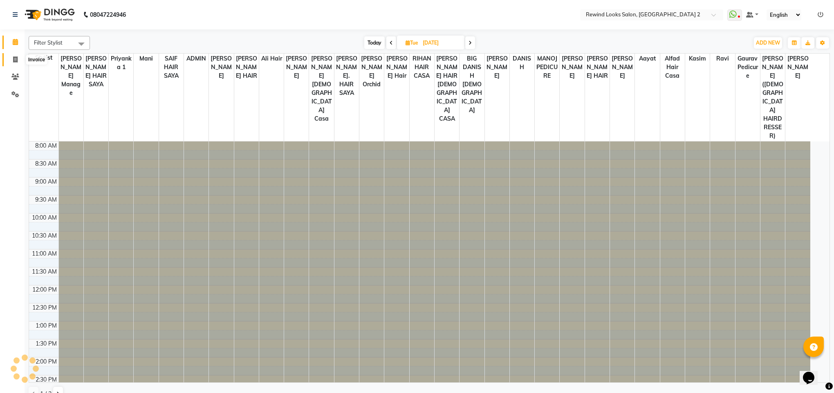
click at [15, 59] on icon at bounding box center [15, 59] width 4 height 6
select select "service"
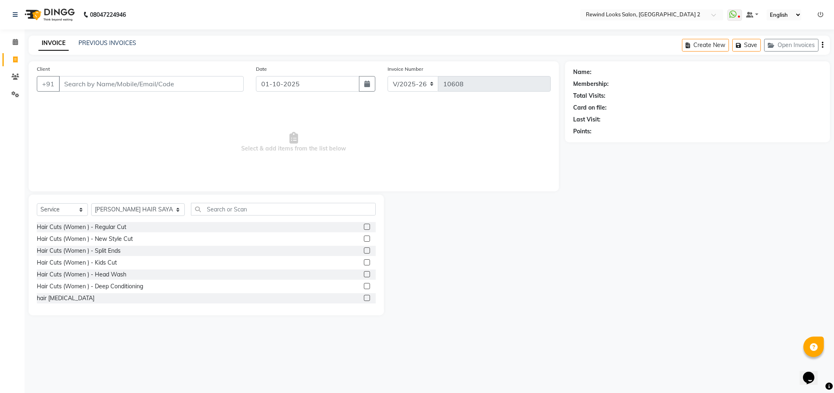
click at [104, 92] on div "+91" at bounding box center [140, 84] width 207 height 16
click at [80, 83] on input "Client" at bounding box center [151, 84] width 185 height 16
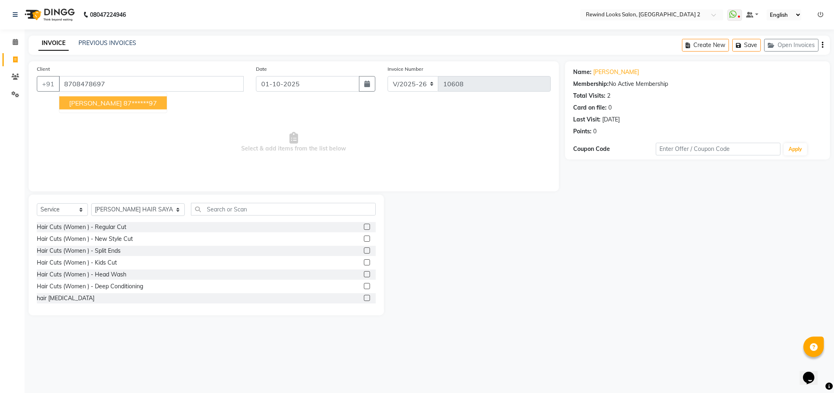
click at [92, 101] on span "[PERSON_NAME]" at bounding box center [95, 103] width 53 height 8
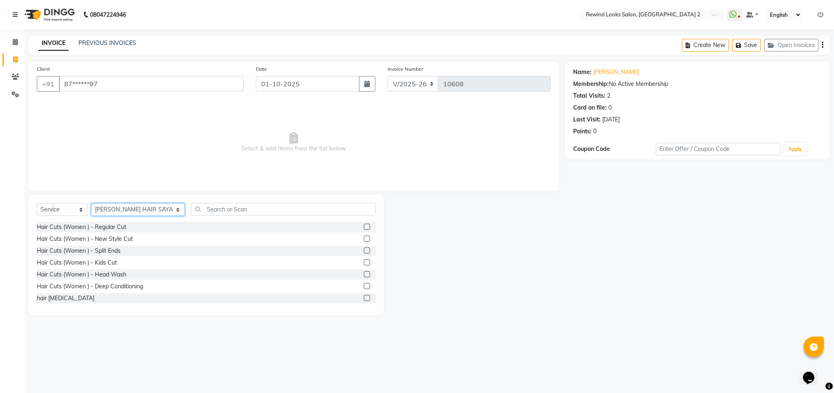
click at [112, 210] on select "Select Stylist [PERSON_NAME] aayat ADMIN Alfad hair Casa Ali Hair [PERSON_NAME]…" at bounding box center [138, 209] width 94 height 13
click at [14, 60] on icon at bounding box center [15, 59] width 4 height 6
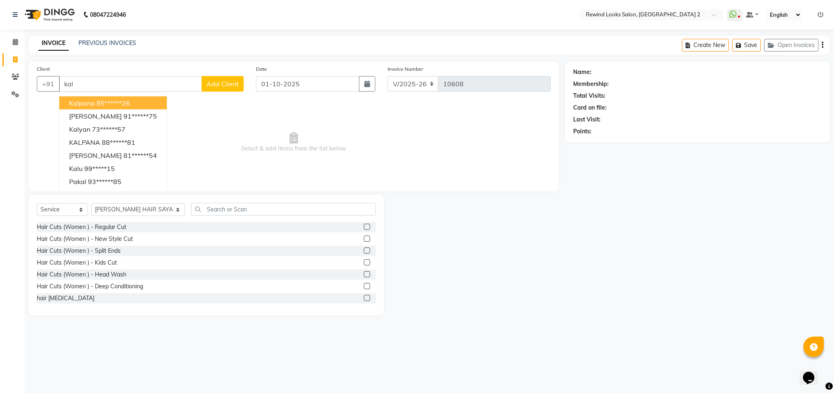
click at [94, 107] on button "kalpana 85******26" at bounding box center [113, 103] width 108 height 13
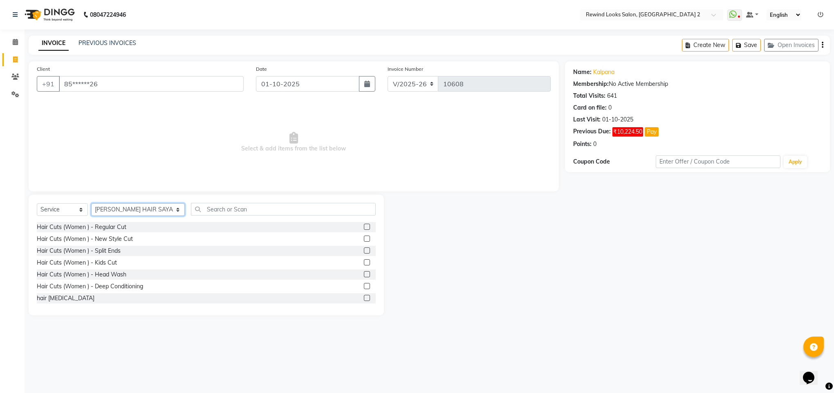
click at [119, 214] on select "Select Stylist [PERSON_NAME] aayat ADMIN Alfad hair Casa Ali Hair [PERSON_NAME]…" at bounding box center [138, 209] width 94 height 13
click at [234, 200] on div "Select Service Product Membership Package Voucher Prepaid Gift Card Select Styl…" at bounding box center [206, 255] width 355 height 121
click at [234, 210] on input "text" at bounding box center [283, 209] width 185 height 13
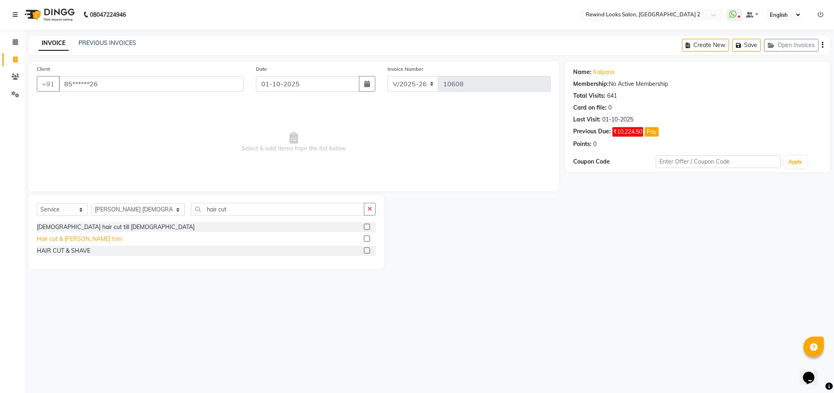
click at [68, 237] on div "Hair cut & [PERSON_NAME] trim" at bounding box center [79, 239] width 85 height 9
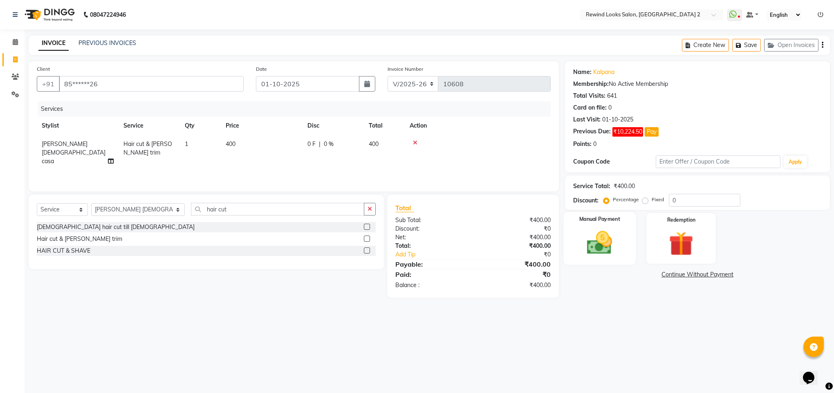
click at [600, 238] on img at bounding box center [599, 242] width 41 height 29
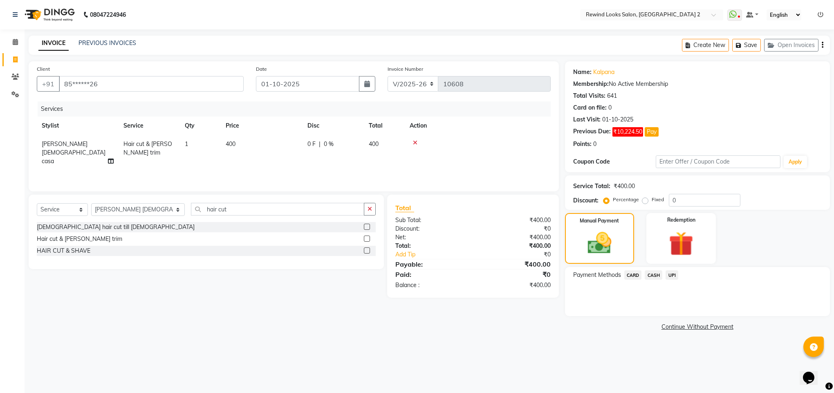
click at [670, 277] on span "UPI" at bounding box center [672, 274] width 13 height 9
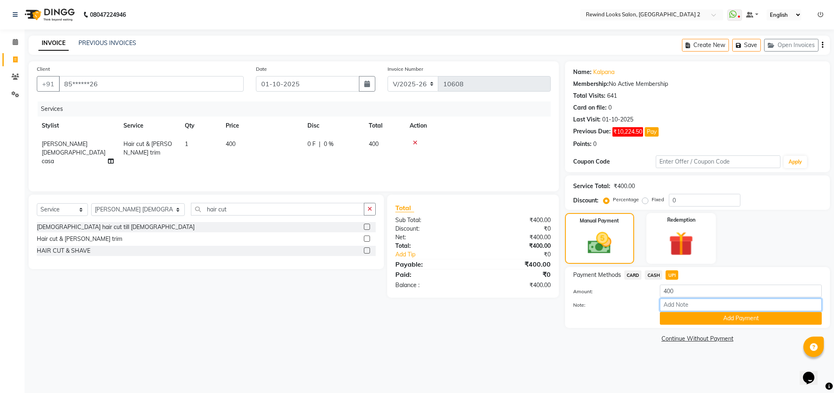
click at [670, 309] on input "Note:" at bounding box center [741, 305] width 162 height 13
click at [701, 323] on button "Add Payment" at bounding box center [741, 318] width 162 height 13
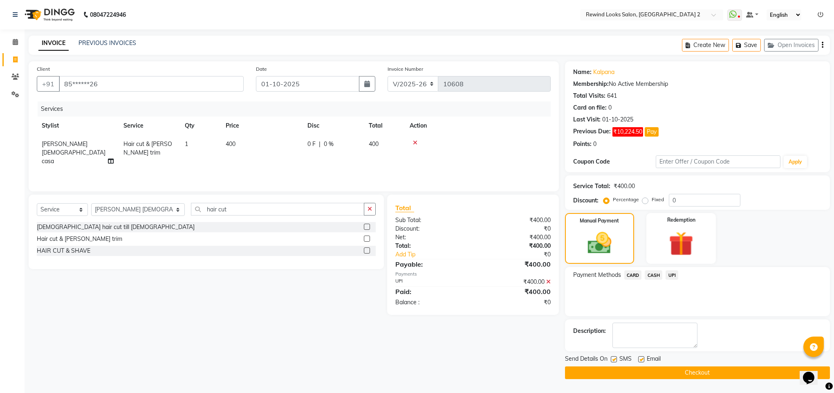
click at [681, 373] on button "Checkout" at bounding box center [697, 372] width 265 height 13
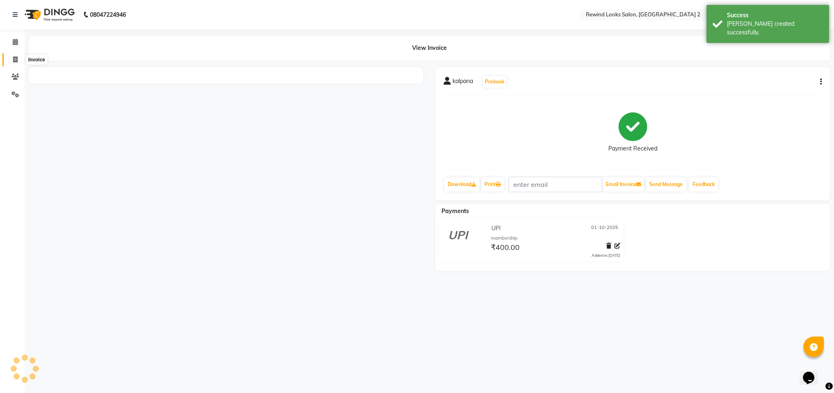
click at [20, 61] on span at bounding box center [15, 59] width 14 height 9
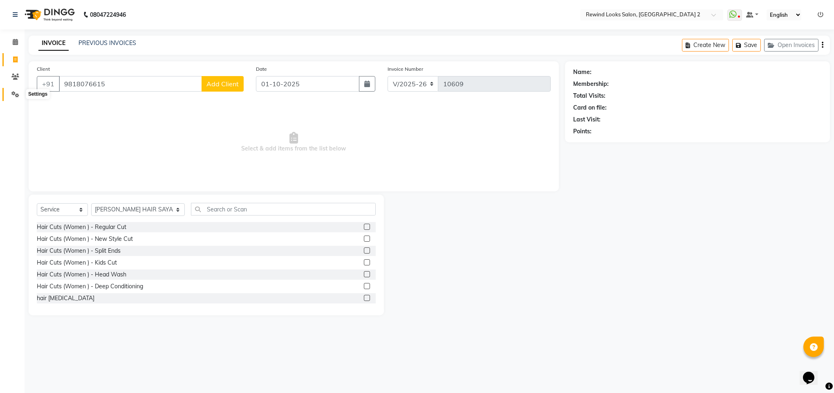
click at [21, 90] on span at bounding box center [15, 94] width 14 height 9
click at [175, 87] on input "9818076615" at bounding box center [130, 84] width 143 height 16
click at [124, 104] on ngb-highlight "98******14" at bounding box center [141, 103] width 34 height 8
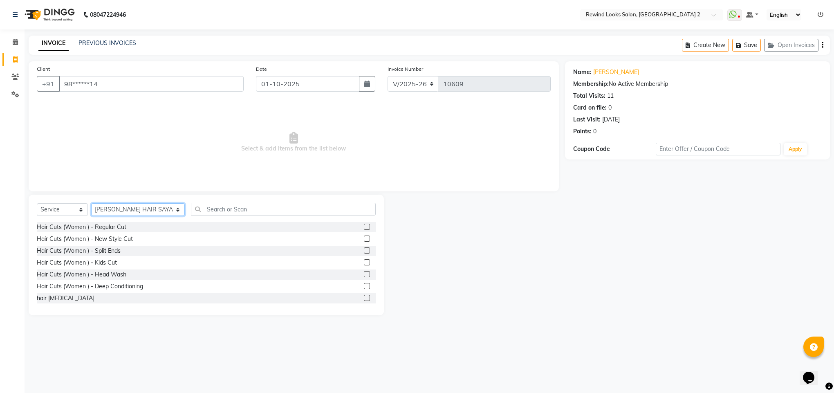
click at [126, 210] on select "Select Stylist [PERSON_NAME] aayat ADMIN Alfad hair Casa Ali Hair [PERSON_NAME]…" at bounding box center [138, 209] width 94 height 13
click at [194, 210] on input "text" at bounding box center [283, 209] width 185 height 13
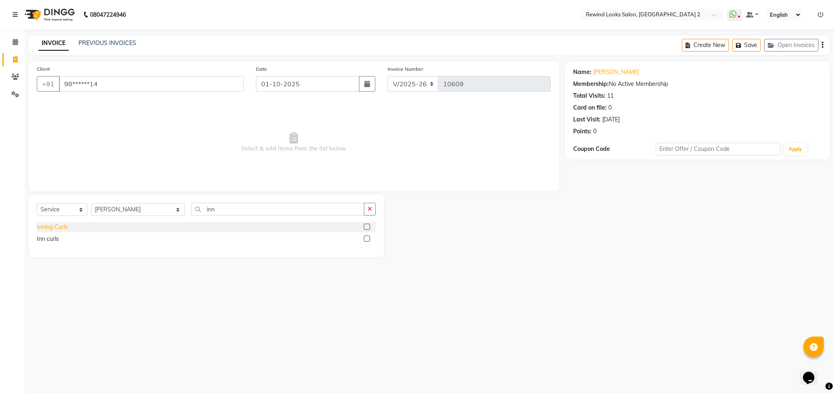
click at [56, 227] on div "Inning Curls" at bounding box center [52, 227] width 31 height 9
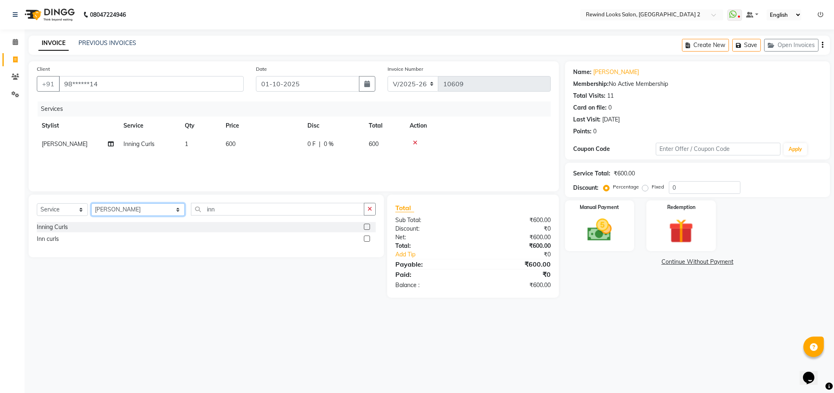
click at [129, 214] on select "Select Stylist [PERSON_NAME] aayat ADMIN Alfad hair Casa Ali Hair [PERSON_NAME]…" at bounding box center [138, 209] width 94 height 13
click at [191, 210] on input "inn" at bounding box center [277, 209] width 173 height 13
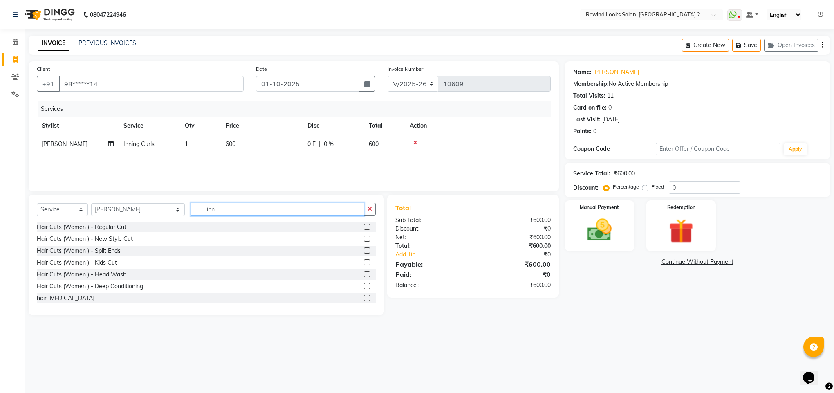
click at [191, 210] on input "inn" at bounding box center [277, 209] width 173 height 13
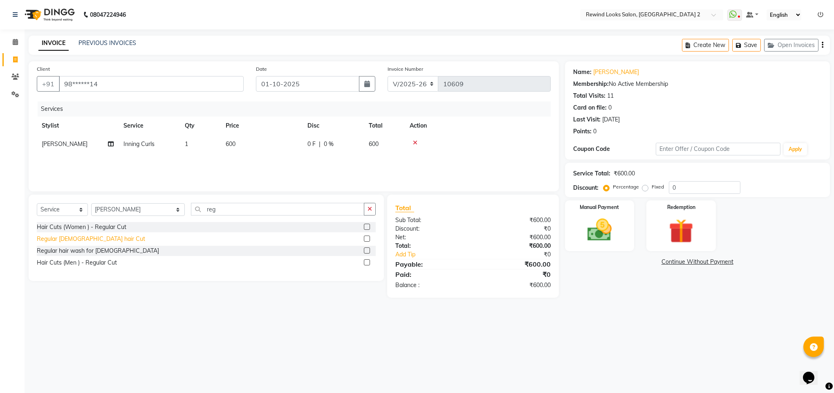
click at [65, 239] on div "Regular [DEMOGRAPHIC_DATA] hair Cut" at bounding box center [91, 239] width 108 height 9
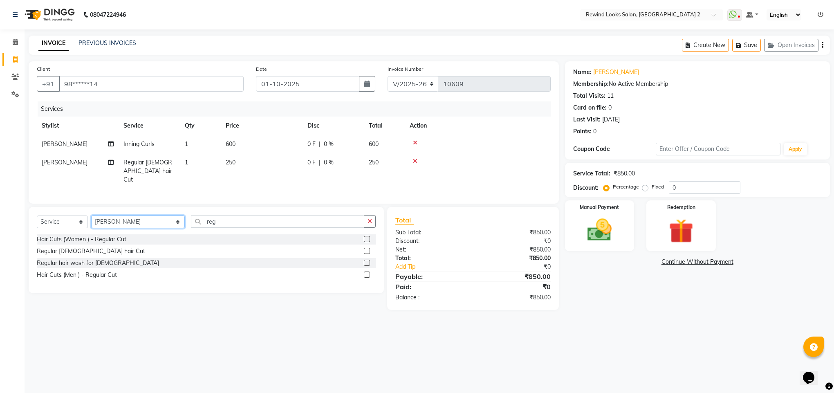
click at [128, 223] on select "Select Stylist [PERSON_NAME] aayat ADMIN Alfad hair Casa Ali Hair [PERSON_NAME]…" at bounding box center [138, 222] width 94 height 13
click at [196, 223] on input "reg" at bounding box center [277, 221] width 173 height 13
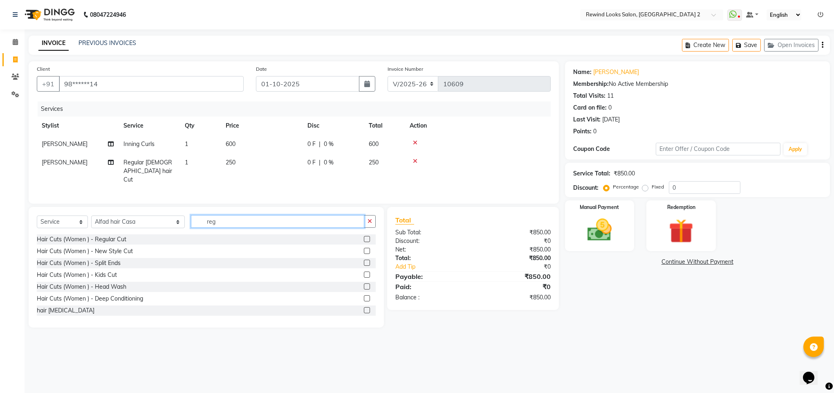
click at [196, 223] on input "reg" at bounding box center [277, 221] width 173 height 13
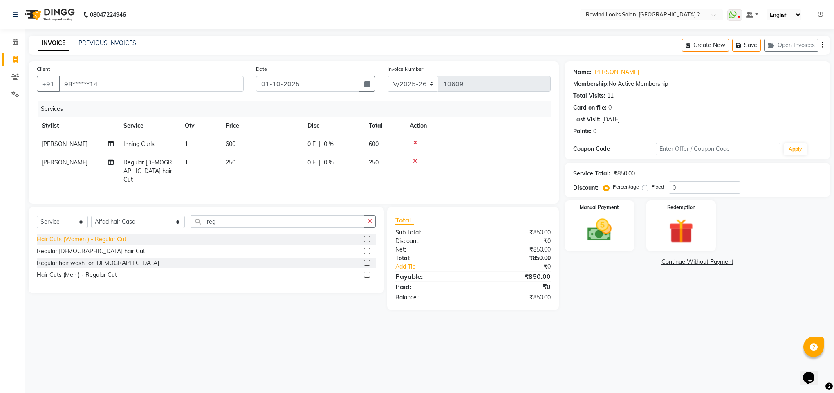
click at [95, 239] on div "Hair Cuts (Women ) - Regular Cut" at bounding box center [82, 239] width 90 height 9
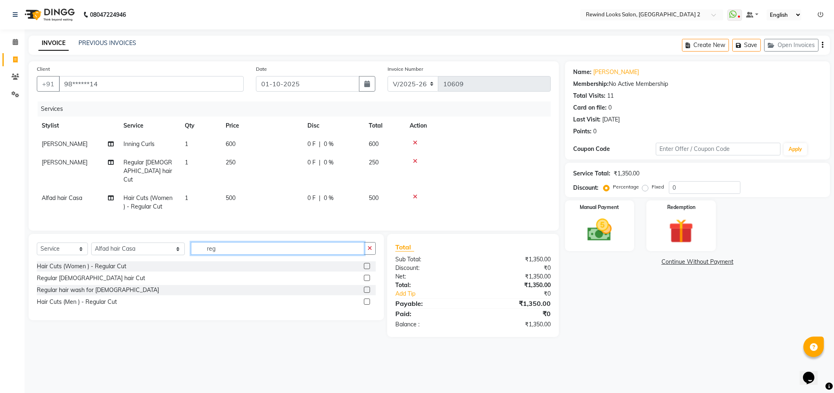
click at [203, 253] on input "reg" at bounding box center [277, 248] width 173 height 13
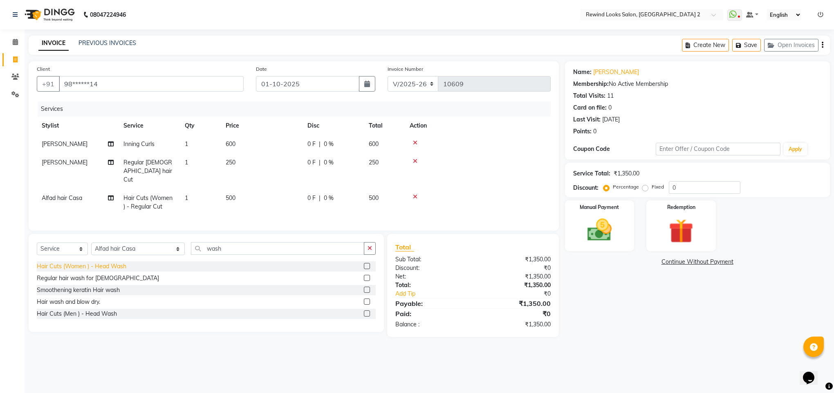
click at [86, 271] on div "Hair Cuts (Women ) - Head Wash" at bounding box center [82, 266] width 90 height 9
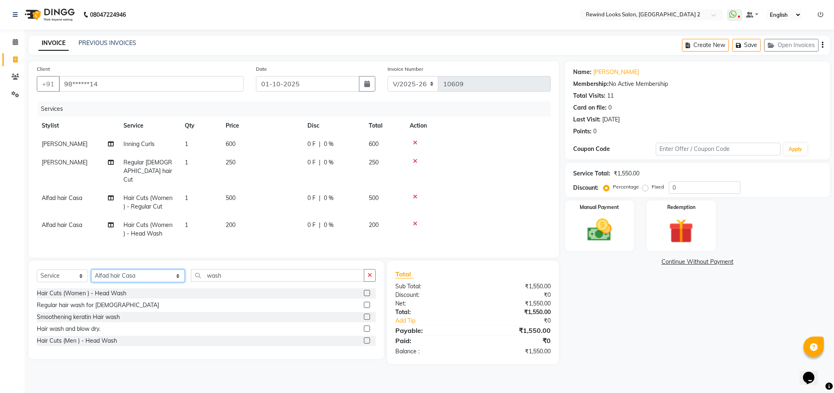
click at [121, 282] on select "Select Stylist [PERSON_NAME] aayat ADMIN Alfad hair Casa Ali Hair [PERSON_NAME]…" at bounding box center [138, 276] width 94 height 13
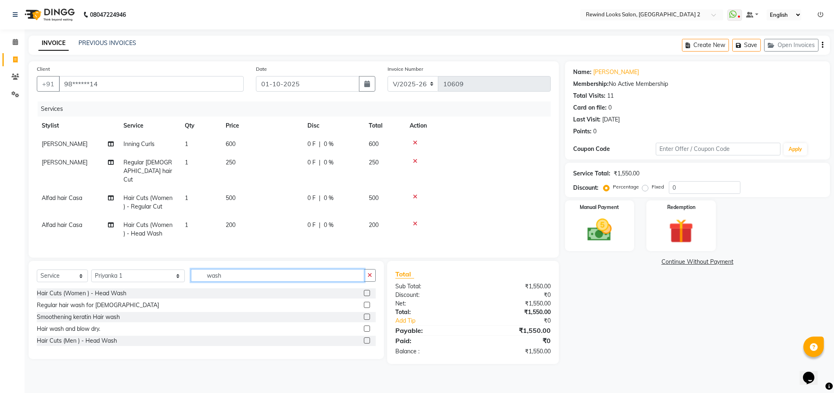
click at [192, 275] on input "wash" at bounding box center [277, 275] width 173 height 13
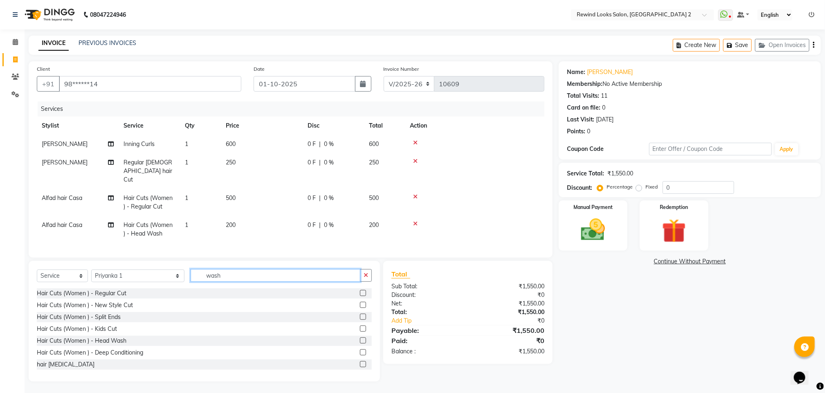
click at [192, 275] on input "wash" at bounding box center [276, 275] width 170 height 13
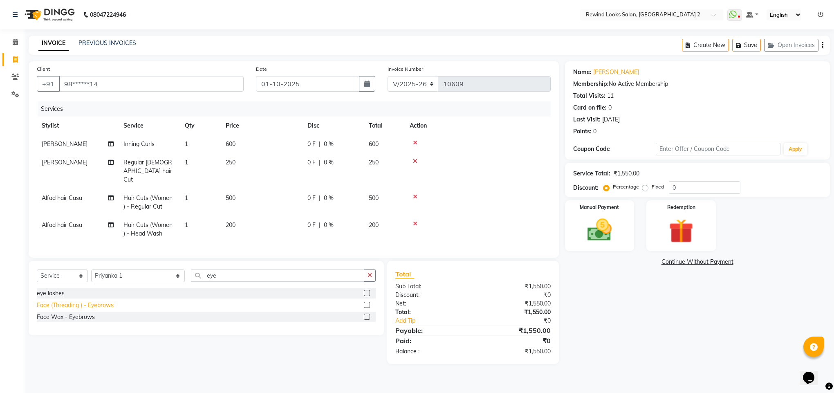
click at [94, 307] on div "Face (Threading ) - Eyebrows" at bounding box center [75, 305] width 77 height 9
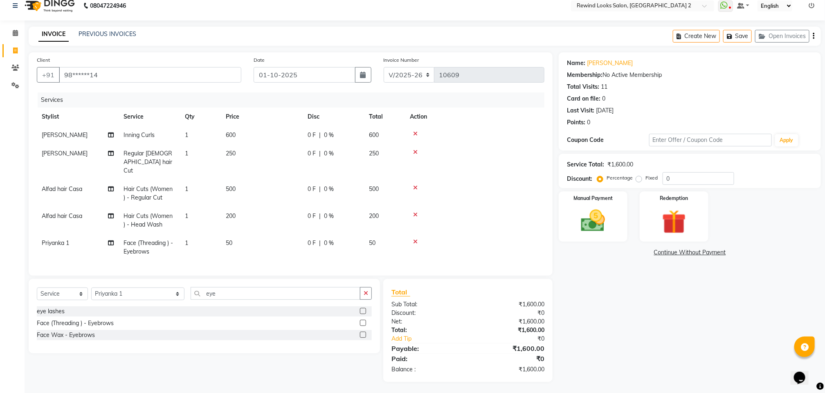
scroll to position [11, 0]
click at [588, 225] on img at bounding box center [593, 219] width 41 height 29
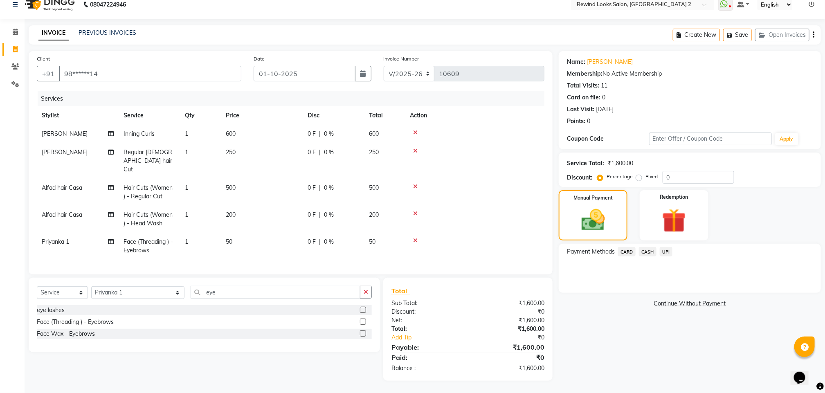
click at [666, 254] on span "UPI" at bounding box center [666, 251] width 13 height 9
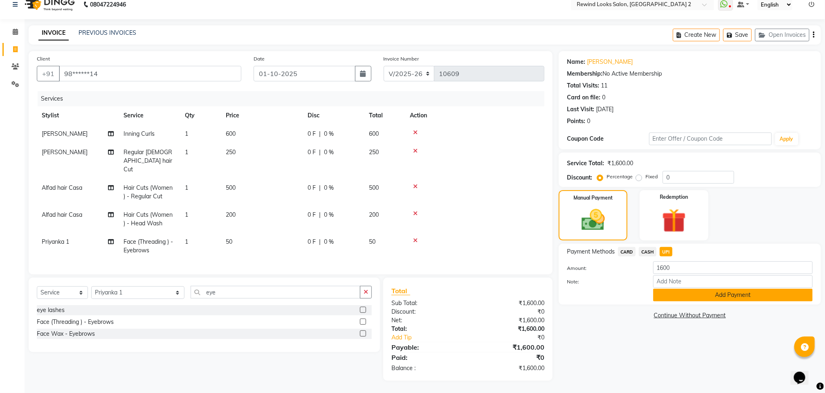
click at [665, 289] on button "Add Payment" at bounding box center [733, 295] width 160 height 13
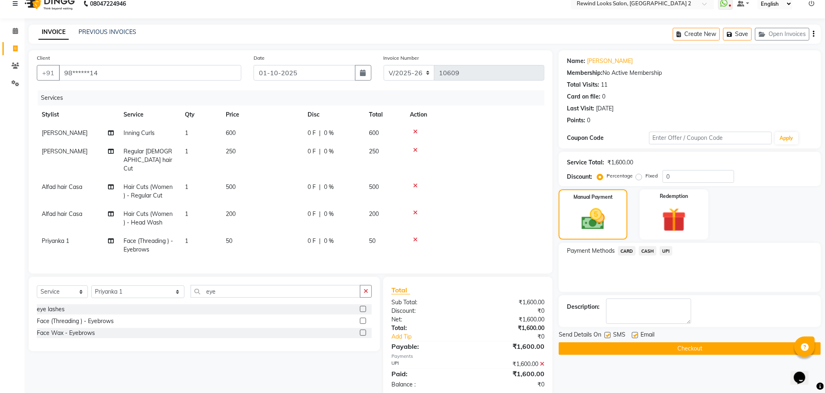
click at [663, 345] on button "Checkout" at bounding box center [690, 348] width 262 height 13
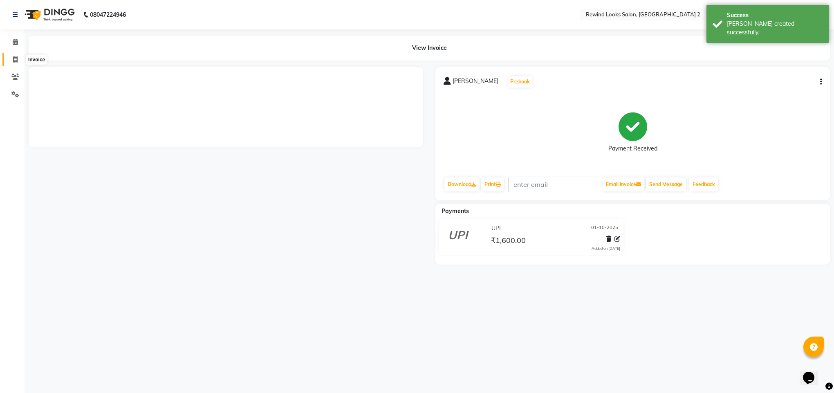
click at [11, 62] on span at bounding box center [15, 59] width 14 height 9
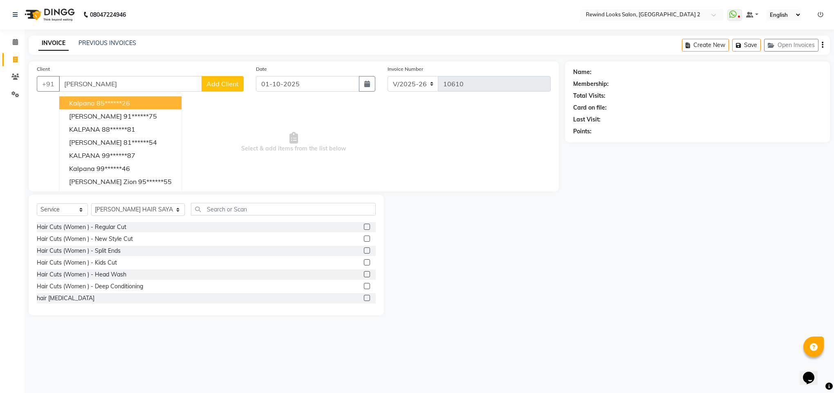
click at [105, 106] on ngb-highlight "85******26" at bounding box center [114, 103] width 34 height 8
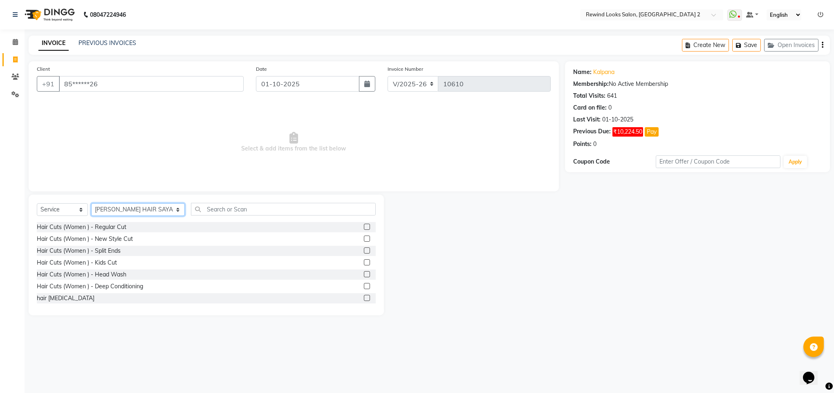
click at [111, 211] on select "Select Stylist [PERSON_NAME] aayat ADMIN Alfad hair Casa Ali Hair [PERSON_NAME]…" at bounding box center [138, 209] width 94 height 13
click at [207, 209] on input "text" at bounding box center [283, 209] width 185 height 13
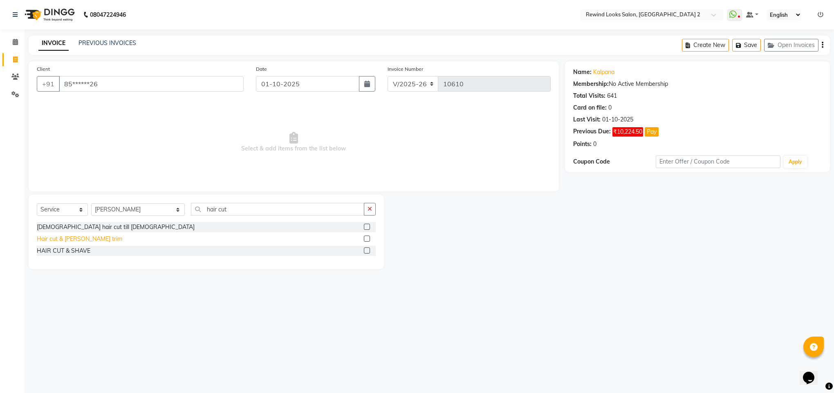
click at [80, 236] on div "Hair cut & [PERSON_NAME] trim" at bounding box center [79, 239] width 85 height 9
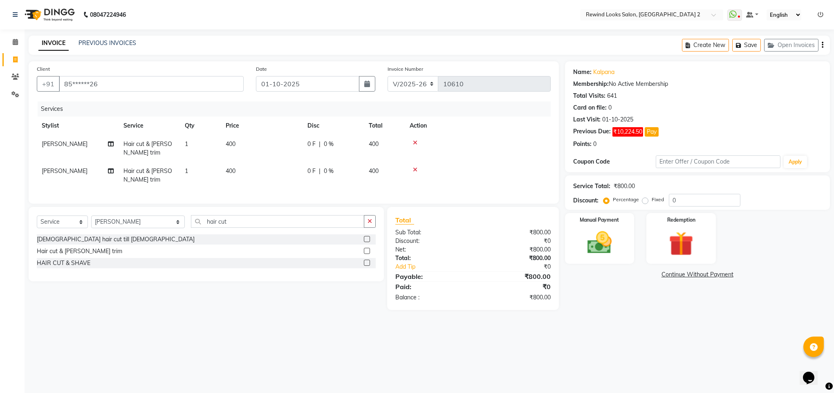
click at [416, 172] on icon at bounding box center [415, 170] width 4 height 6
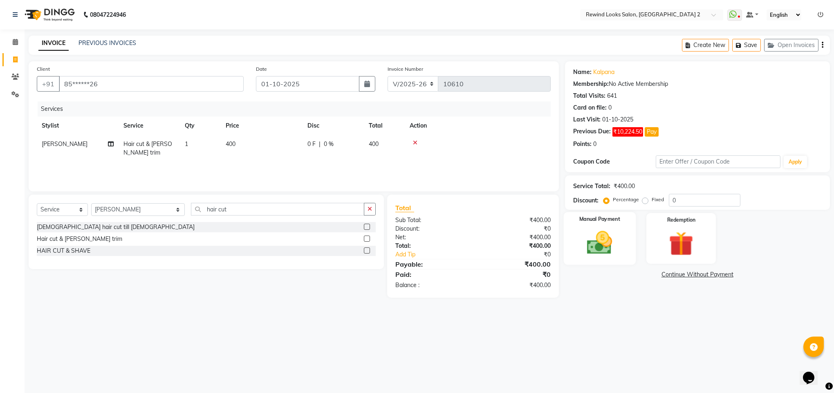
click at [600, 243] on img at bounding box center [599, 242] width 41 height 29
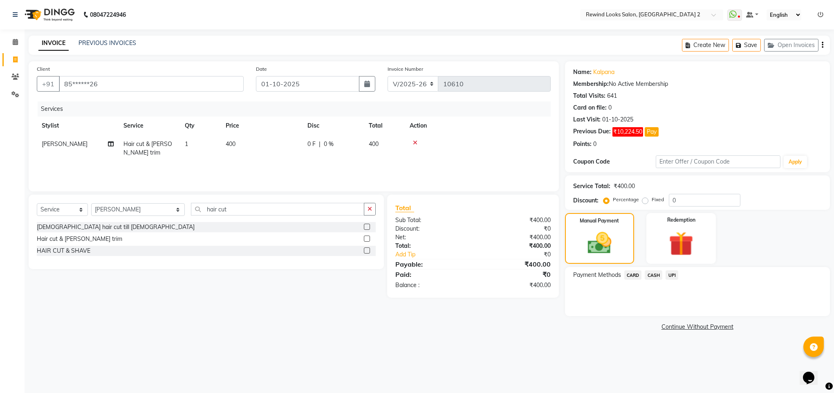
click at [670, 279] on span "UPI" at bounding box center [672, 274] width 13 height 9
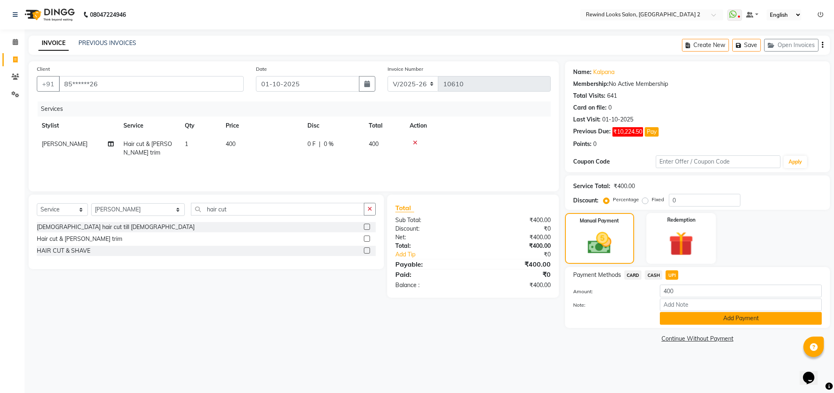
click at [672, 324] on button "Add Payment" at bounding box center [741, 318] width 162 height 13
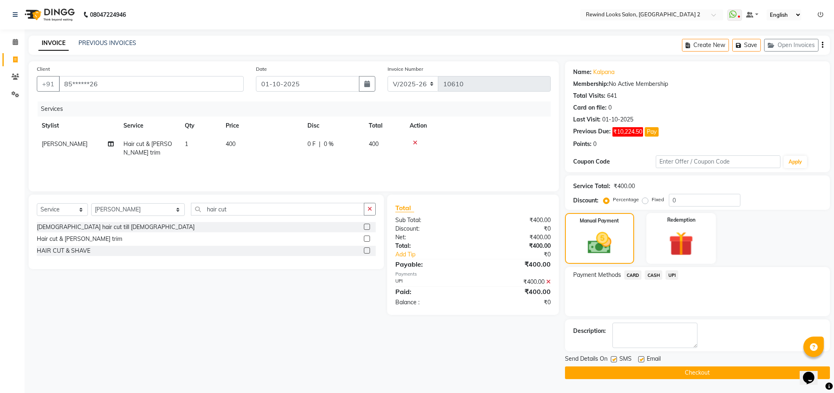
click at [686, 374] on button "Checkout" at bounding box center [697, 372] width 265 height 13
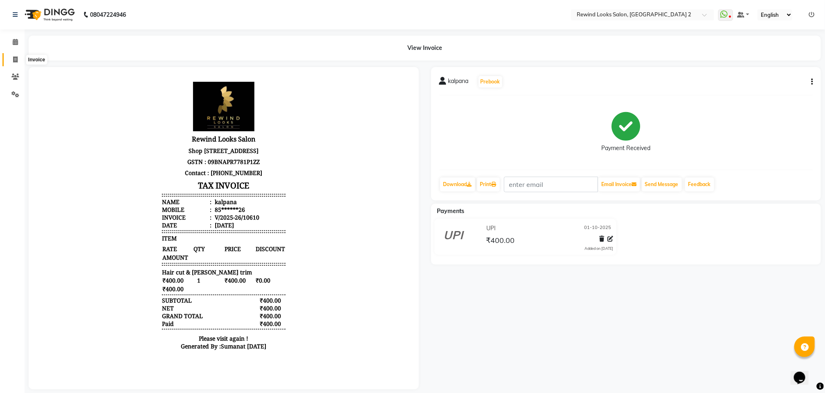
click at [8, 58] on span at bounding box center [15, 59] width 14 height 9
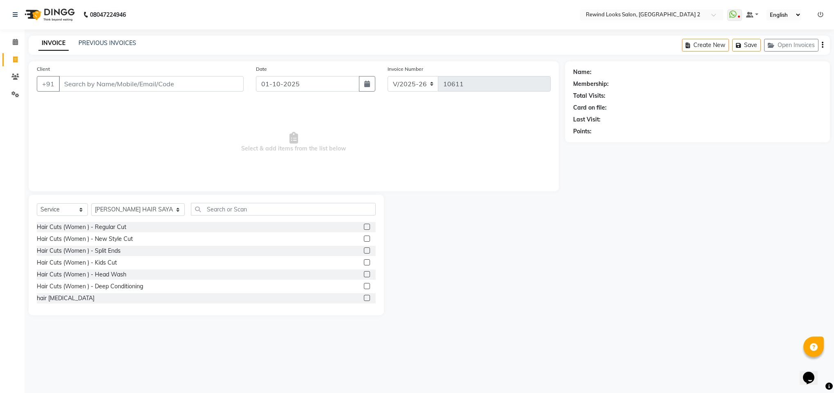
click at [109, 91] on input "Client" at bounding box center [151, 84] width 185 height 16
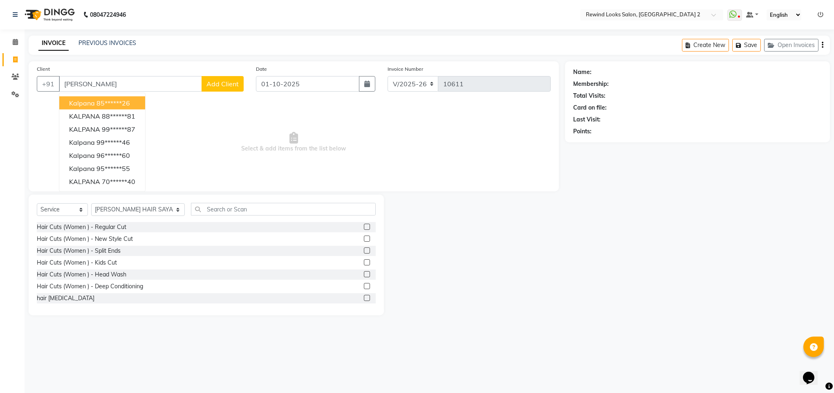
click at [90, 104] on span "kalpana" at bounding box center [82, 103] width 26 height 8
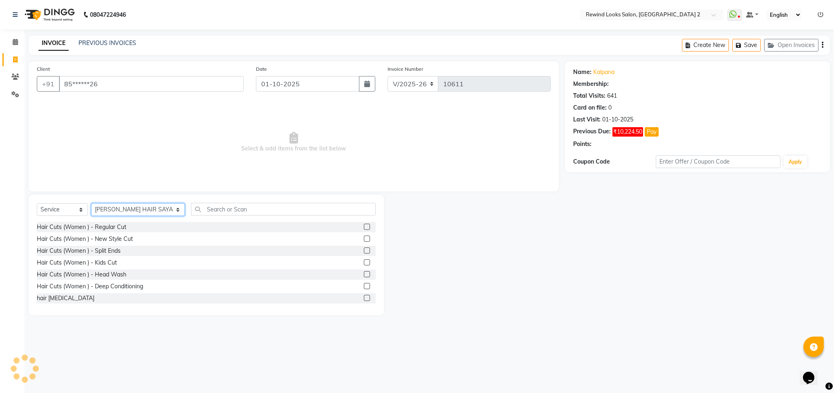
click at [111, 210] on select "Select Stylist [PERSON_NAME] aayat ADMIN Alfad hair Casa Ali Hair [PERSON_NAME]…" at bounding box center [138, 209] width 94 height 13
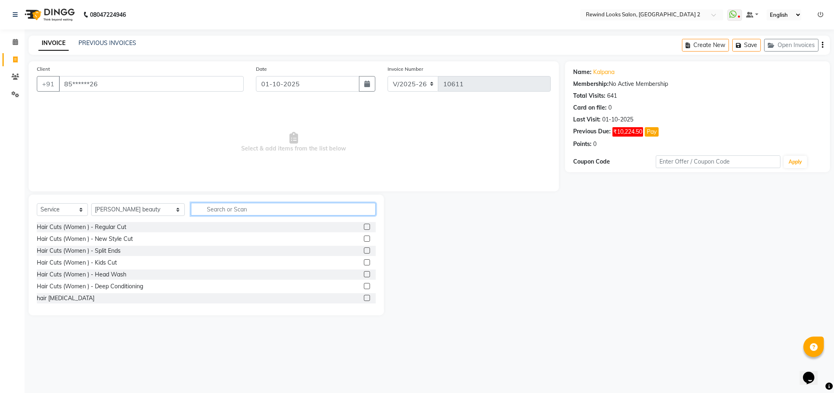
click at [204, 215] on input "text" at bounding box center [283, 209] width 185 height 13
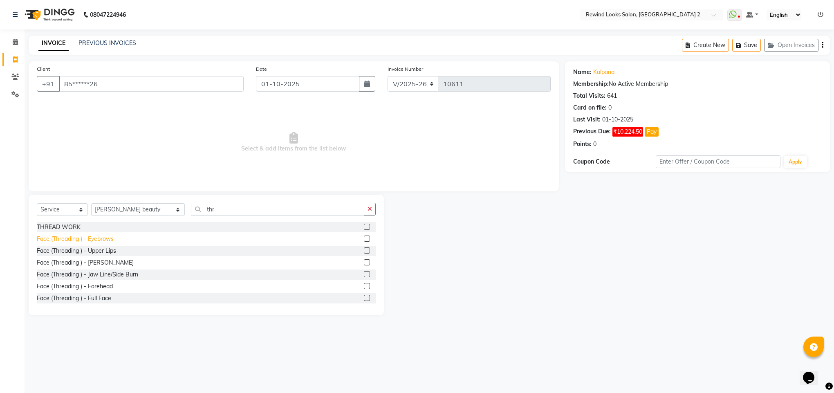
click at [97, 241] on div "Face (Threading ) - Eyebrows" at bounding box center [75, 239] width 77 height 9
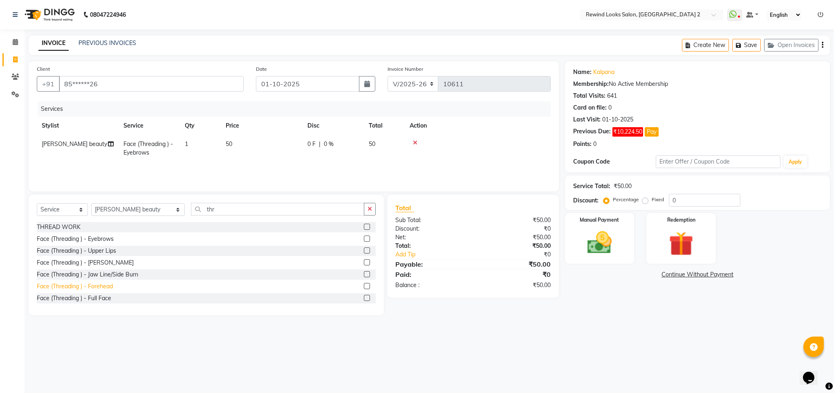
click at [96, 285] on div "Face (Threading ) - Forehead" at bounding box center [75, 286] width 76 height 9
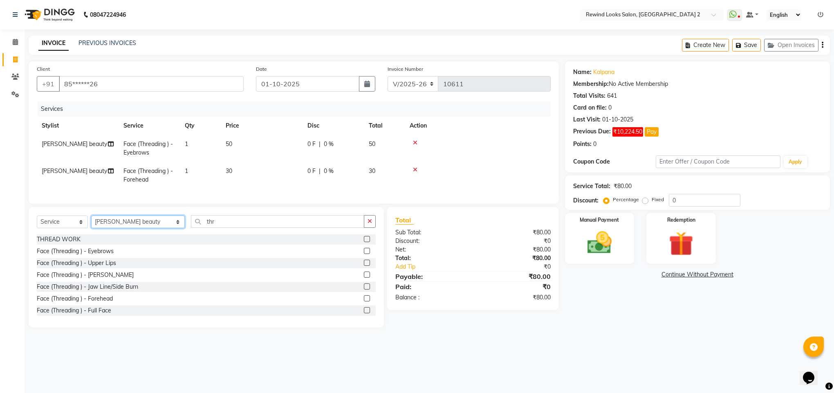
click at [117, 228] on select "Select Stylist [PERSON_NAME] aayat ADMIN Alfad hair Casa Ali Hair [PERSON_NAME]…" at bounding box center [138, 222] width 94 height 13
click at [223, 228] on input "thr" at bounding box center [277, 221] width 173 height 13
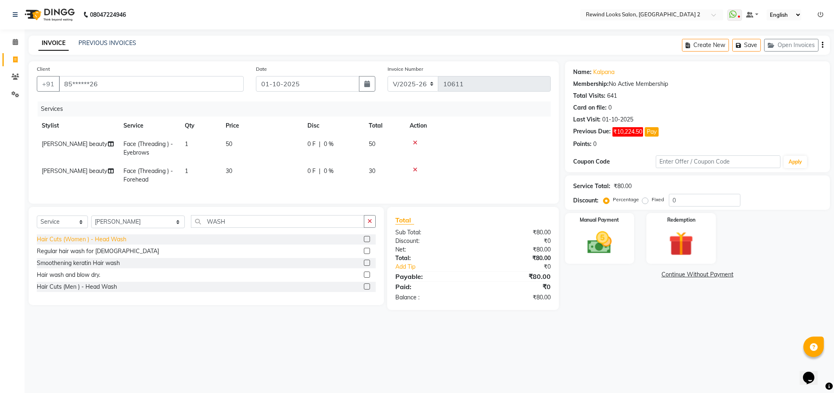
click at [90, 244] on div "Hair Cuts (Women ) - Head Wash" at bounding box center [82, 239] width 90 height 9
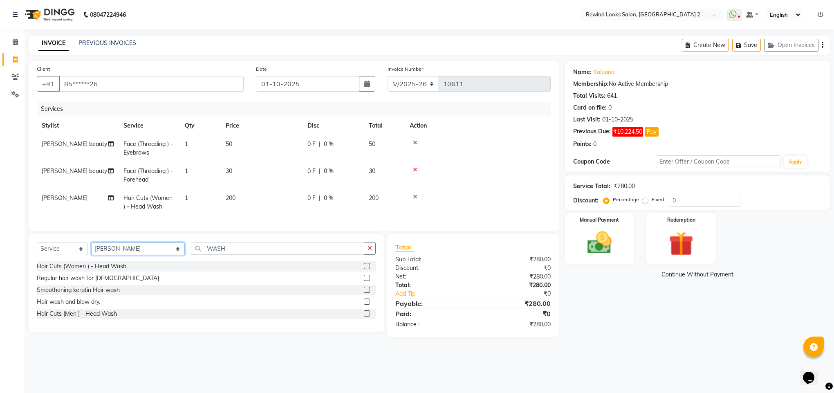
click at [121, 255] on select "Select Stylist [PERSON_NAME] aayat ADMIN Alfad hair Casa Ali Hair [PERSON_NAME]…" at bounding box center [138, 249] width 94 height 13
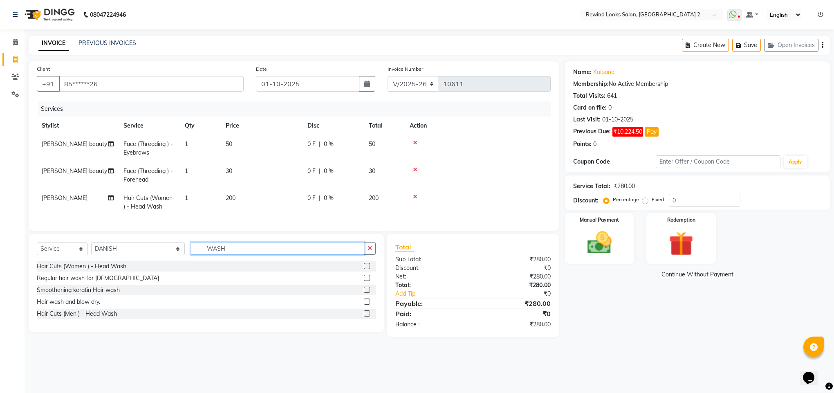
click at [200, 255] on input "WASH" at bounding box center [277, 248] width 173 height 13
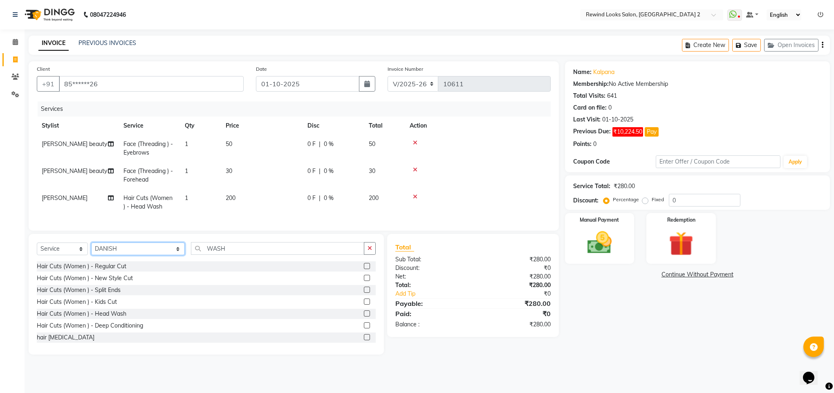
click at [106, 255] on select "Select Stylist [PERSON_NAME] aayat ADMIN Alfad hair Casa Ali Hair [PERSON_NAME]…" at bounding box center [138, 249] width 94 height 13
click at [210, 255] on input "WASH" at bounding box center [277, 248] width 173 height 13
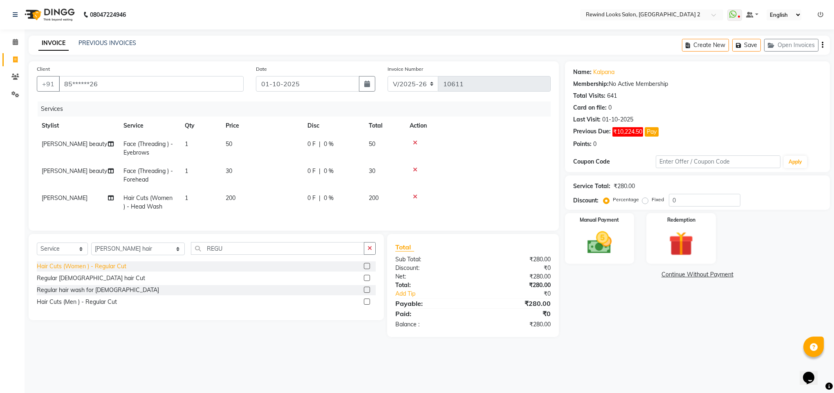
click at [95, 271] on div "Hair Cuts (Women ) - Regular Cut" at bounding box center [82, 266] width 90 height 9
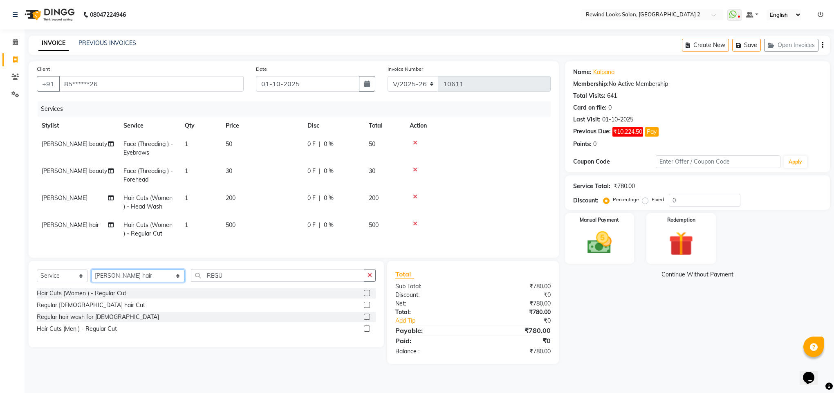
click at [125, 282] on select "Select Stylist [PERSON_NAME] aayat ADMIN Alfad hair Casa Ali Hair [PERSON_NAME]…" at bounding box center [138, 276] width 94 height 13
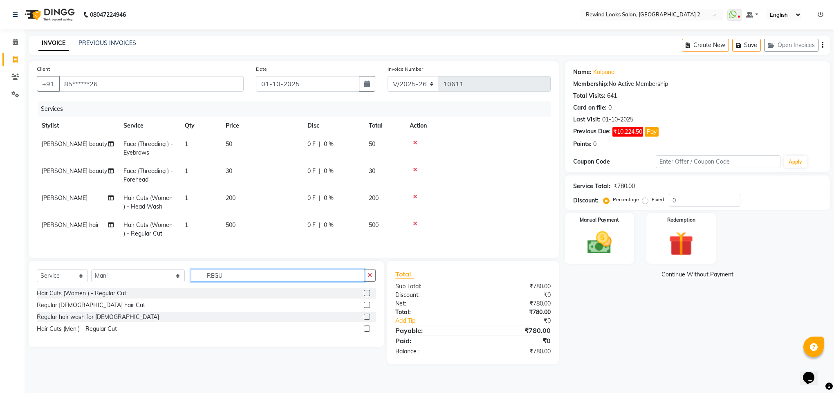
click at [211, 282] on input "REGU" at bounding box center [277, 275] width 173 height 13
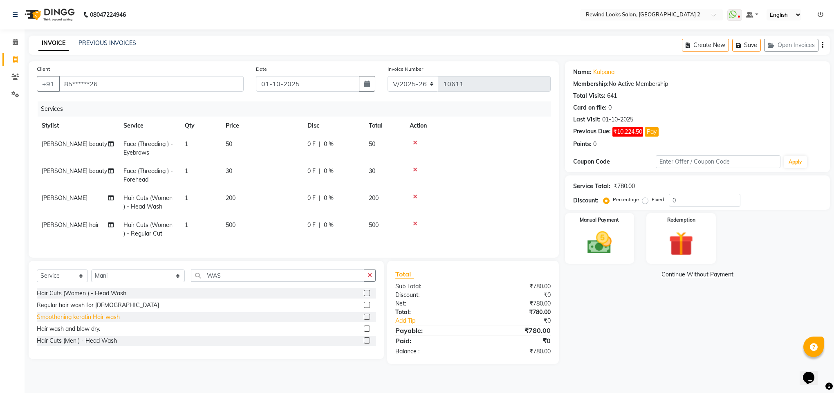
click at [75, 321] on div "Smoothening keratin Hair wash" at bounding box center [78, 317] width 83 height 9
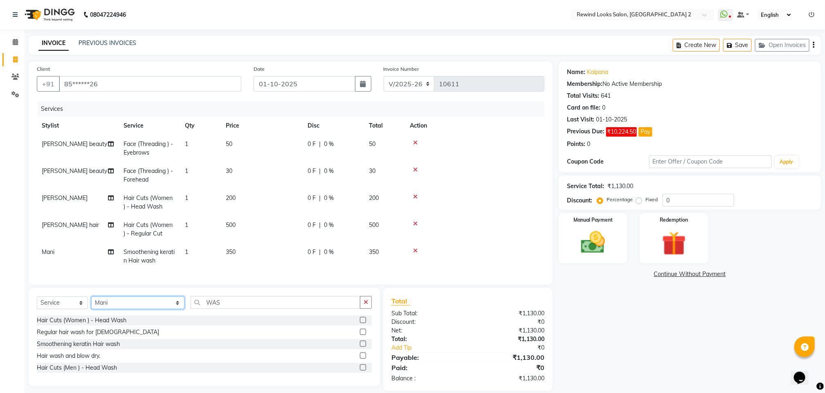
click at [94, 309] on select "Select Stylist [PERSON_NAME] aayat ADMIN Alfad hair Casa Ali Hair [PERSON_NAME]…" at bounding box center [137, 303] width 93 height 13
click at [215, 308] on input "WAS" at bounding box center [276, 302] width 170 height 13
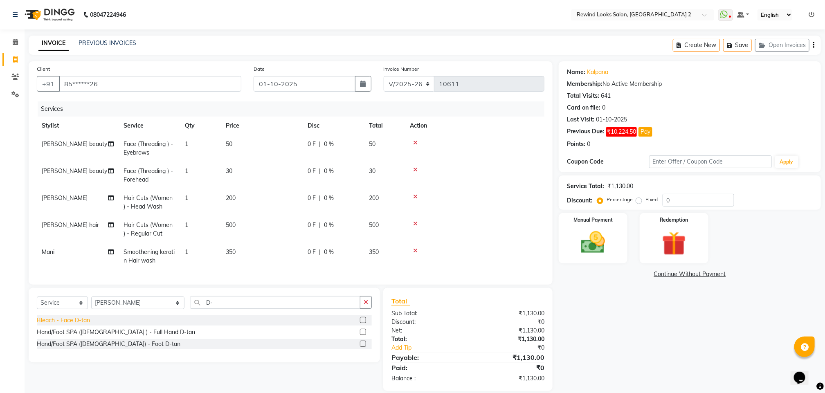
click at [77, 325] on div "Bleach - Face D-tan" at bounding box center [63, 320] width 53 height 9
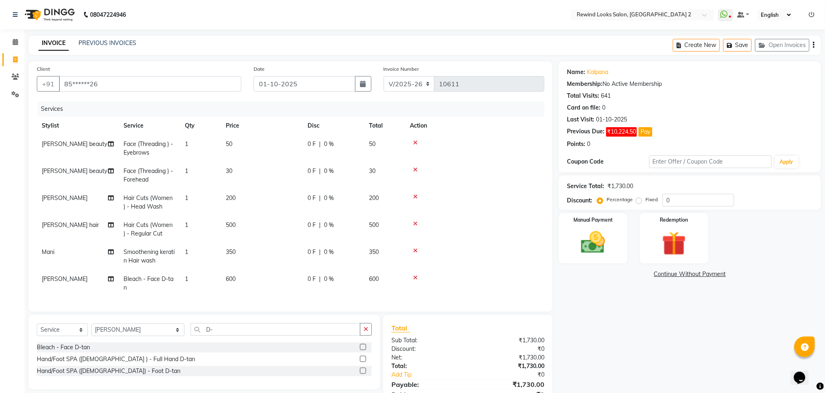
click at [231, 276] on span "600" at bounding box center [231, 278] width 10 height 7
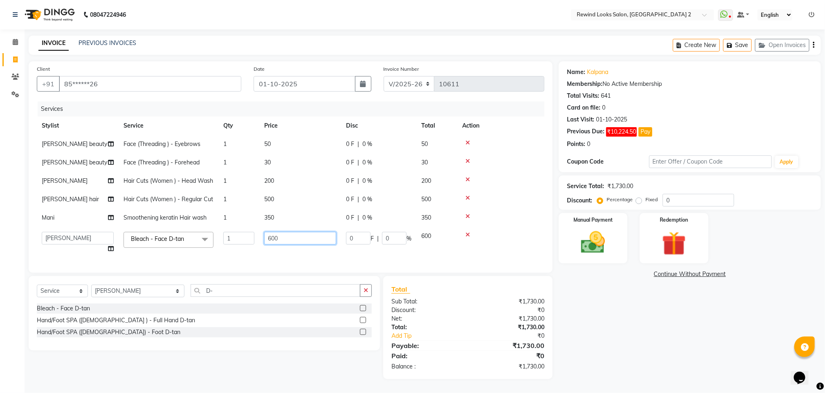
click at [274, 241] on input "600" at bounding box center [300, 238] width 72 height 13
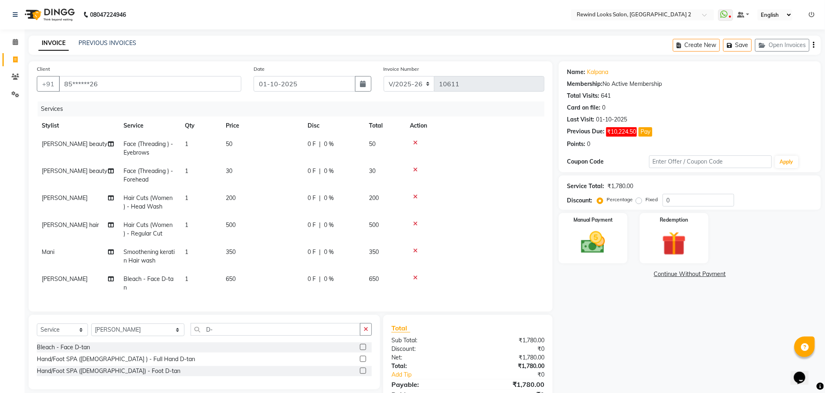
click at [557, 304] on div "Client +91 85******26 Date [DATE] Invoice Number V/2025 V/[PHONE_NUMBER] Servic…" at bounding box center [290, 239] width 536 height 357
click at [580, 250] on img at bounding box center [593, 242] width 41 height 29
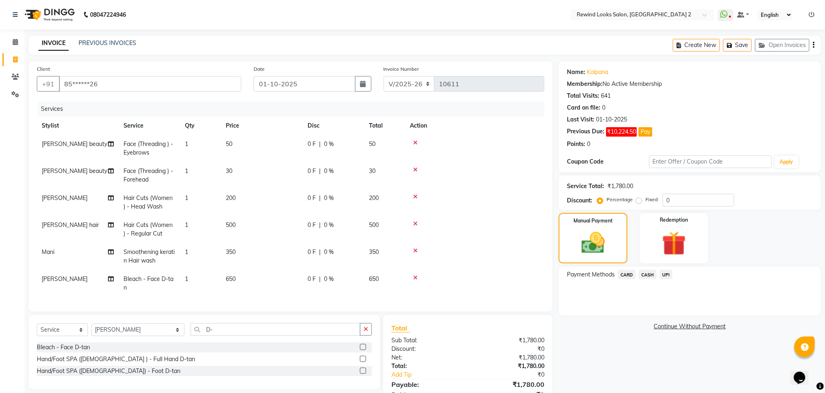
click at [666, 276] on span "UPI" at bounding box center [666, 274] width 13 height 9
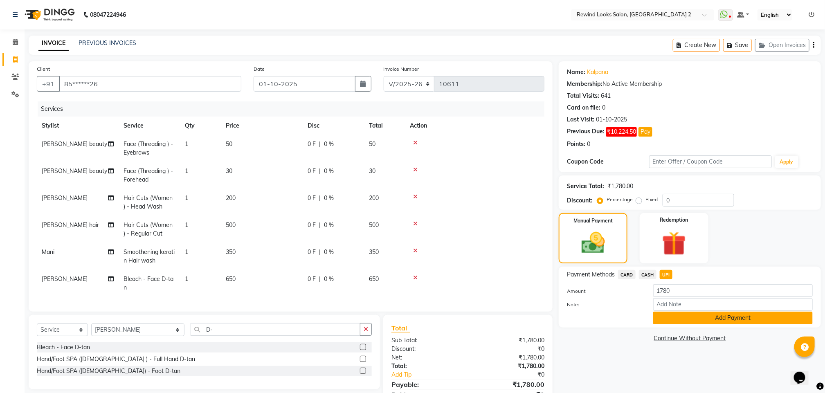
click at [667, 318] on button "Add Payment" at bounding box center [733, 318] width 160 height 13
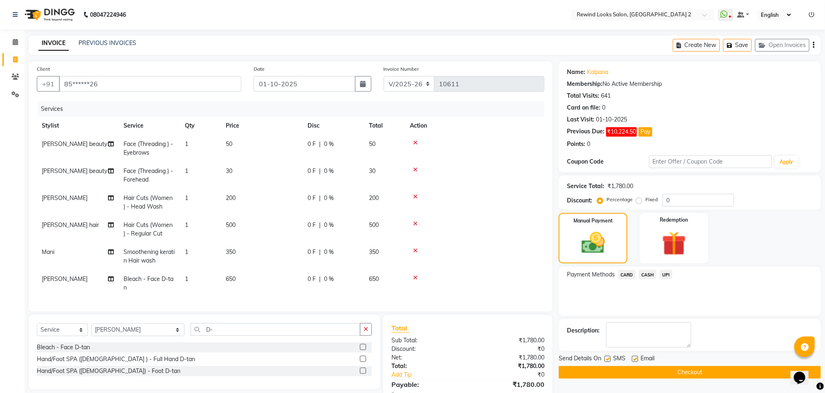
click at [662, 372] on button "Checkout" at bounding box center [690, 372] width 262 height 13
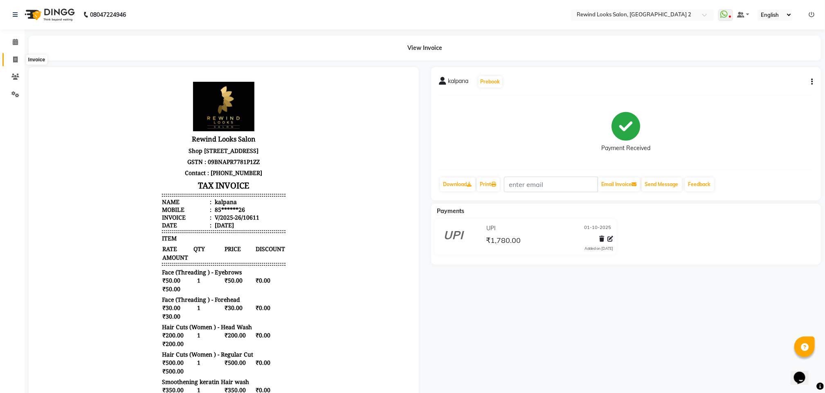
click at [11, 59] on span at bounding box center [15, 59] width 14 height 9
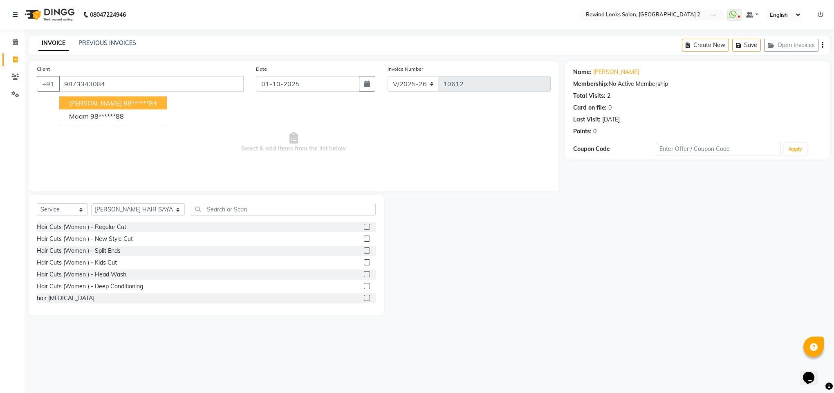
click at [87, 103] on span "[PERSON_NAME]" at bounding box center [95, 103] width 53 height 8
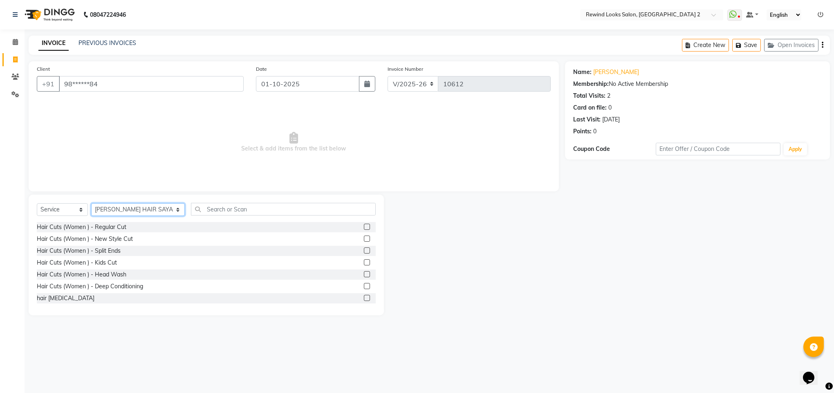
click at [114, 209] on select "Select Stylist [PERSON_NAME] aayat ADMIN Alfad hair Casa Ali Hair [PERSON_NAME]…" at bounding box center [138, 209] width 94 height 13
click at [191, 208] on input "text" at bounding box center [283, 209] width 185 height 13
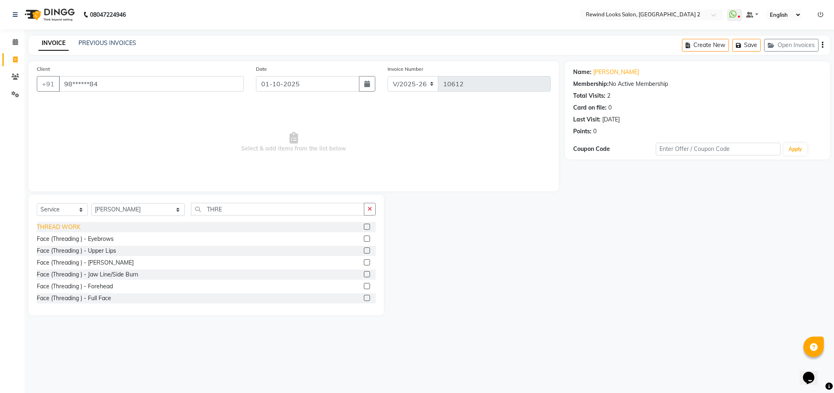
click at [67, 228] on div "THREAD WORK" at bounding box center [59, 227] width 44 height 9
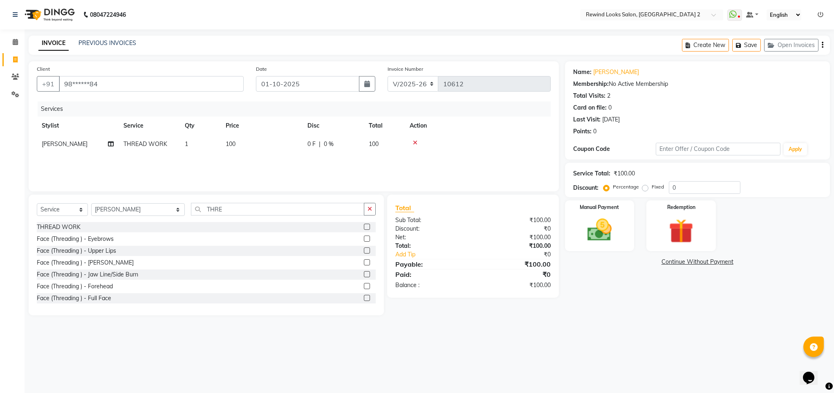
click at [231, 146] on span "100" at bounding box center [231, 143] width 10 height 7
click at [273, 145] on input "100" at bounding box center [300, 146] width 72 height 13
click at [641, 316] on main "INVOICE PREVIOUS INVOICES Create New Save Open Invoices Client +91 98******84 D…" at bounding box center [430, 182] width 810 height 292
click at [601, 247] on div "Manual Payment" at bounding box center [600, 226] width 72 height 53
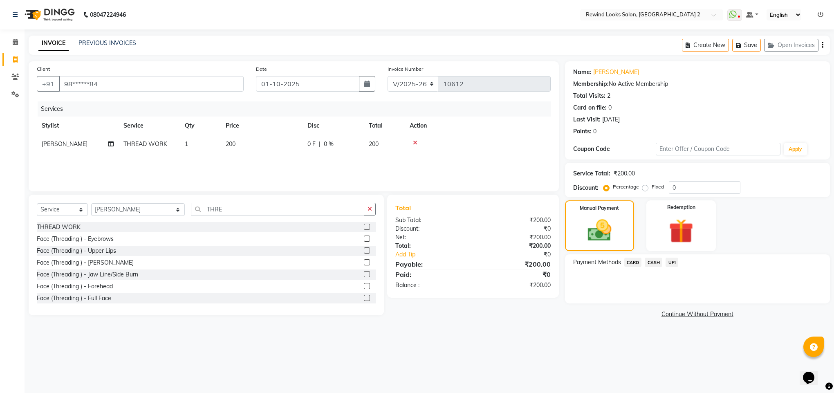
click at [672, 259] on span "UPI" at bounding box center [672, 262] width 13 height 9
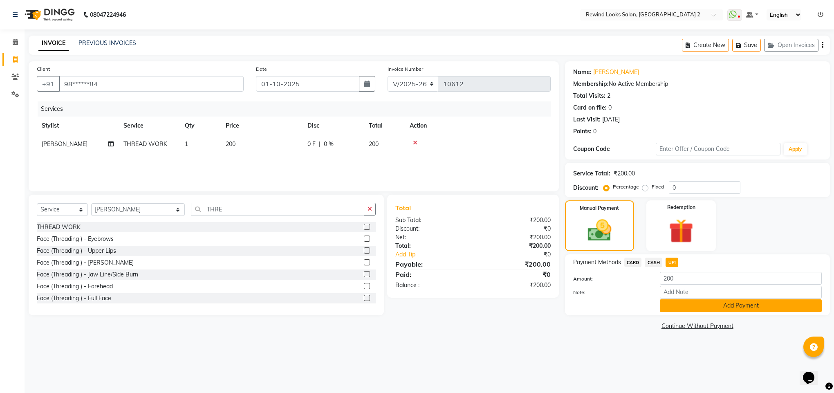
click at [671, 310] on button "Add Payment" at bounding box center [741, 305] width 162 height 13
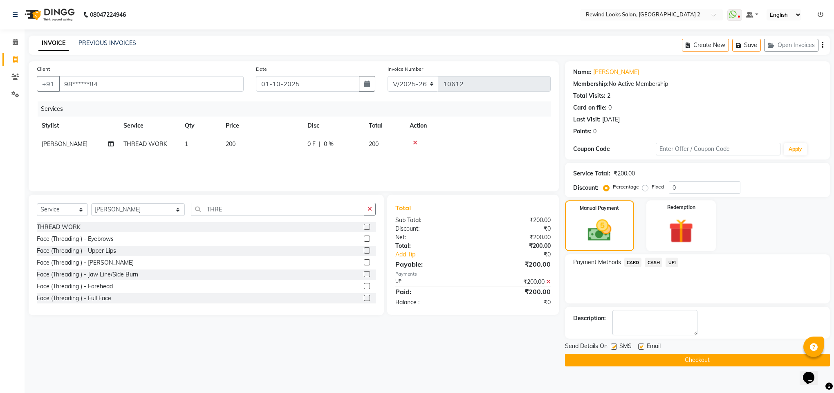
click at [674, 360] on button "Checkout" at bounding box center [697, 360] width 265 height 13
